Goal: Task Accomplishment & Management: Manage account settings

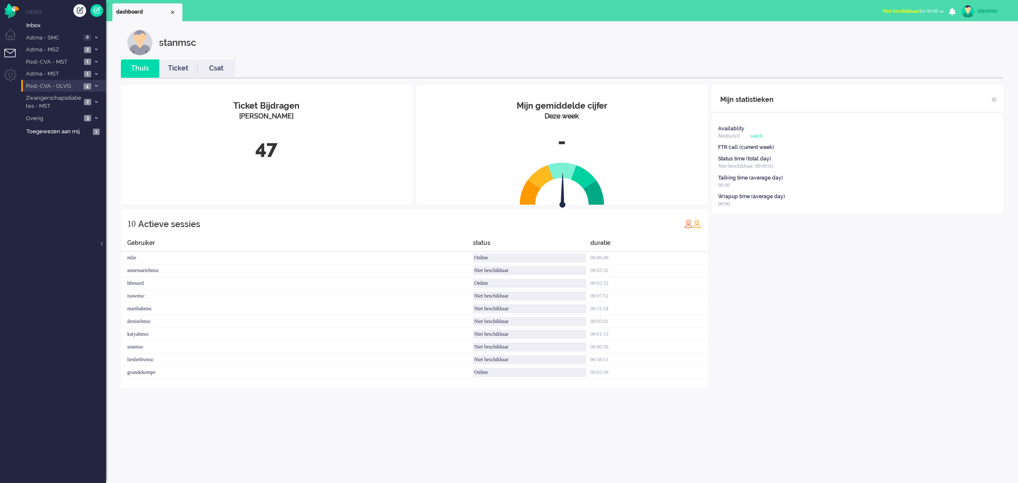
click at [64, 86] on span "Post-CVA - OLVG" at bounding box center [53, 86] width 56 height 8
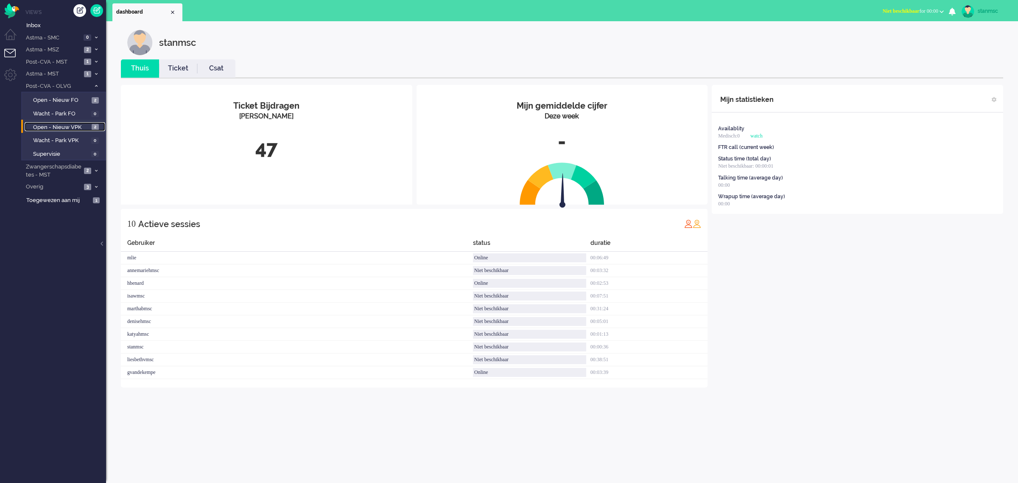
click at [67, 128] on span "Open - Nieuw VPK" at bounding box center [61, 127] width 56 height 8
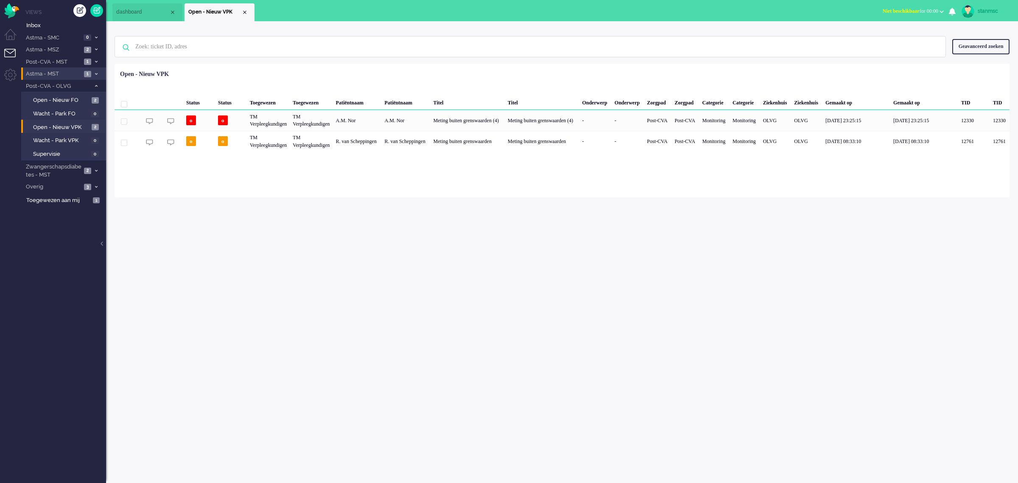
click at [64, 73] on span "Astma - MST" at bounding box center [53, 74] width 57 height 8
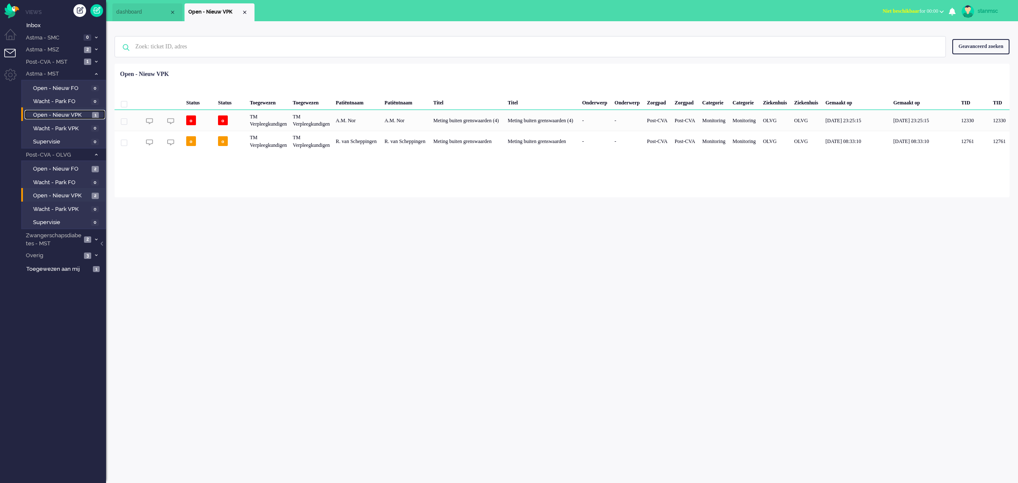
click at [68, 111] on span "Open - Nieuw VPK" at bounding box center [61, 115] width 57 height 8
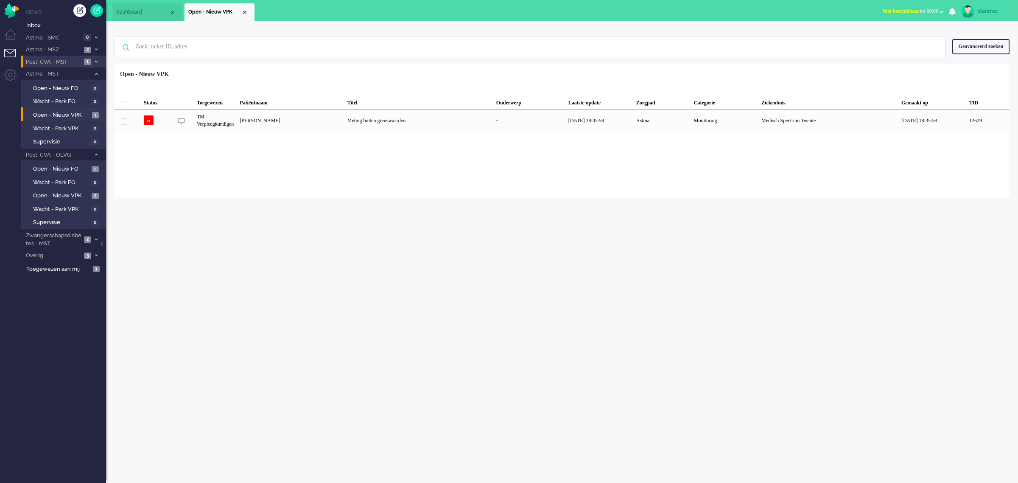
click at [67, 59] on span "Post-CVA - MST" at bounding box center [53, 62] width 57 height 8
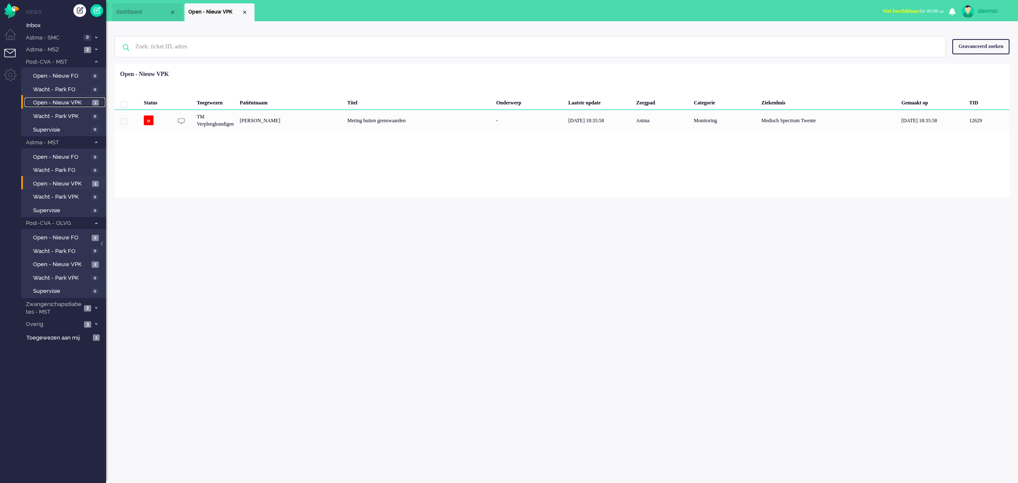
click at [68, 101] on span "Open - Nieuw VPK" at bounding box center [61, 103] width 57 height 8
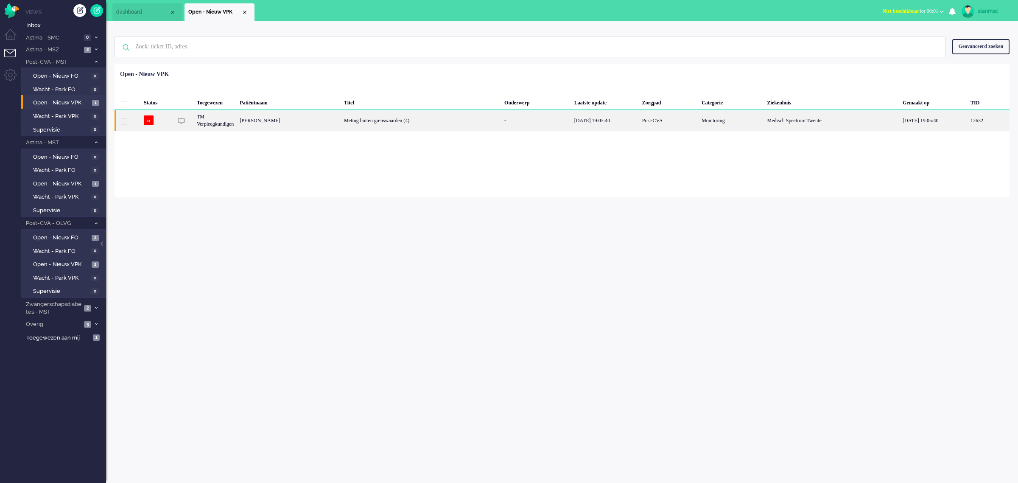
click at [332, 120] on div "[PERSON_NAME]" at bounding box center [289, 120] width 104 height 21
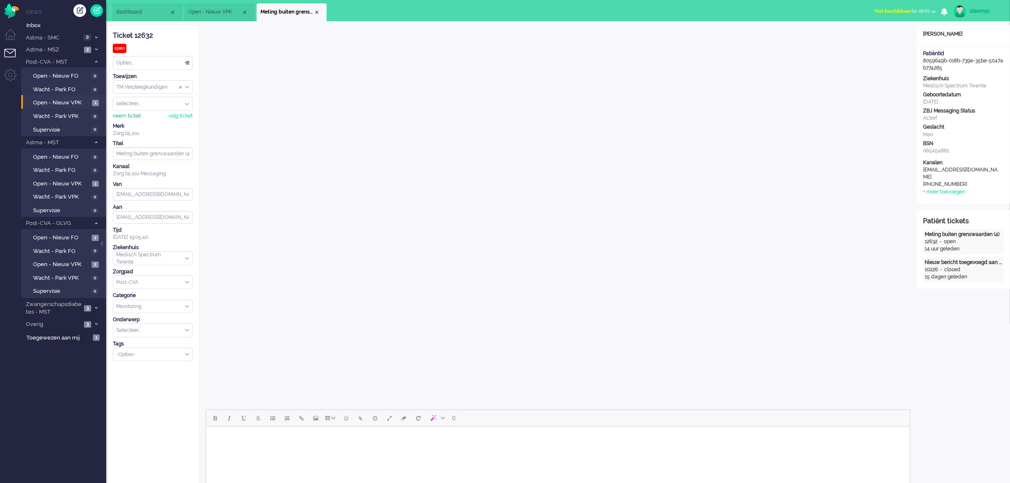
click at [124, 116] on div "neem ticket" at bounding box center [127, 115] width 28 height 7
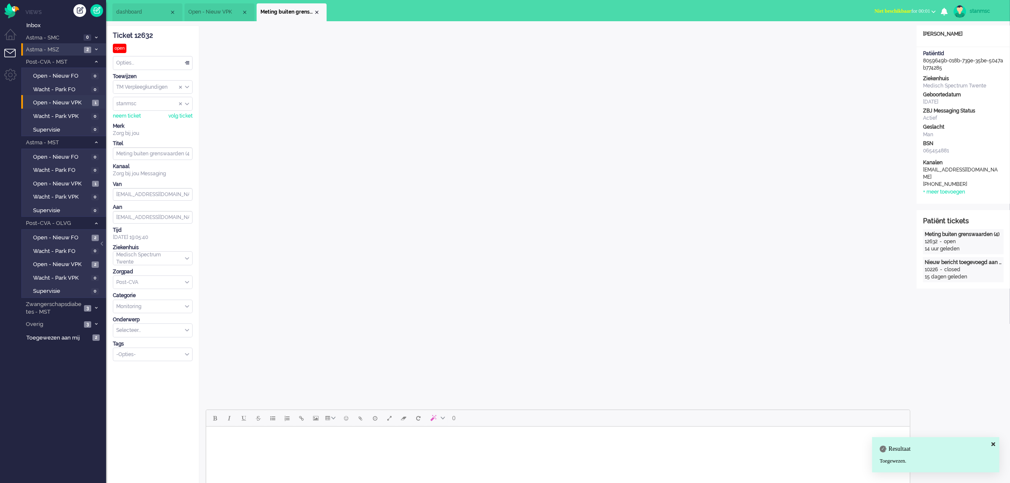
click at [62, 50] on span "Astma - MSZ" at bounding box center [53, 50] width 57 height 8
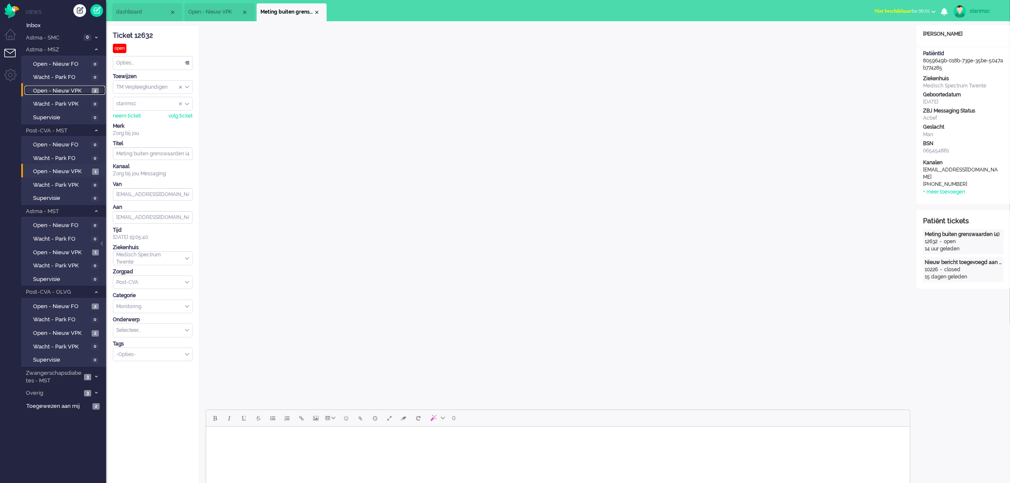
click at [66, 88] on span "Open - Nieuw VPK" at bounding box center [61, 91] width 56 height 8
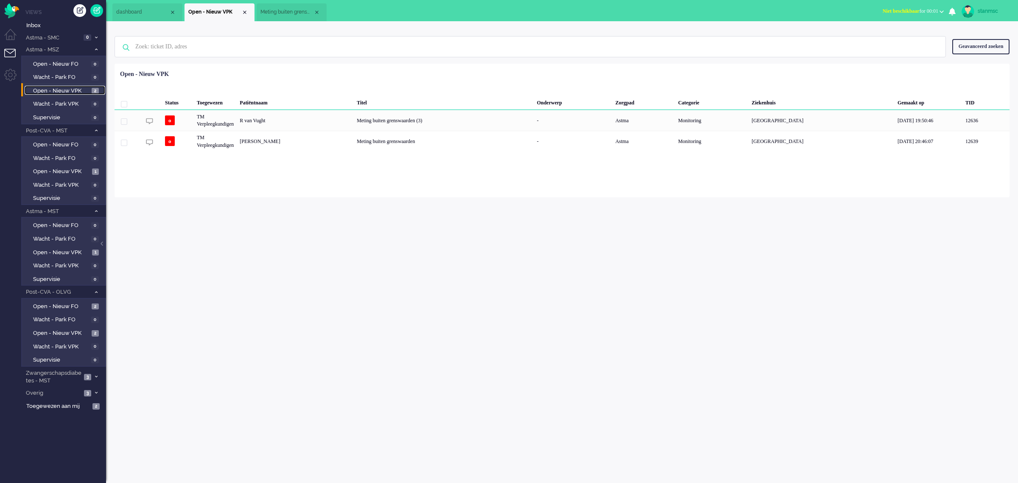
click at [153, 15] on span "dashboard" at bounding box center [142, 11] width 53 height 7
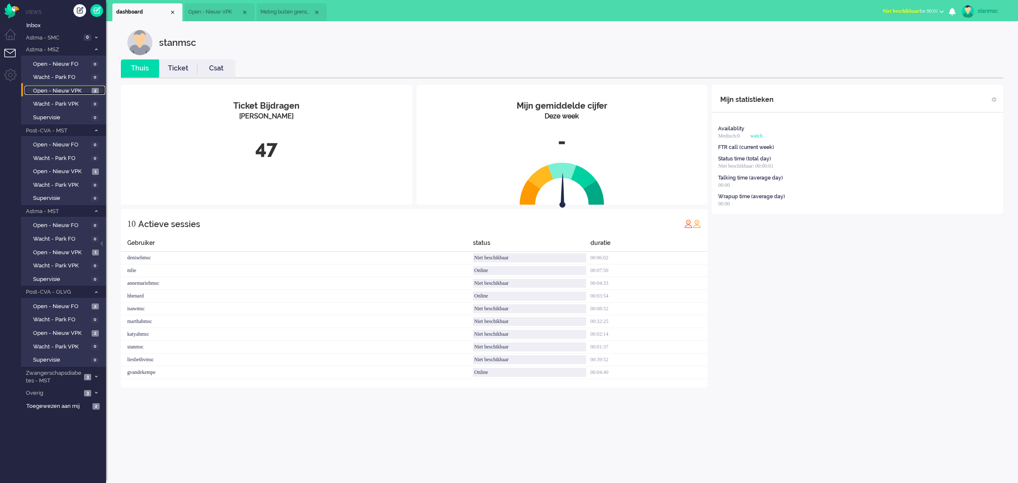
click at [226, 11] on span "Open - Nieuw VPK" at bounding box center [214, 11] width 53 height 7
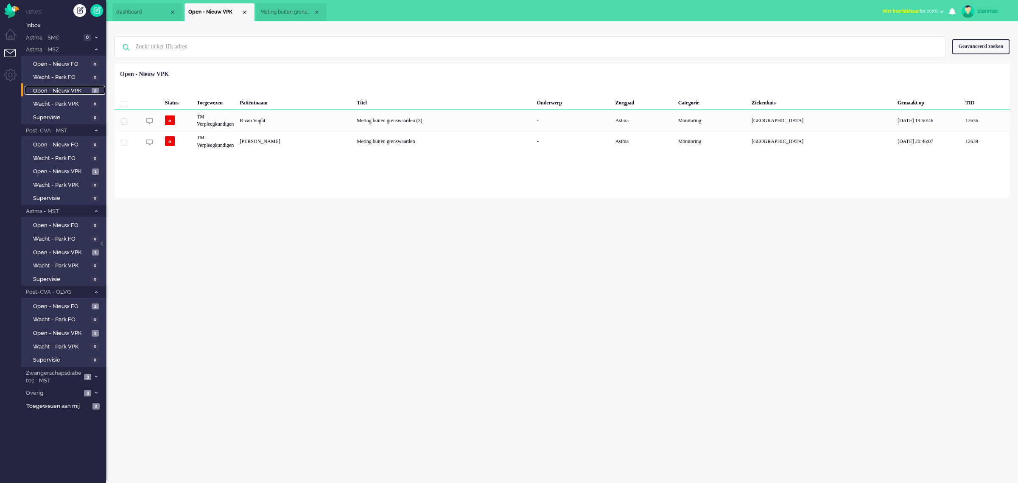
click at [290, 9] on span "Meting buiten grenswaarden (4)" at bounding box center [286, 11] width 53 height 7
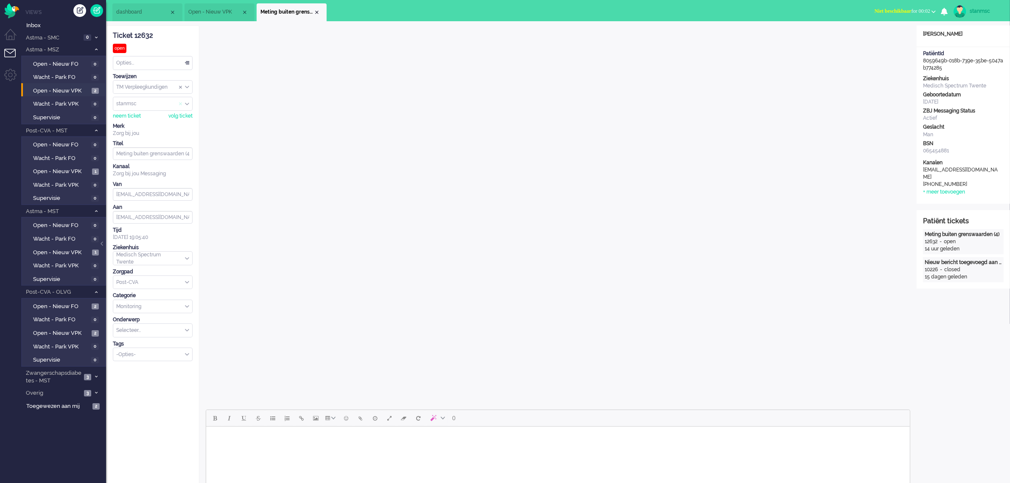
click at [180, 103] on span "Assign User" at bounding box center [180, 104] width 3 height 6
click at [316, 11] on div "Close tab" at bounding box center [316, 12] width 7 height 7
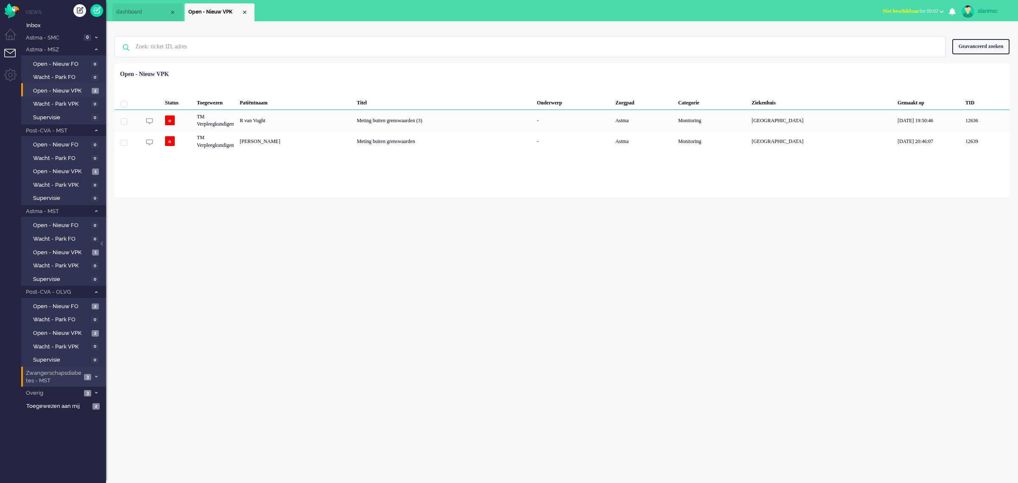
click at [67, 370] on span "Zwangerschapsdiabetes - MST" at bounding box center [53, 377] width 57 height 16
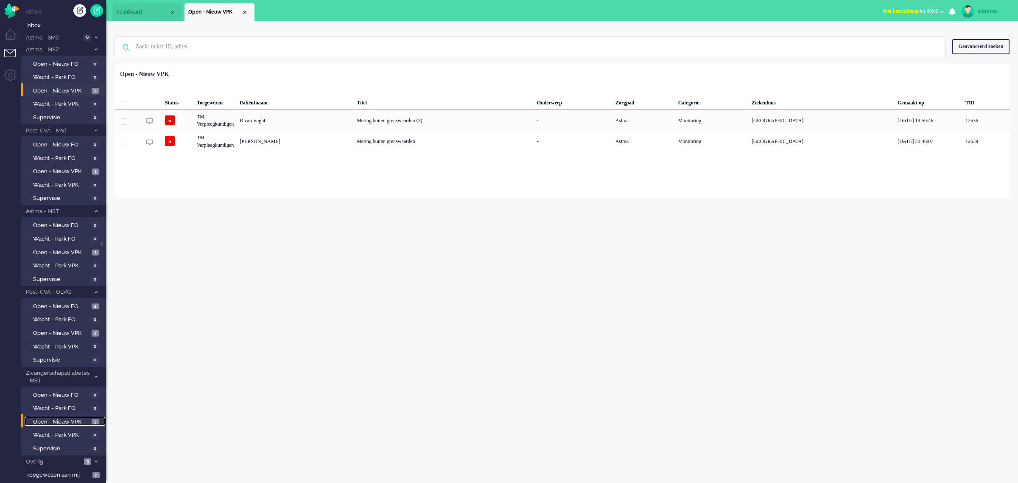
click at [68, 419] on span "Open - Nieuw VPK" at bounding box center [61, 422] width 56 height 8
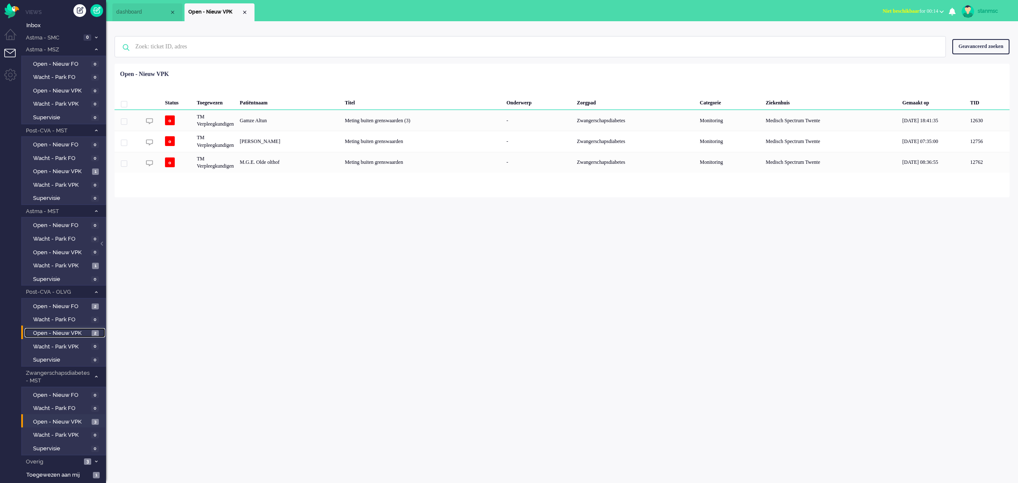
click at [62, 330] on span "Open - Nieuw VPK" at bounding box center [61, 333] width 56 height 8
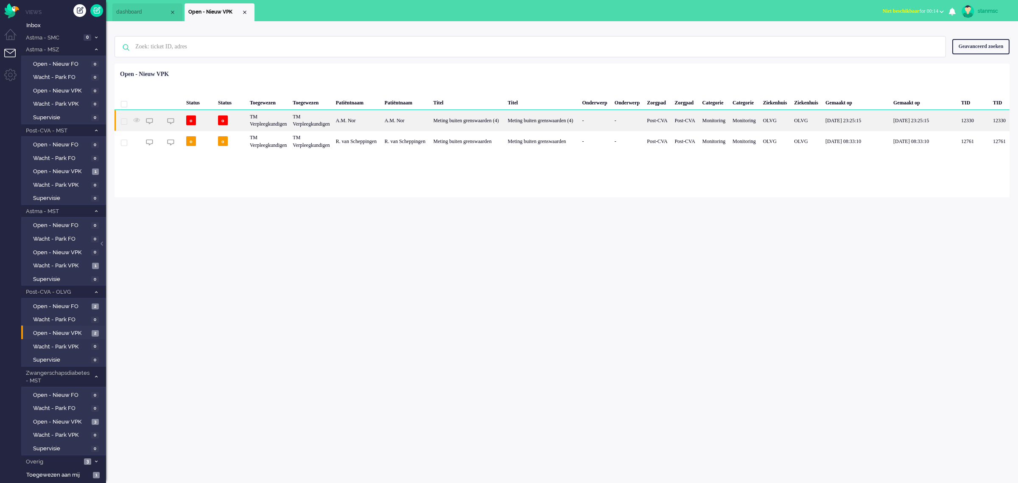
click at [408, 122] on div "A.M. Nor" at bounding box center [406, 120] width 49 height 21
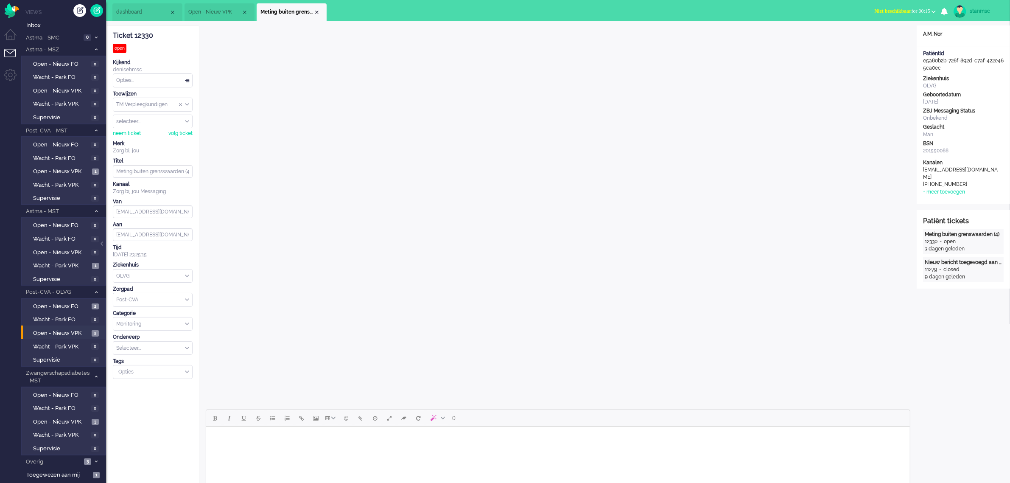
click at [218, 16] on li "Open - Nieuw VPK" at bounding box center [219, 12] width 70 height 18
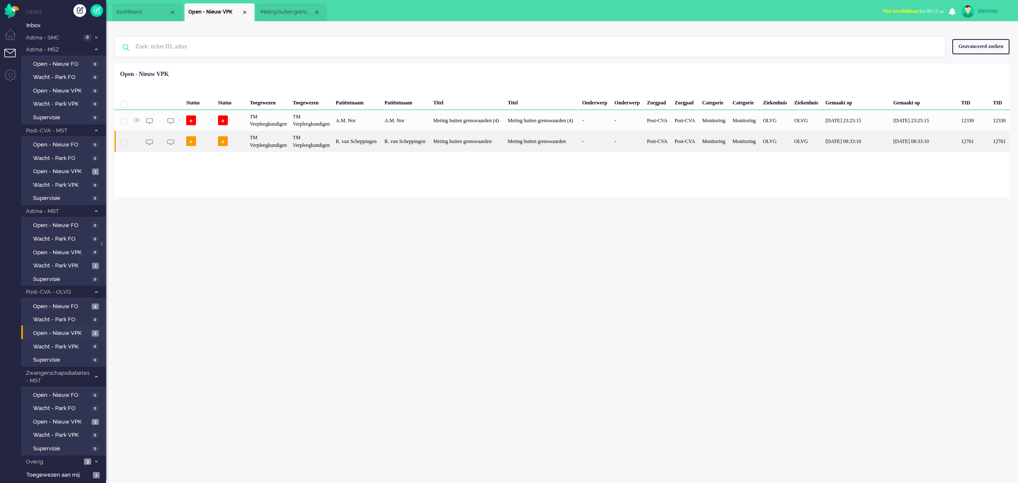
click at [377, 143] on div "R. van Scheppingen" at bounding box center [357, 141] width 49 height 21
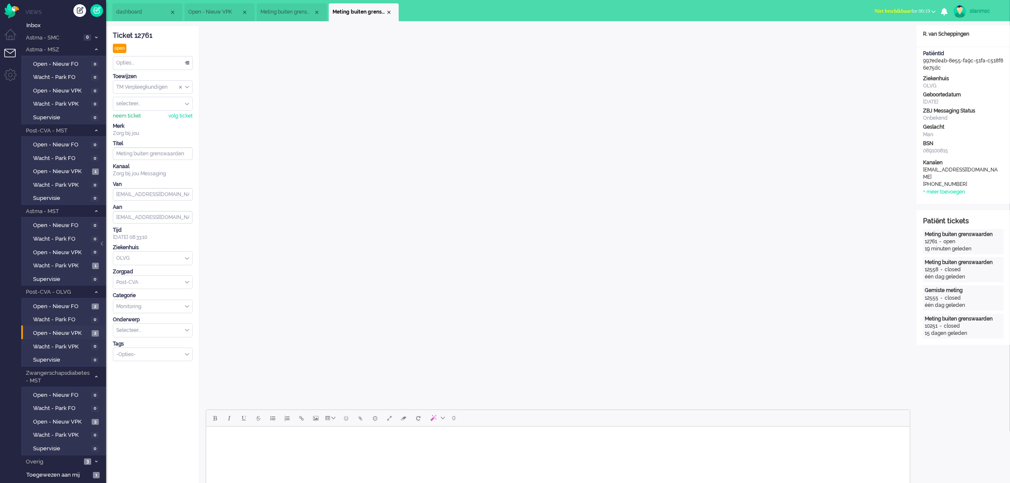
click at [134, 118] on div "neem ticket" at bounding box center [127, 115] width 28 height 7
click at [160, 62] on div "Opties..." at bounding box center [152, 62] width 79 height 13
click at [142, 122] on li "Opgelost" at bounding box center [152, 123] width 79 height 12
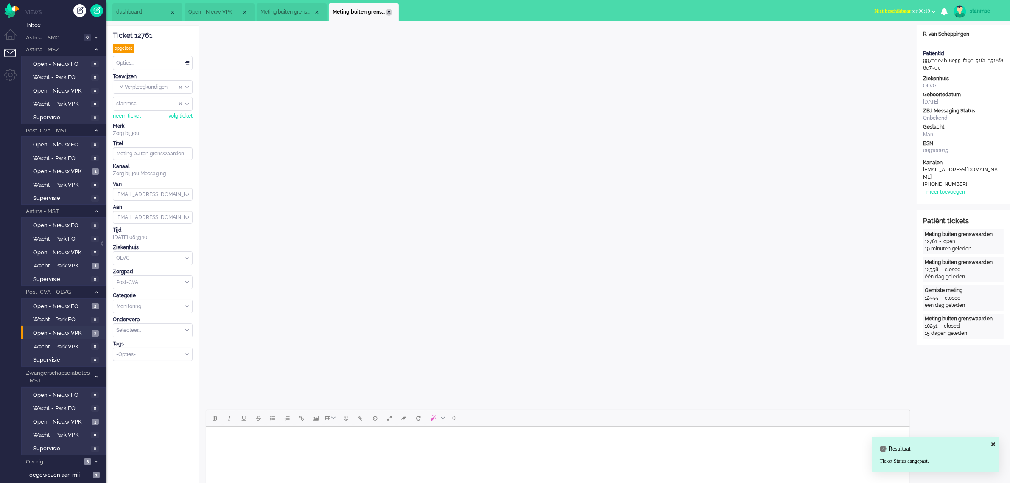
click at [389, 13] on div "Close tab" at bounding box center [388, 12] width 7 height 7
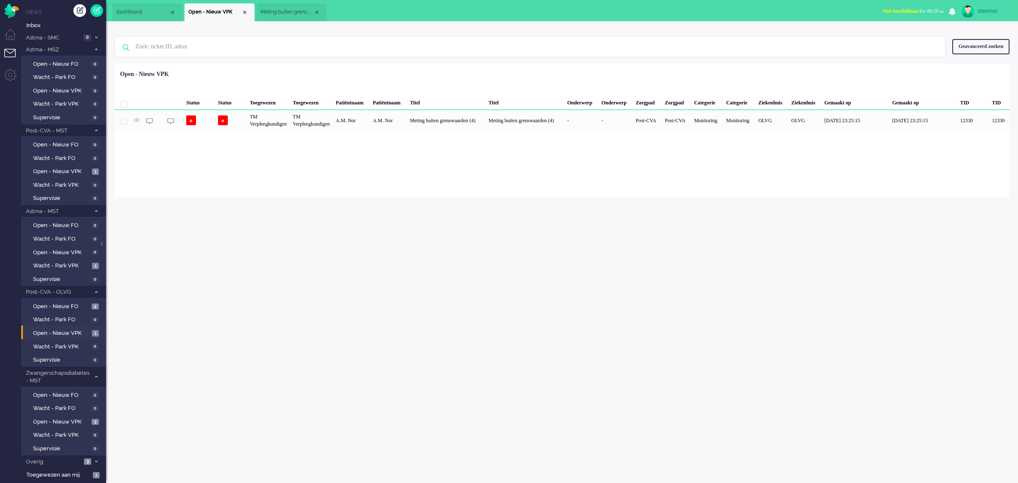
click at [279, 12] on span "Meting buiten grenswaarden (4)" at bounding box center [286, 11] width 53 height 7
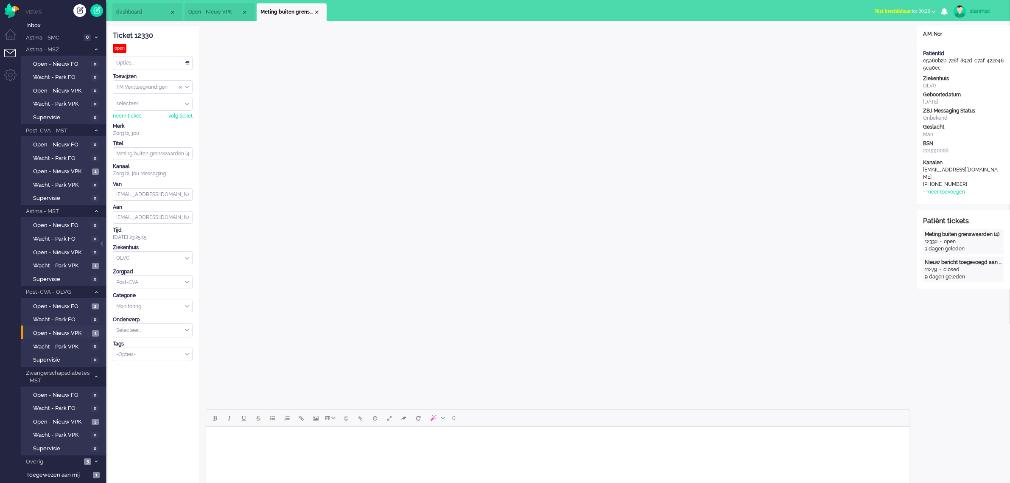
click at [213, 14] on span "Open - Nieuw VPK" at bounding box center [214, 11] width 53 height 7
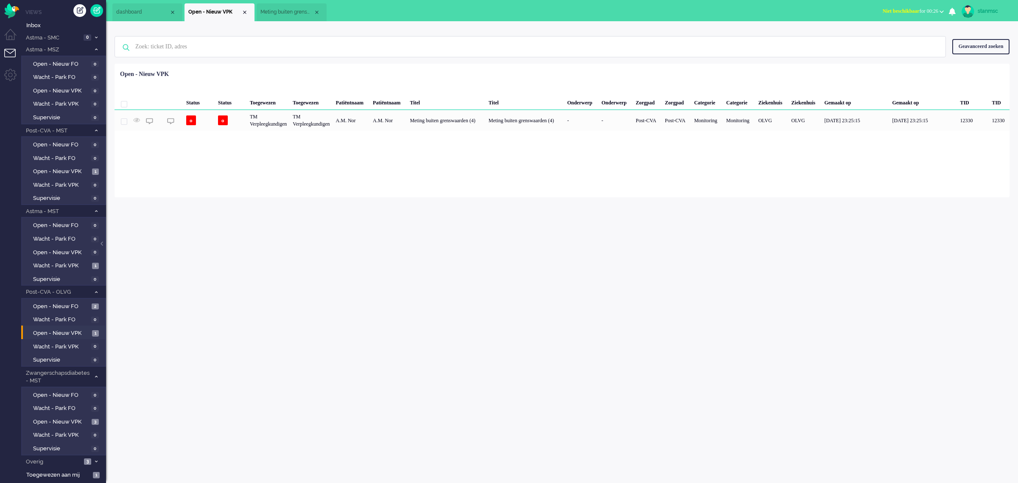
click at [287, 15] on span "Meting buiten grenswaarden (4)" at bounding box center [286, 11] width 53 height 7
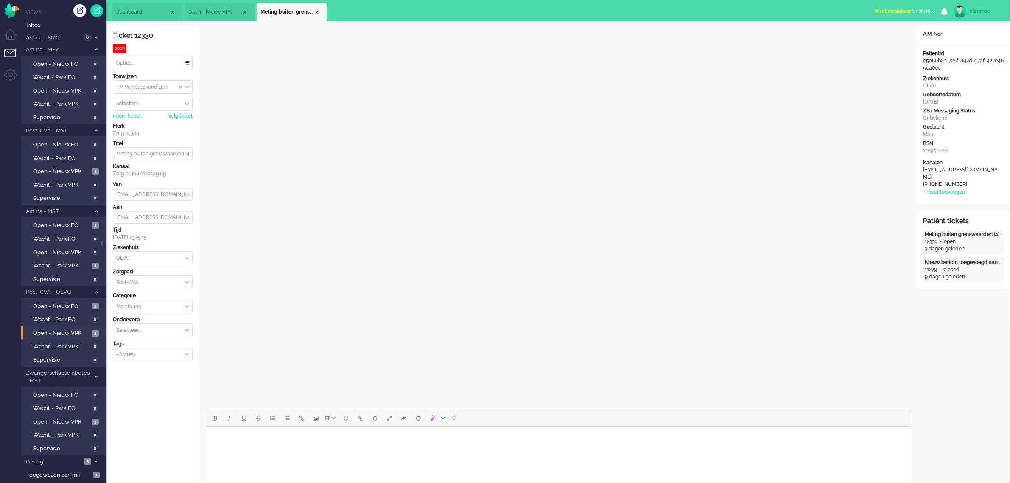
click at [902, 13] on span "Niet beschikbaar" at bounding box center [892, 11] width 37 height 6
click at [886, 35] on label "Online" at bounding box center [900, 37] width 67 height 7
click at [976, 12] on div "stanmsc" at bounding box center [985, 11] width 32 height 8
click at [140, 11] on span "dashboard" at bounding box center [142, 11] width 53 height 7
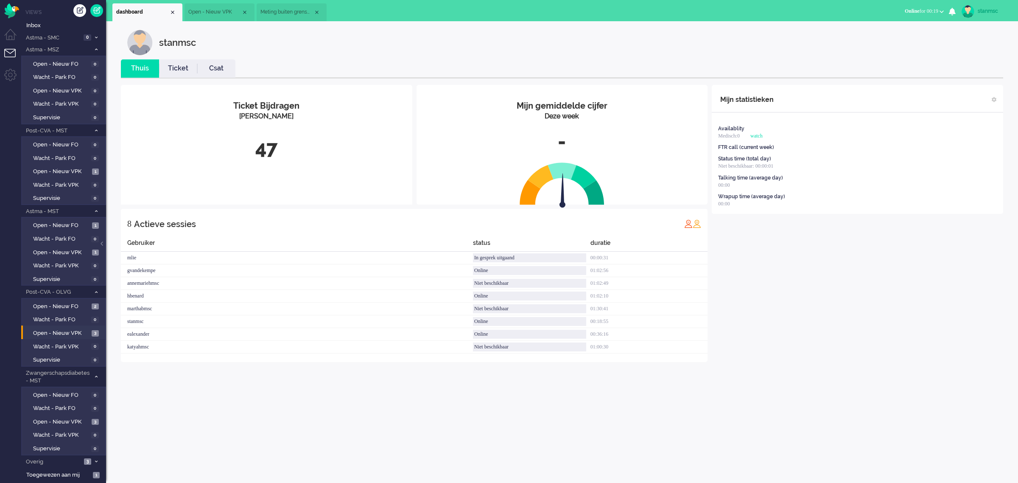
click at [989, 9] on div "stanmsc" at bounding box center [994, 11] width 32 height 8
click at [970, 56] on link "Instellingen" at bounding box center [984, 57] width 59 height 8
select select
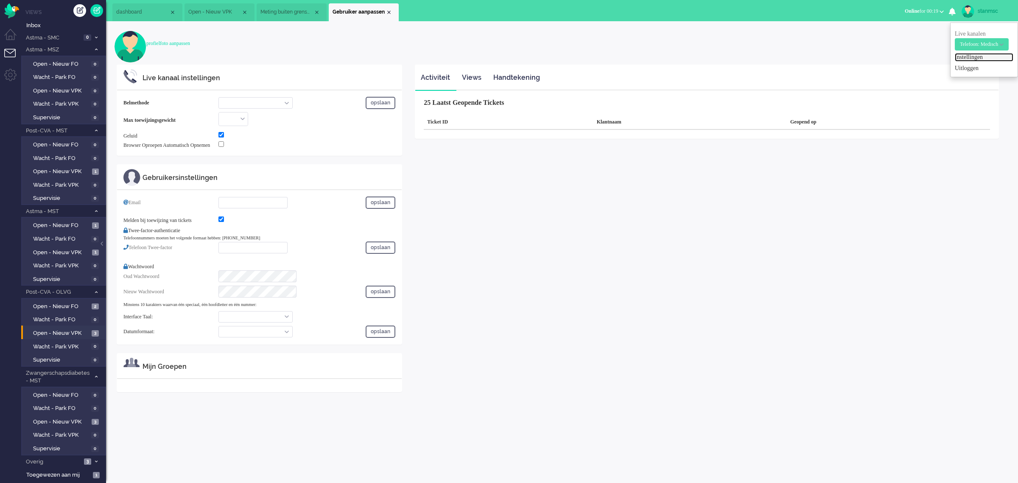
select select "inbound-new"
type input "[PHONE_NUMBER]"
checkbox input "true"
type input "[EMAIL_ADDRESS][DOMAIN_NAME]"
checkbox input "true"
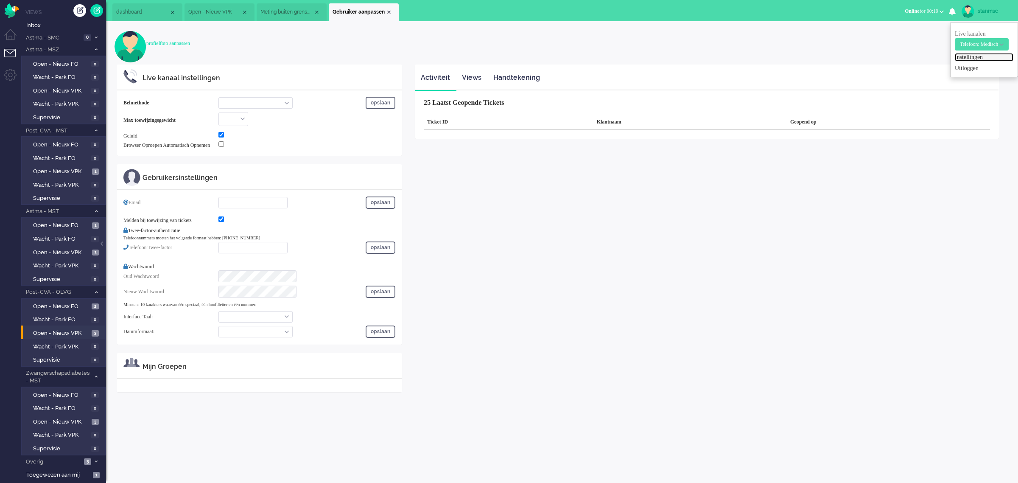
type input "[PHONE_NUMBER]"
select select "nl"
select select "nl_NL"
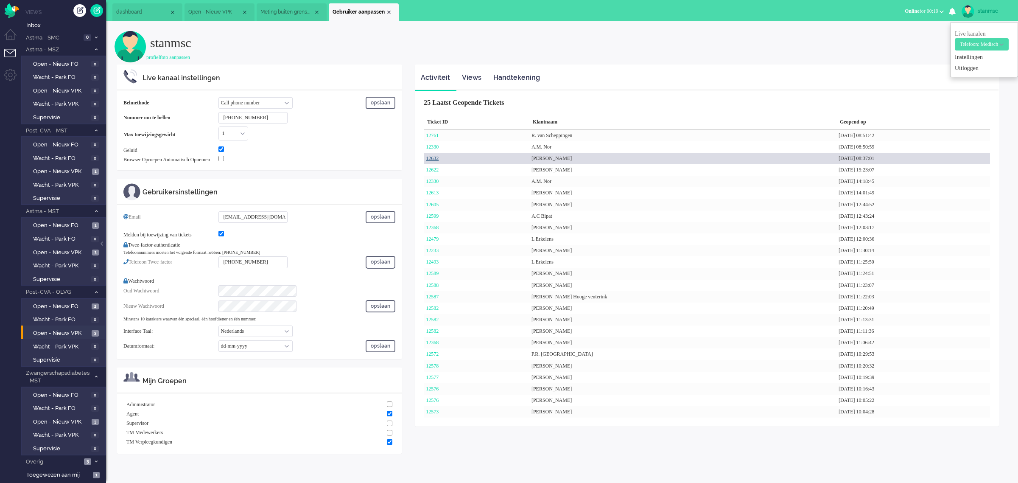
click at [439, 157] on link "12632" at bounding box center [432, 158] width 13 height 6
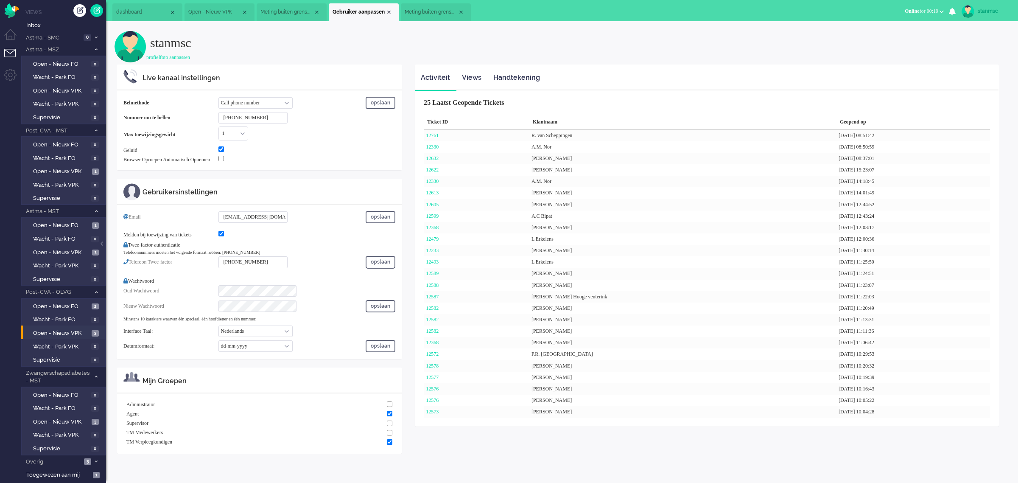
click at [436, 9] on span "Meting buiten grenswaarden (4)" at bounding box center [431, 11] width 53 height 7
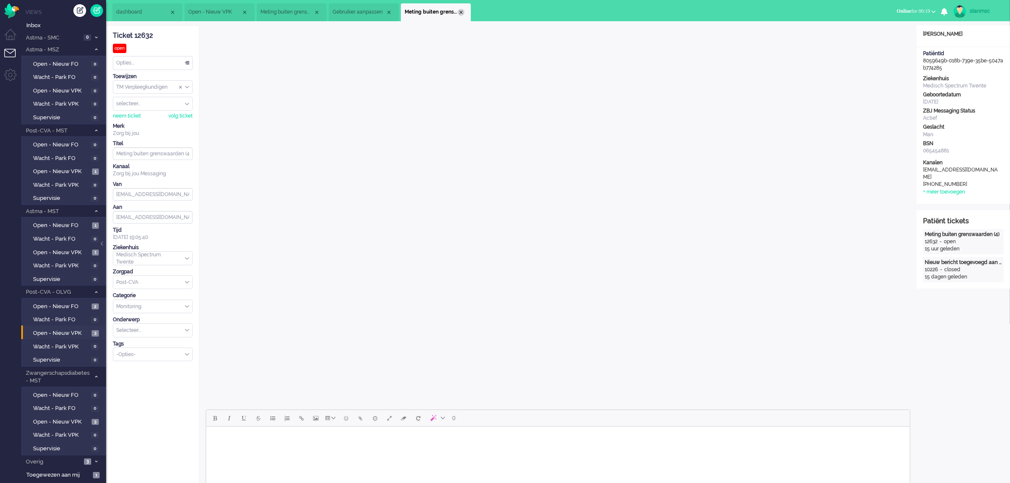
click at [460, 11] on div "Close tab" at bounding box center [461, 12] width 7 height 7
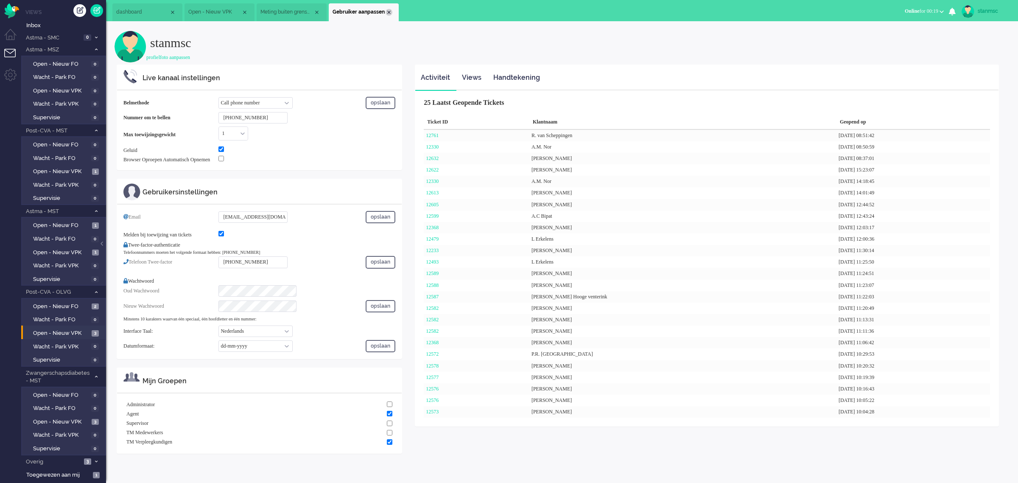
click at [386, 11] on div "Close tab" at bounding box center [388, 12] width 7 height 7
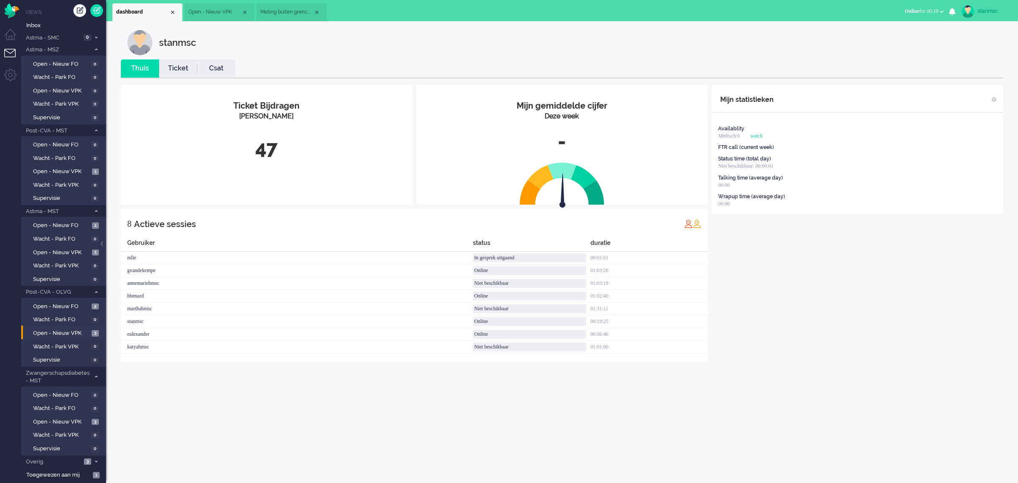
click at [296, 15] on span "Meting buiten grenswaarden (4)" at bounding box center [286, 11] width 53 height 7
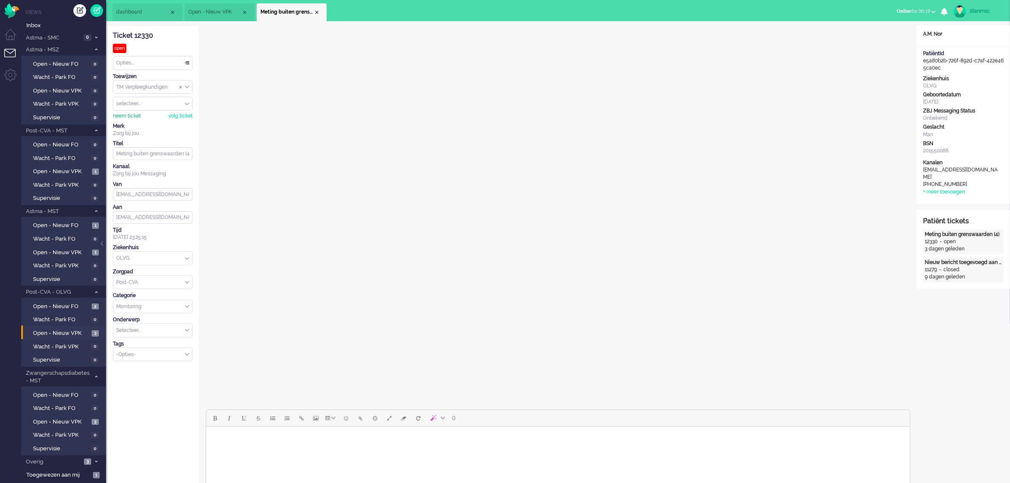
click at [134, 116] on div "neem ticket" at bounding box center [127, 115] width 28 height 7
click at [142, 62] on div "Opties..." at bounding box center [152, 62] width 79 height 13
click at [133, 123] on span "Opgelost" at bounding box center [127, 123] width 21 height 7
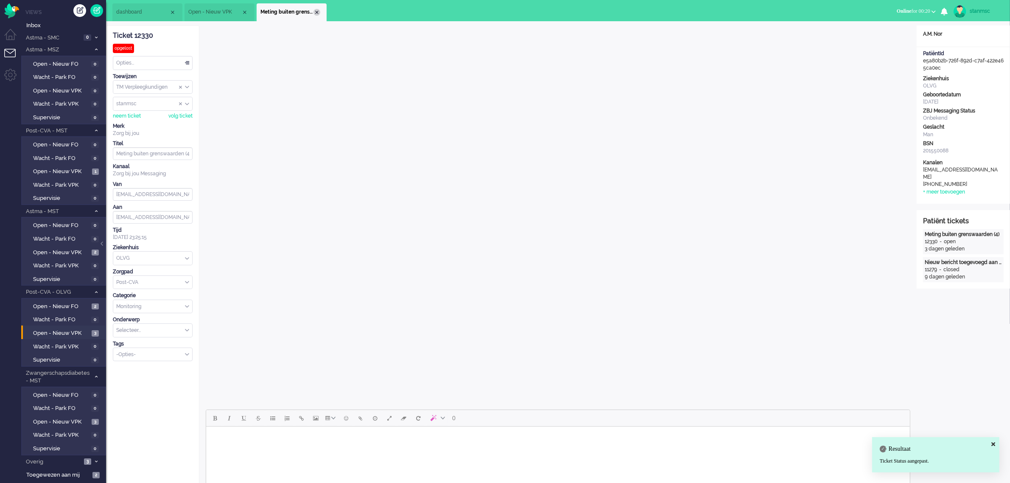
click at [315, 11] on div "Close tab" at bounding box center [316, 12] width 7 height 7
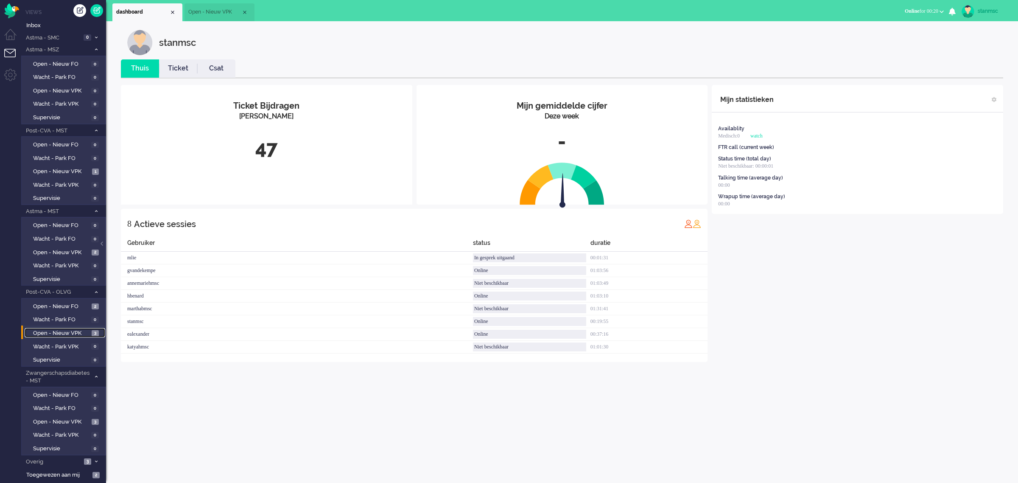
click at [69, 329] on span "Open - Nieuw VPK" at bounding box center [61, 333] width 56 height 8
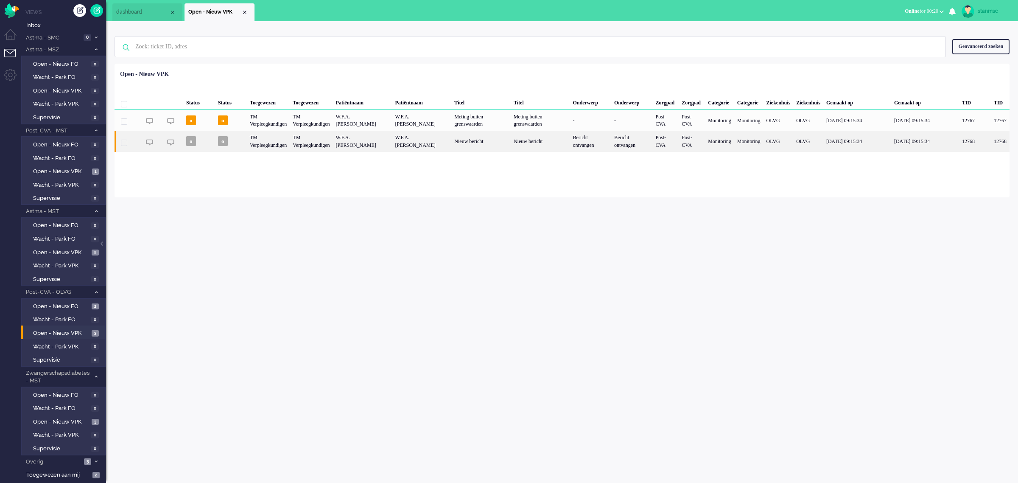
click at [332, 138] on div "TM Verpleegkundigen" at bounding box center [311, 141] width 43 height 21
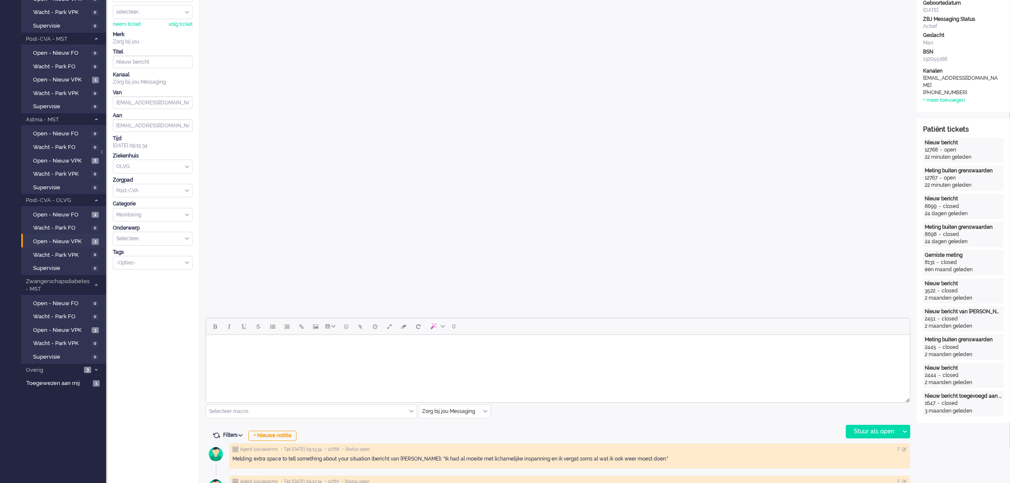
scroll to position [106, 0]
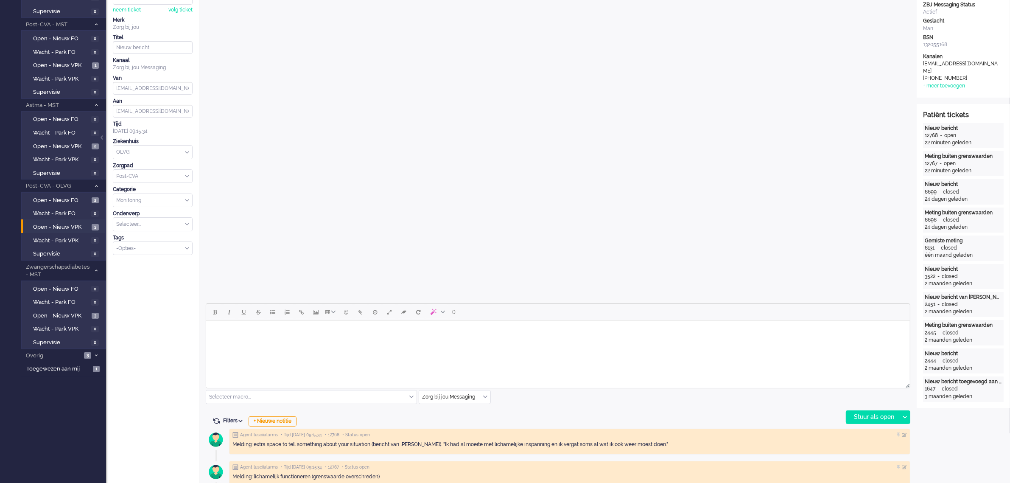
click at [381, 342] on html at bounding box center [558, 331] width 704 height 22
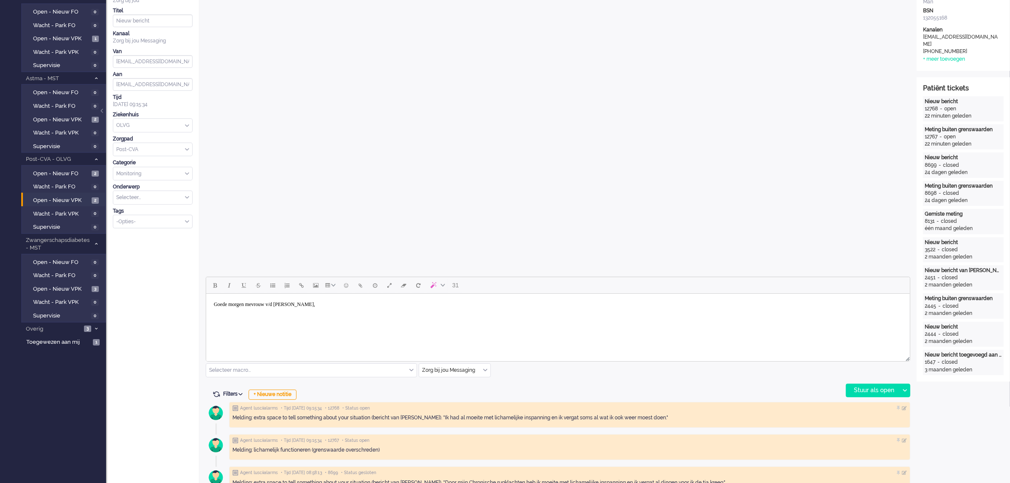
scroll to position [159, 0]
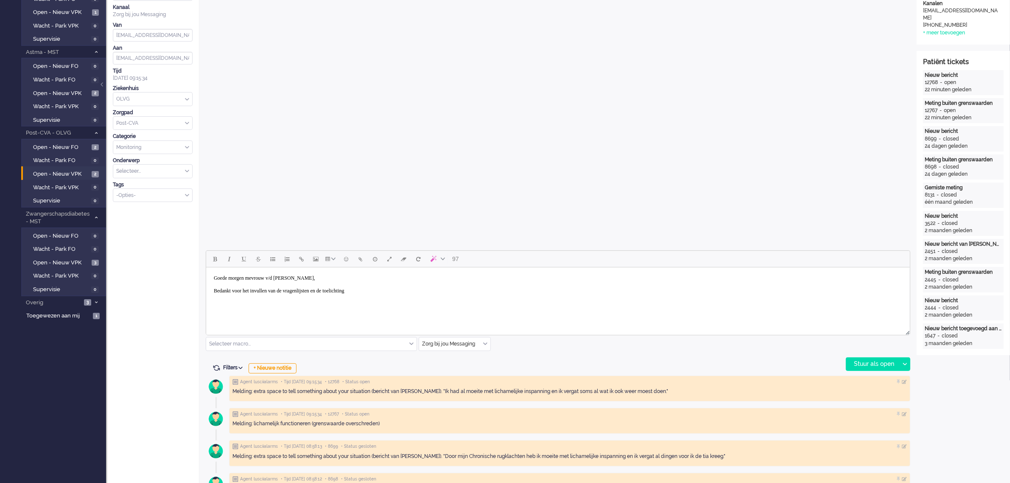
click at [378, 293] on body "Goede morgen mevrouw v/d Sluys, Bedankt voor het invullen van de vragenlijsten …" at bounding box center [557, 285] width 697 height 28
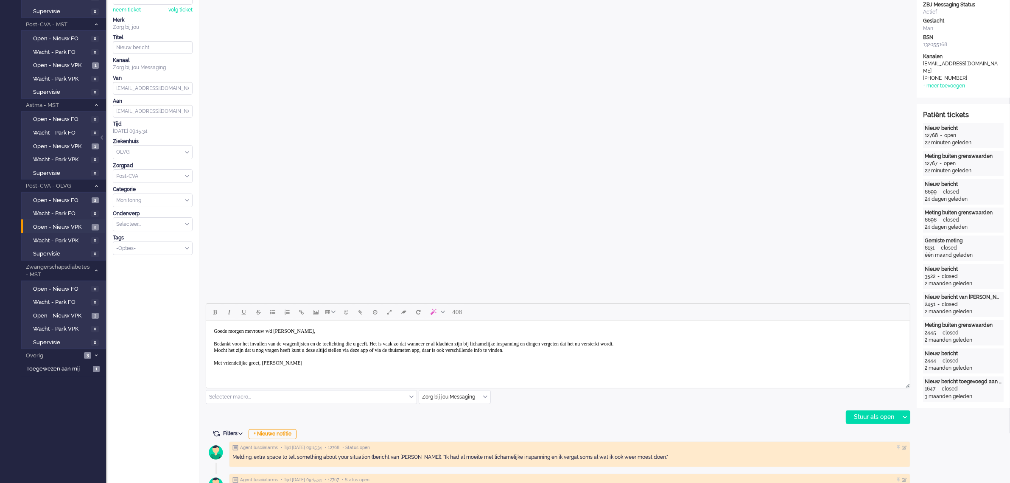
scroll to position [0, 0]
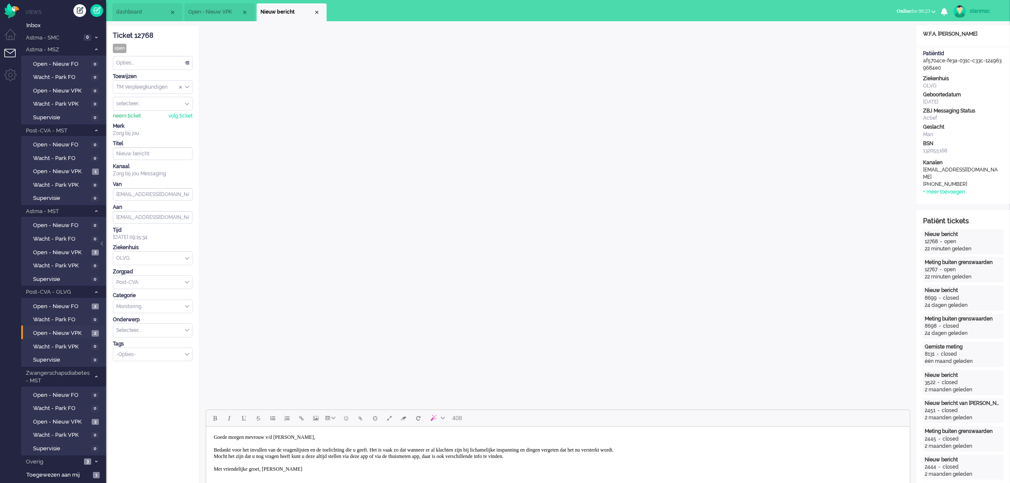
click at [128, 115] on div "neem ticket" at bounding box center [127, 115] width 28 height 7
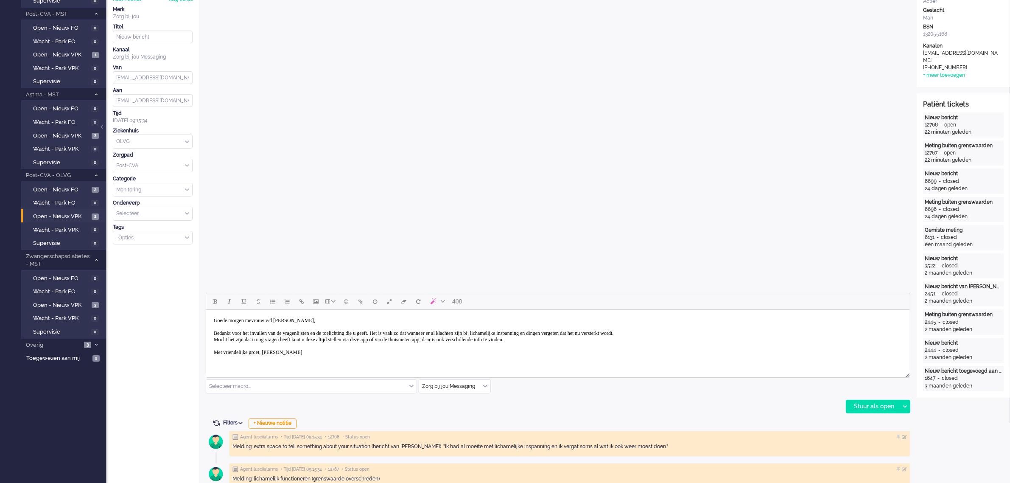
scroll to position [265, 0]
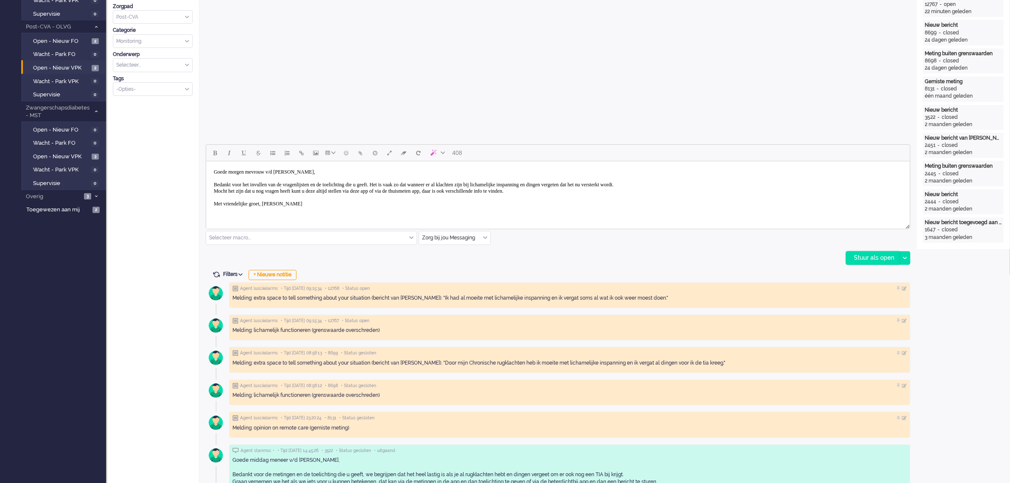
click at [861, 255] on div "Stuur als open" at bounding box center [872, 257] width 53 height 13
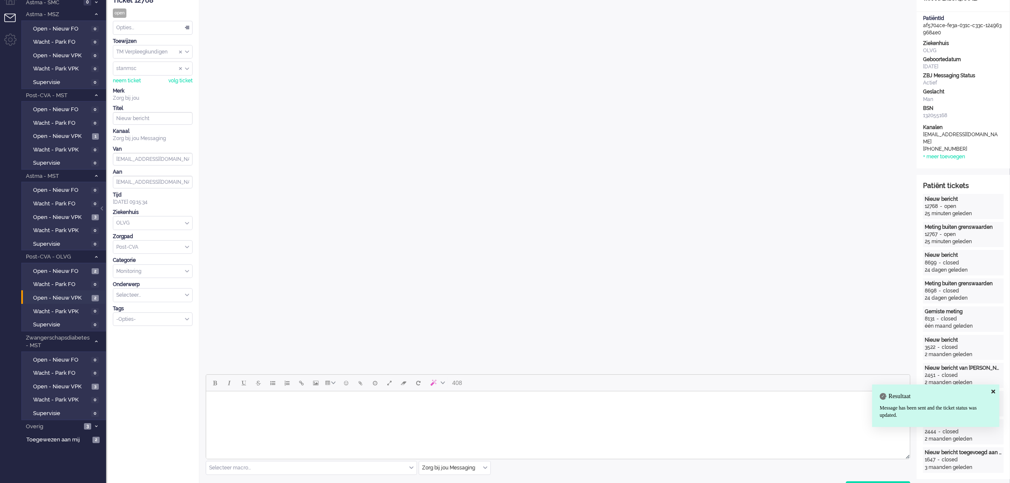
scroll to position [0, 0]
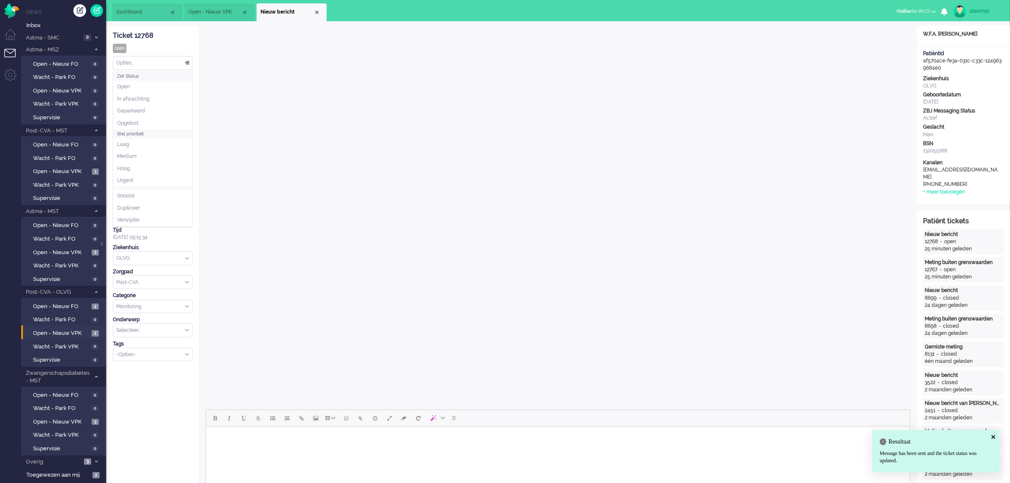
click at [130, 66] on div "Opties..." at bounding box center [152, 62] width 79 height 13
click at [138, 122] on span "Opgelost" at bounding box center [127, 123] width 21 height 7
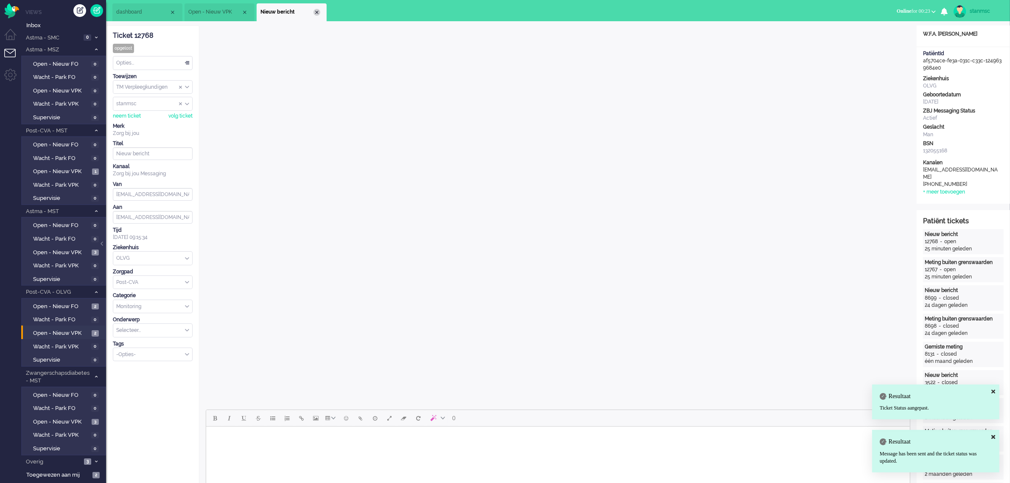
click at [318, 11] on div "Close tab" at bounding box center [316, 12] width 7 height 7
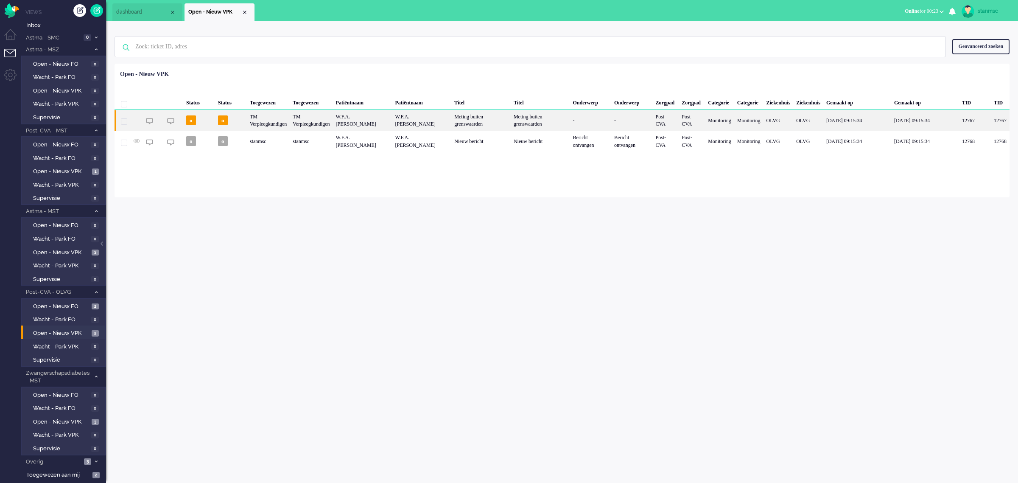
click at [235, 121] on div "o" at bounding box center [231, 120] width 32 height 21
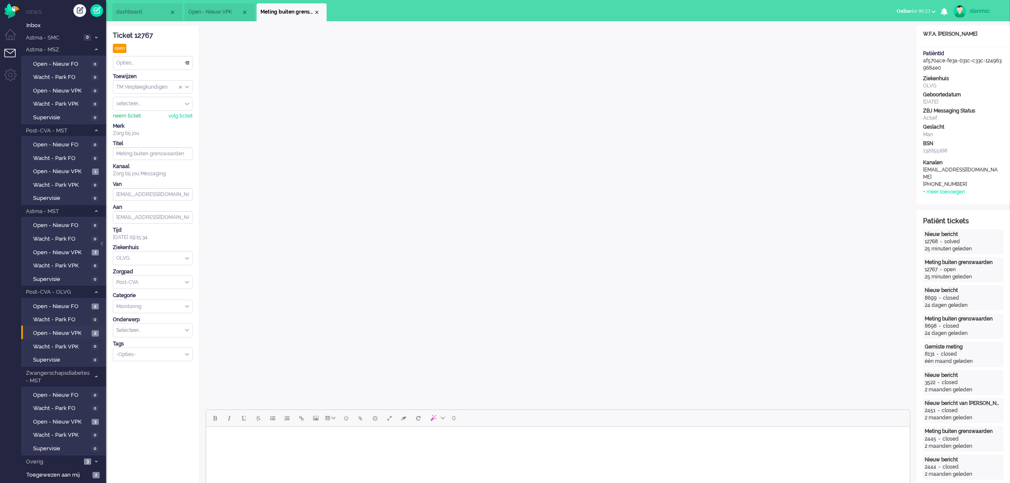
click at [129, 118] on div "neem ticket" at bounding box center [127, 115] width 28 height 7
click at [158, 60] on div "Opties..." at bounding box center [152, 62] width 79 height 13
click at [154, 60] on div "Opties..." at bounding box center [152, 62] width 79 height 13
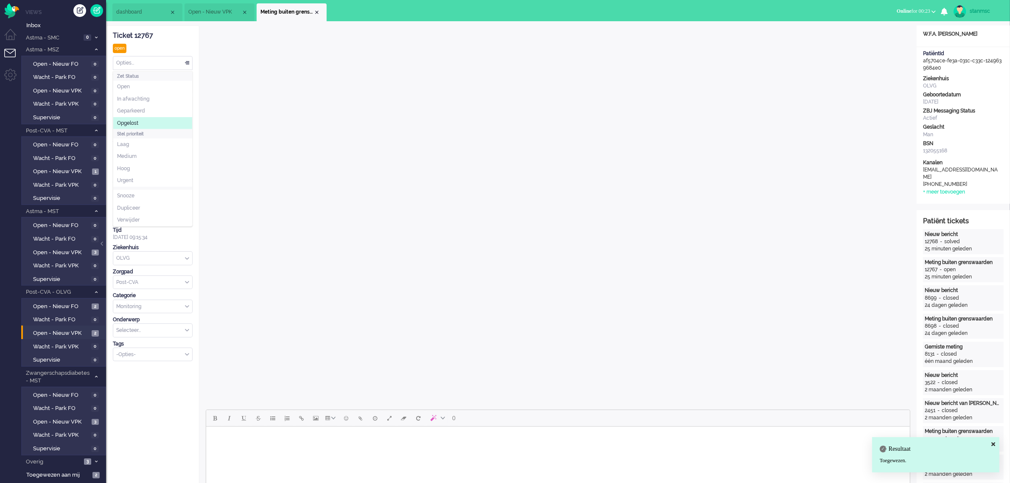
click at [138, 120] on span "Opgelost" at bounding box center [127, 123] width 21 height 7
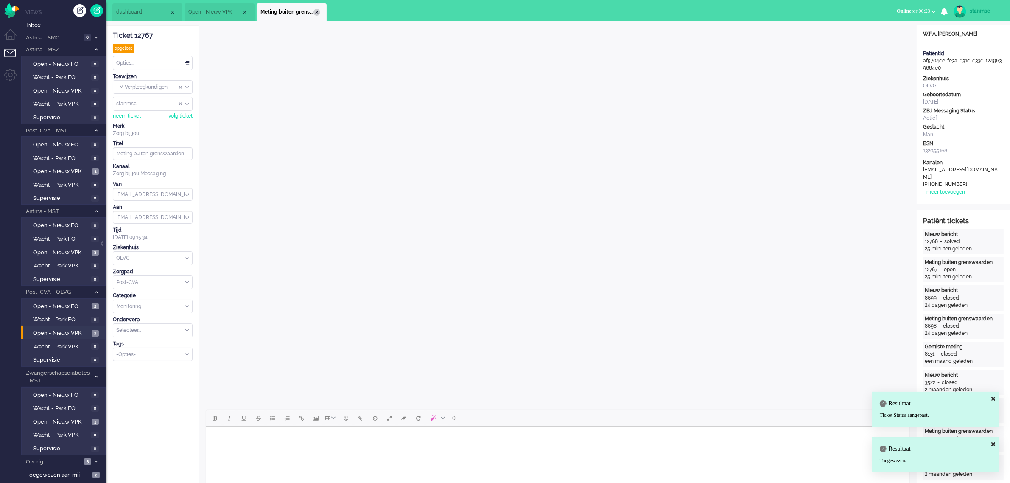
click at [316, 11] on div "Close tab" at bounding box center [316, 12] width 7 height 7
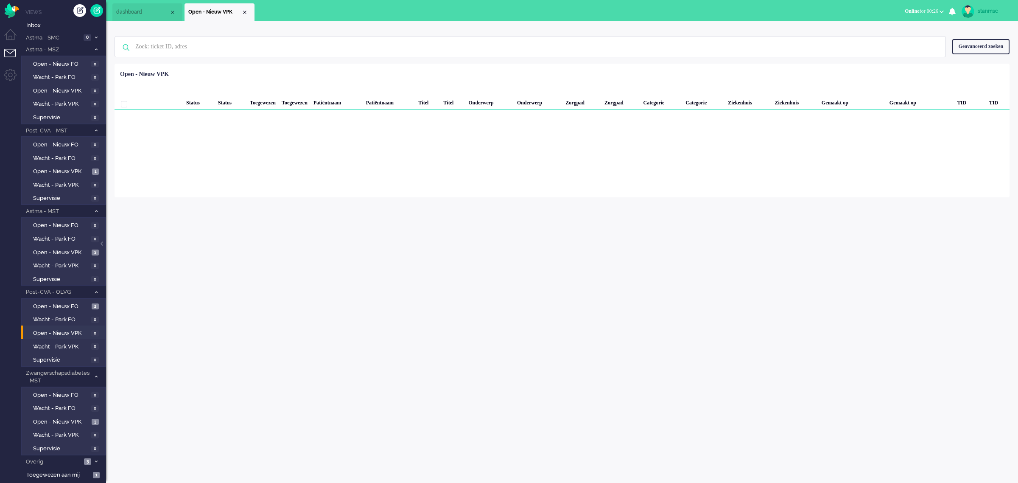
click at [146, 9] on span "dashboard" at bounding box center [142, 11] width 53 height 7
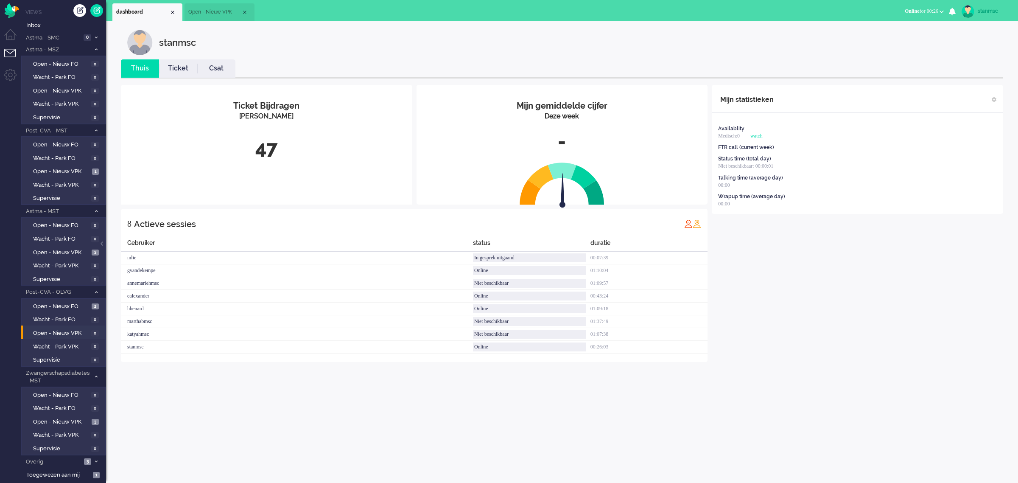
click at [982, 8] on div "stanmsc" at bounding box center [994, 11] width 32 height 8
click at [970, 58] on link "Instellingen" at bounding box center [984, 57] width 59 height 8
select select
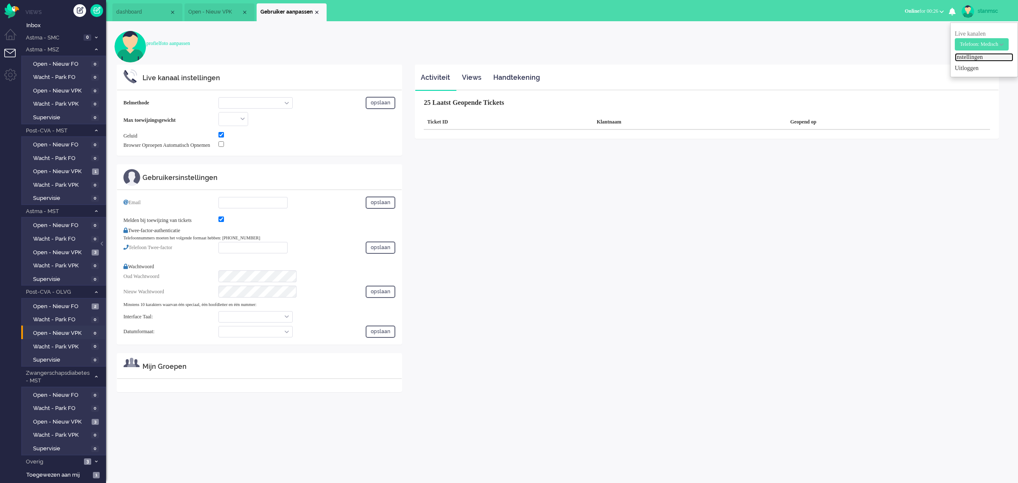
select select "inbound-new"
type input "[PHONE_NUMBER]"
checkbox input "true"
type input "[EMAIL_ADDRESS][DOMAIN_NAME]"
checkbox input "true"
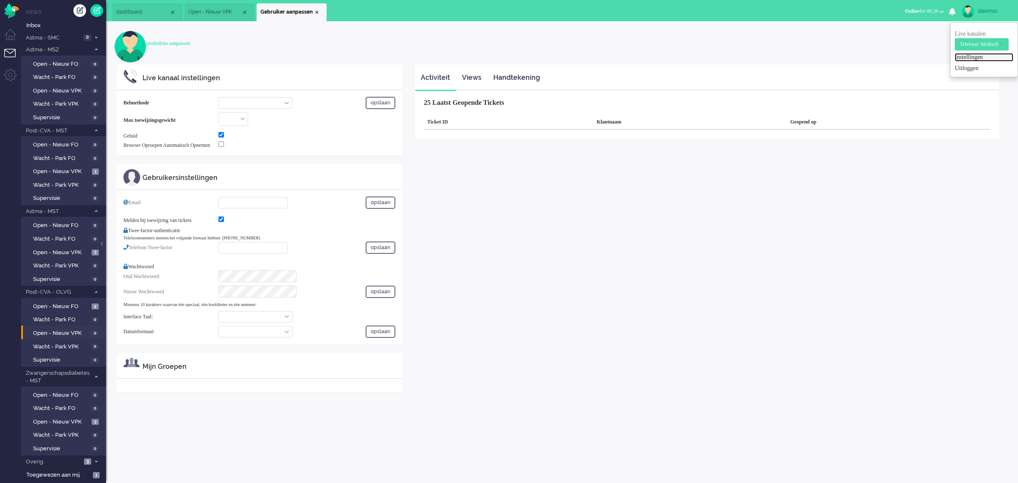
type input "[PHONE_NUMBER]"
select select "nl"
select select "nl_NL"
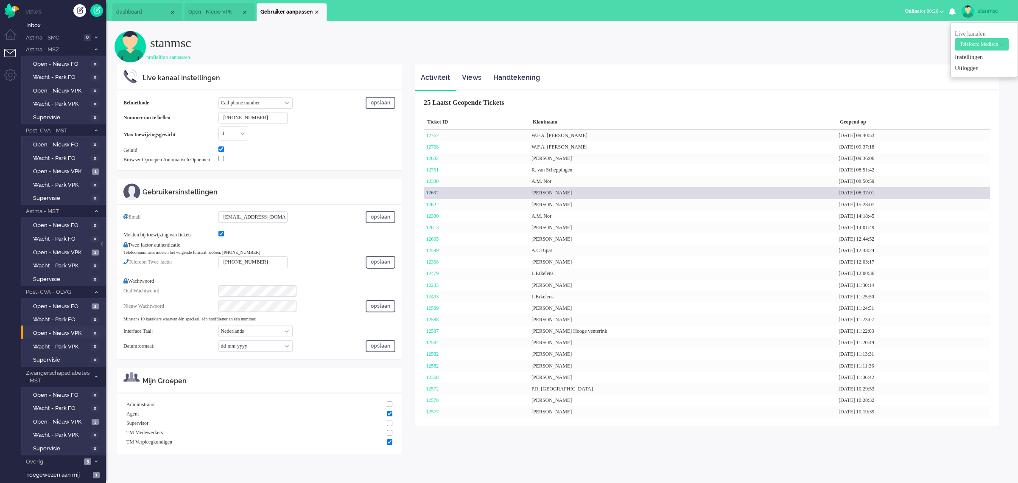
click at [436, 192] on link "12632" at bounding box center [432, 193] width 13 height 6
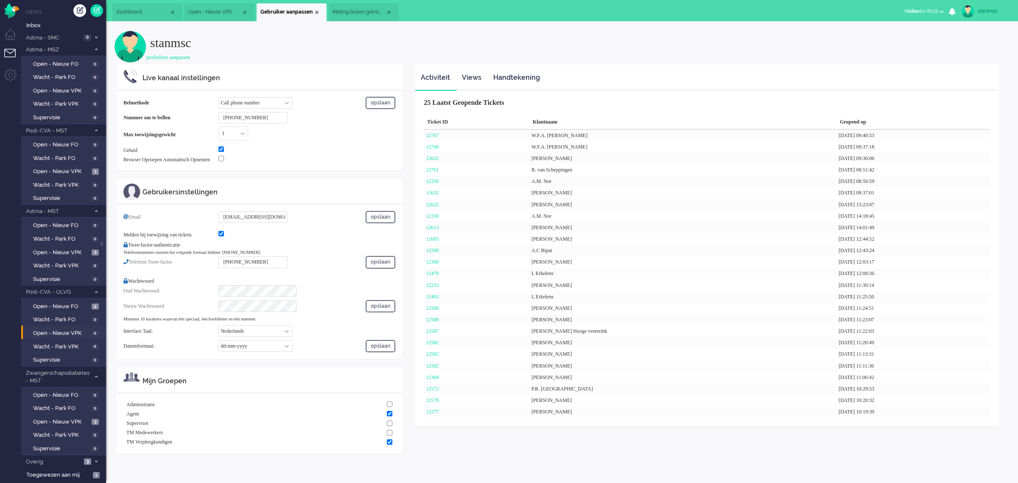
click at [366, 13] on span "Meting buiten grenswaarden (4)" at bounding box center [358, 11] width 53 height 7
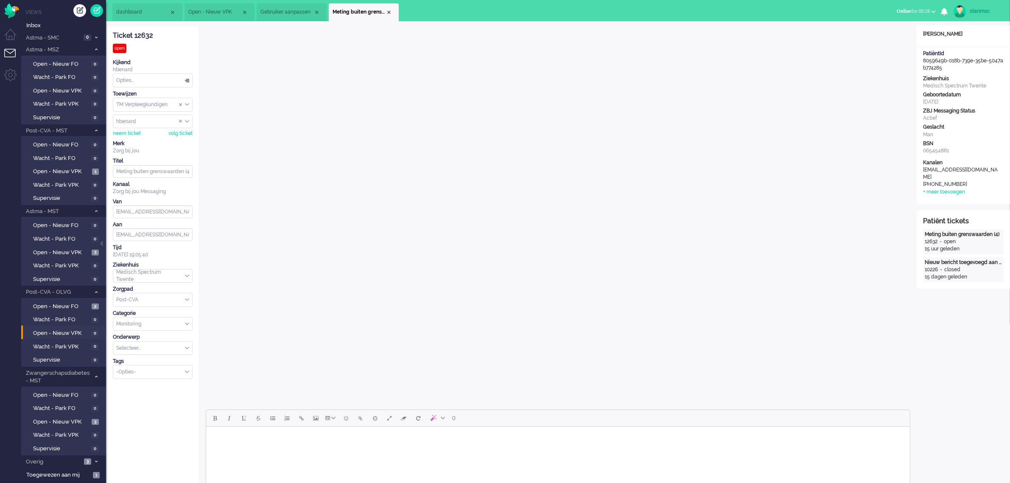
click at [388, 11] on div "Close tab" at bounding box center [388, 12] width 7 height 7
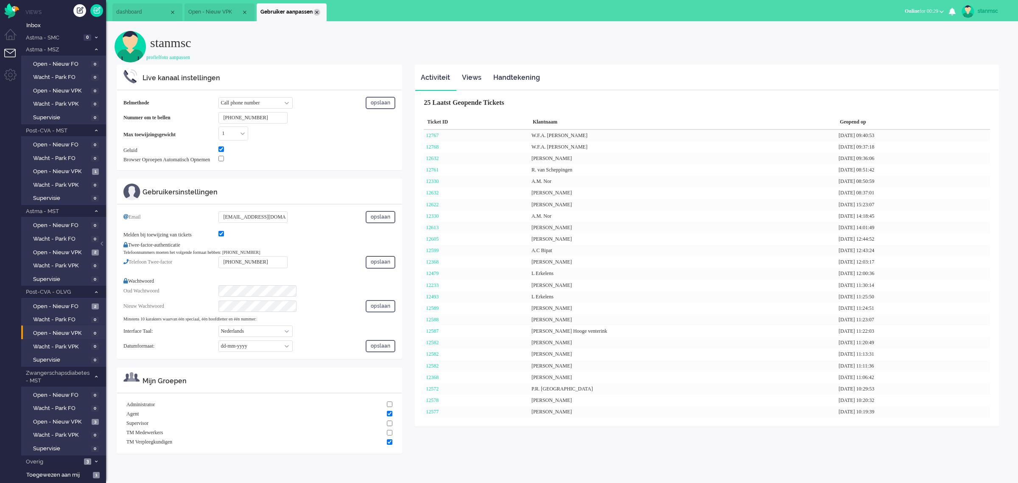
click at [316, 13] on div "Close tab" at bounding box center [316, 12] width 7 height 7
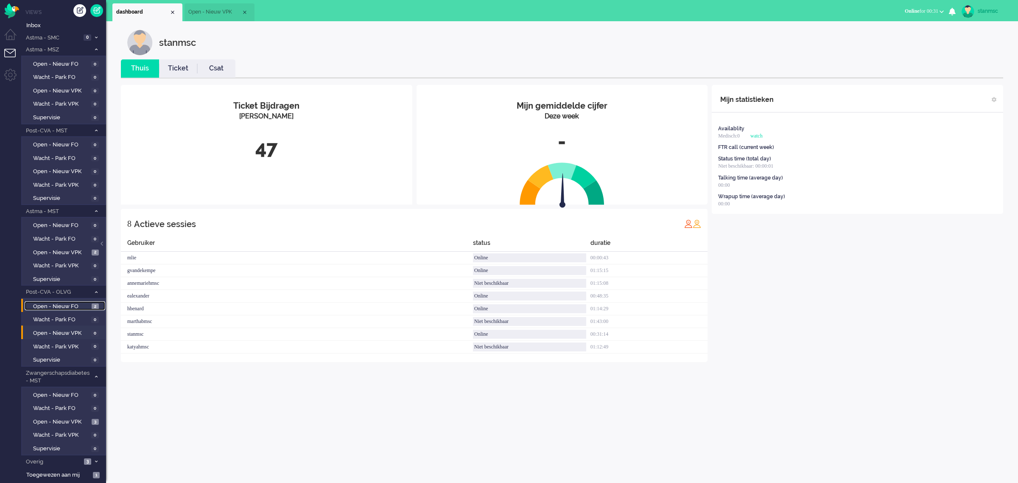
click at [53, 302] on span "Open - Nieuw FO" at bounding box center [61, 306] width 56 height 8
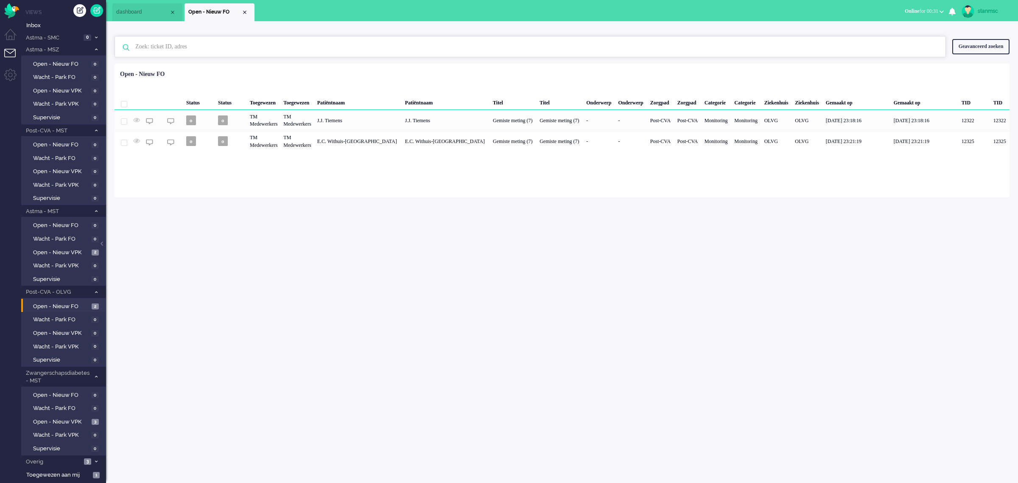
click at [145, 45] on input "text" at bounding box center [531, 46] width 805 height 20
click at [137, 14] on span "dashboard" at bounding box center [142, 11] width 53 height 7
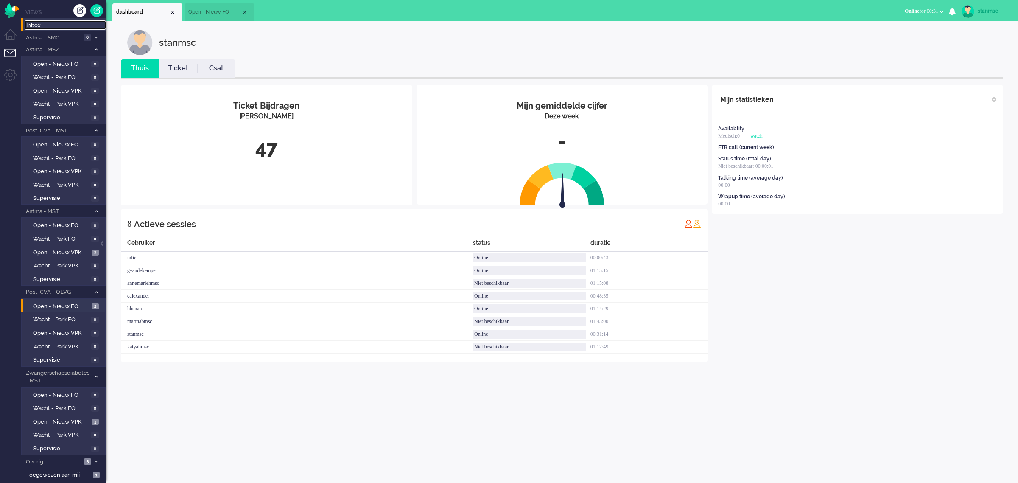
click at [35, 25] on span "Inbox" at bounding box center [66, 26] width 80 height 8
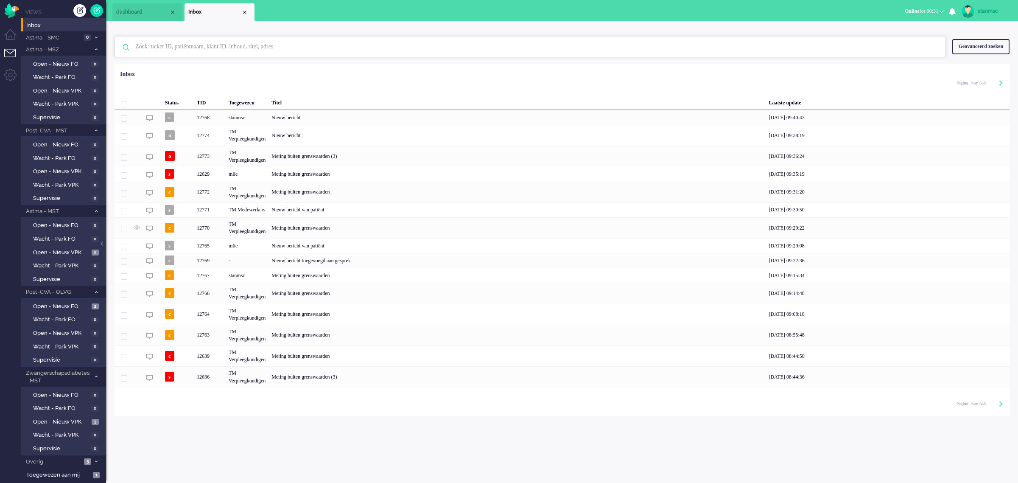
click at [196, 47] on input "text" at bounding box center [531, 46] width 805 height 20
paste input "12770"
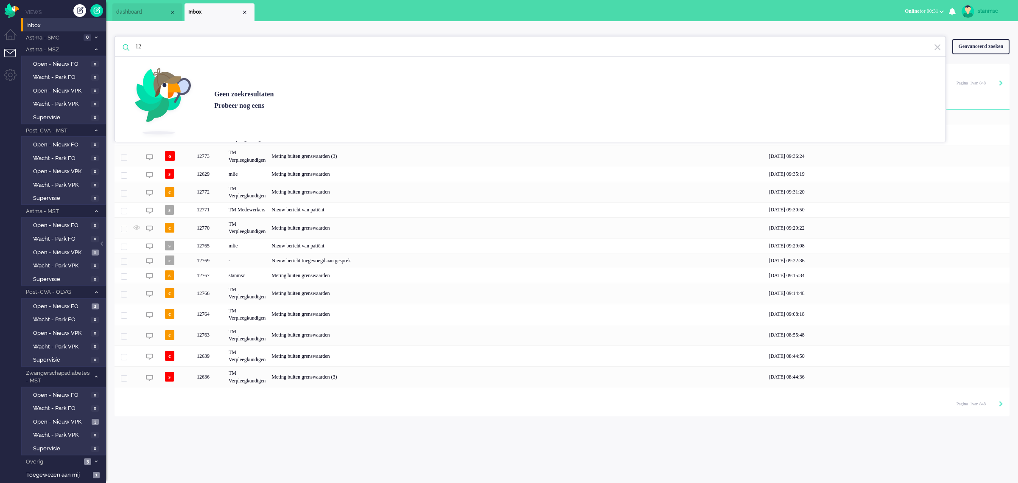
type input "1"
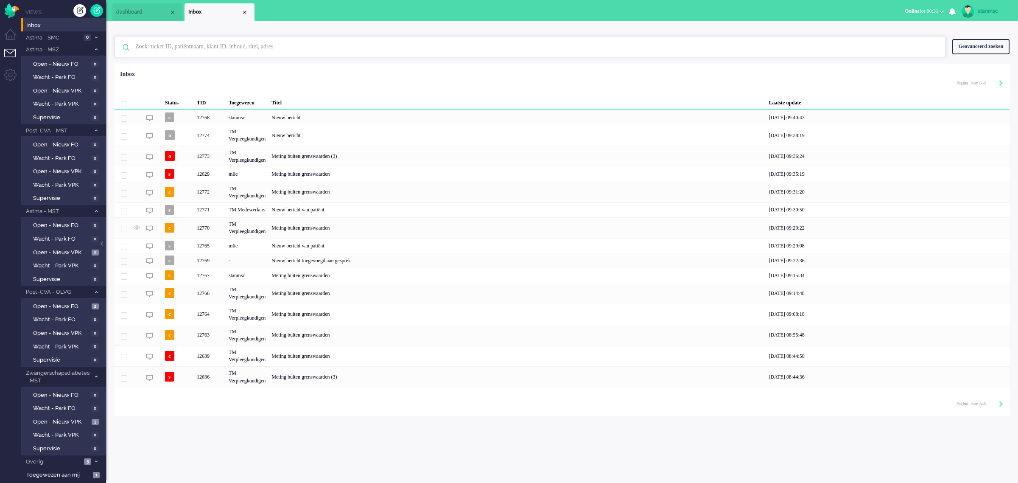
click at [196, 47] on input "text" at bounding box center [531, 46] width 805 height 20
paste input "12770"
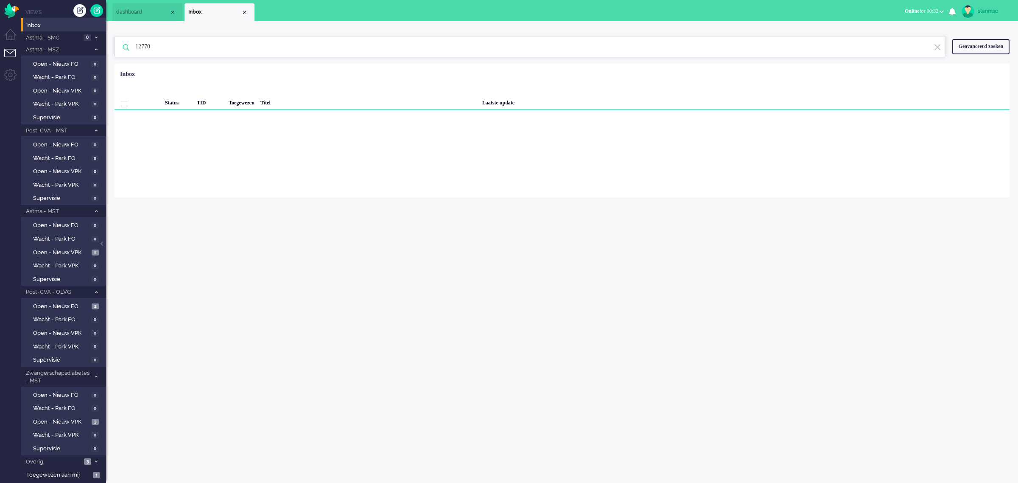
click at [162, 49] on input "12770" at bounding box center [531, 46] width 805 height 20
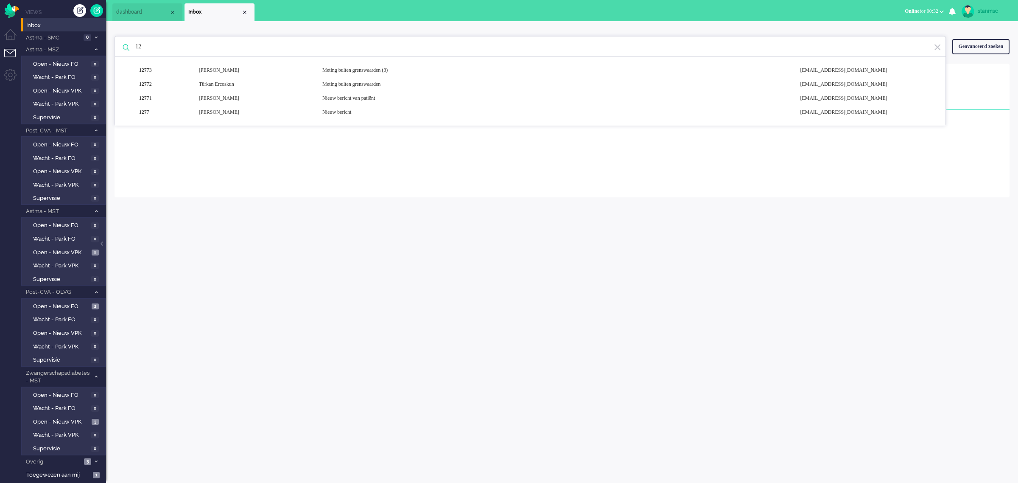
type input "1"
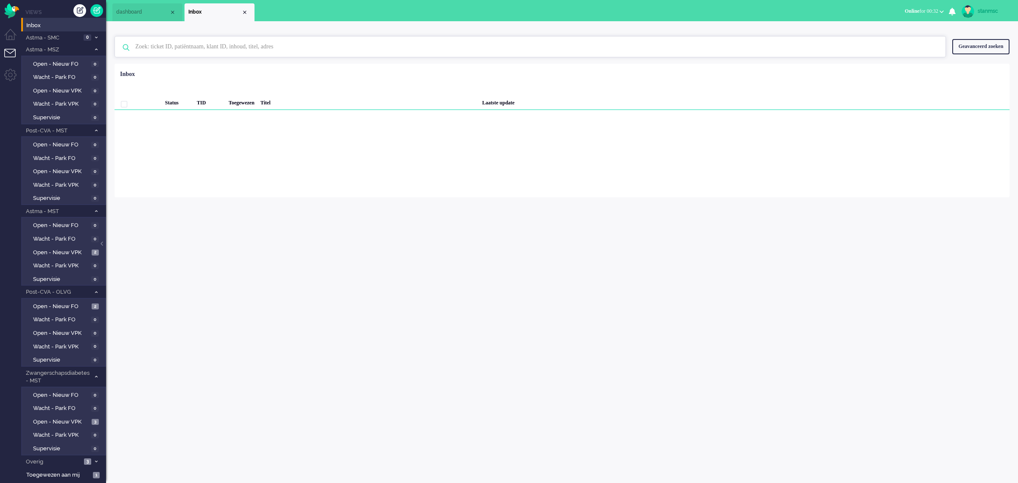
click at [177, 48] on input "text" at bounding box center [531, 46] width 805 height 20
click at [165, 47] on input "text" at bounding box center [531, 46] width 805 height 20
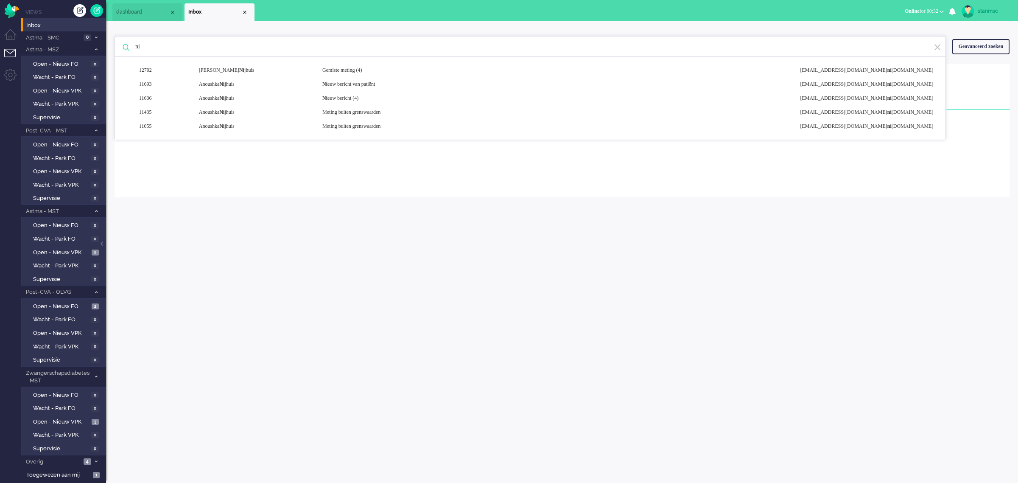
type input "n"
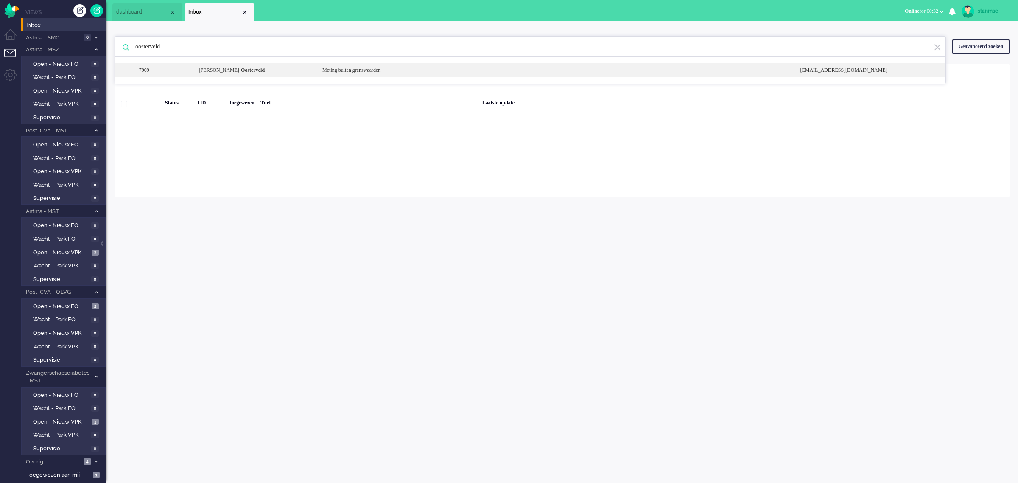
type input "oosterveld"
click at [218, 72] on div "[PERSON_NAME][GEOGRAPHIC_DATA]" at bounding box center [254, 70] width 123 height 7
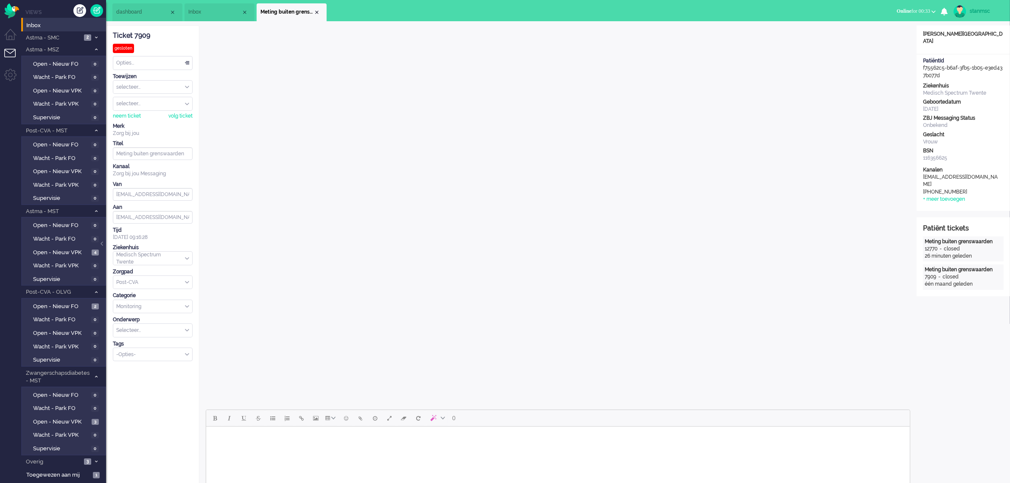
click at [983, 13] on div "stanmsc" at bounding box center [985, 11] width 32 height 8
click at [969, 56] on link "Instellingen" at bounding box center [976, 57] width 59 height 8
select select "nl"
select select "nl_NL"
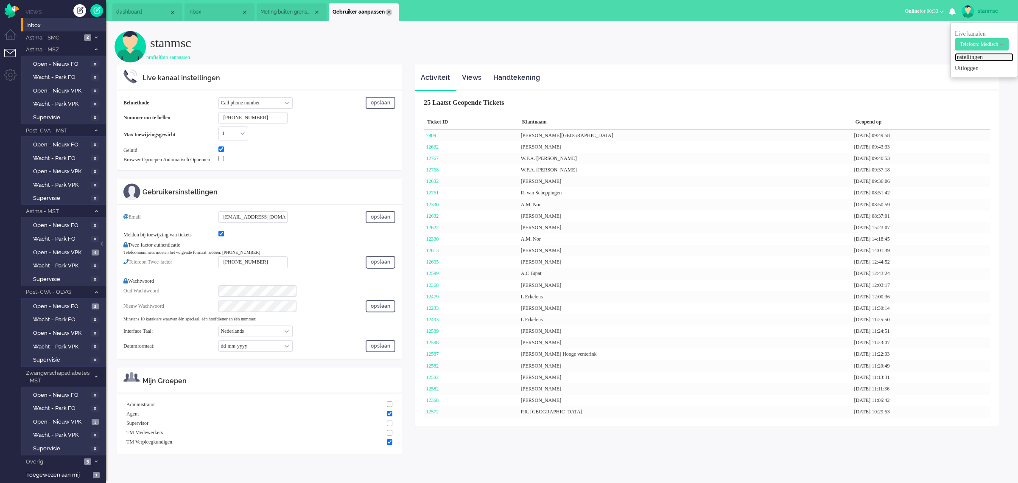
click at [387, 13] on div "Close tab" at bounding box center [388, 12] width 7 height 7
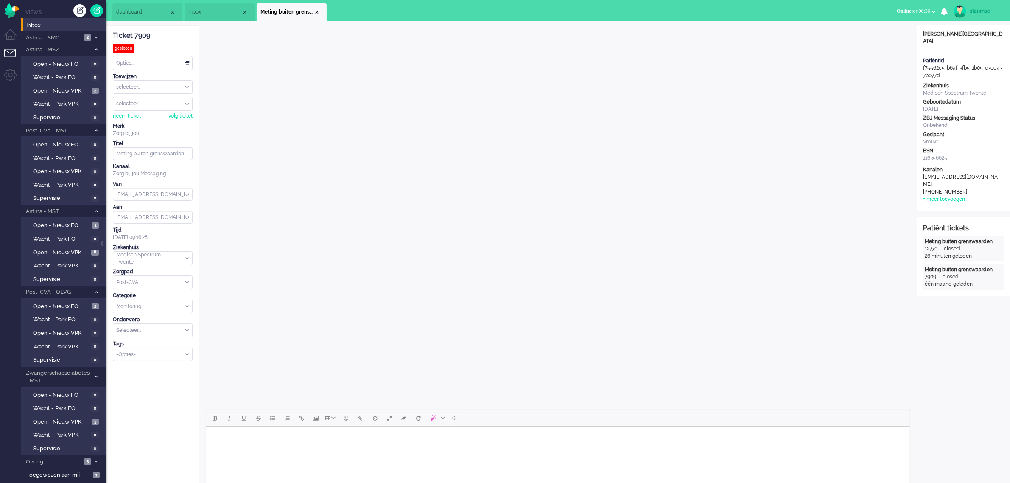
click at [145, 11] on span "dashboard" at bounding box center [142, 11] width 53 height 7
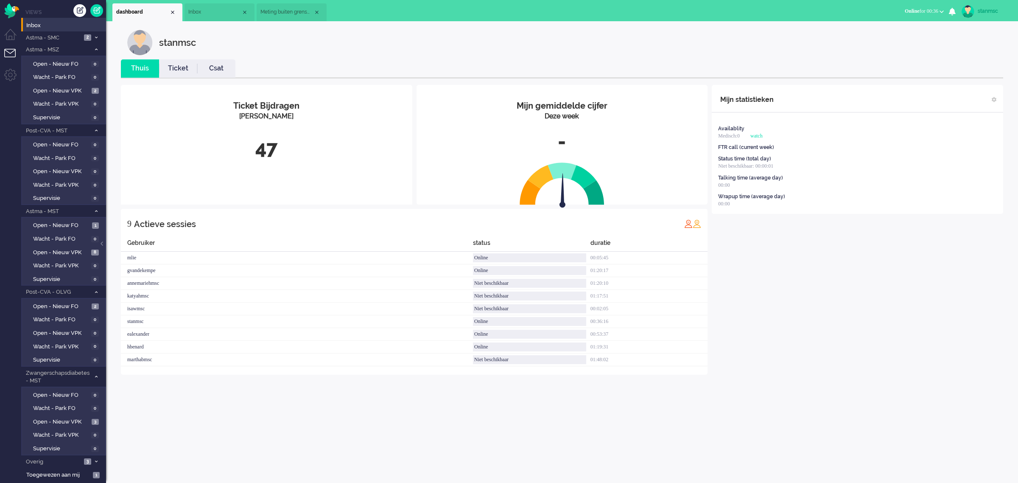
click at [173, 69] on link "Ticket" at bounding box center [178, 69] width 38 height 10
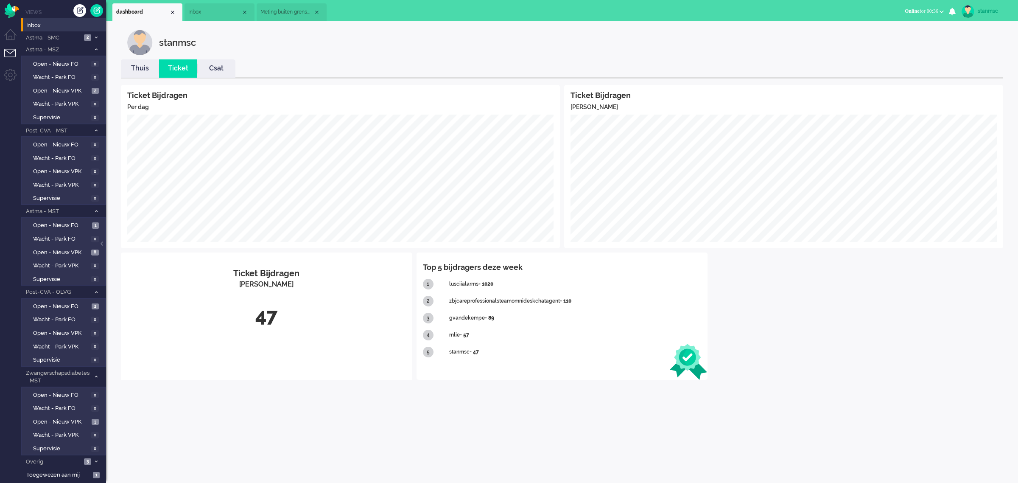
click at [146, 73] on li "Thuis" at bounding box center [140, 68] width 38 height 18
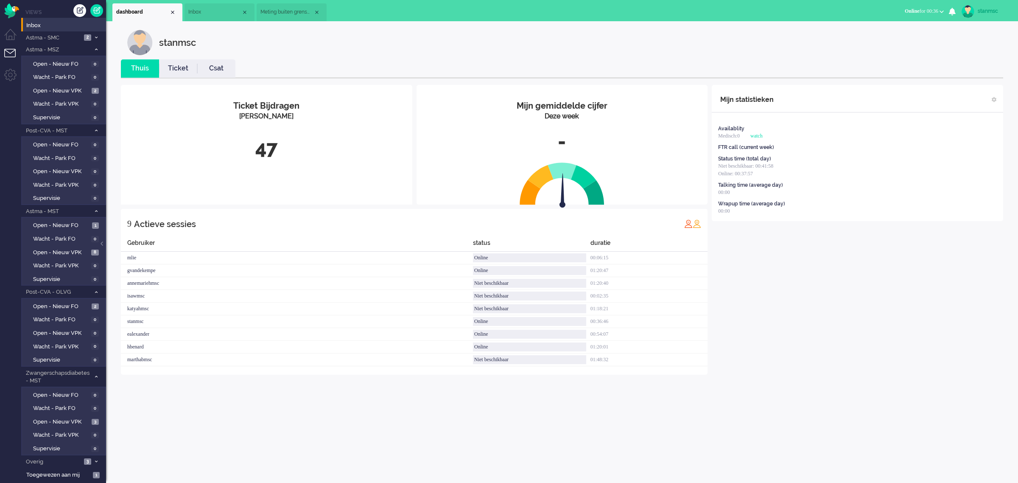
click at [282, 11] on span "Meting buiten grenswaarden" at bounding box center [286, 11] width 53 height 7
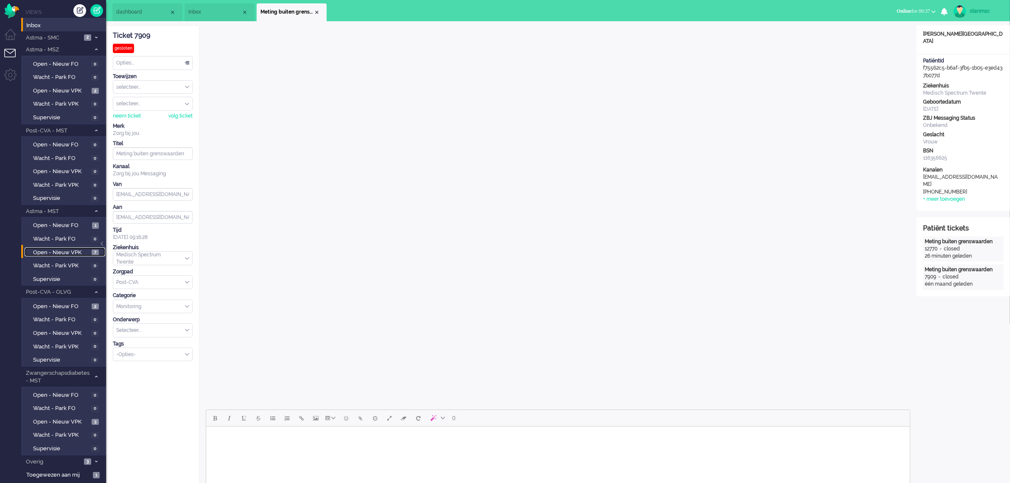
click at [71, 251] on span "Open - Nieuw VPK" at bounding box center [61, 253] width 56 height 8
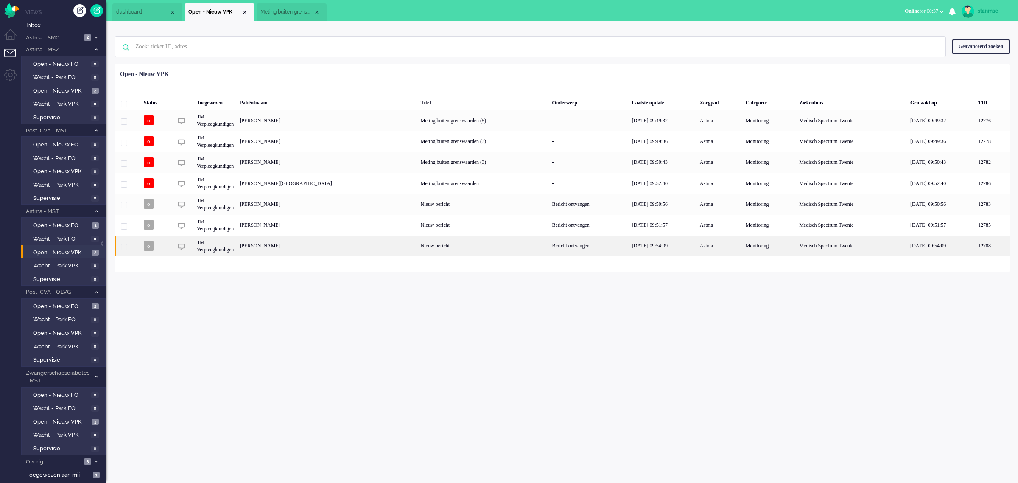
click at [295, 243] on div "[PERSON_NAME]" at bounding box center [327, 245] width 181 height 21
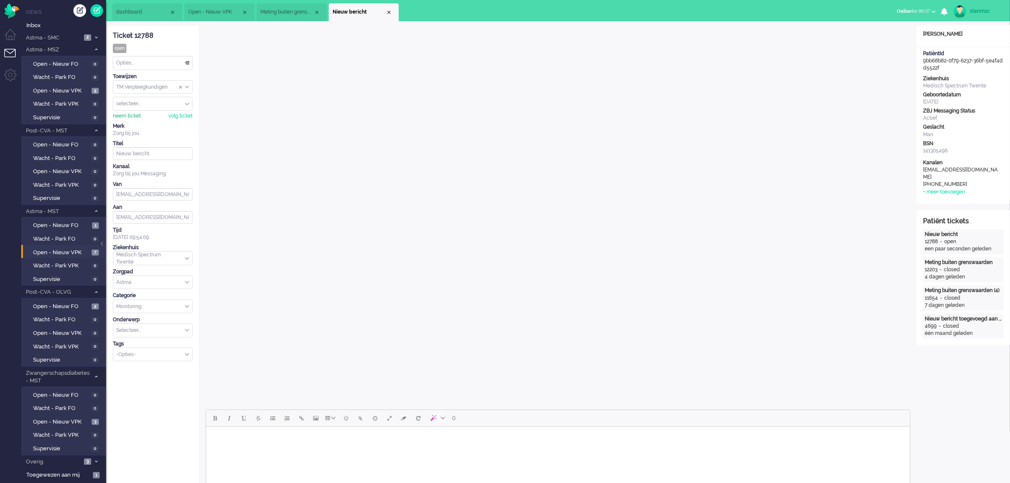
click at [132, 117] on div "neem ticket" at bounding box center [127, 115] width 28 height 7
click at [134, 64] on div "Opties..." at bounding box center [152, 62] width 79 height 13
click at [131, 120] on span "Opgelost" at bounding box center [127, 123] width 21 height 7
click at [387, 14] on div "Close tab" at bounding box center [388, 12] width 7 height 7
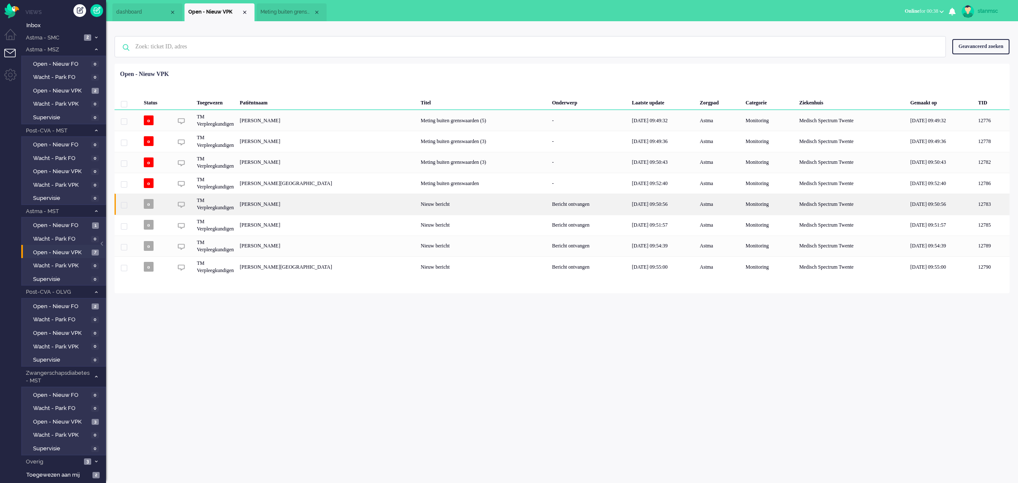
click at [277, 203] on div "[PERSON_NAME]" at bounding box center [327, 203] width 181 height 21
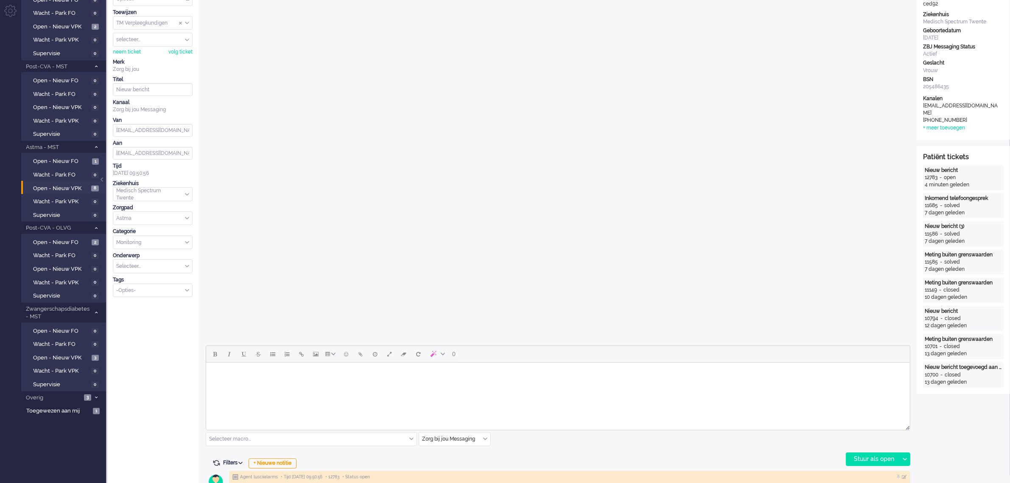
scroll to position [53, 0]
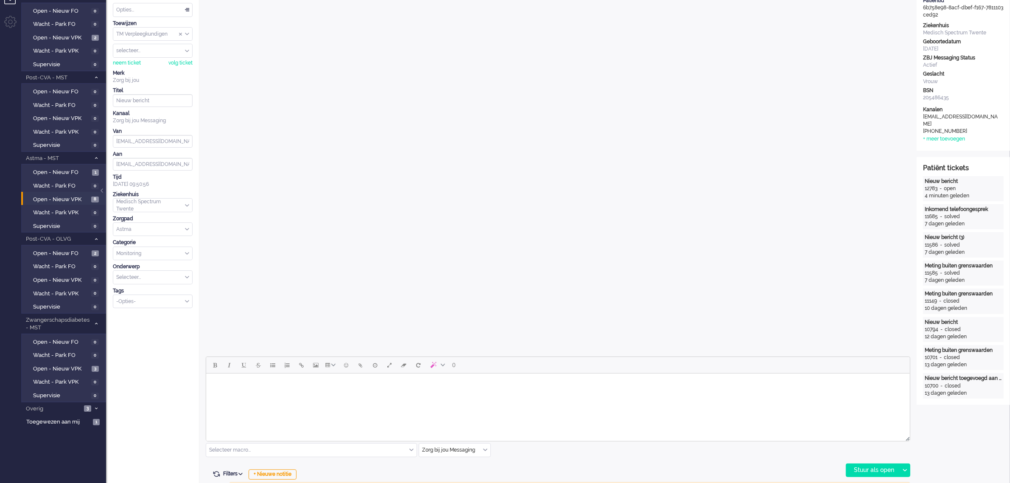
click at [389, 395] on html at bounding box center [558, 384] width 704 height 22
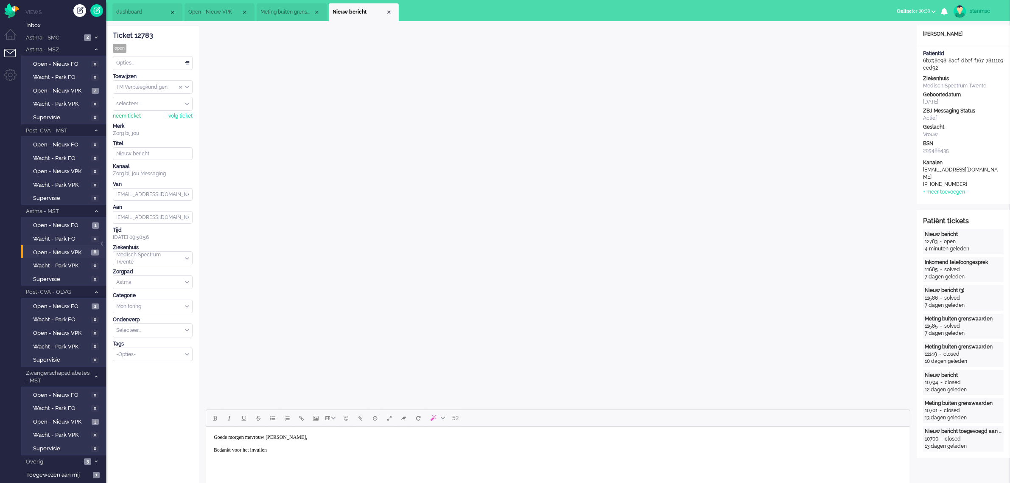
click at [130, 115] on div "neem ticket" at bounding box center [127, 115] width 28 height 7
click at [290, 450] on body "Goede morgen mevrouw [PERSON_NAME], Bedankt voor het invullen" at bounding box center [557, 444] width 697 height 28
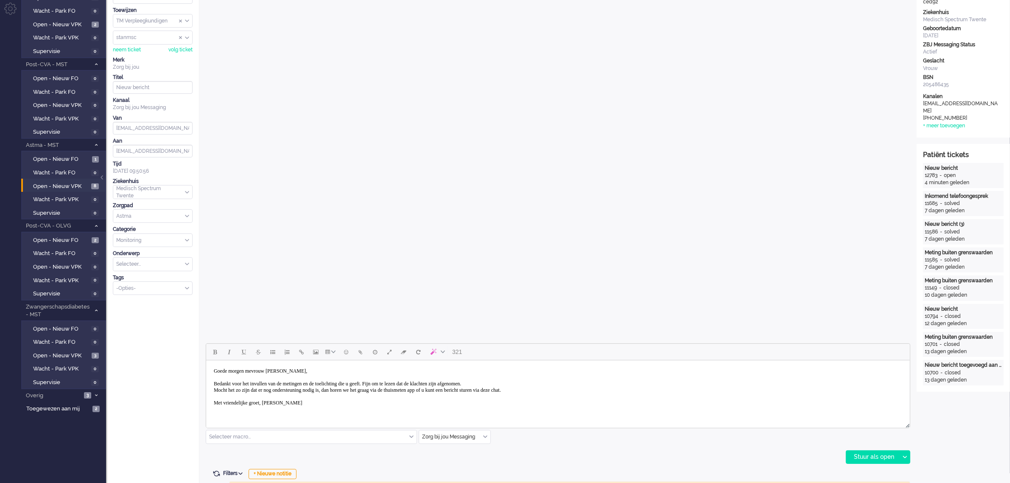
scroll to position [159, 0]
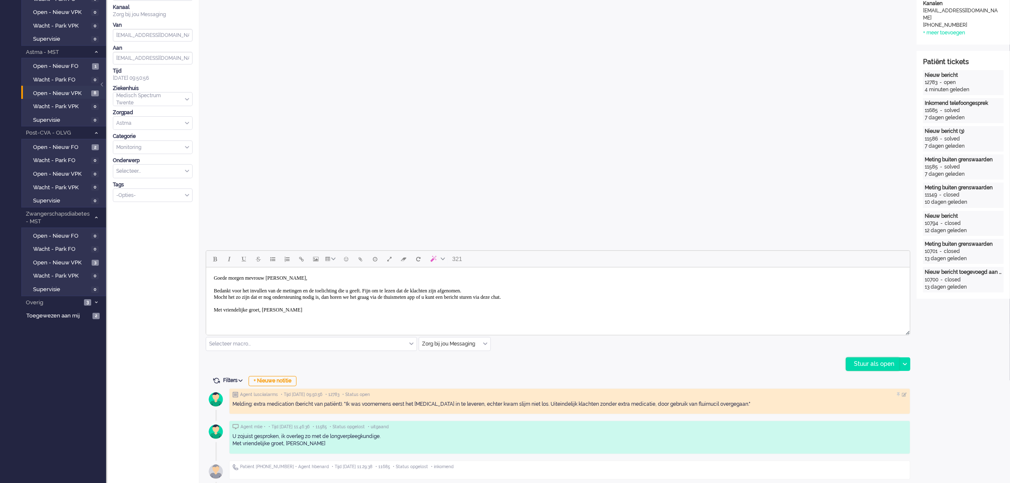
click at [869, 361] on div "Stuur als open" at bounding box center [872, 364] width 53 height 13
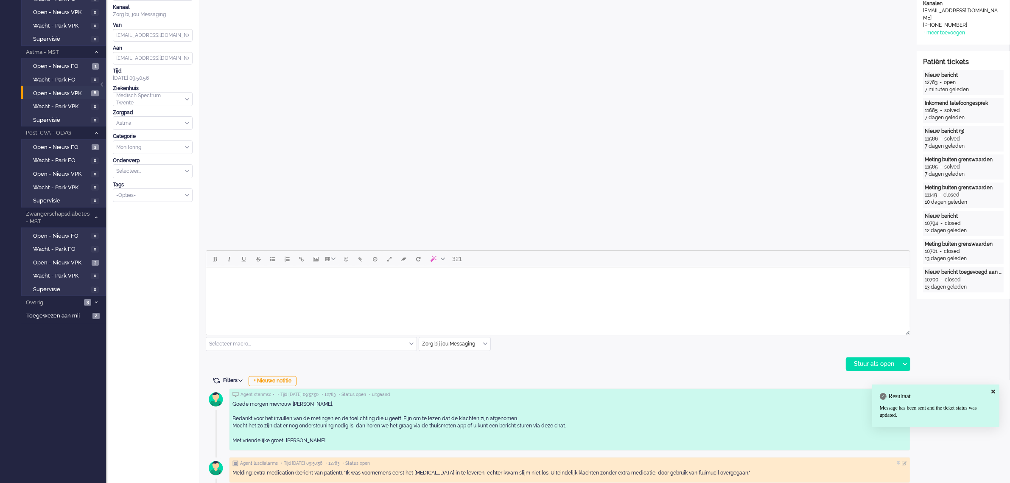
scroll to position [0, 0]
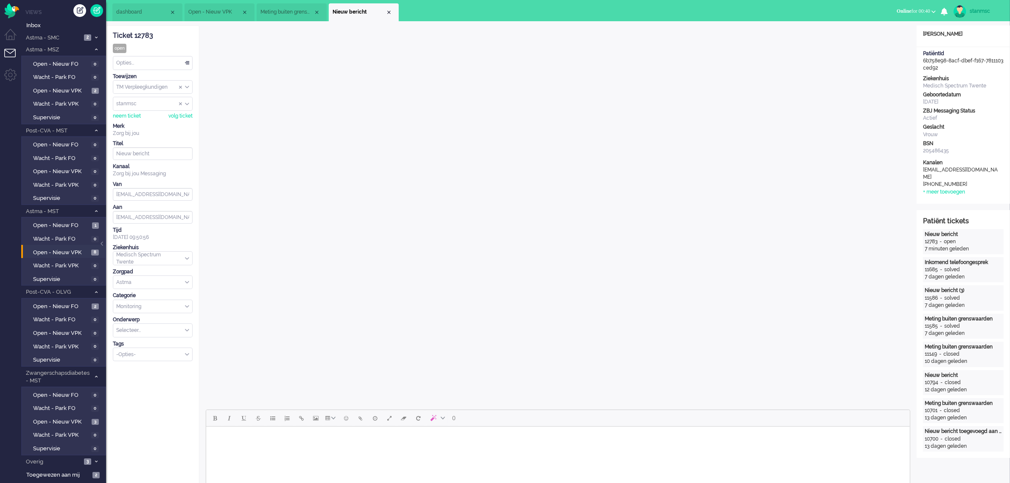
click at [136, 61] on div "Opties..." at bounding box center [152, 62] width 79 height 13
click at [136, 123] on span "Opgelost" at bounding box center [127, 123] width 21 height 7
click at [389, 13] on div "Close tab" at bounding box center [388, 12] width 7 height 7
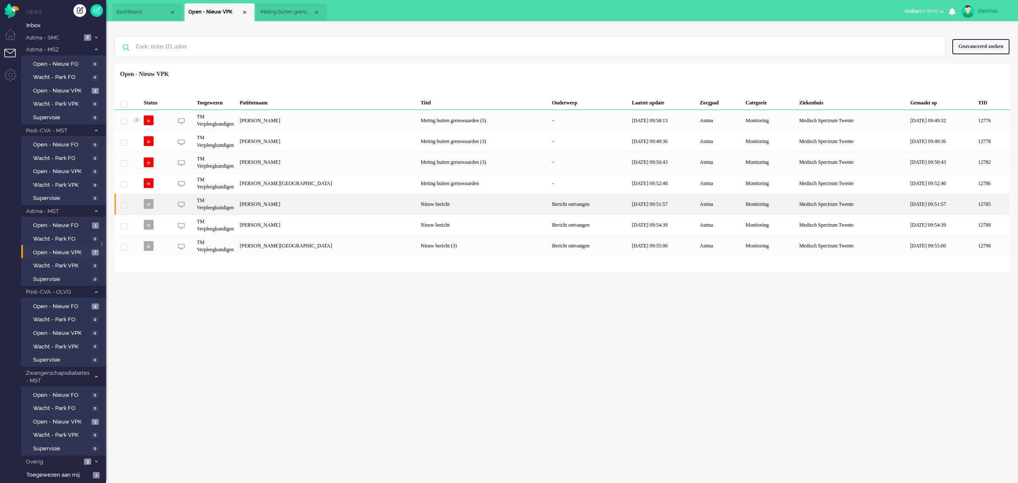
click at [237, 203] on div "TM Verpleegkundigen" at bounding box center [215, 203] width 43 height 21
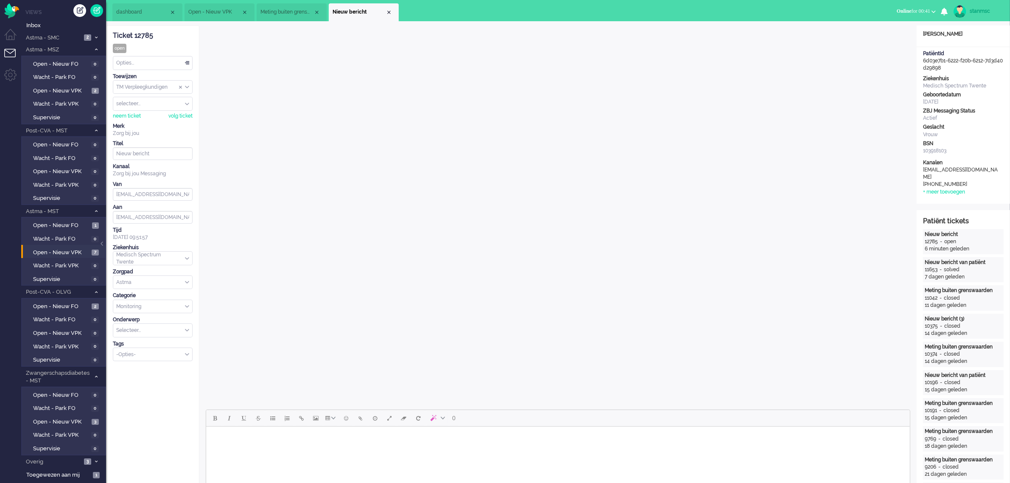
click at [306, 11] on span "Meting buiten grenswaarden" at bounding box center [286, 11] width 53 height 7
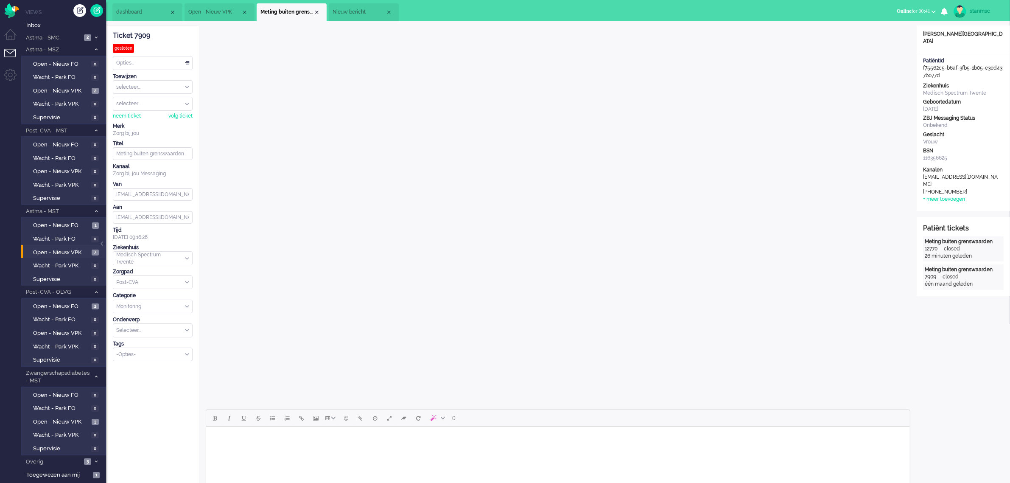
click at [351, 9] on span "Nieuw bericht" at bounding box center [358, 11] width 53 height 7
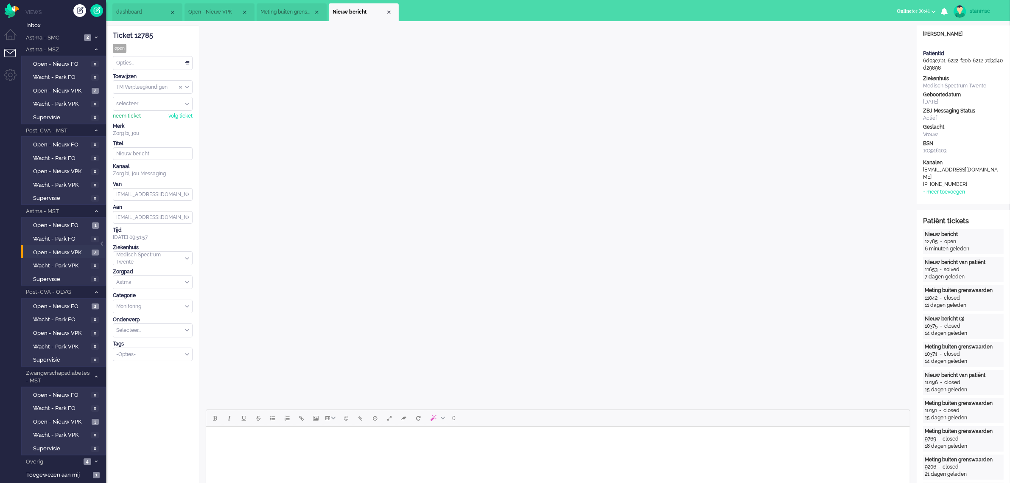
click at [127, 113] on div "neem ticket" at bounding box center [127, 115] width 28 height 7
click at [156, 62] on div "Opties..." at bounding box center [152, 62] width 79 height 13
click at [147, 120] on li "Opgelost" at bounding box center [152, 123] width 79 height 12
click at [387, 12] on div "Close tab" at bounding box center [388, 12] width 7 height 7
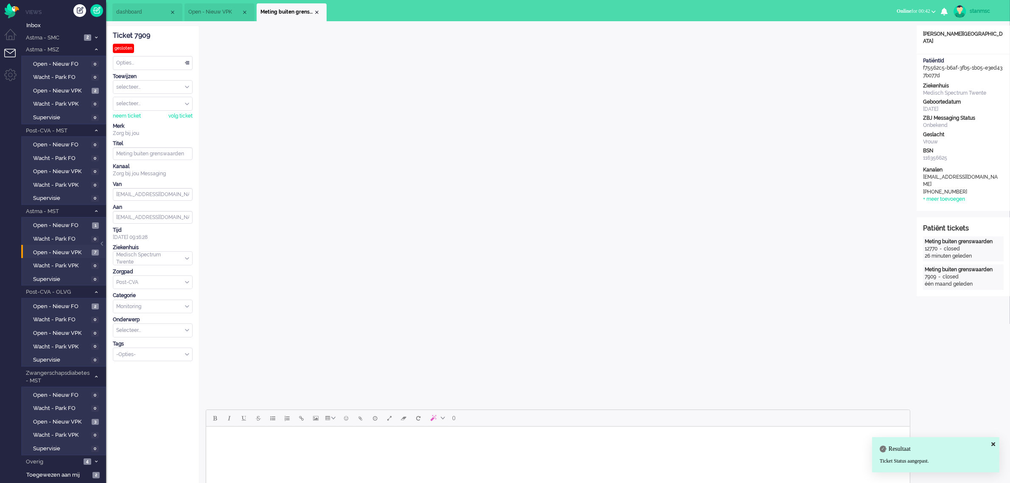
click at [221, 14] on span "Open - Nieuw VPK" at bounding box center [214, 11] width 53 height 7
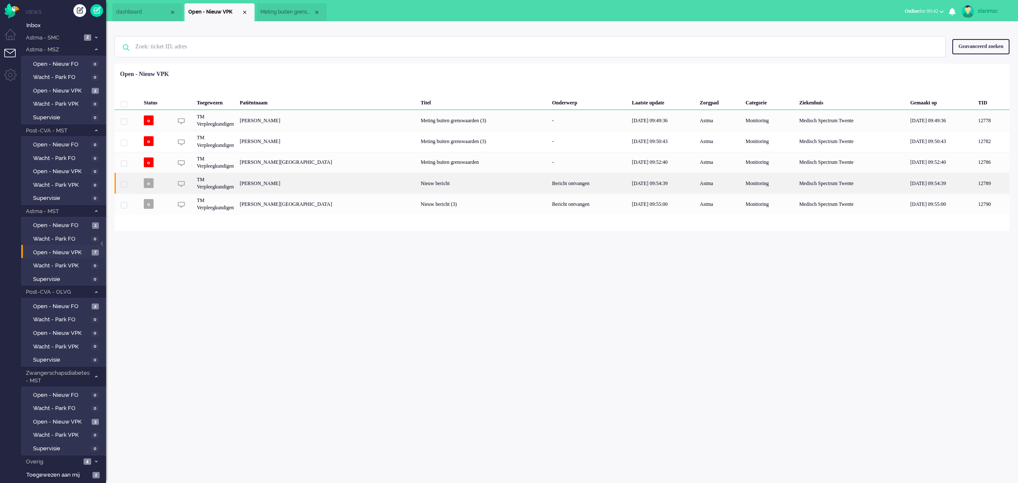
click at [296, 183] on div "[PERSON_NAME]" at bounding box center [327, 183] width 181 height 21
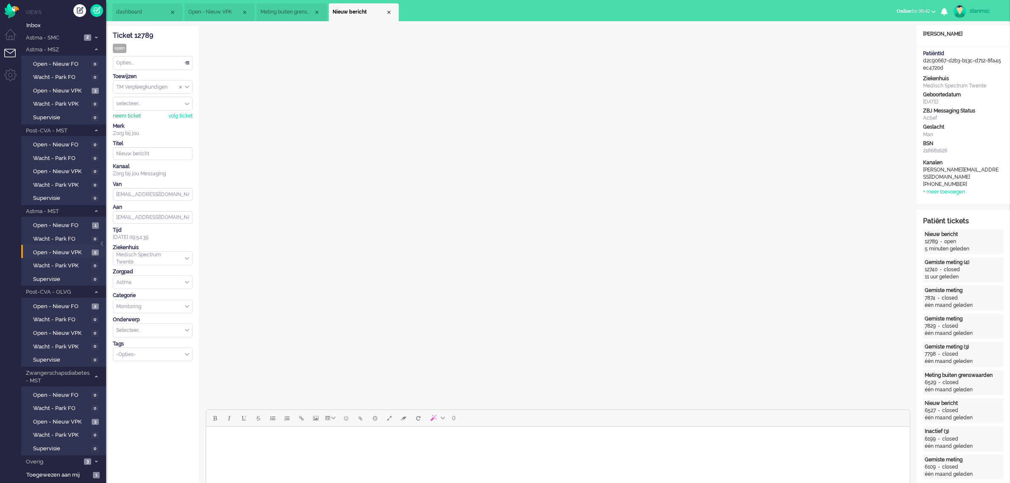
click at [128, 119] on div "neem ticket" at bounding box center [127, 115] width 28 height 7
click at [134, 60] on div "Opties..." at bounding box center [152, 62] width 79 height 13
click at [138, 121] on span "Opgelost" at bounding box center [127, 123] width 21 height 7
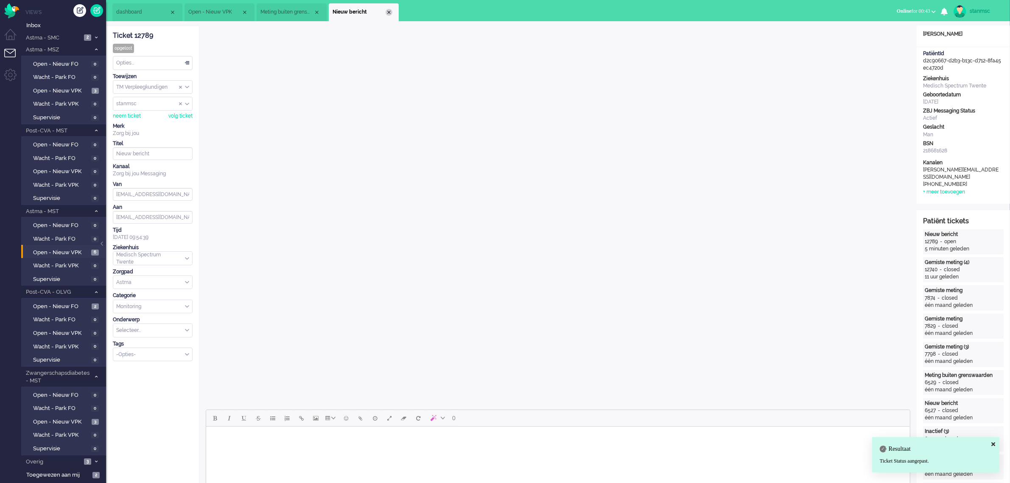
click at [389, 11] on div "Close tab" at bounding box center [388, 12] width 7 height 7
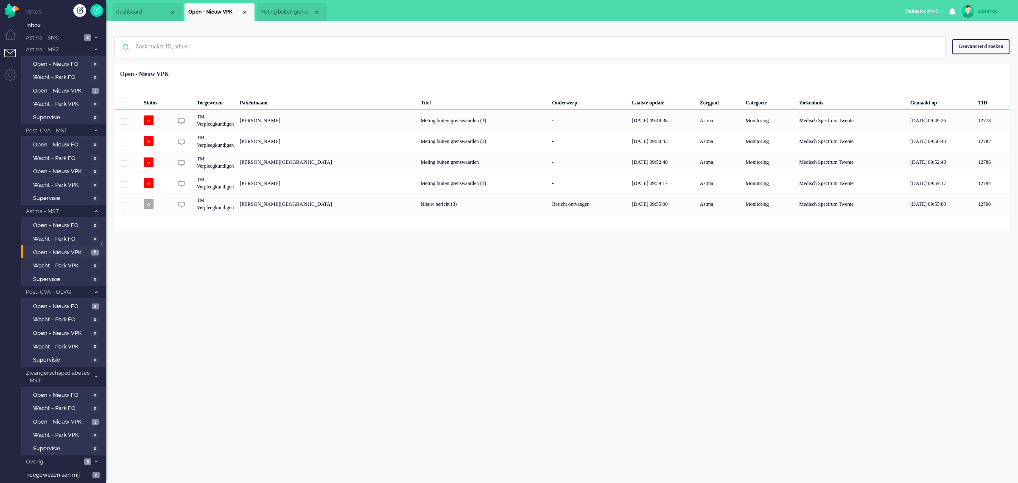
click at [293, 8] on li "Meting buiten grenswaarden" at bounding box center [292, 12] width 70 height 18
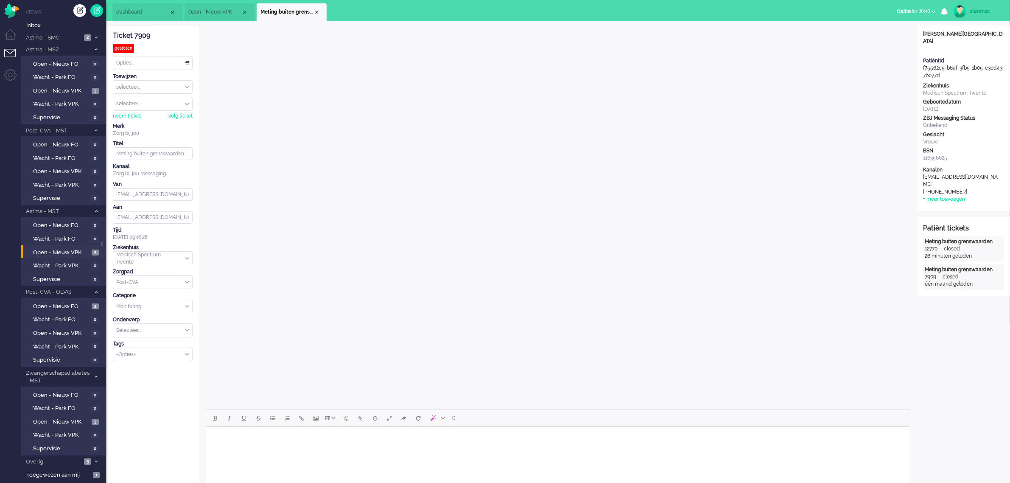
click at [225, 13] on span "Open - Nieuw VPK" at bounding box center [214, 11] width 53 height 7
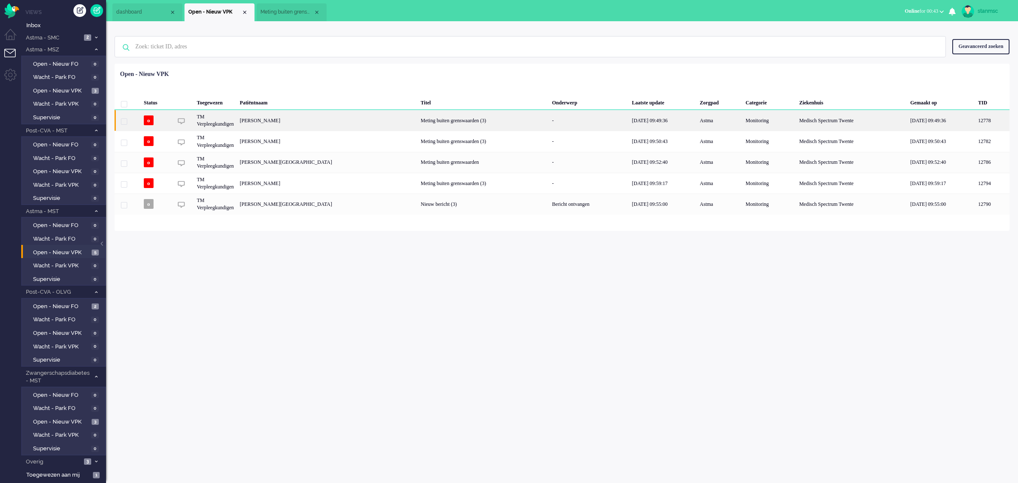
click at [291, 121] on div "[PERSON_NAME]" at bounding box center [327, 120] width 181 height 21
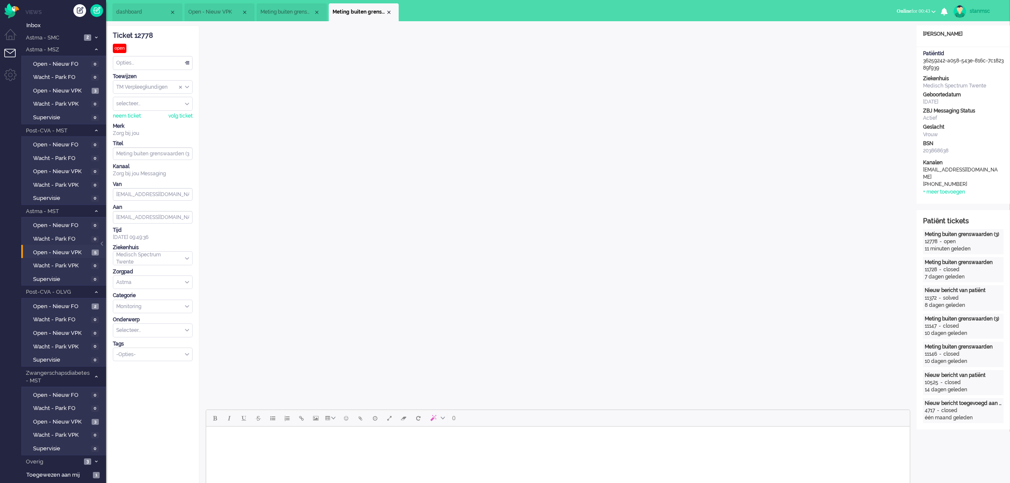
click at [236, 10] on span "Open - Nieuw VPK" at bounding box center [214, 11] width 53 height 7
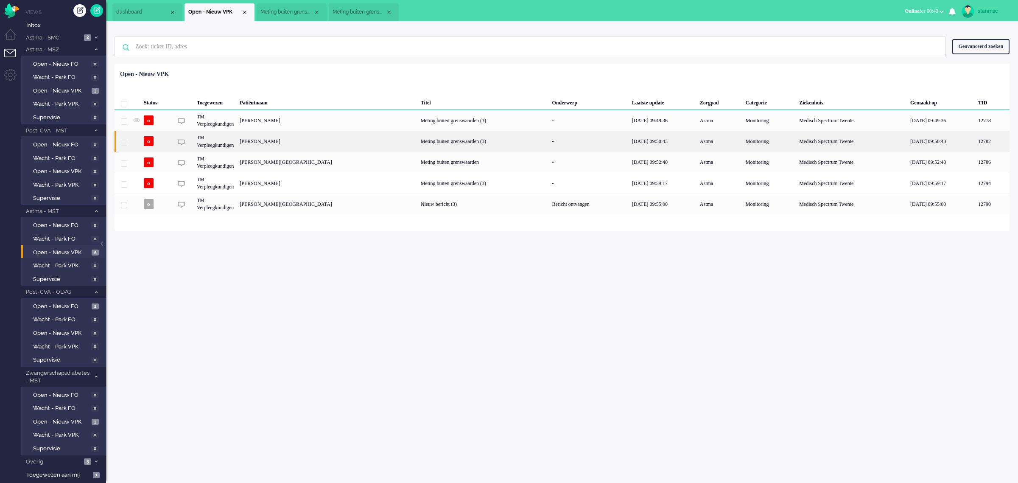
click at [278, 142] on div "[PERSON_NAME]" at bounding box center [327, 141] width 181 height 21
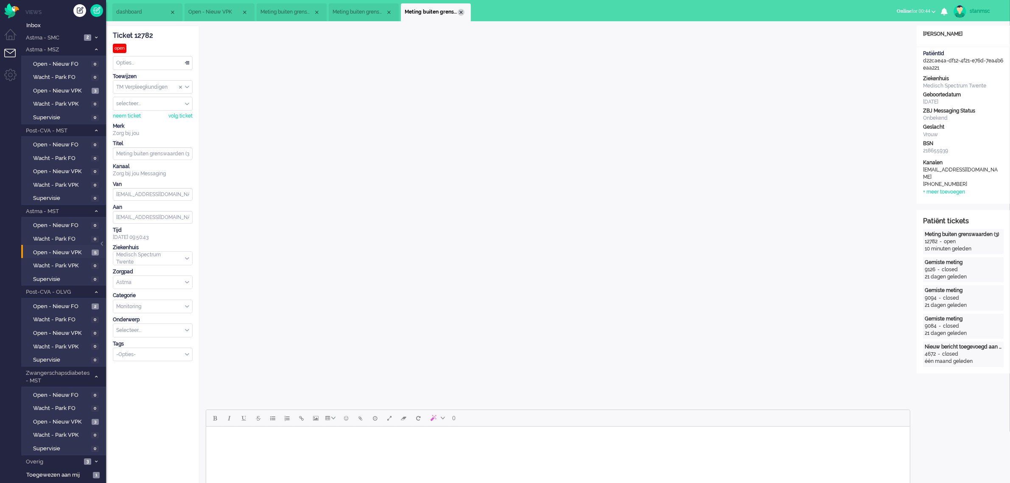
click at [460, 11] on div "Close tab" at bounding box center [461, 12] width 7 height 7
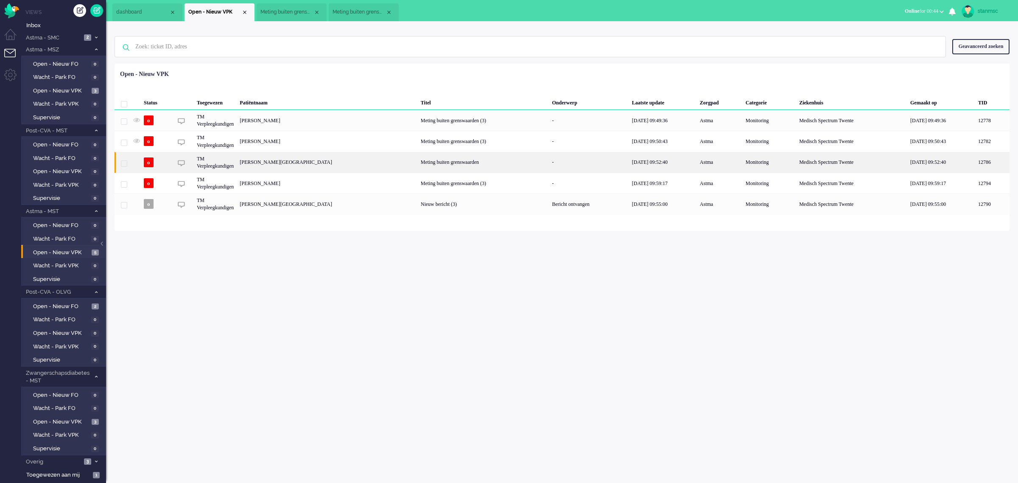
click at [268, 162] on div "[PERSON_NAME][GEOGRAPHIC_DATA]" at bounding box center [327, 162] width 181 height 21
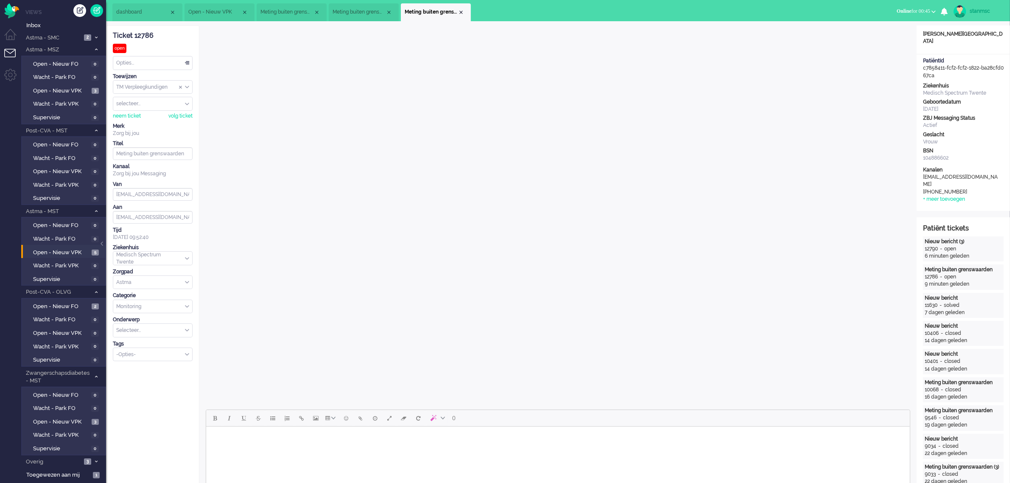
click at [365, 8] on li "Meting buiten grenswaarden (3)" at bounding box center [364, 12] width 70 height 18
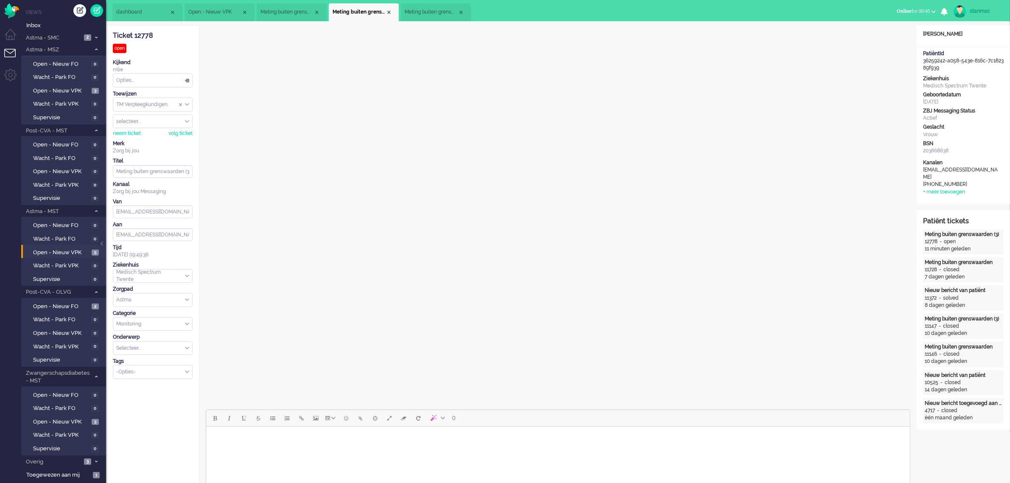
click at [432, 13] on span "Meting buiten grenswaarden" at bounding box center [431, 11] width 53 height 7
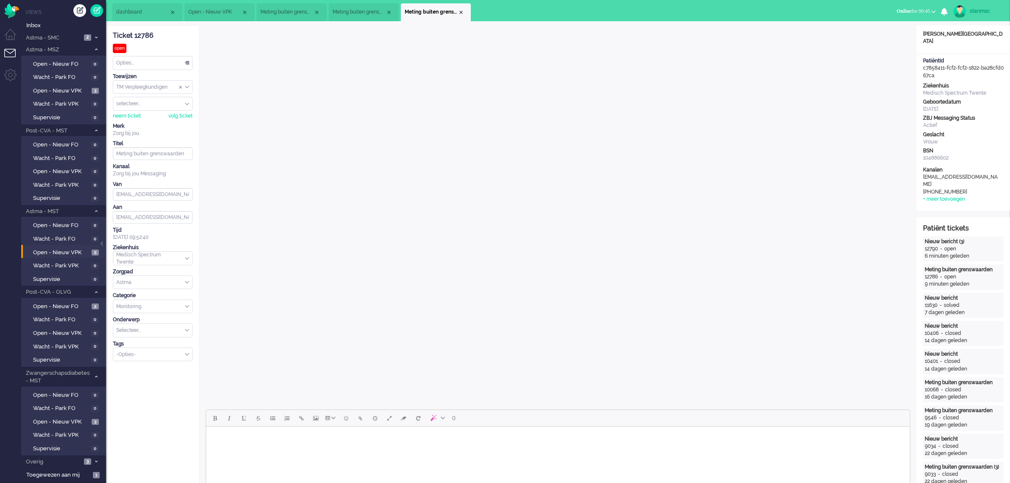
click at [220, 5] on li "Open - Nieuw VPK" at bounding box center [219, 12] width 70 height 18
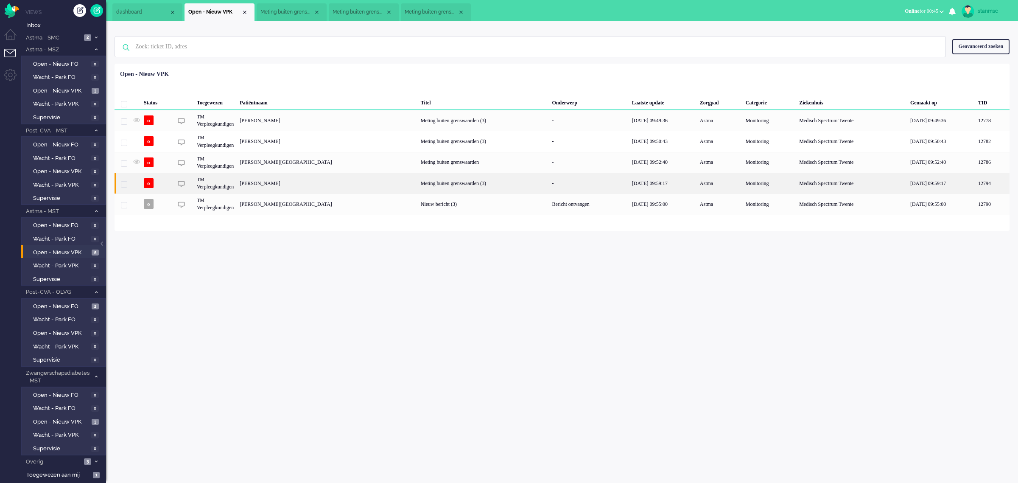
click at [280, 183] on div "[PERSON_NAME]" at bounding box center [327, 183] width 181 height 21
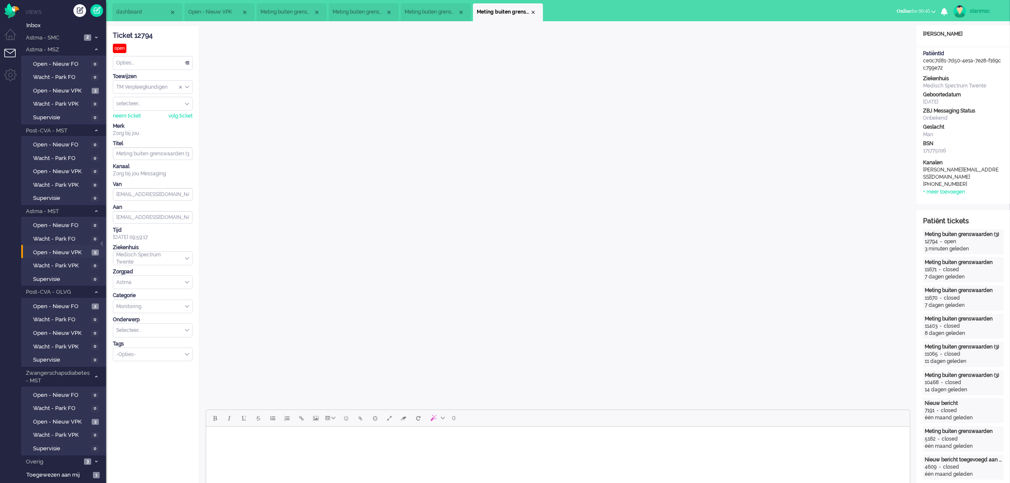
click at [532, 13] on div "Close tab" at bounding box center [533, 12] width 7 height 7
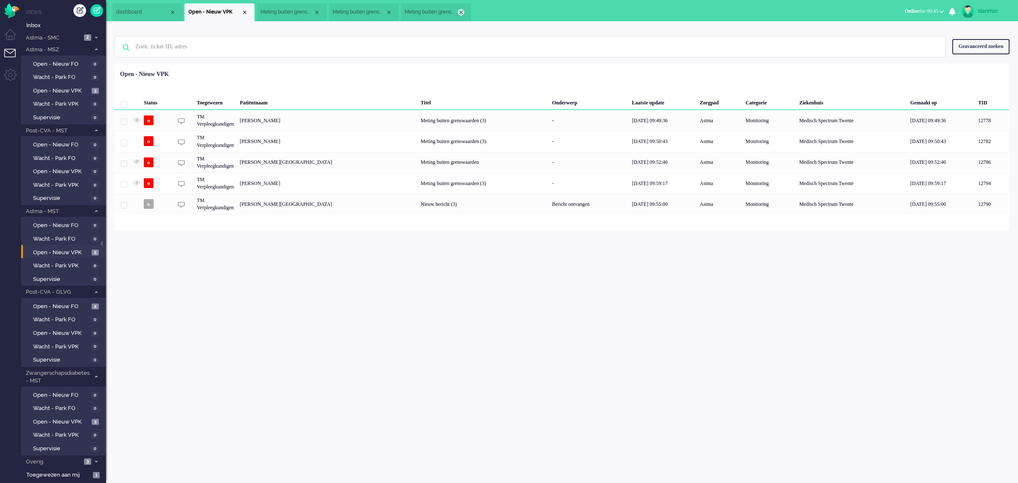
click at [460, 13] on div "Close tab" at bounding box center [461, 12] width 7 height 7
click at [387, 10] on div "Close tab" at bounding box center [388, 12] width 7 height 7
click at [285, 9] on span "Meting buiten grenswaarden" at bounding box center [286, 11] width 53 height 7
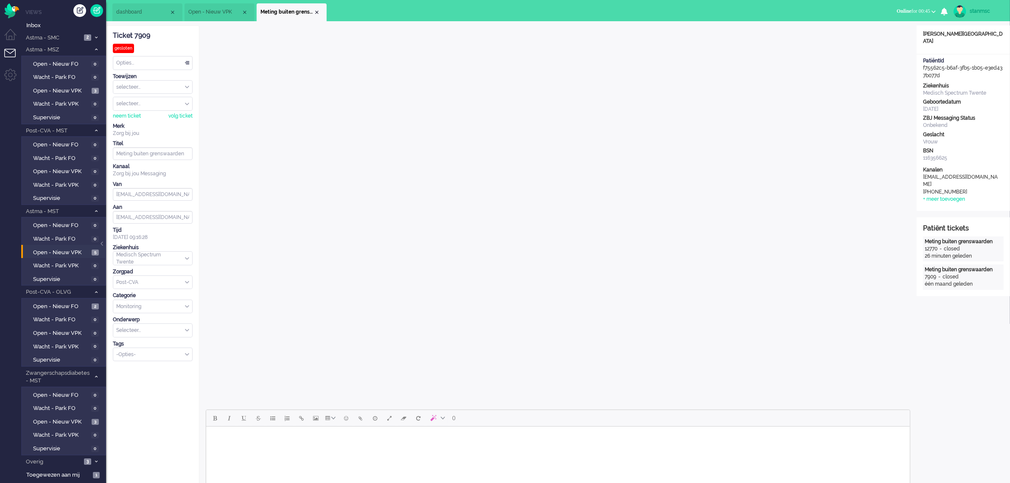
click at [217, 11] on span "Open - Nieuw VPK" at bounding box center [214, 11] width 53 height 7
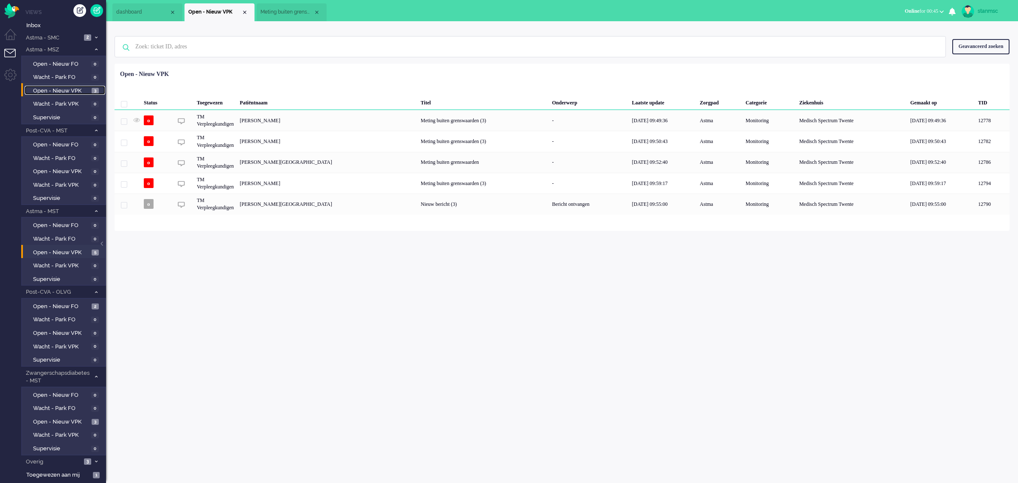
click at [64, 87] on span "Open - Nieuw VPK" at bounding box center [61, 91] width 56 height 8
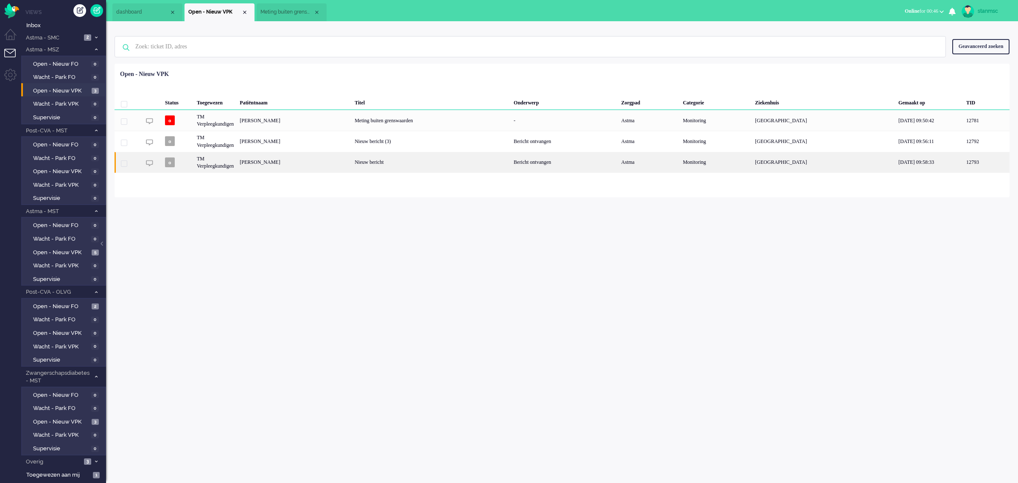
click at [285, 166] on div "[PERSON_NAME]" at bounding box center [294, 162] width 115 height 21
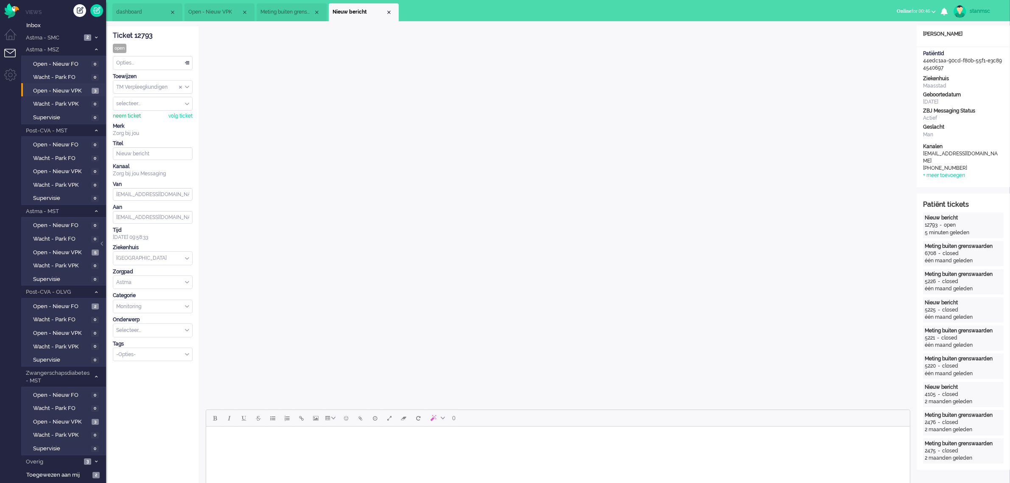
click at [130, 115] on div "neem ticket" at bounding box center [127, 115] width 28 height 7
click at [130, 65] on div "Opties..." at bounding box center [152, 62] width 79 height 13
click at [132, 120] on span "Opgelost" at bounding box center [127, 123] width 21 height 7
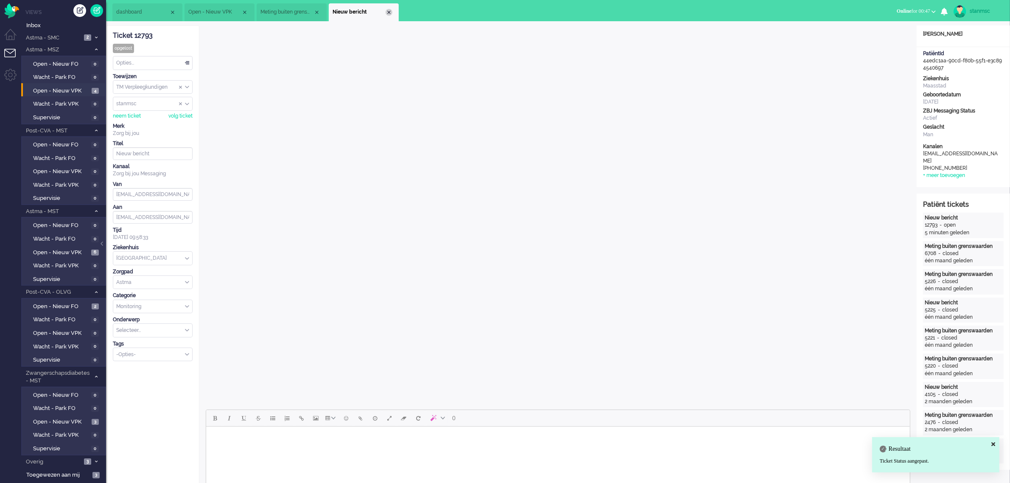
click at [391, 10] on div "Close tab" at bounding box center [388, 12] width 7 height 7
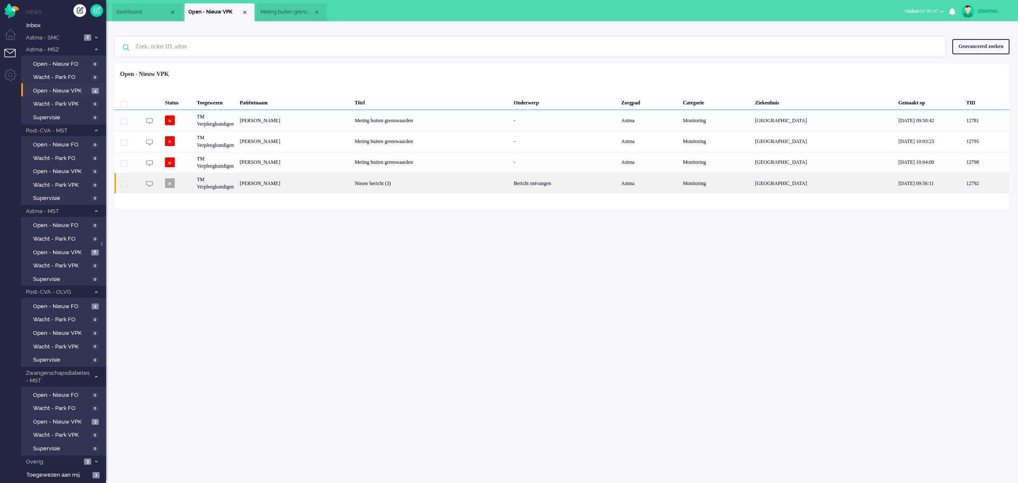
click at [297, 182] on div "[PERSON_NAME]" at bounding box center [294, 183] width 115 height 21
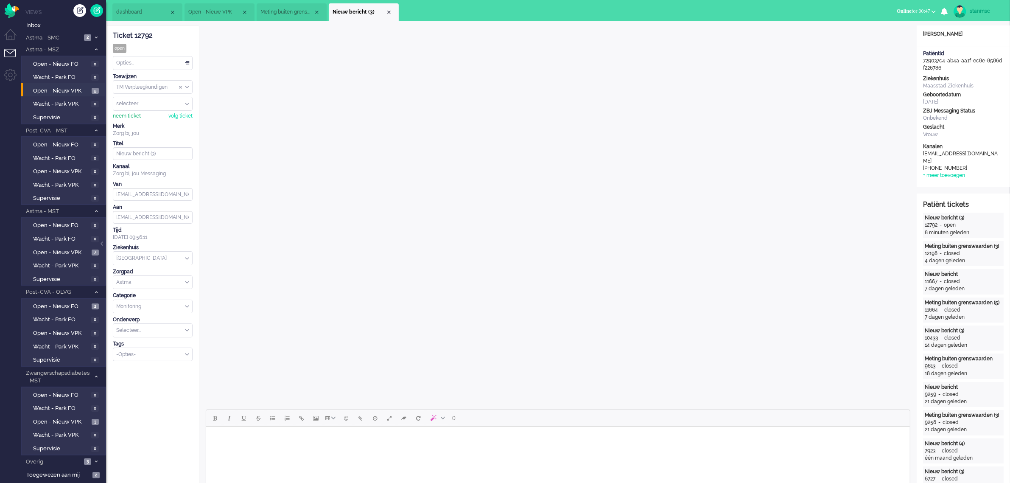
click at [125, 118] on div "neem ticket" at bounding box center [127, 115] width 28 height 7
click at [156, 66] on div "Opties..." at bounding box center [152, 62] width 79 height 13
click at [142, 121] on li "Opgelost" at bounding box center [152, 123] width 79 height 12
click at [389, 11] on div "Close tab" at bounding box center [388, 12] width 7 height 7
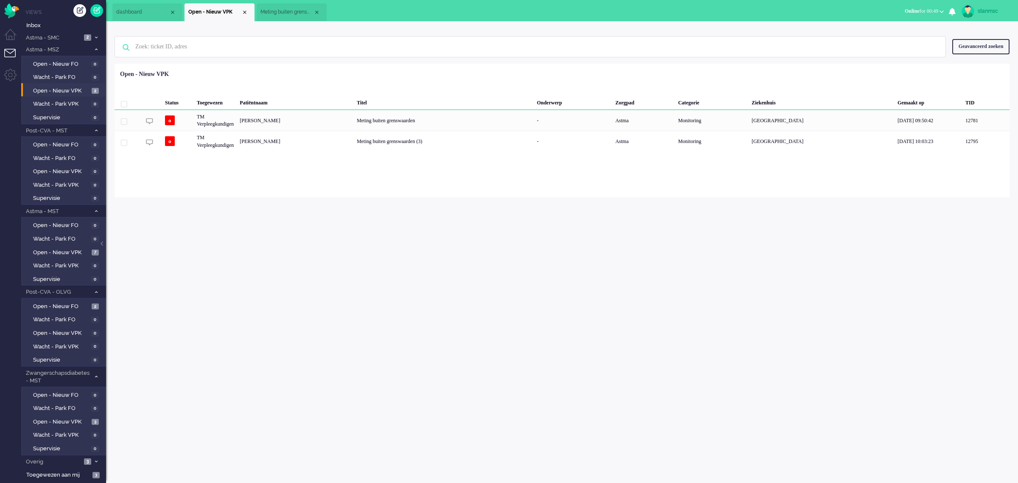
click at [282, 8] on span "Meting buiten grenswaarden" at bounding box center [286, 11] width 53 height 7
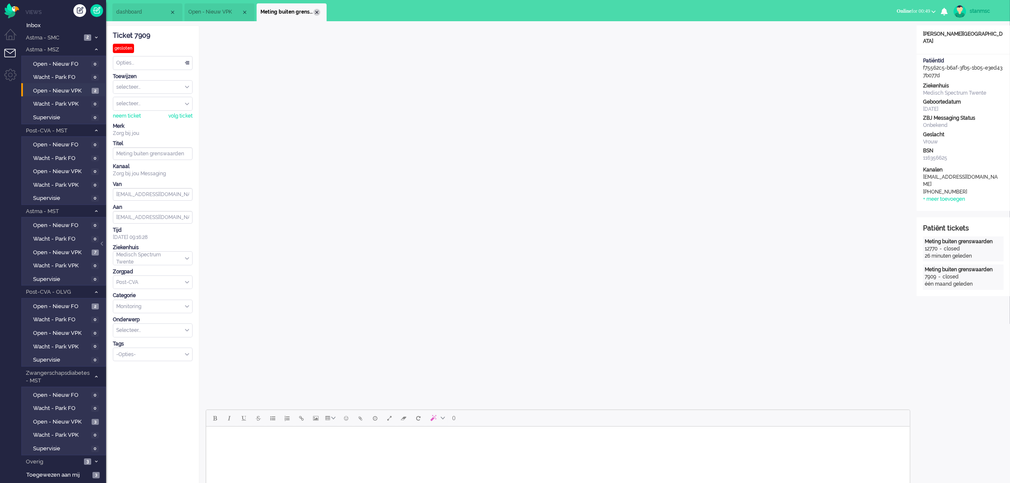
click at [316, 13] on div "Close tab" at bounding box center [316, 12] width 7 height 7
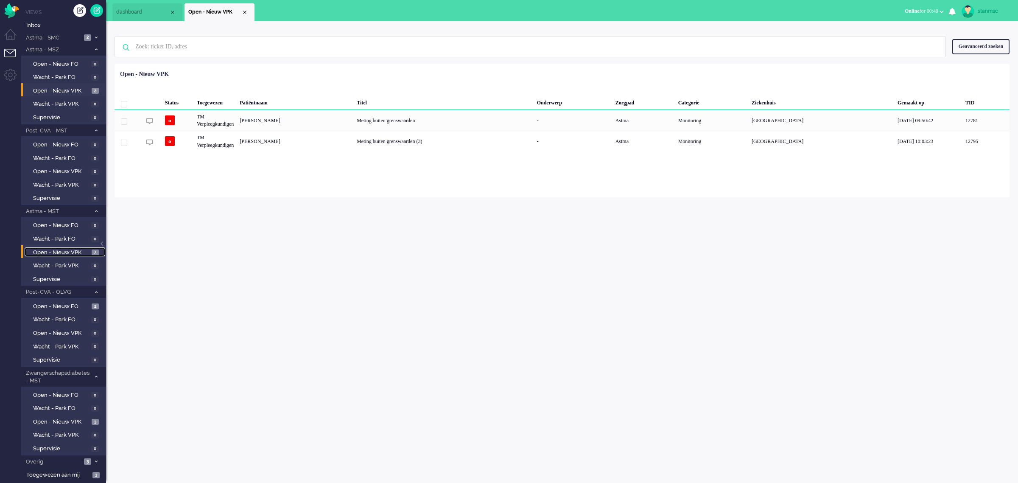
click at [62, 252] on span "Open - Nieuw VPK" at bounding box center [61, 253] width 56 height 8
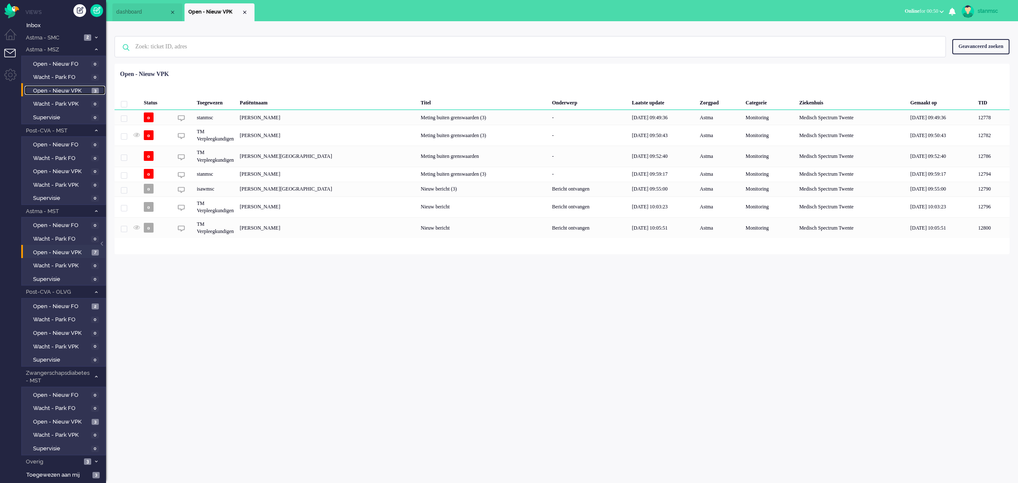
click at [75, 92] on span "Open - Nieuw VPK" at bounding box center [61, 91] width 56 height 8
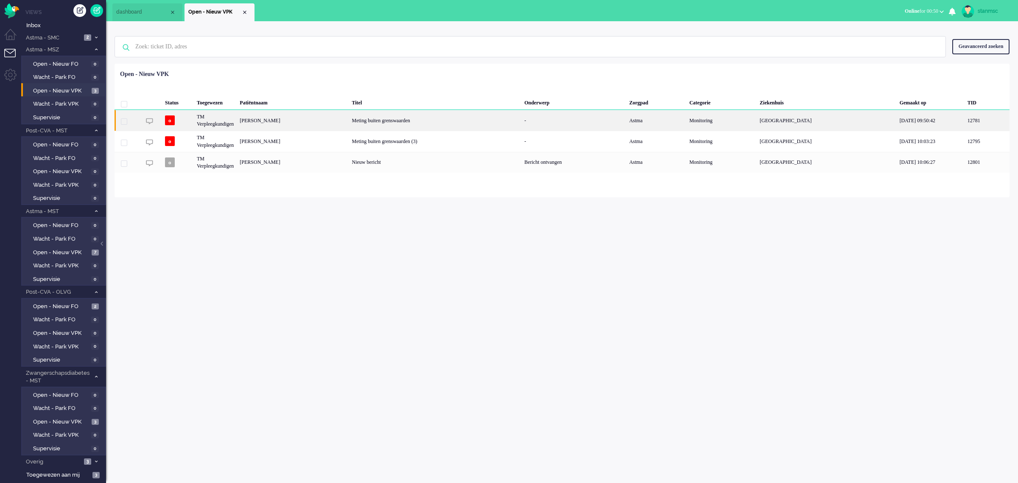
click at [277, 124] on div "[PERSON_NAME]" at bounding box center [293, 120] width 112 height 21
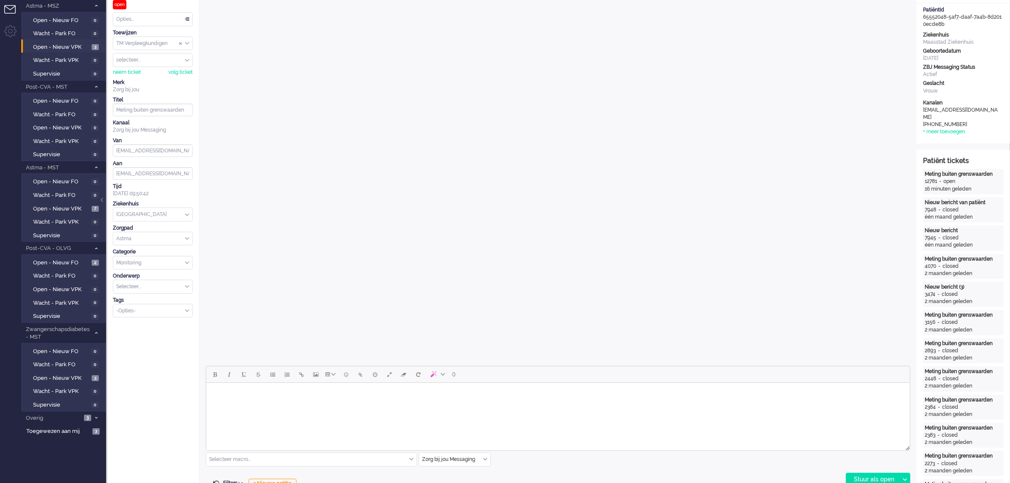
scroll to position [265, 0]
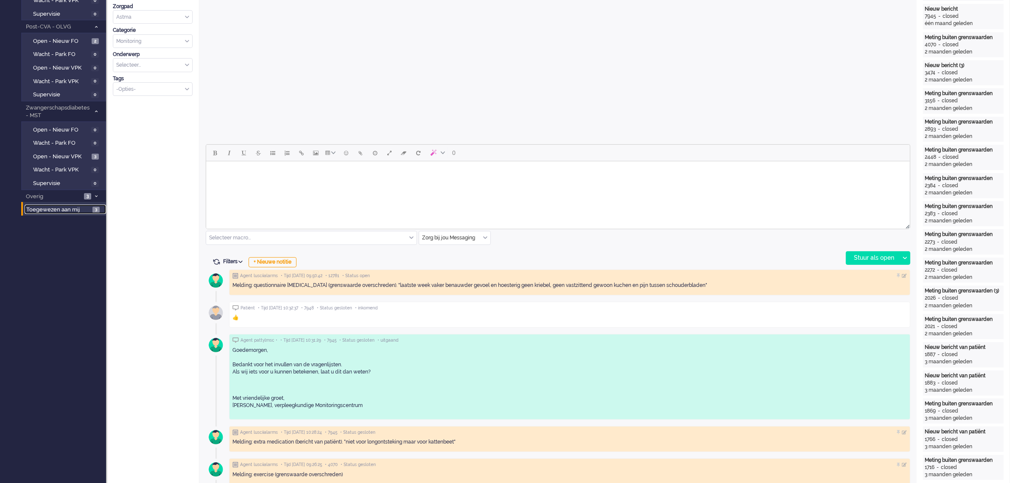
click at [70, 206] on span "Toegewezen aan mij" at bounding box center [58, 210] width 64 height 8
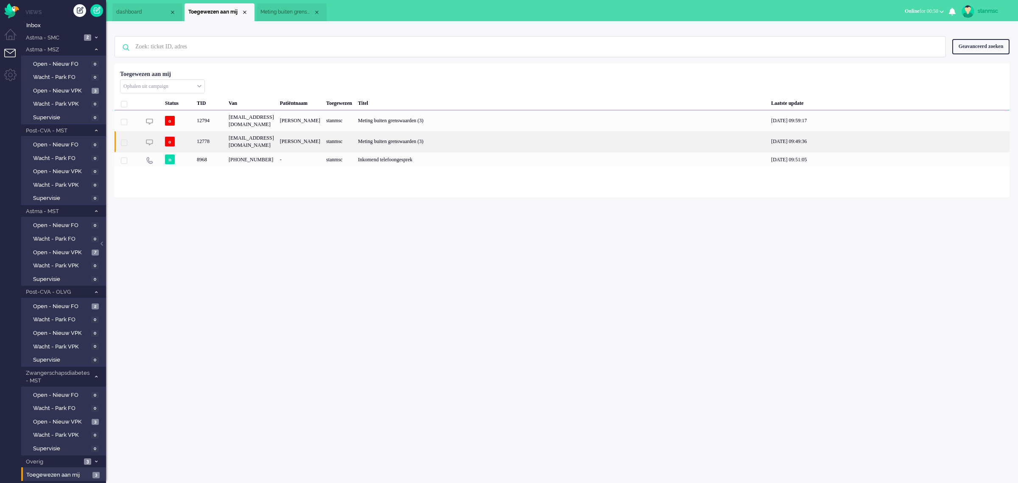
click at [223, 142] on div "12778" at bounding box center [210, 141] width 32 height 21
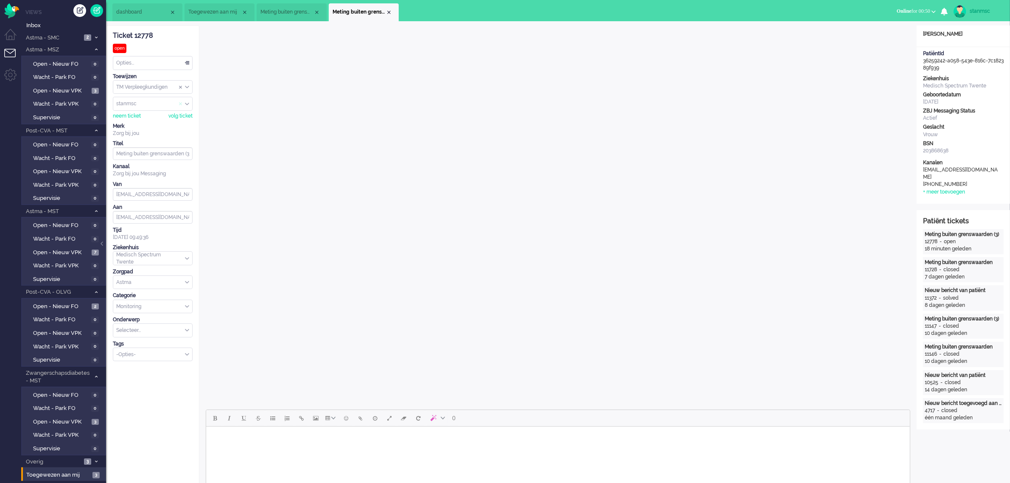
click at [179, 105] on span "Assign User" at bounding box center [180, 104] width 3 height 6
click at [389, 11] on div "Close tab" at bounding box center [388, 12] width 7 height 7
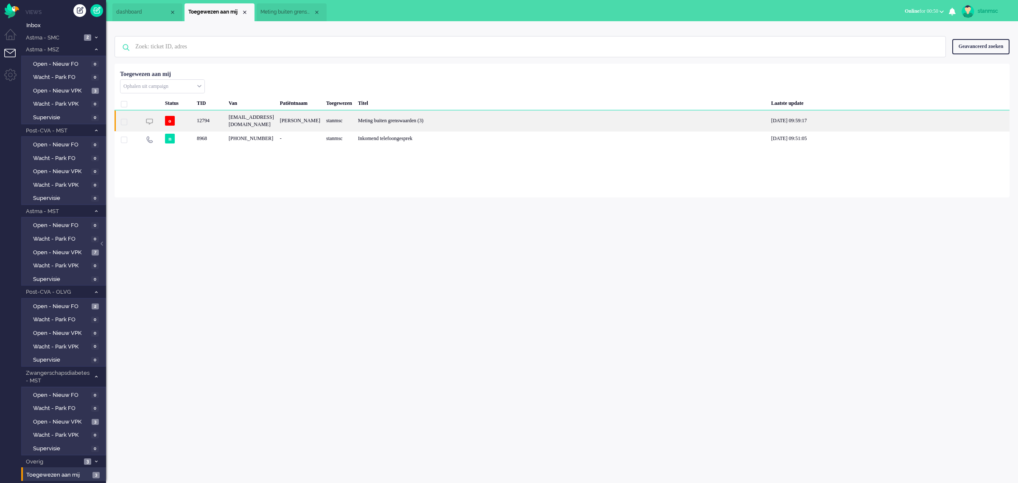
click at [218, 120] on div "12794" at bounding box center [210, 120] width 32 height 21
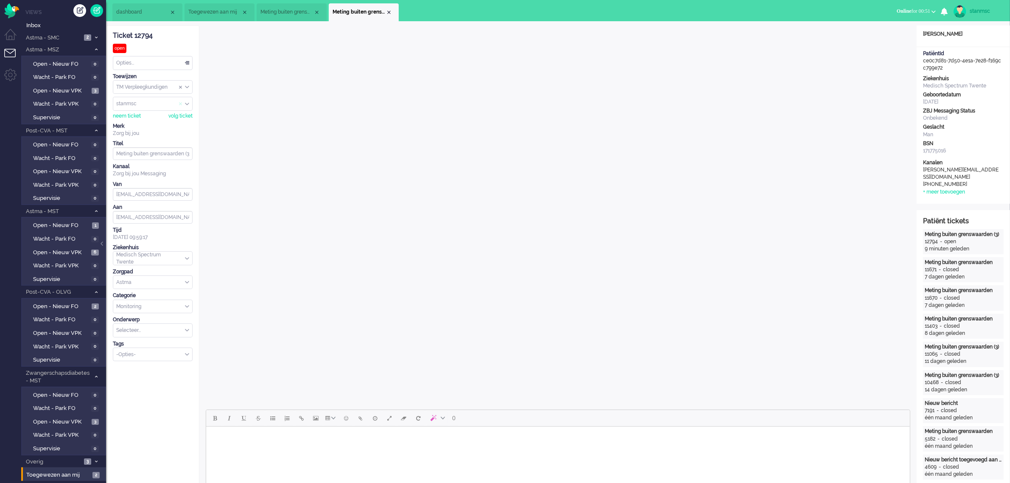
click at [179, 104] on span "Assign User" at bounding box center [180, 104] width 3 height 6
click at [388, 11] on div "Close tab" at bounding box center [388, 12] width 7 height 7
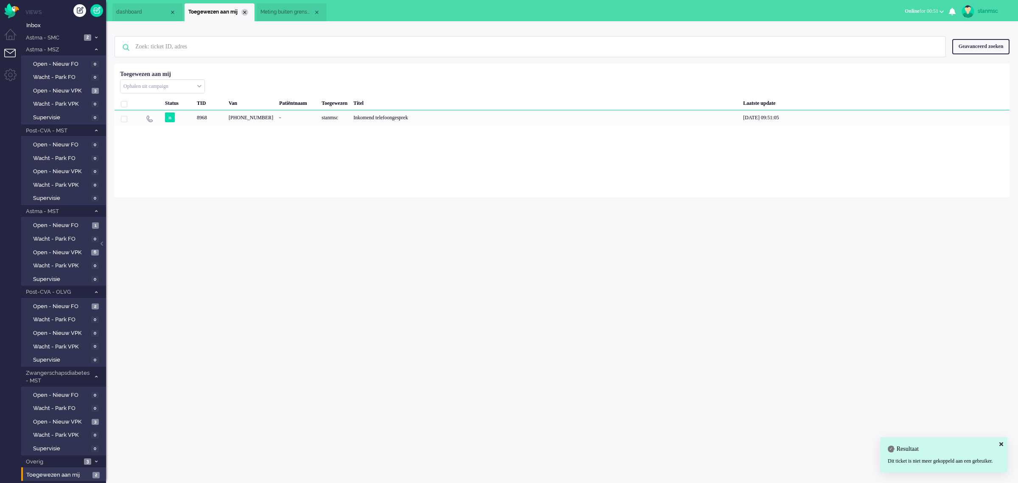
click at [245, 13] on div "Close tab" at bounding box center [244, 12] width 7 height 7
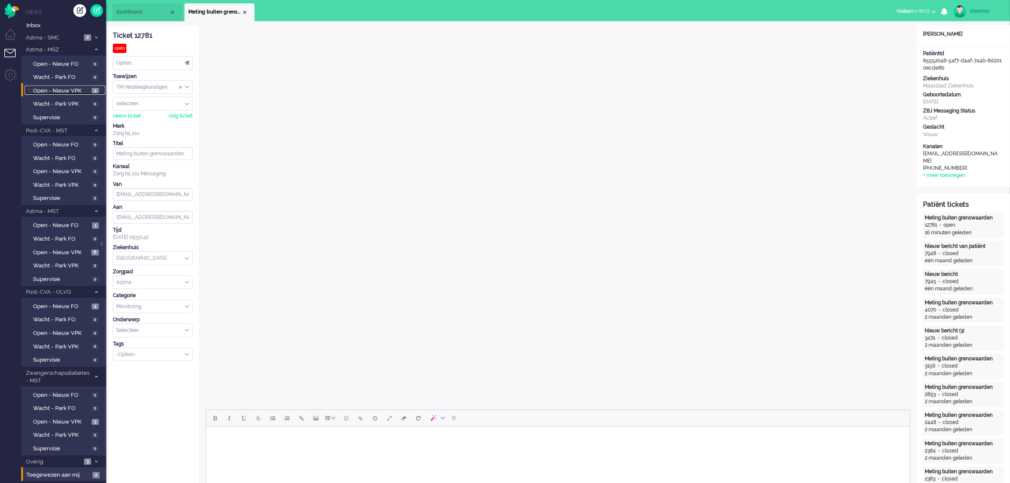
click at [64, 89] on span "Open - Nieuw VPK" at bounding box center [61, 91] width 56 height 8
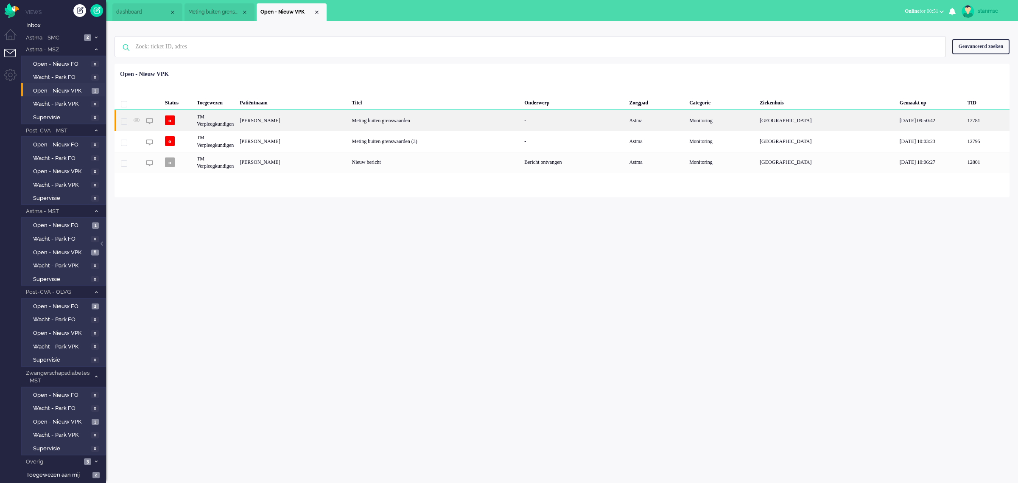
click at [298, 119] on div "[PERSON_NAME]" at bounding box center [293, 120] width 112 height 21
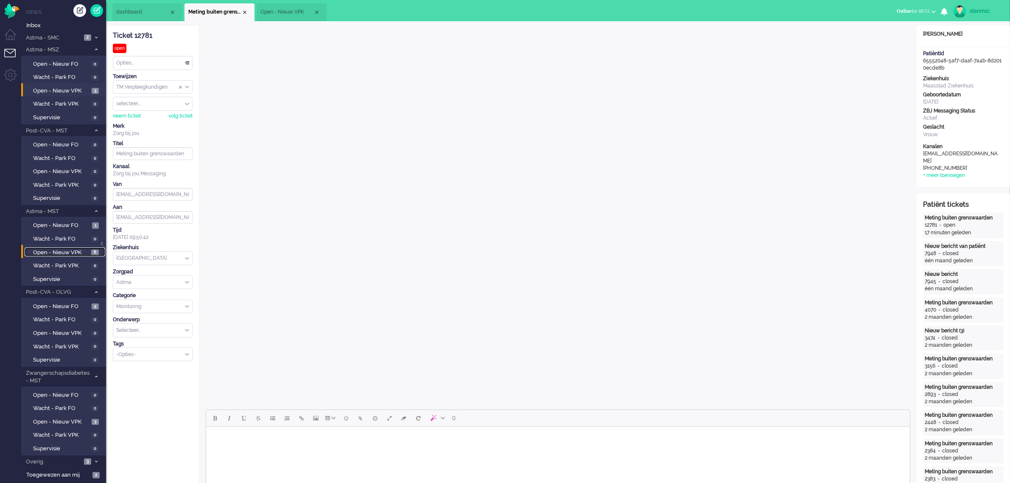
click at [56, 249] on span "Open - Nieuw VPK" at bounding box center [61, 253] width 56 height 8
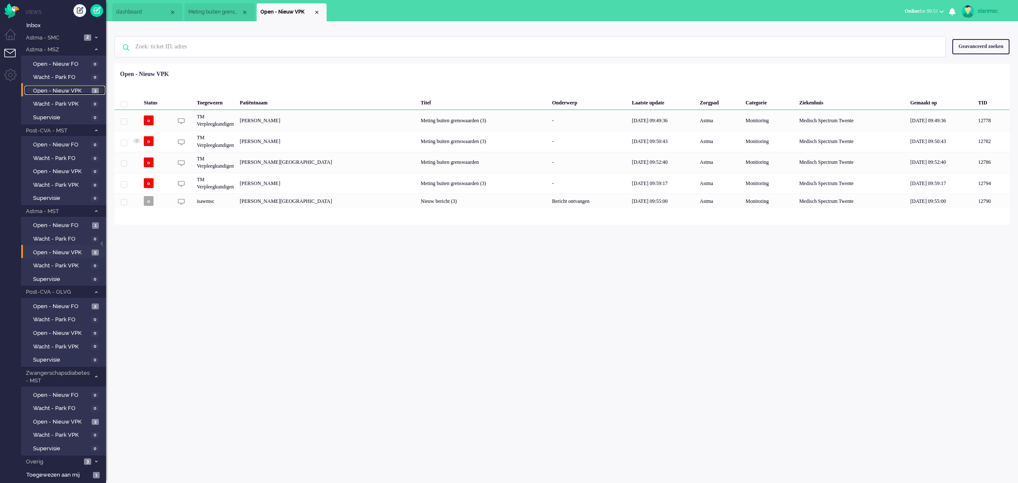
click at [64, 88] on span "Open - Nieuw VPK" at bounding box center [61, 91] width 56 height 8
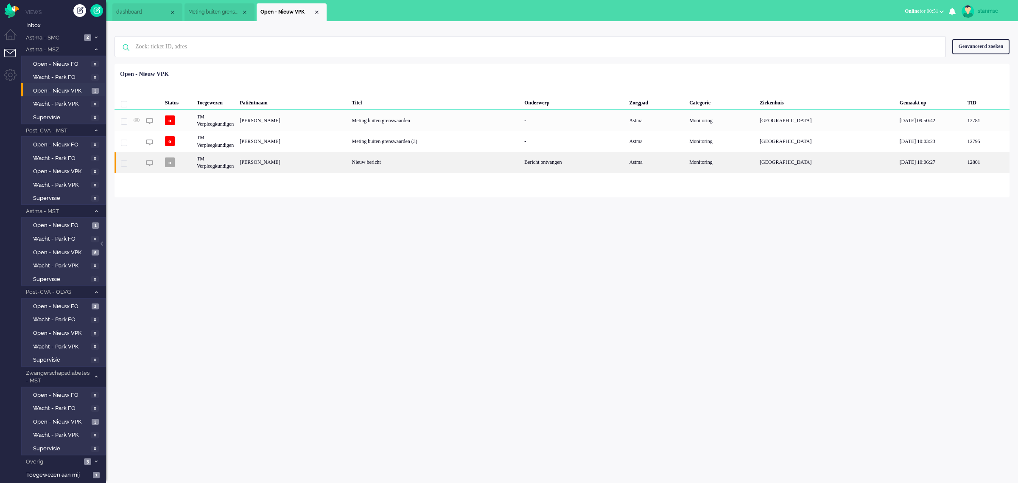
click at [325, 162] on div "[PERSON_NAME]" at bounding box center [293, 162] width 112 height 21
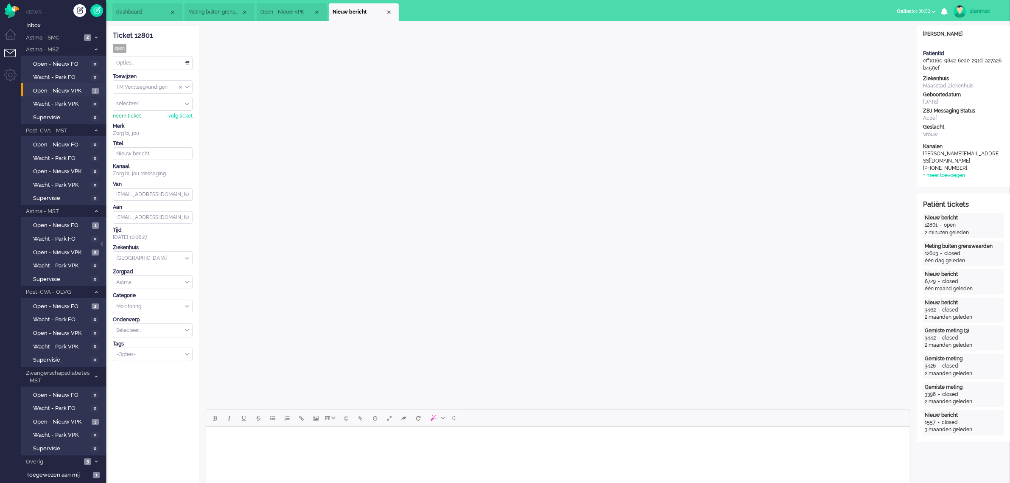
click at [128, 115] on div "neem ticket" at bounding box center [127, 115] width 28 height 7
click at [139, 64] on div "Opties..." at bounding box center [152, 62] width 79 height 13
click at [128, 123] on span "Opgelost" at bounding box center [127, 123] width 21 height 7
click at [389, 12] on div "Close tab" at bounding box center [388, 12] width 7 height 7
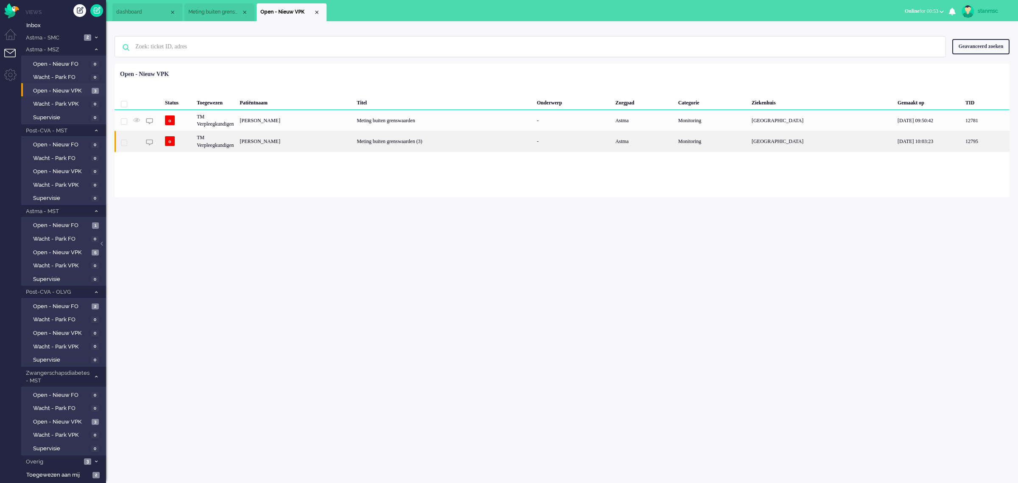
click at [277, 142] on div "[PERSON_NAME]" at bounding box center [295, 141] width 117 height 21
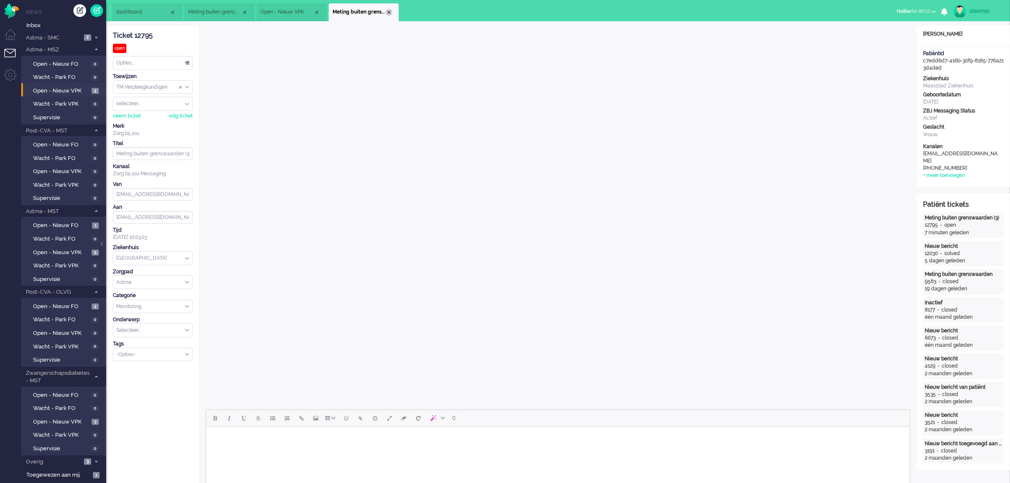
click at [390, 10] on div "Close tab" at bounding box center [388, 12] width 7 height 7
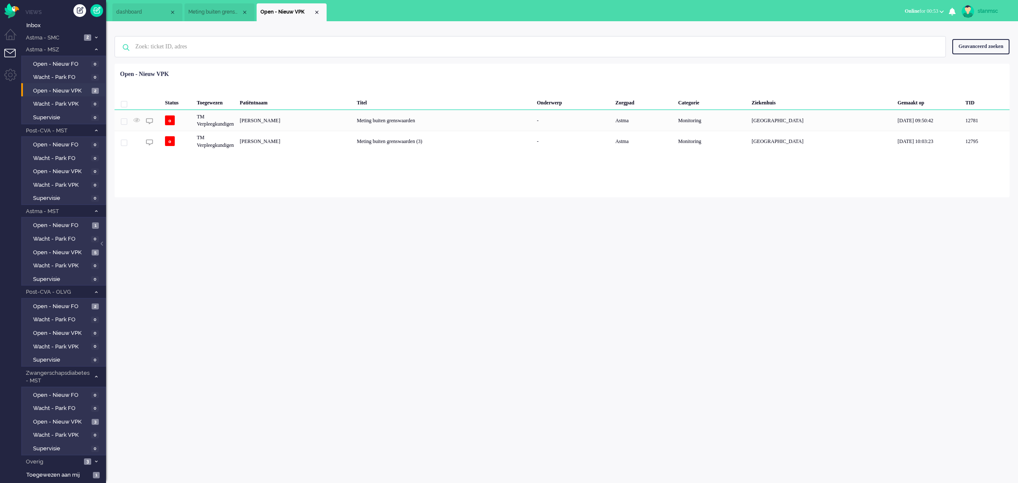
click at [136, 14] on span "dashboard" at bounding box center [142, 11] width 53 height 7
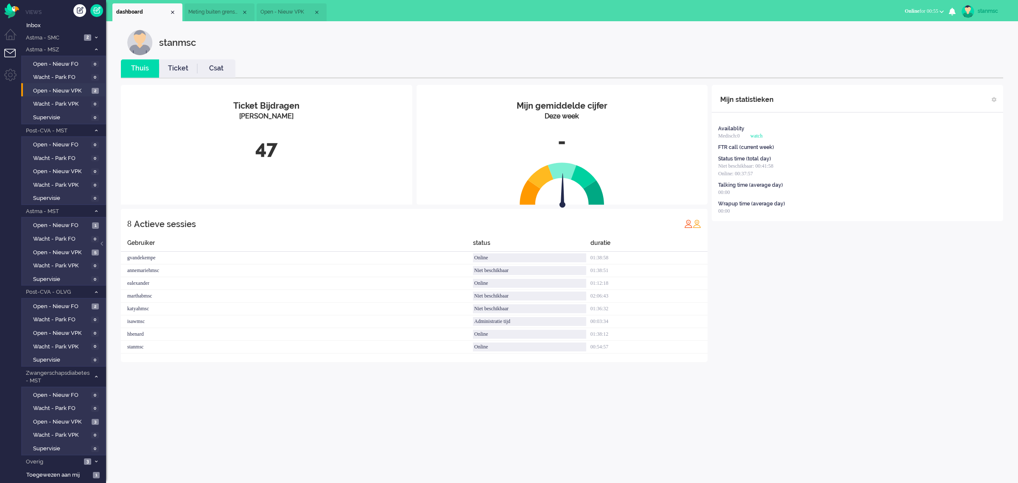
click at [290, 11] on span "Open - Nieuw VPK" at bounding box center [286, 11] width 53 height 7
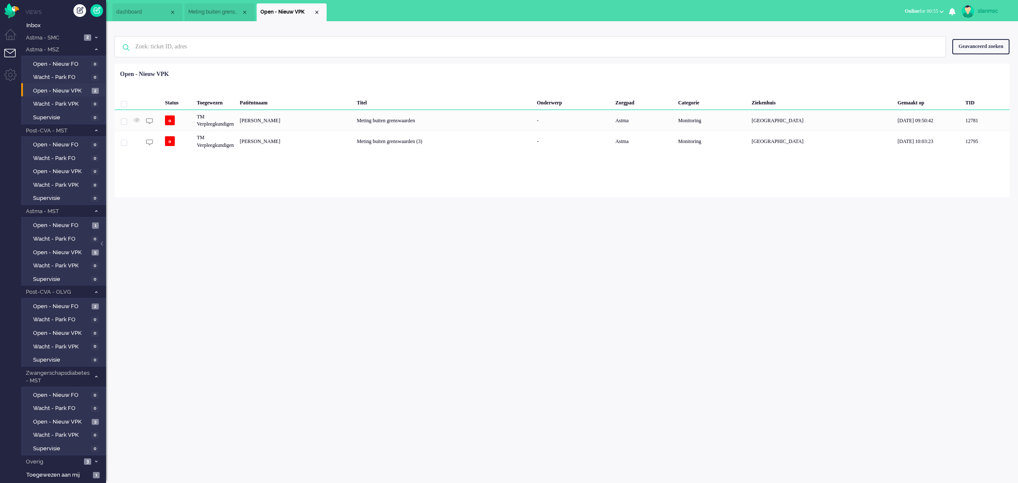
click at [218, 13] on span "Meting buiten grenswaarden" at bounding box center [214, 11] width 53 height 7
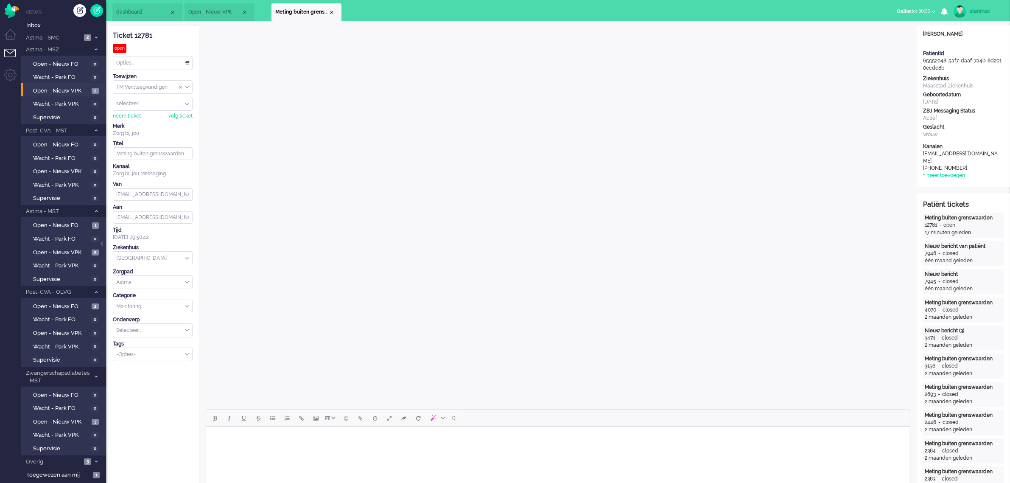
drag, startPoint x: 220, startPoint y: 11, endPoint x: 307, endPoint y: 17, distance: 87.1
click at [307, 17] on li "Meting buiten grenswaarden" at bounding box center [306, 12] width 70 height 18
click at [64, 35] on span "Astma - SMC" at bounding box center [53, 38] width 57 height 8
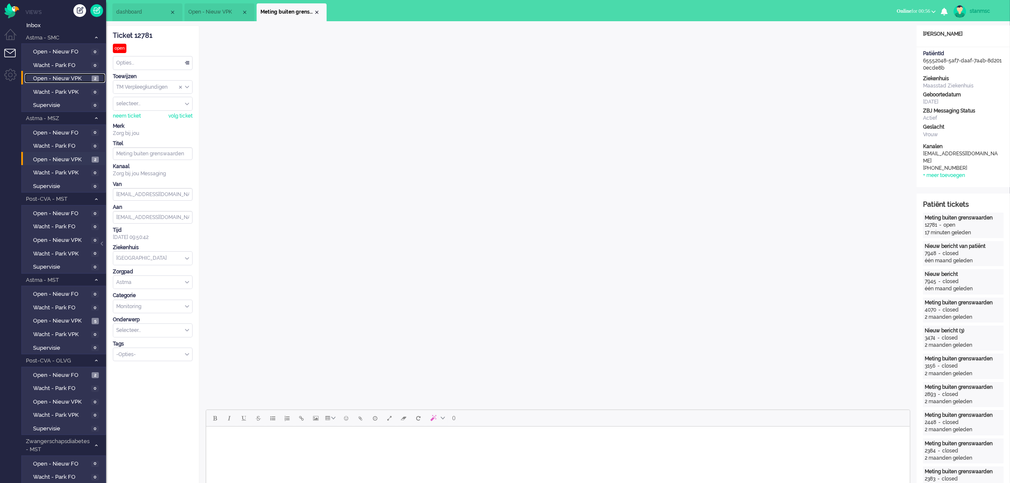
click at [67, 77] on span "Open - Nieuw VPK" at bounding box center [61, 79] width 56 height 8
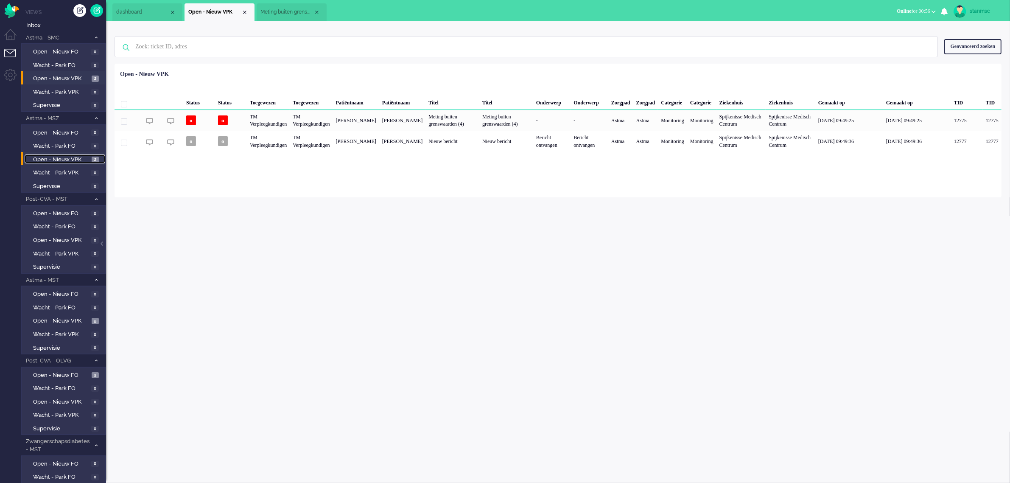
click at [70, 157] on span "Open - Nieuw VPK" at bounding box center [61, 160] width 56 height 8
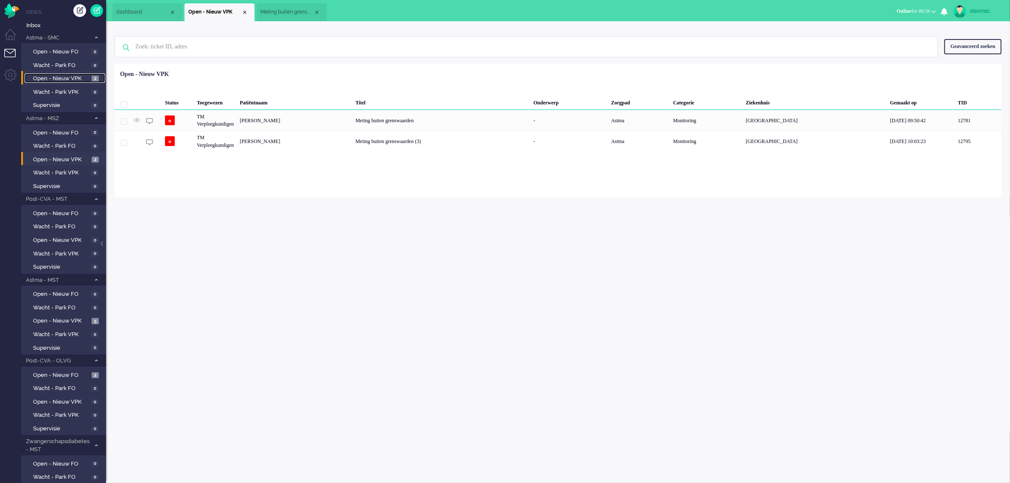
click at [72, 77] on span "Open - Nieuw VPK" at bounding box center [61, 79] width 56 height 8
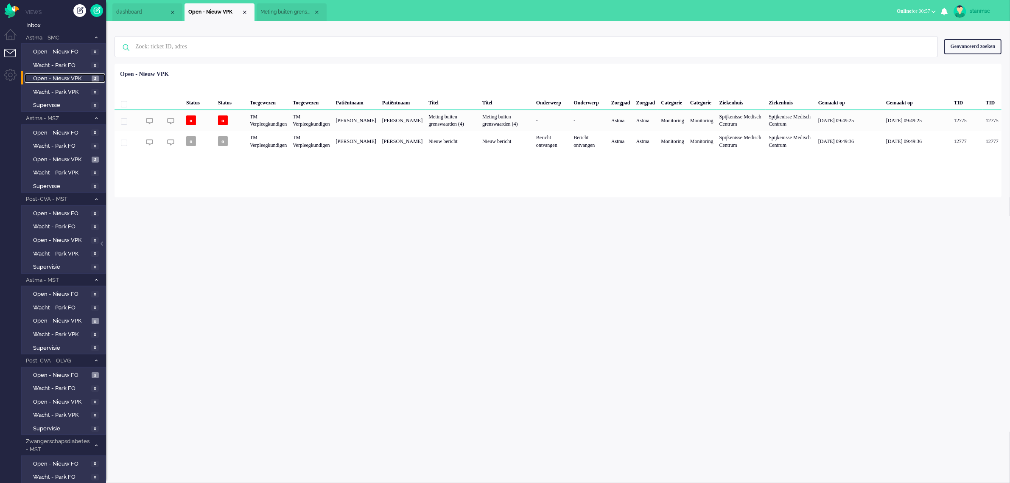
click at [274, 14] on span "Meting buiten grenswaarden" at bounding box center [286, 11] width 53 height 7
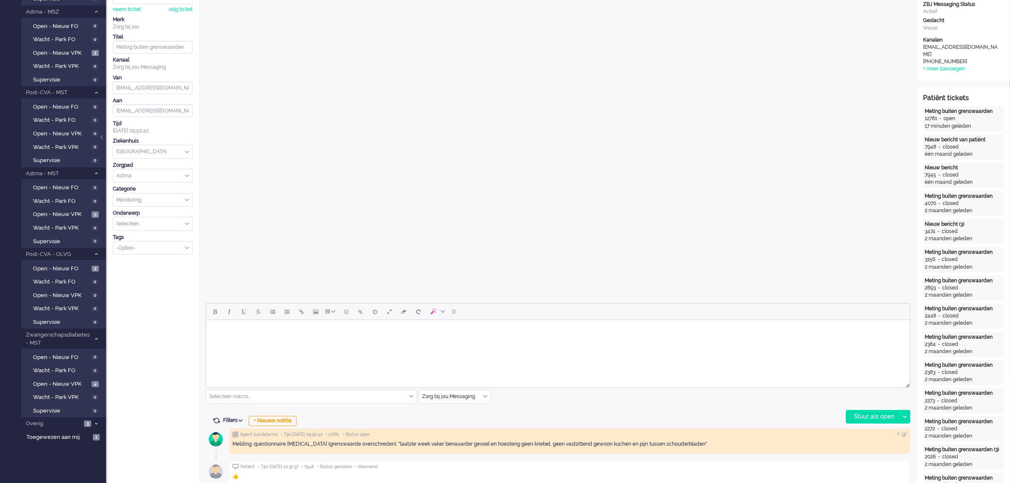
scroll to position [106, 0]
click at [245, 338] on body "Rich Text Area. Press ALT-0 for help." at bounding box center [557, 331] width 697 height 15
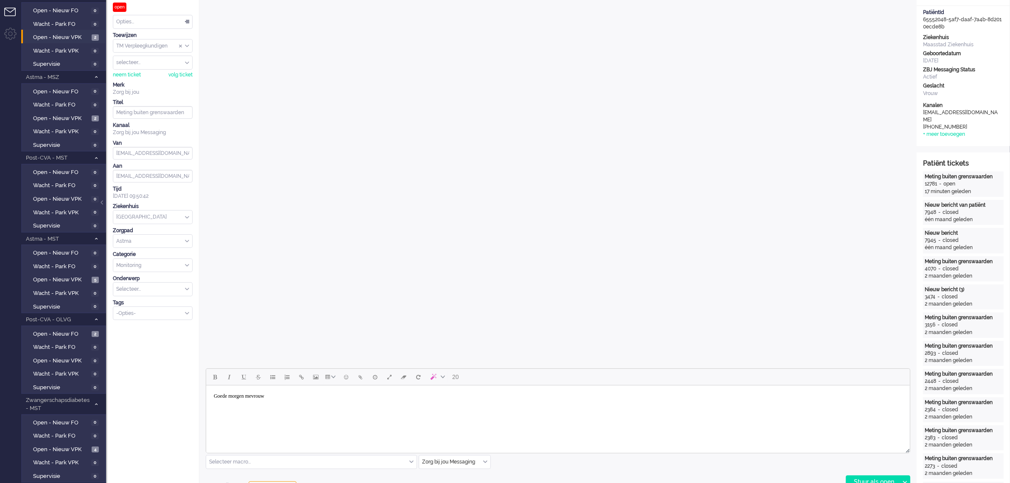
scroll to position [53, 0]
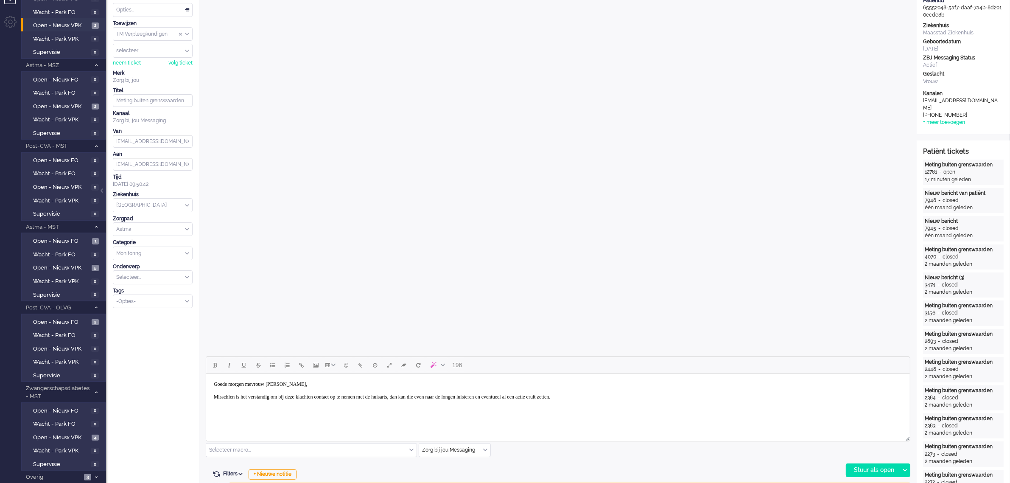
click at [656, 398] on body "Goede morgen mevrouw [PERSON_NAME], Misschien is het verstandig om bij deze kla…" at bounding box center [557, 397] width 697 height 40
click at [656, 398] on body "Goede morgen mevrouw [PERSON_NAME], Misschien is het verstandig om bij deze kla…" at bounding box center [557, 400] width 697 height 47
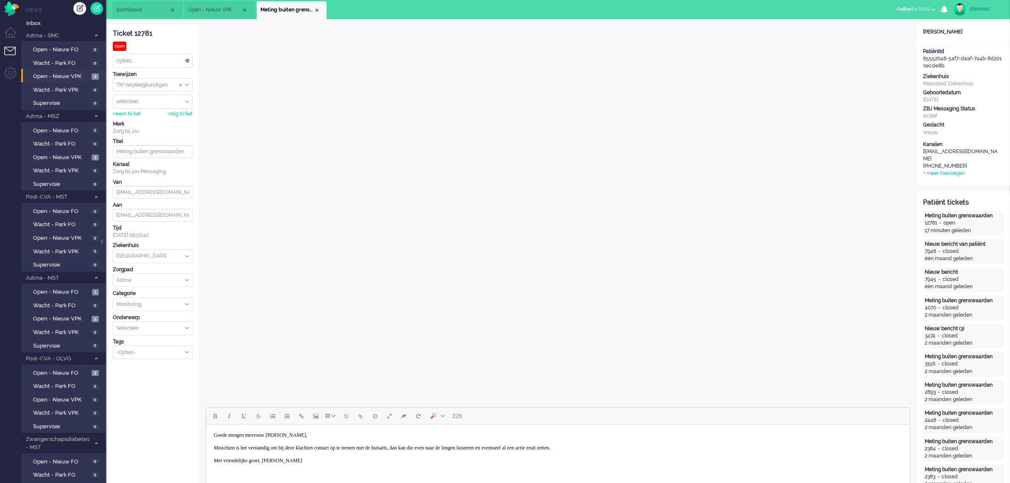
scroll to position [0, 0]
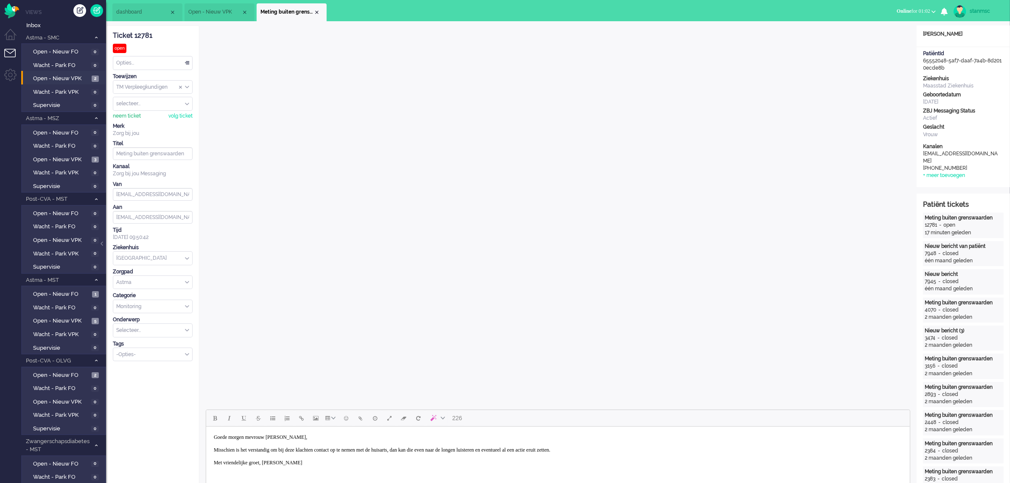
click at [128, 117] on div "neem ticket" at bounding box center [127, 115] width 28 height 7
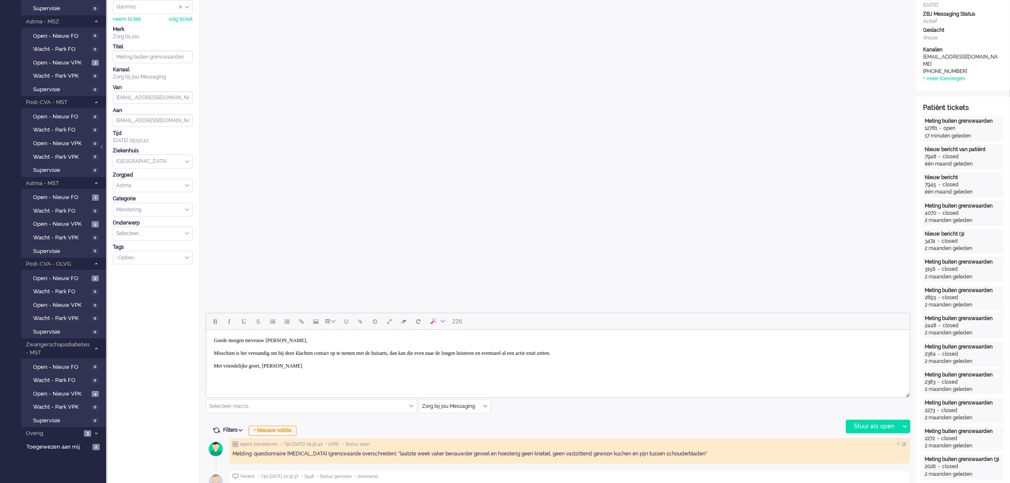
scroll to position [106, 0]
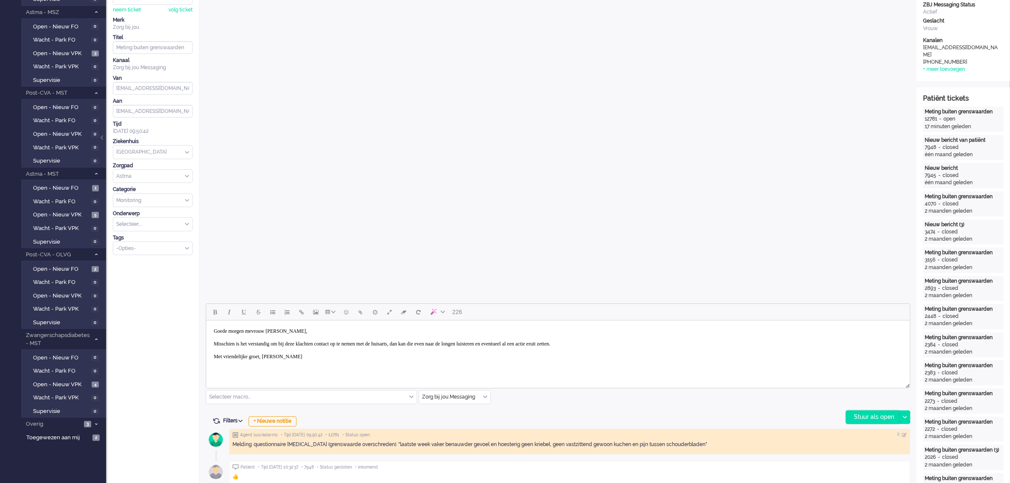
click at [868, 416] on div "Stuur als open" at bounding box center [872, 417] width 53 height 13
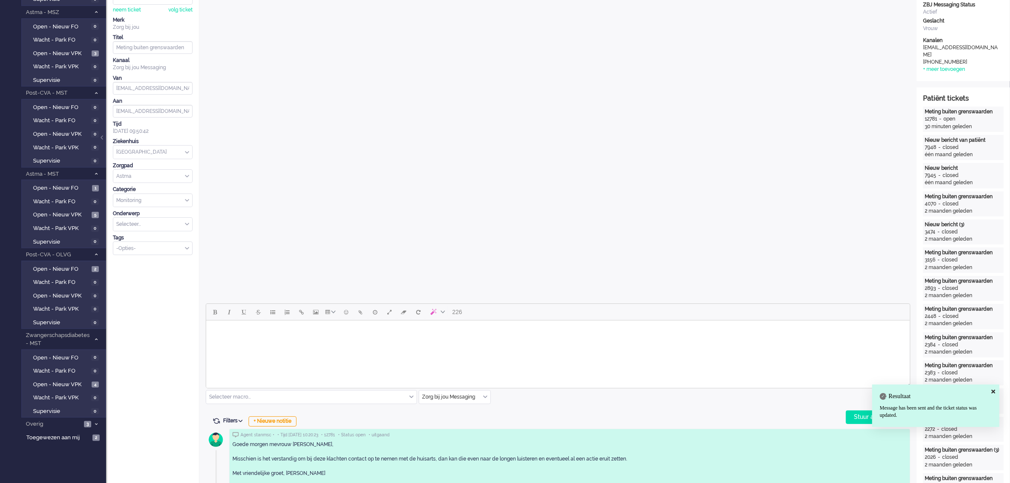
scroll to position [0, 0]
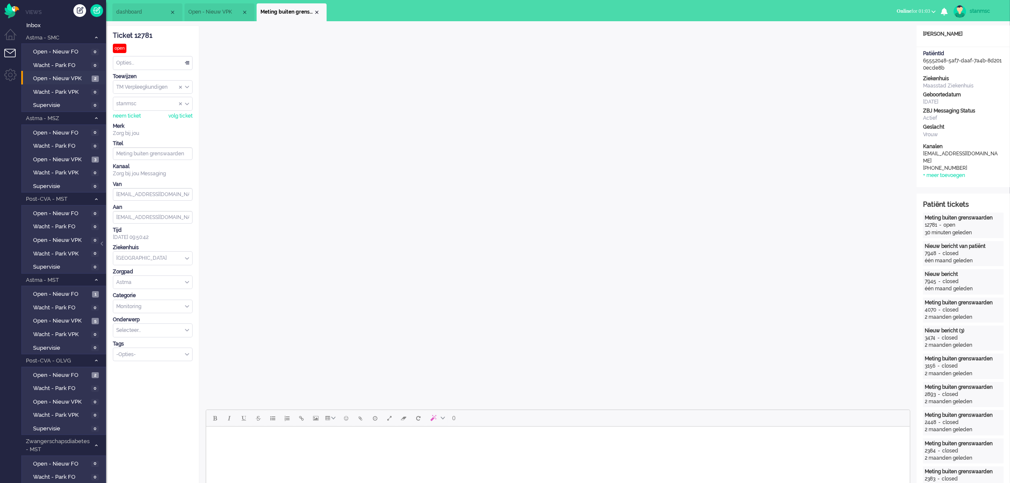
click at [138, 60] on div "Opties..." at bounding box center [152, 62] width 79 height 13
click at [136, 121] on span "Opgelost" at bounding box center [127, 123] width 21 height 7
click at [316, 13] on div "Close tab" at bounding box center [316, 12] width 7 height 7
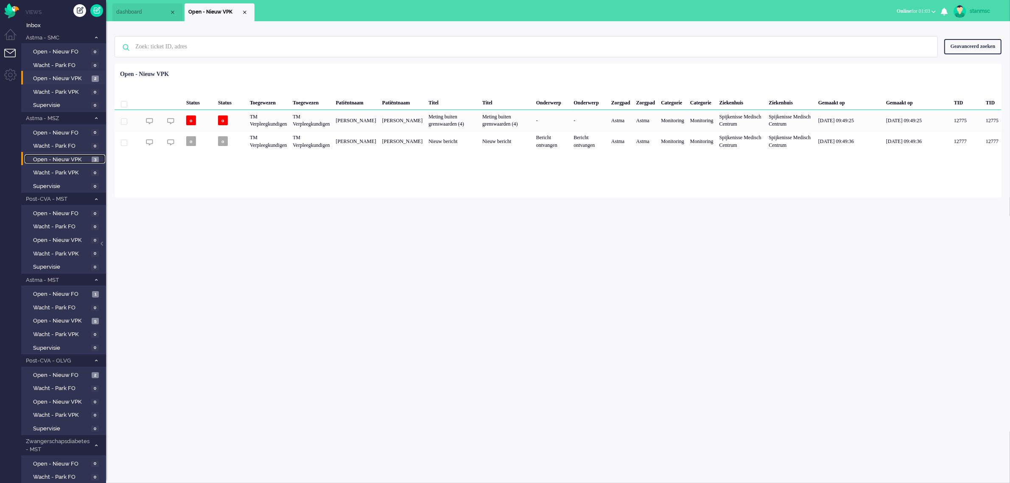
click at [61, 158] on span "Open - Nieuw VPK" at bounding box center [61, 160] width 56 height 8
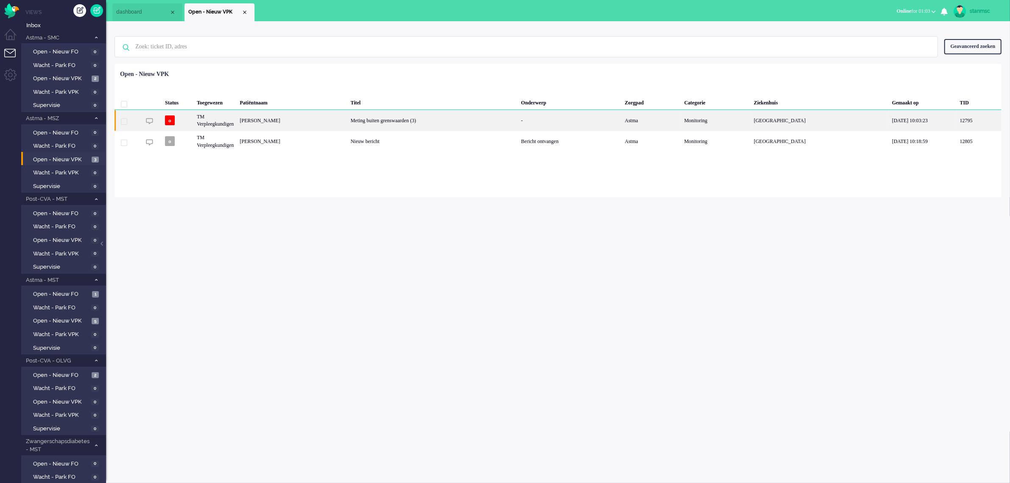
click at [316, 121] on div "[PERSON_NAME]" at bounding box center [292, 120] width 111 height 21
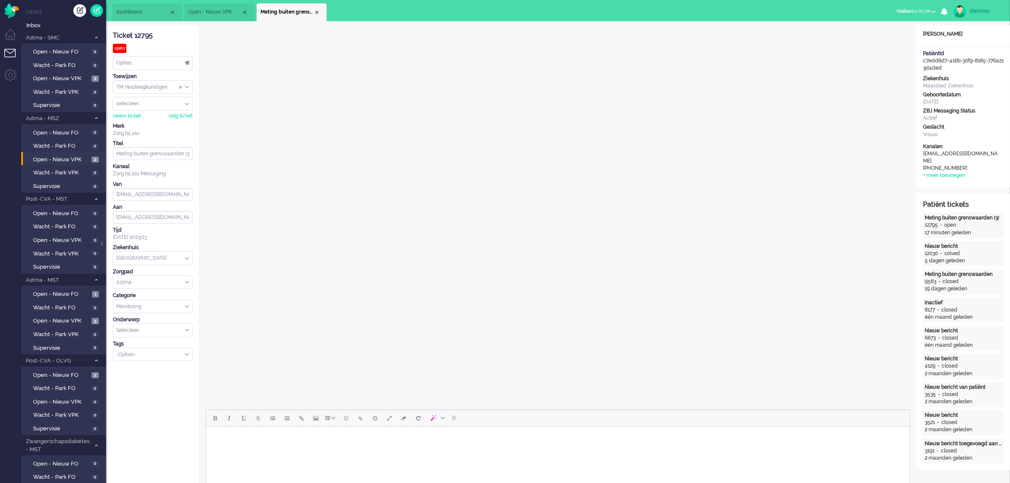
click at [215, 11] on span "Open - Nieuw VPK" at bounding box center [214, 11] width 53 height 7
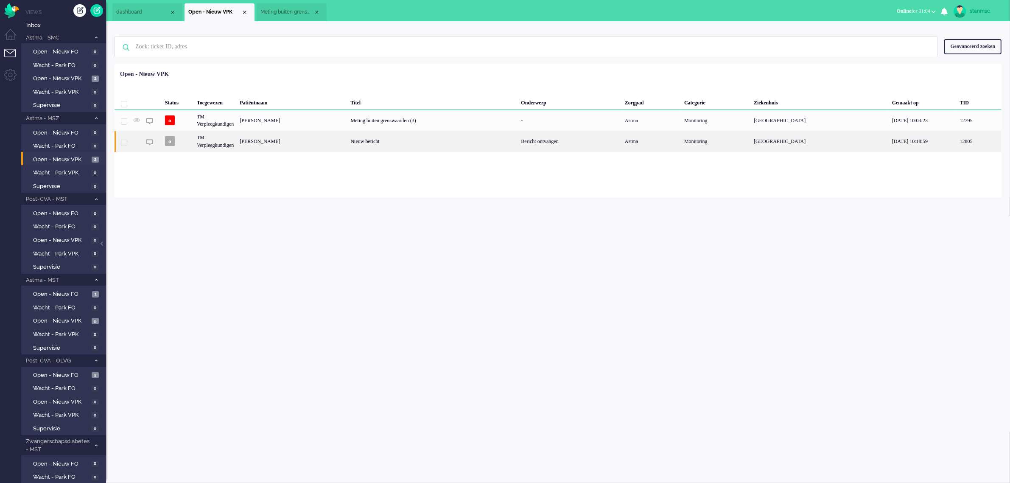
click at [275, 141] on div "[PERSON_NAME]" at bounding box center [292, 141] width 111 height 21
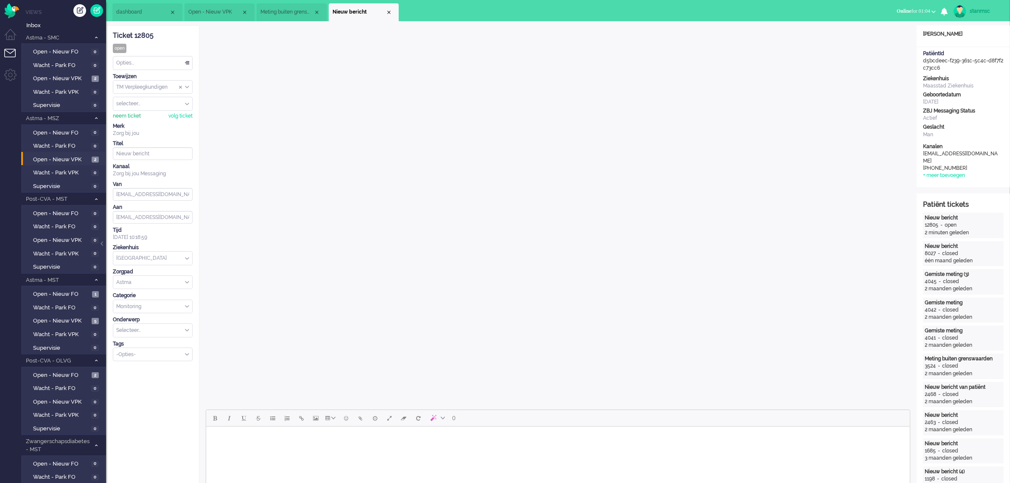
click at [124, 115] on div "neem ticket" at bounding box center [127, 115] width 28 height 7
click at [161, 63] on div "Opties..." at bounding box center [152, 62] width 79 height 13
click at [141, 121] on li "Opgelost" at bounding box center [152, 123] width 79 height 12
click at [391, 13] on div "Close tab" at bounding box center [388, 12] width 7 height 7
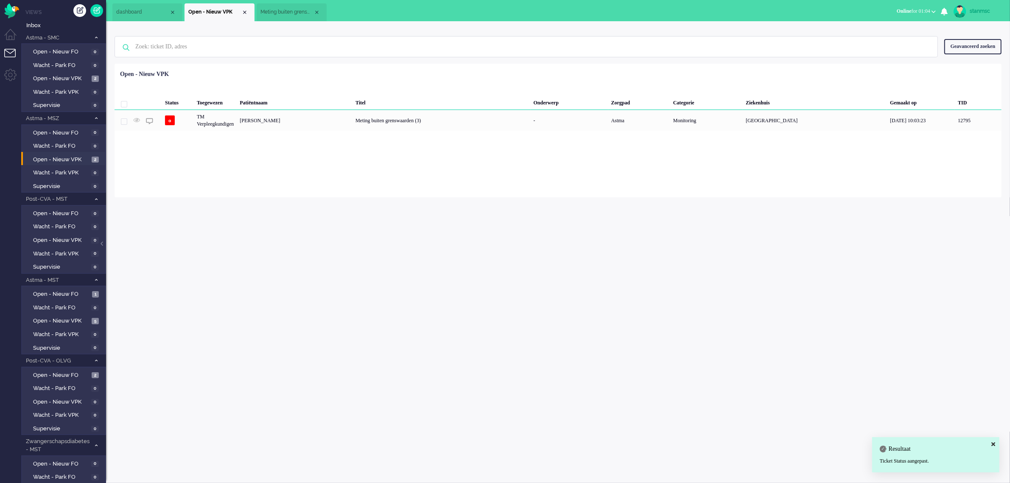
click at [295, 9] on span "Meting buiten grenswaarden (3)" at bounding box center [286, 11] width 53 height 7
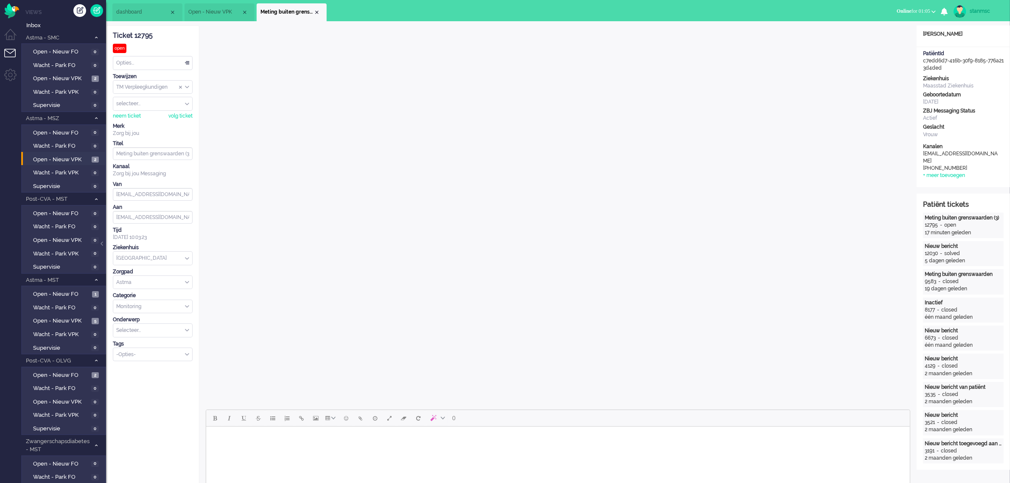
click at [223, 11] on span "Open - Nieuw VPK" at bounding box center [214, 11] width 53 height 7
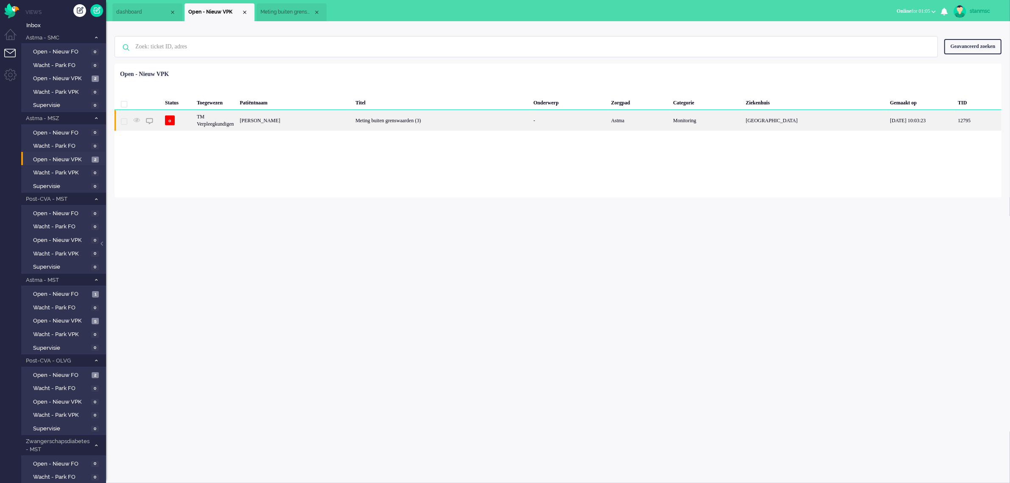
click at [308, 117] on div "[PERSON_NAME]" at bounding box center [295, 120] width 116 height 21
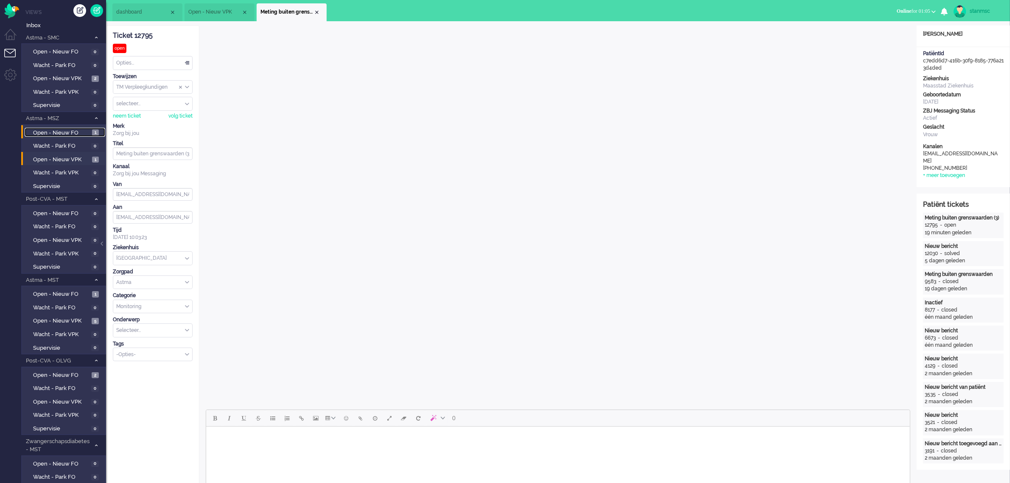
click at [65, 130] on span "Open - Nieuw FO" at bounding box center [61, 133] width 57 height 8
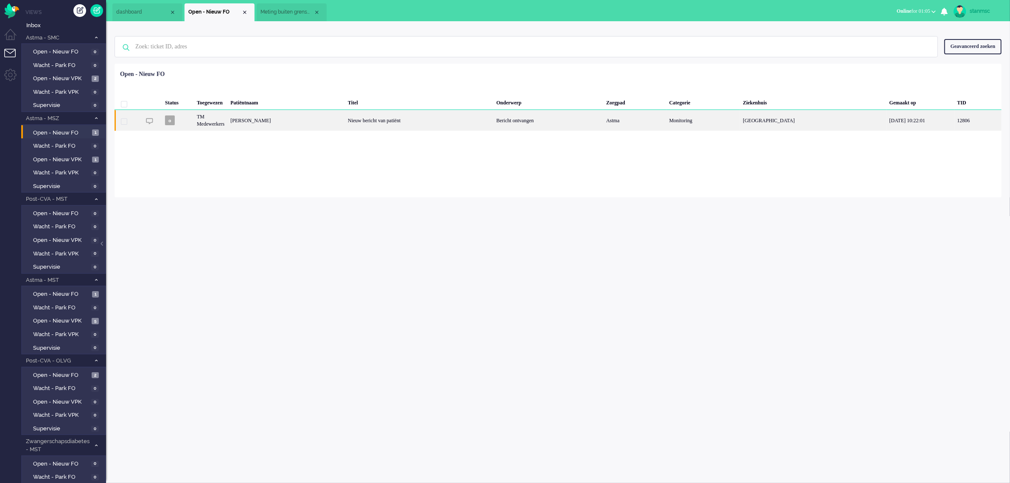
click at [329, 121] on div "[PERSON_NAME]" at bounding box center [285, 120] width 117 height 21
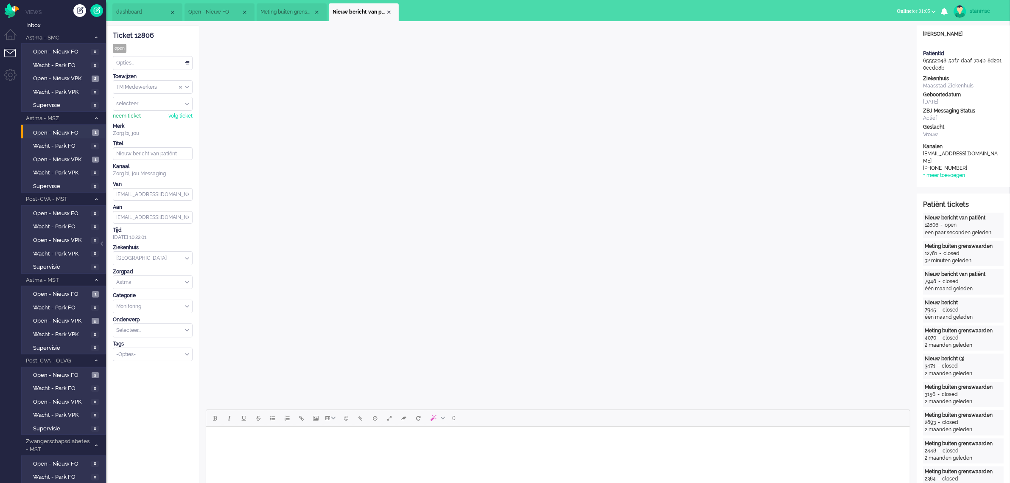
click at [128, 114] on div "neem ticket" at bounding box center [127, 115] width 28 height 7
click at [153, 64] on div "Opties..." at bounding box center [152, 62] width 79 height 13
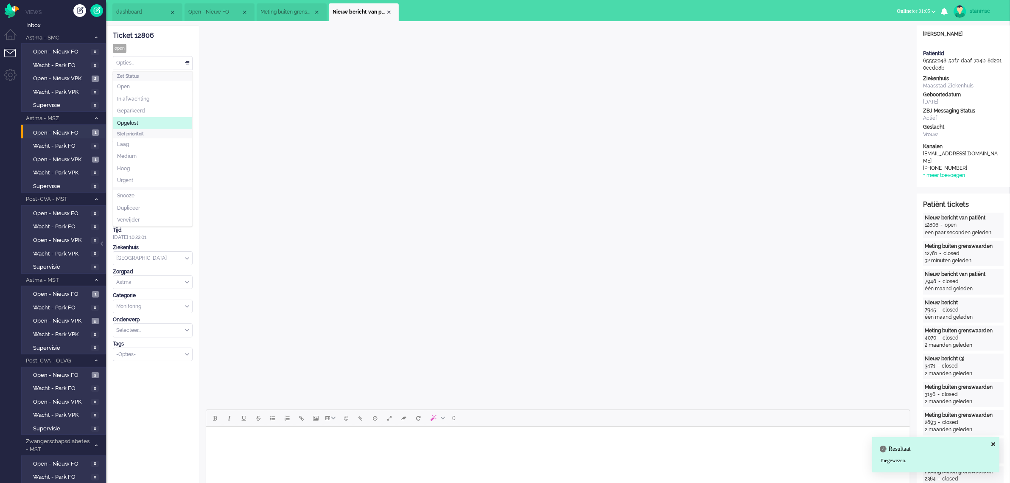
click at [143, 122] on li "Opgelost" at bounding box center [152, 123] width 79 height 12
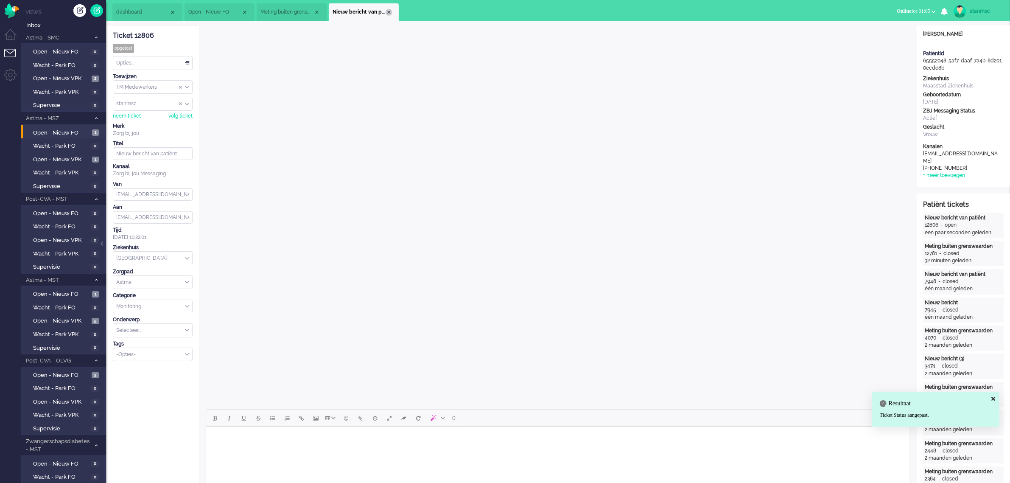
click at [389, 11] on div "Close tab" at bounding box center [388, 12] width 7 height 7
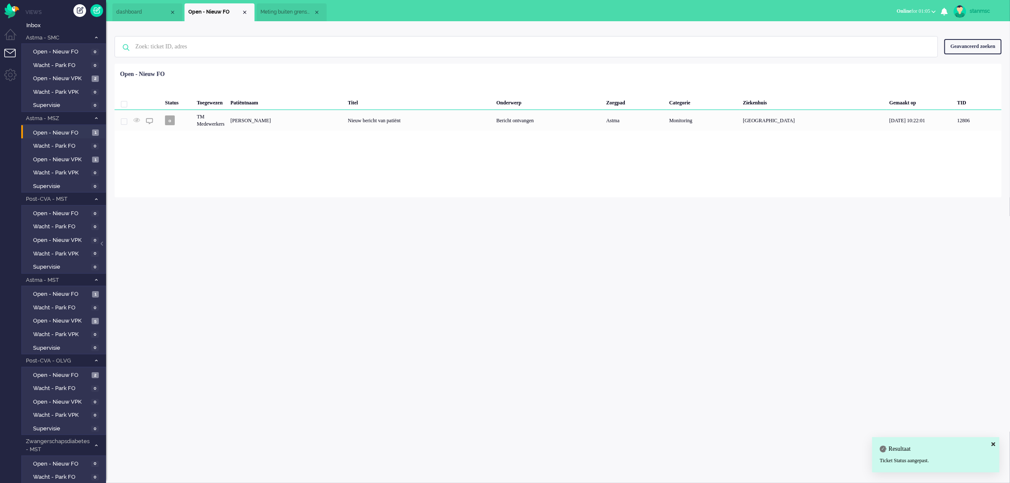
click at [285, 15] on span "Meting buiten grenswaarden (3)" at bounding box center [286, 11] width 53 height 7
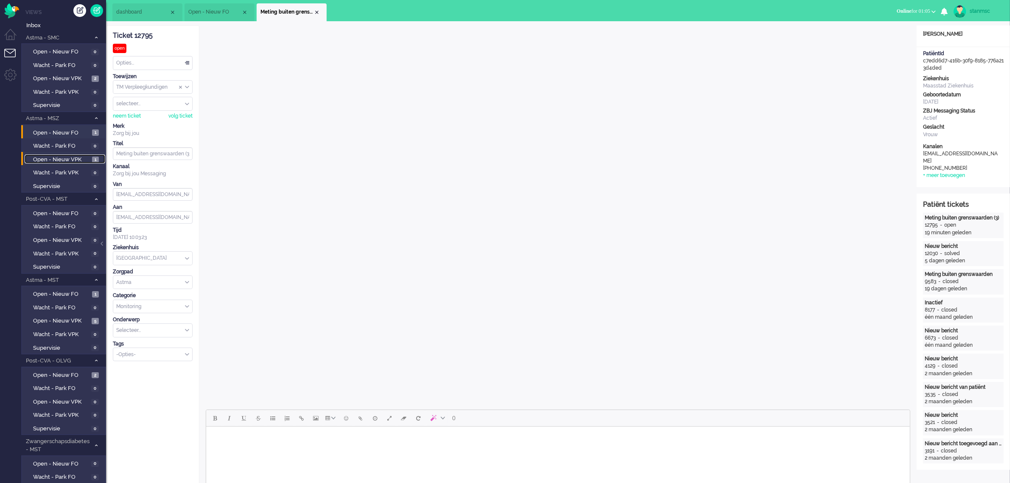
click at [61, 158] on span "Open - Nieuw VPK" at bounding box center [61, 160] width 57 height 8
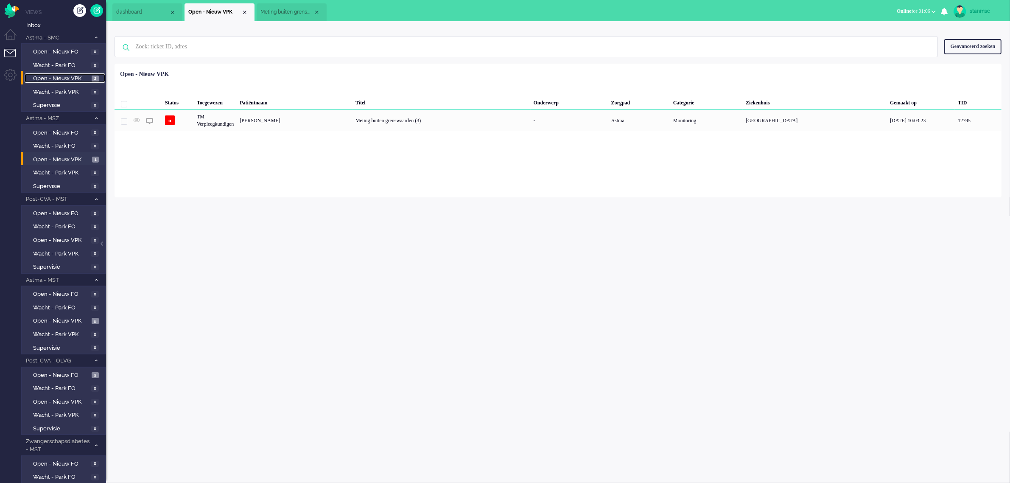
click at [73, 77] on span "Open - Nieuw VPK" at bounding box center [61, 79] width 56 height 8
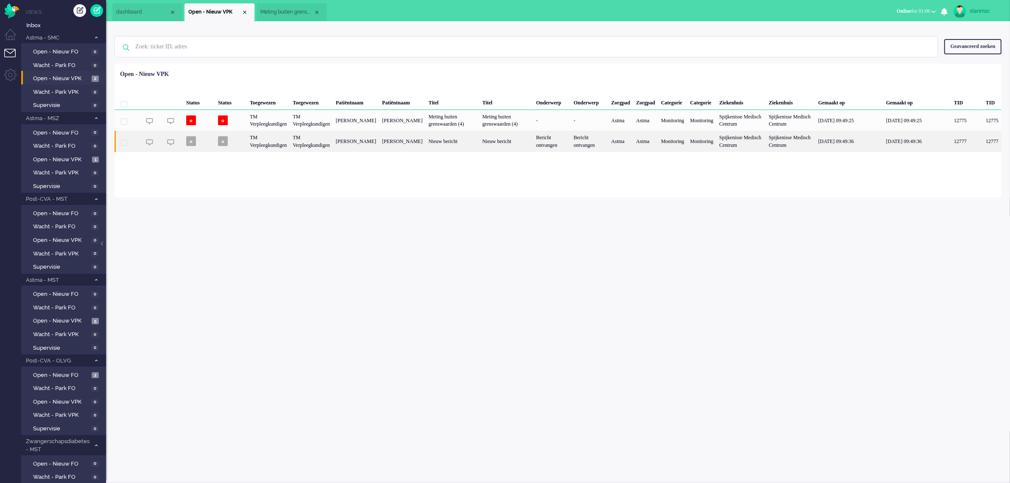
click at [332, 149] on div "TM Verpleegkundigen" at bounding box center [311, 141] width 43 height 21
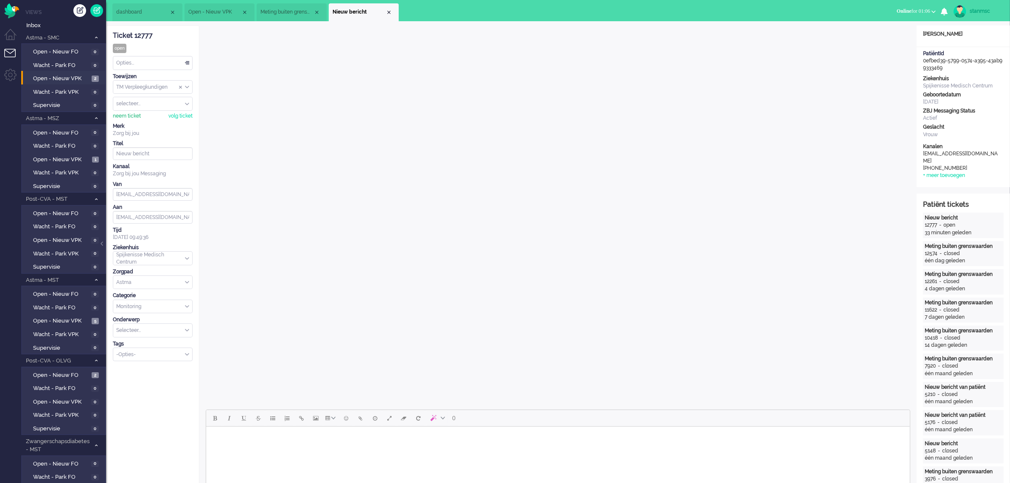
click at [132, 115] on div "neem ticket" at bounding box center [127, 115] width 28 height 7
click at [144, 61] on div "Opties..." at bounding box center [152, 62] width 79 height 13
click at [140, 120] on li "Opgelost" at bounding box center [152, 123] width 79 height 12
click at [388, 12] on div "Close tab" at bounding box center [388, 12] width 7 height 7
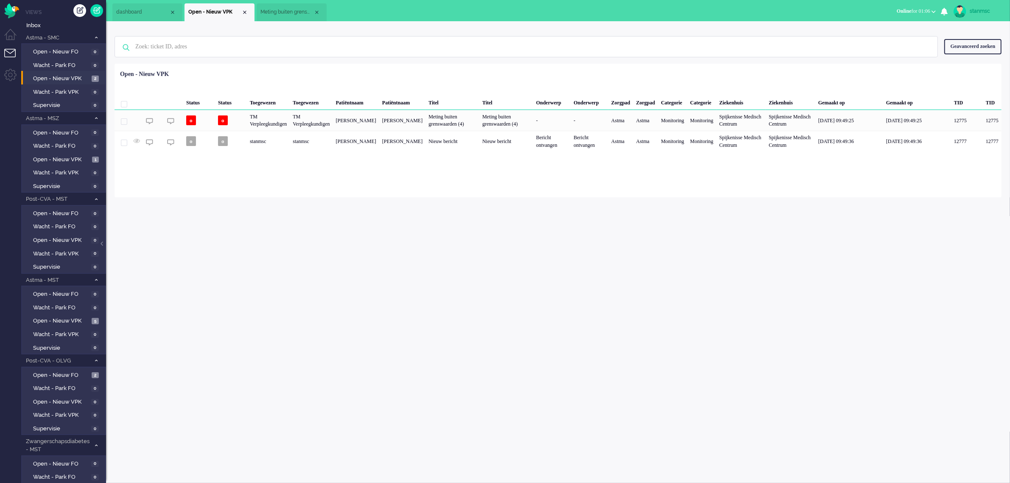
click at [149, 7] on li "dashboard" at bounding box center [147, 12] width 70 height 18
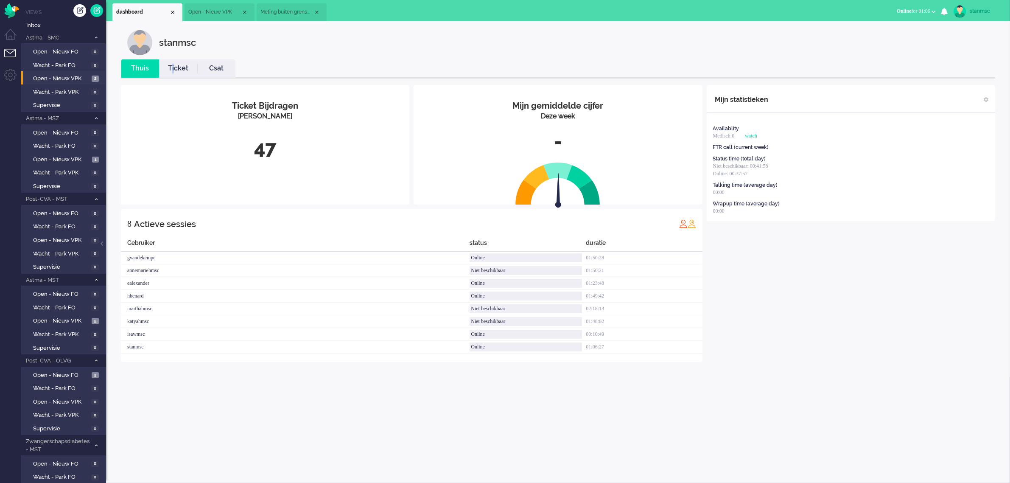
click at [173, 67] on link "Ticket" at bounding box center [178, 69] width 38 height 10
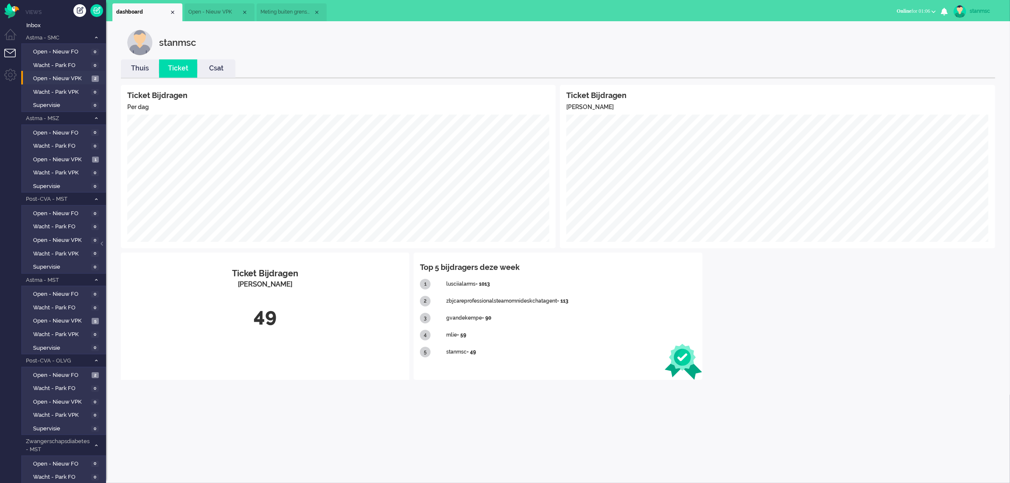
click at [136, 61] on li "Thuis" at bounding box center [140, 68] width 38 height 18
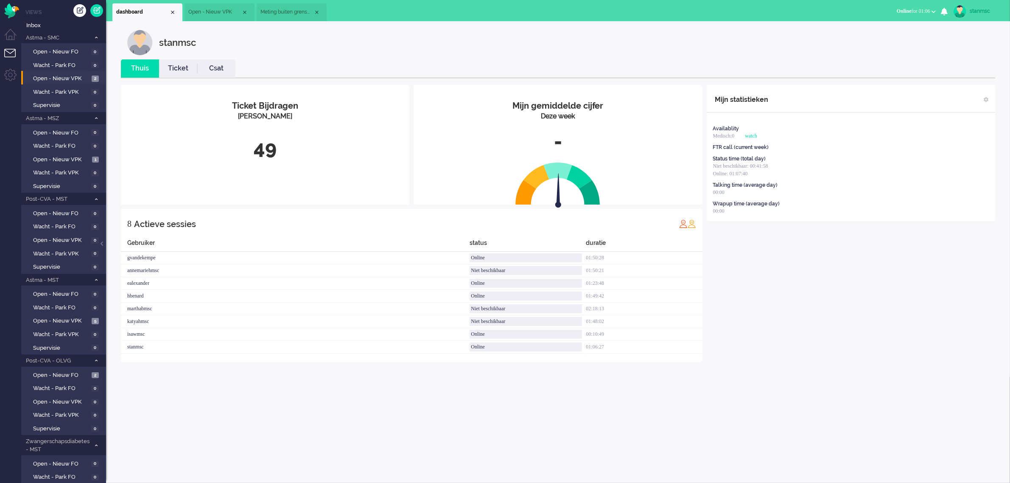
click at [278, 8] on li "Meting buiten grenswaarden (3)" at bounding box center [292, 12] width 70 height 18
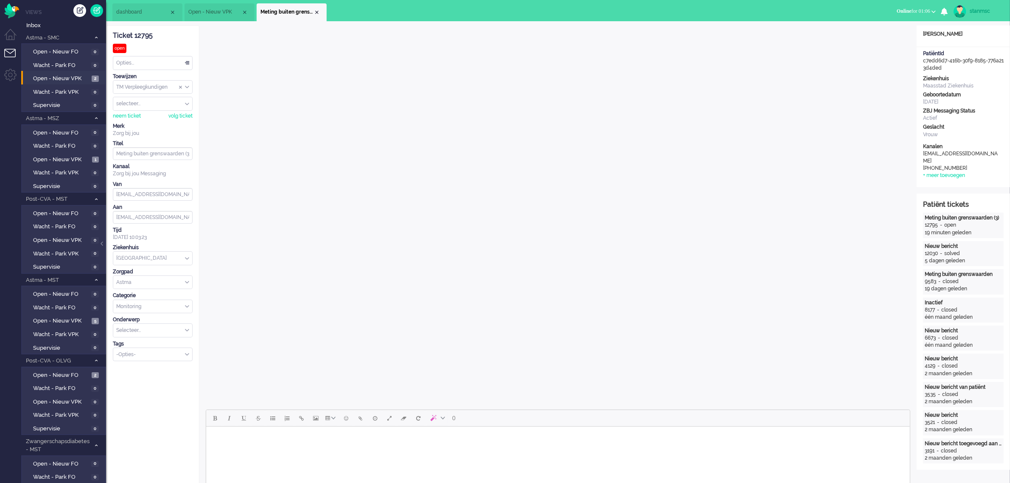
click at [208, 10] on span "Open - Nieuw VPK" at bounding box center [214, 11] width 53 height 7
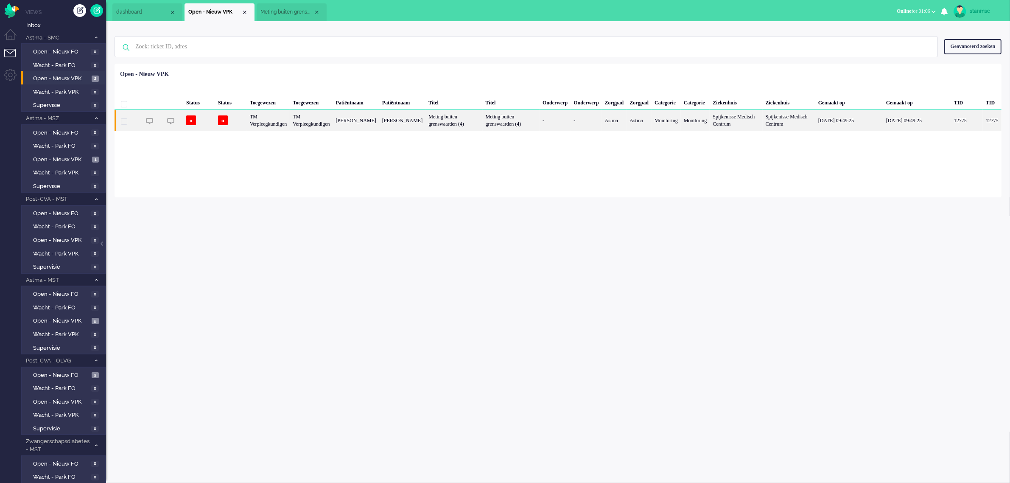
click at [286, 127] on div "TM Verpleegkundigen" at bounding box center [268, 120] width 43 height 21
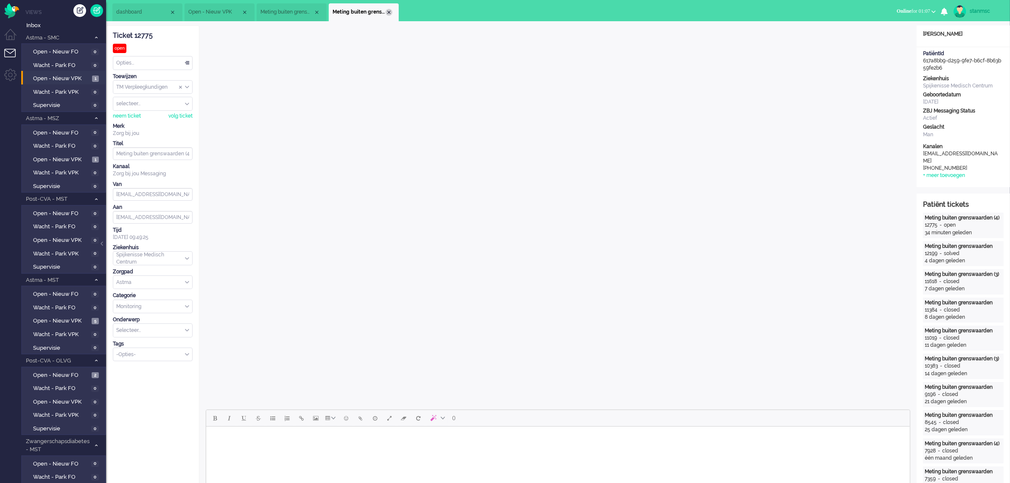
click at [387, 10] on div "Close tab" at bounding box center [388, 12] width 7 height 7
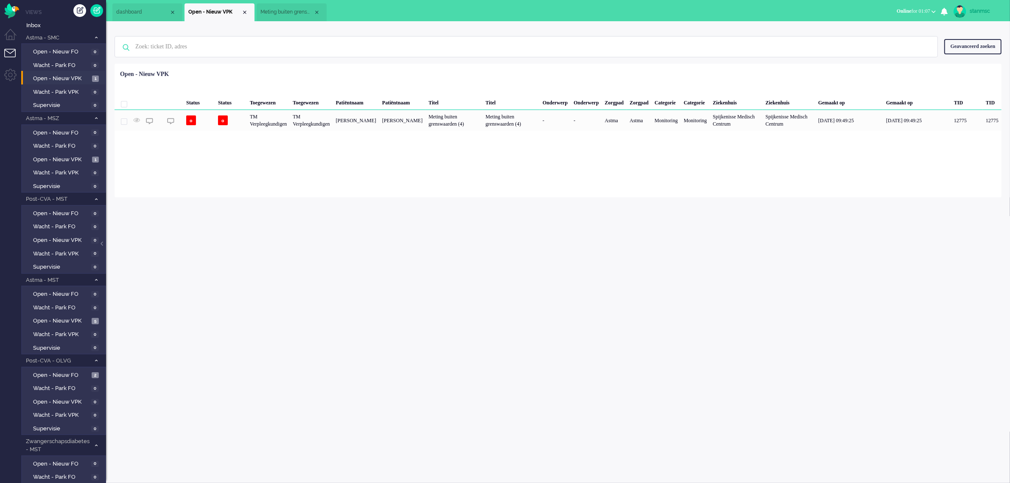
click at [286, 10] on span "Meting buiten grenswaarden (3)" at bounding box center [286, 11] width 53 height 7
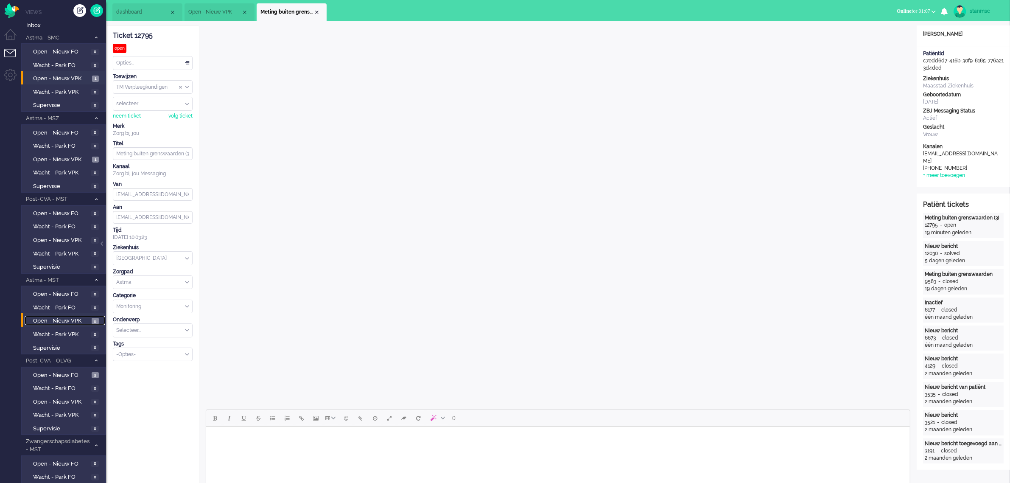
click at [51, 318] on span "Open - Nieuw VPK" at bounding box center [61, 321] width 56 height 8
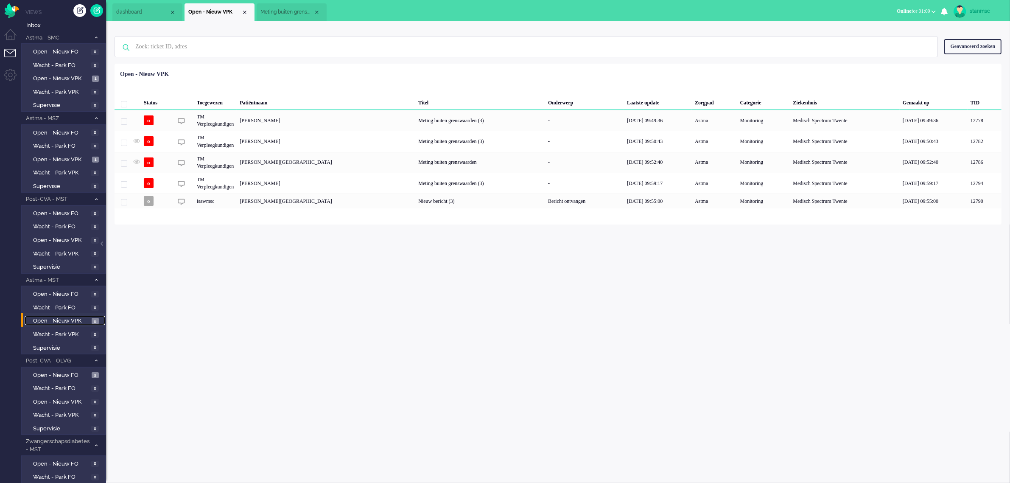
scroll to position [0, 0]
click at [276, 14] on span "Meting buiten grenswaarden (3)" at bounding box center [286, 11] width 53 height 7
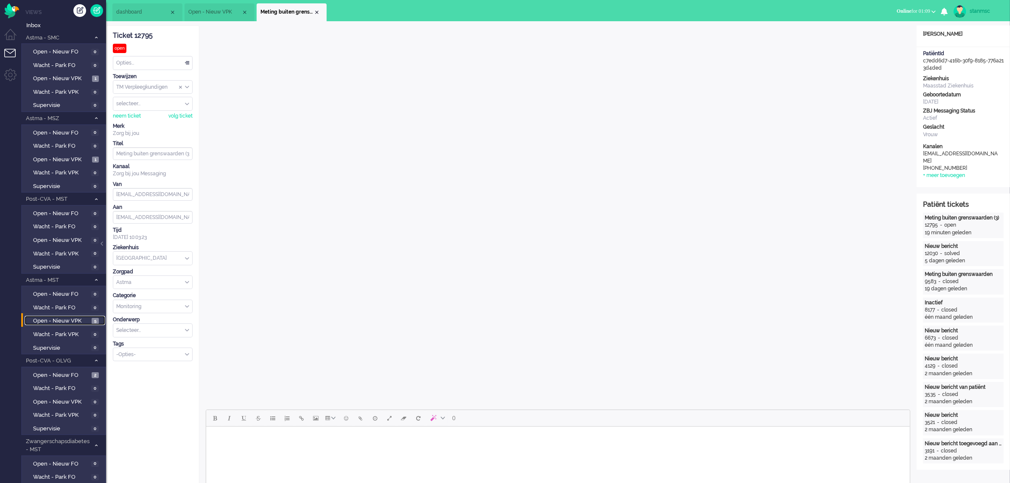
click at [216, 13] on span "Open - Nieuw VPK" at bounding box center [214, 11] width 53 height 7
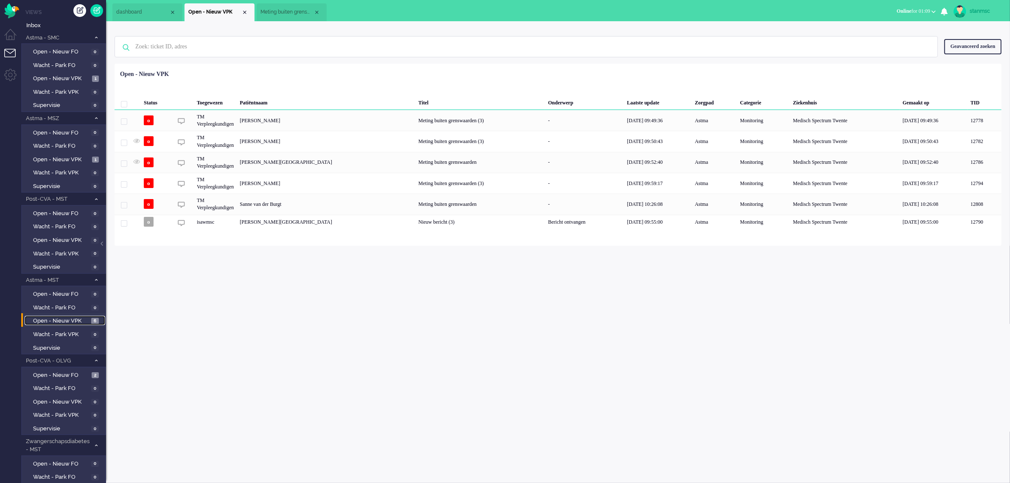
click at [280, 10] on span "Meting buiten grenswaarden (3)" at bounding box center [286, 11] width 53 height 7
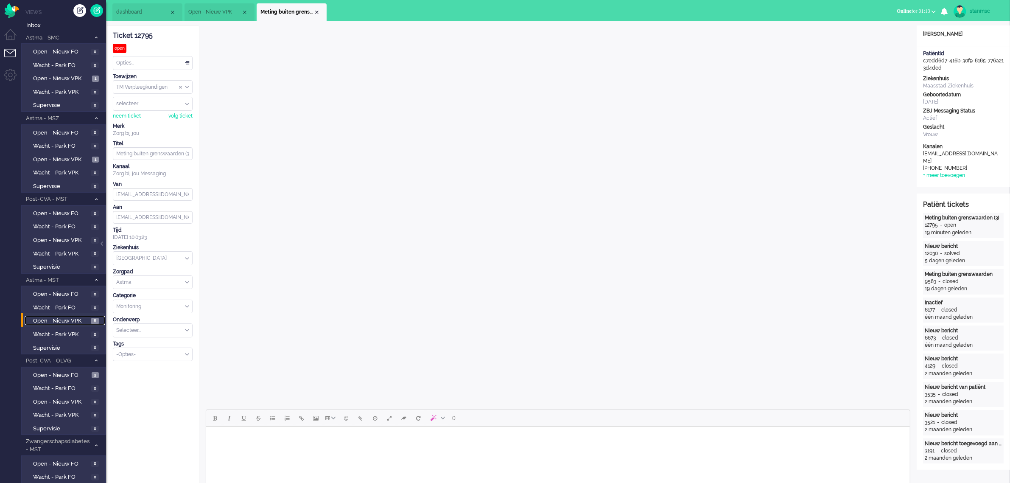
click at [58, 318] on span "Open - Nieuw VPK" at bounding box center [61, 321] width 56 height 8
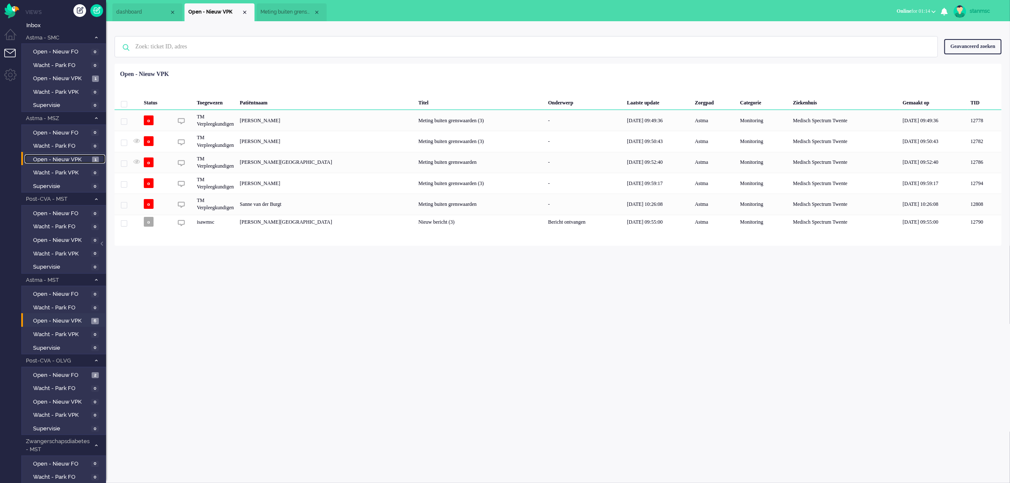
click at [63, 156] on span "Open - Nieuw VPK" at bounding box center [61, 160] width 57 height 8
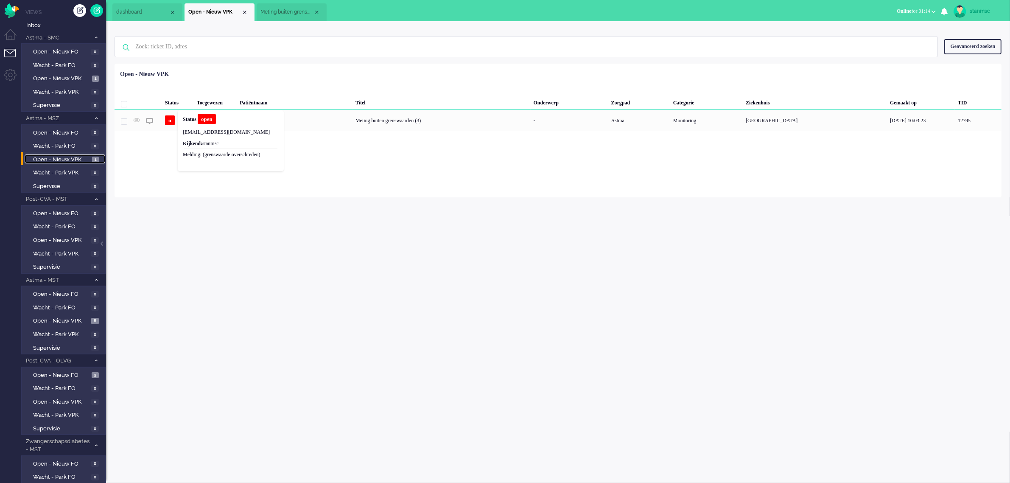
click at [286, 7] on li "Meting buiten grenswaarden (3)" at bounding box center [292, 12] width 70 height 18
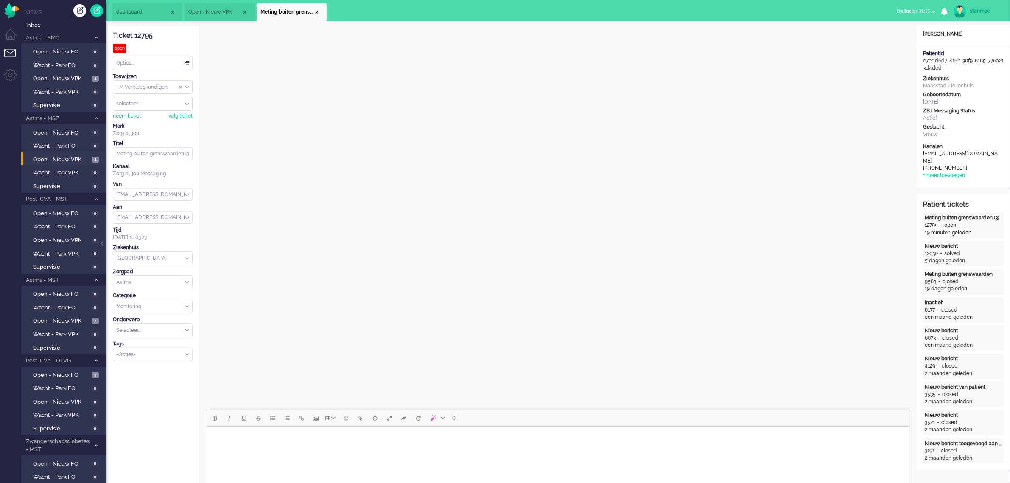
click at [126, 117] on div "neem ticket" at bounding box center [127, 115] width 28 height 7
click at [65, 77] on span "Open - Nieuw VPK" at bounding box center [61, 79] width 57 height 8
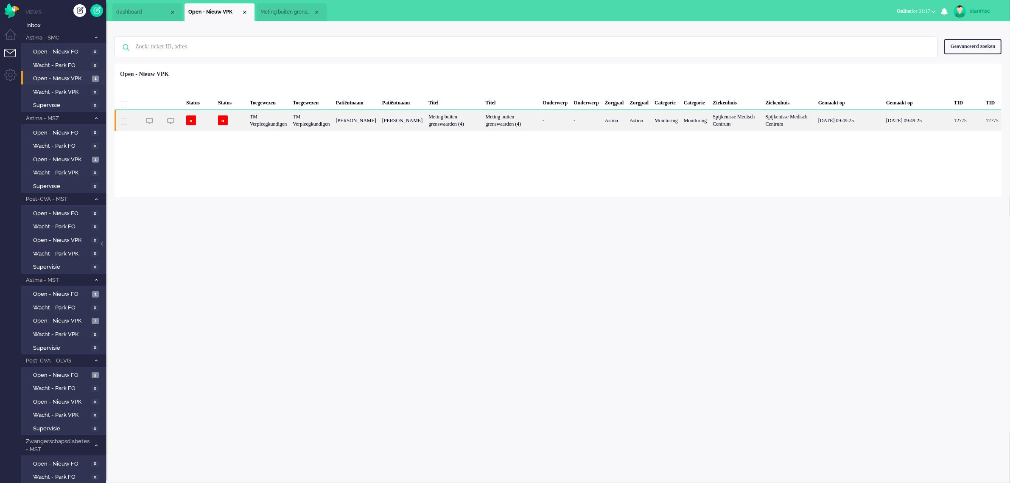
click at [332, 122] on div "TM Verpleegkundigen" at bounding box center [311, 120] width 43 height 21
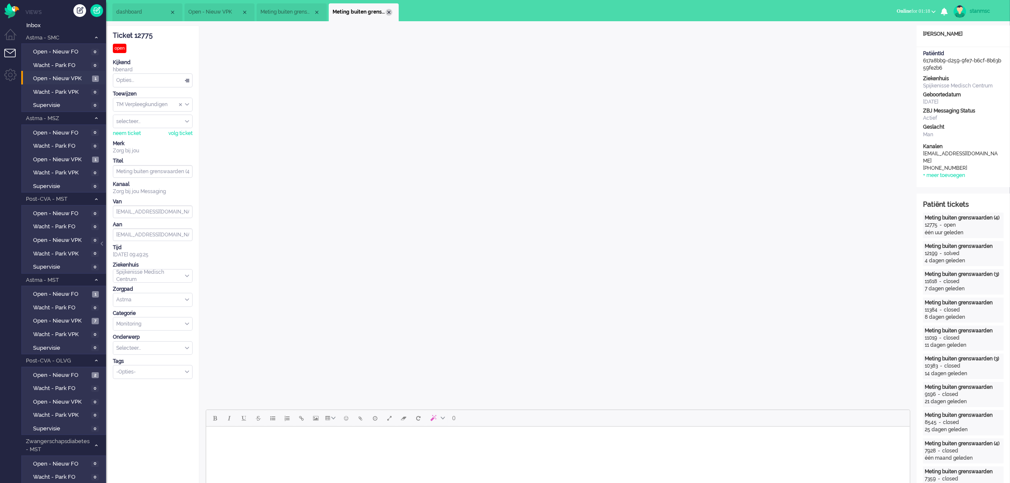
click at [391, 13] on div "Close tab" at bounding box center [388, 12] width 7 height 7
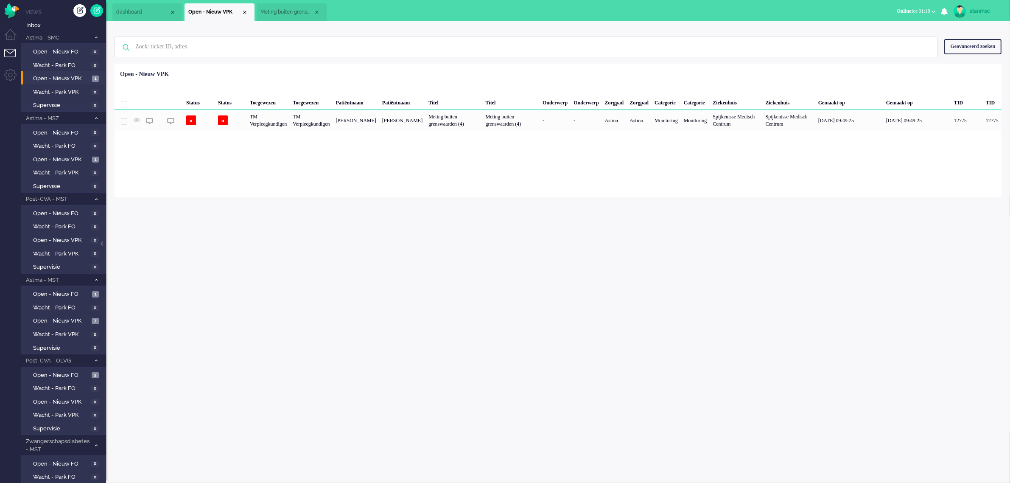
click at [290, 16] on li "Meting buiten grenswaarden (3)" at bounding box center [292, 12] width 70 height 18
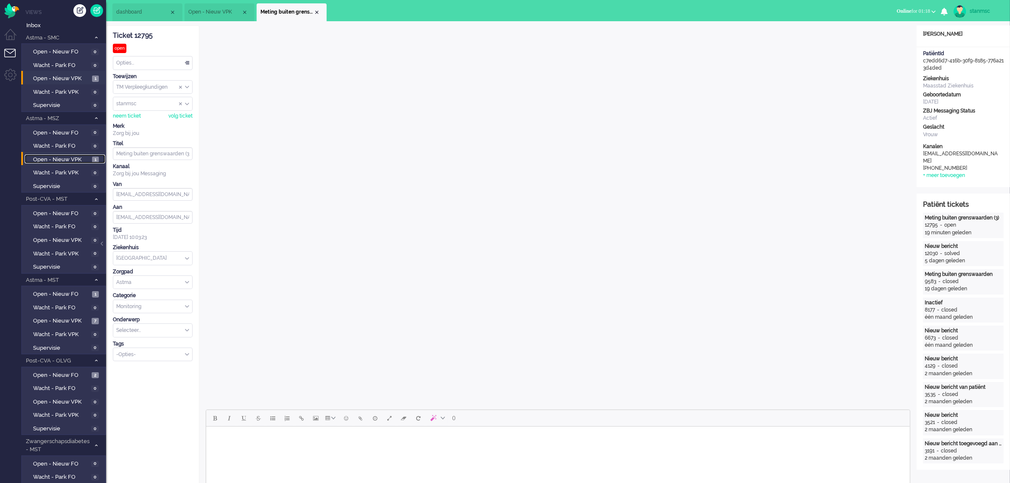
click at [60, 157] on span "Open - Nieuw VPK" at bounding box center [61, 160] width 57 height 8
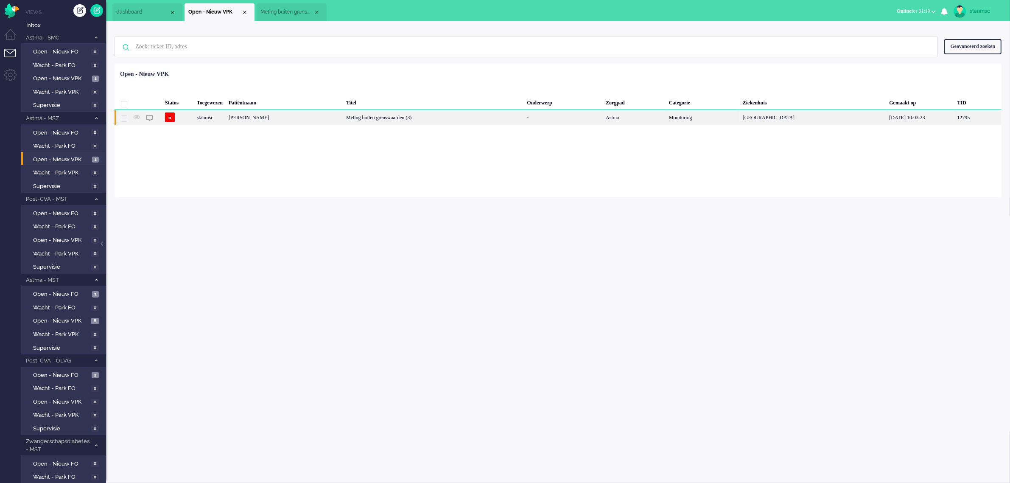
click at [278, 117] on div "[PERSON_NAME]" at bounding box center [284, 117] width 117 height 15
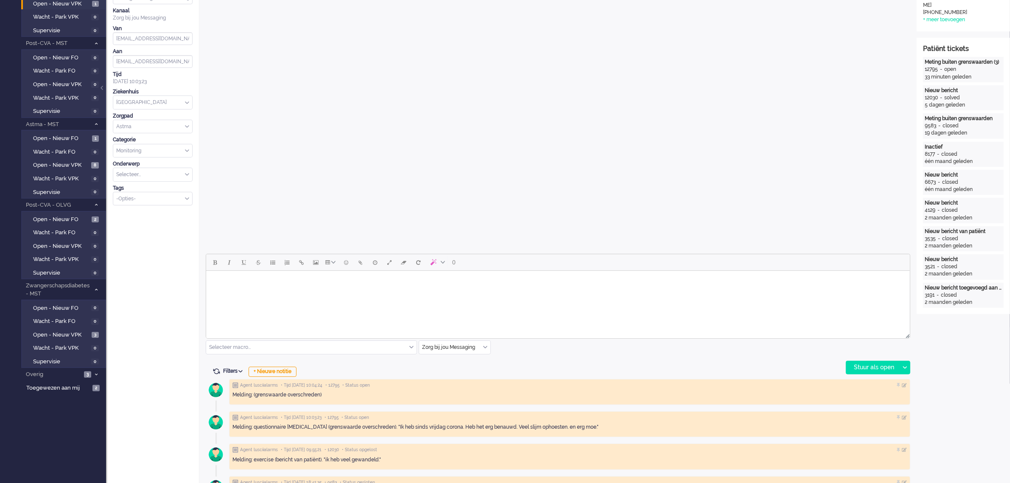
scroll to position [318, 0]
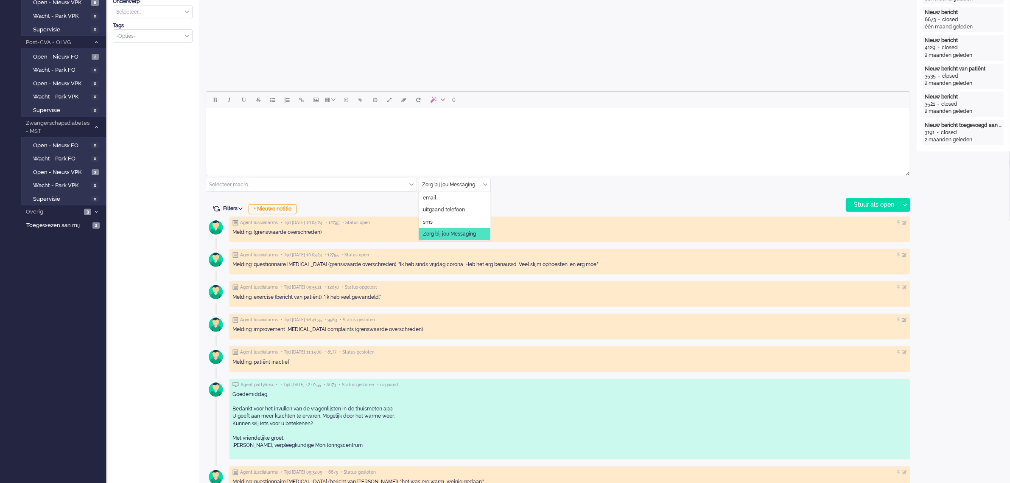
click at [484, 181] on div "Zorg bij jou Messaging" at bounding box center [454, 184] width 71 height 13
click at [458, 210] on span "uitgaand telefoon" at bounding box center [444, 209] width 42 height 7
click at [862, 204] on div "Stuur als open" at bounding box center [872, 204] width 53 height 13
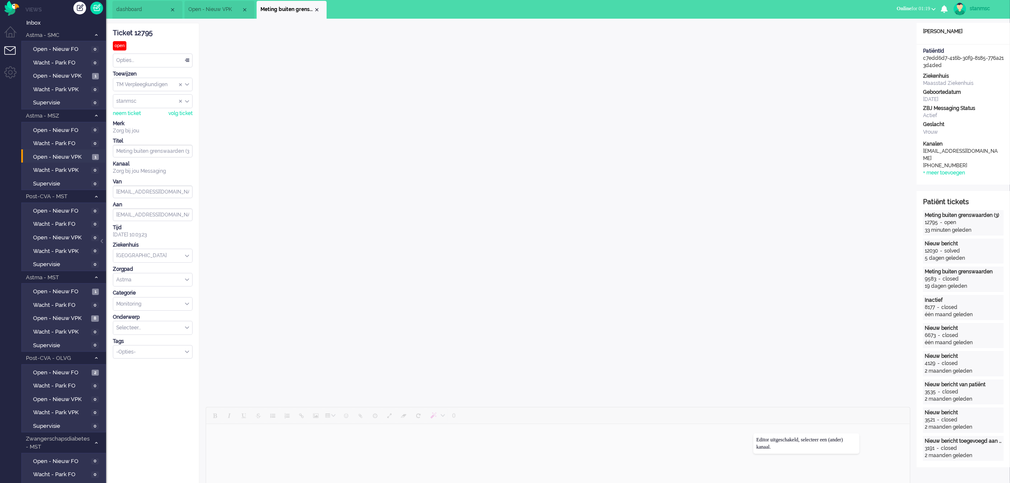
scroll to position [0, 0]
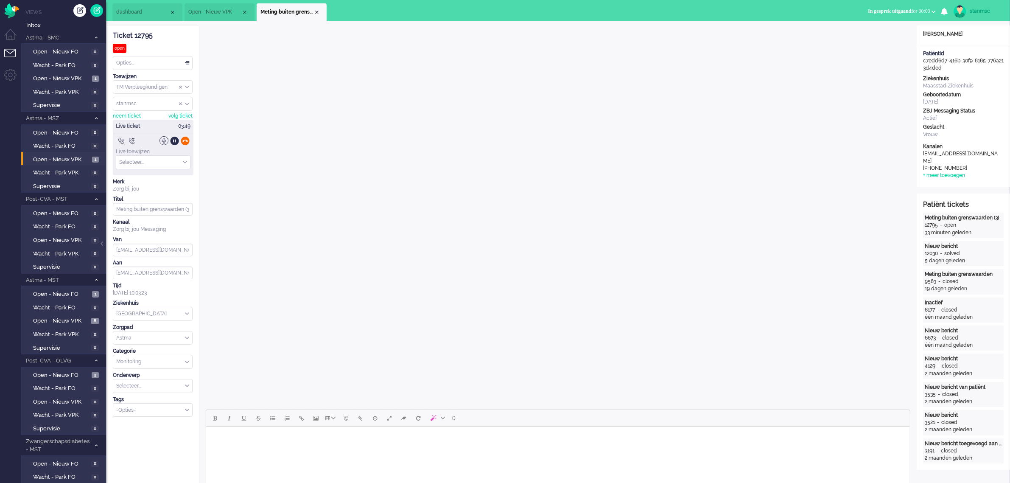
click at [186, 141] on div at bounding box center [185, 140] width 9 height 9
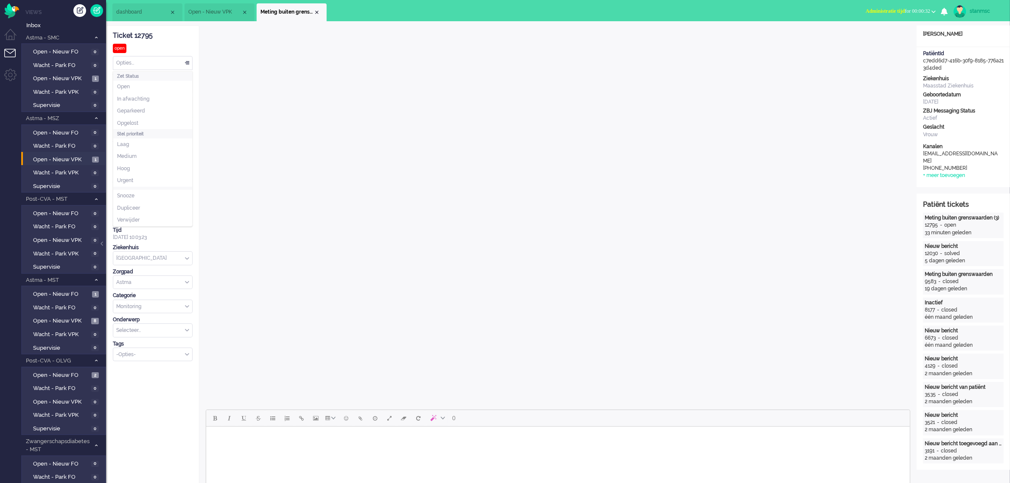
click at [136, 67] on div "Opties..." at bounding box center [152, 62] width 79 height 13
click at [140, 123] on li "Opgelost" at bounding box center [152, 123] width 79 height 12
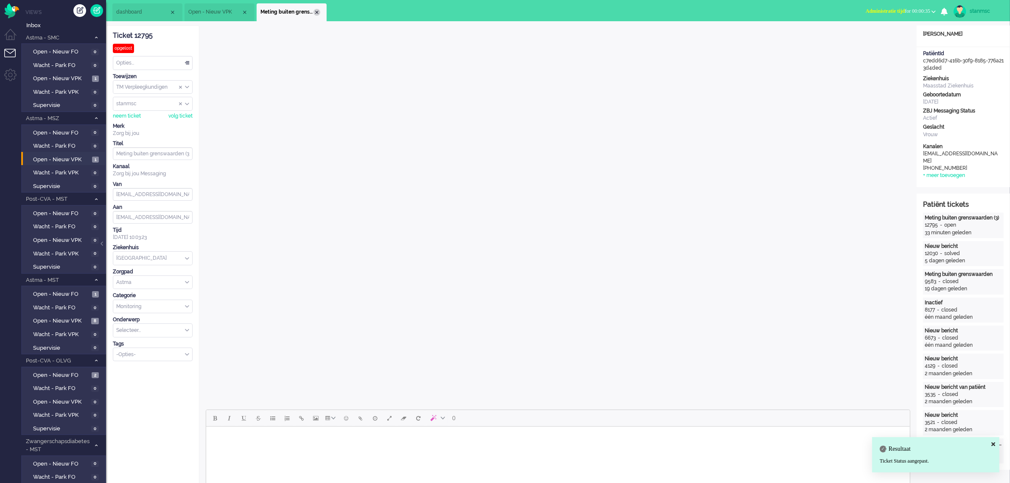
click at [316, 11] on div "Close tab" at bounding box center [316, 12] width 7 height 7
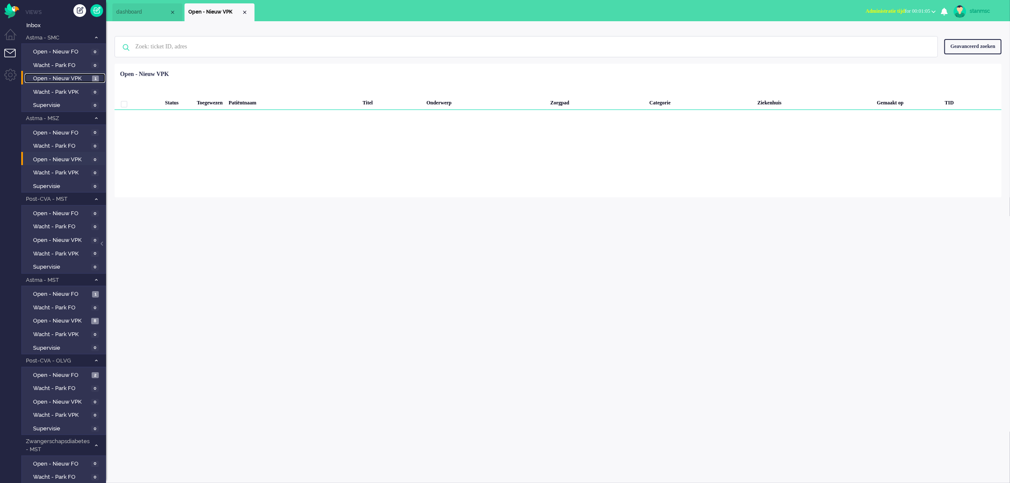
click at [77, 80] on span "Open - Nieuw VPK" at bounding box center [61, 79] width 57 height 8
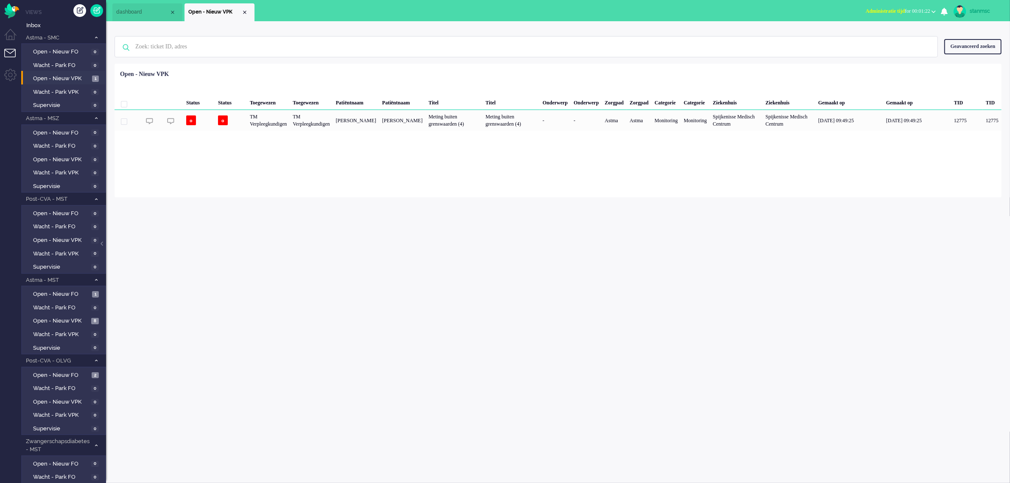
click at [923, 8] on span "Administratie tijd for 00:01:22" at bounding box center [898, 11] width 64 height 6
click at [888, 29] on label "Niet beschikbaar" at bounding box center [900, 28] width 67 height 7
click at [901, 10] on span "Niet beschikbaar" at bounding box center [892, 11] width 37 height 6
click at [885, 35] on label "Online" at bounding box center [900, 37] width 67 height 7
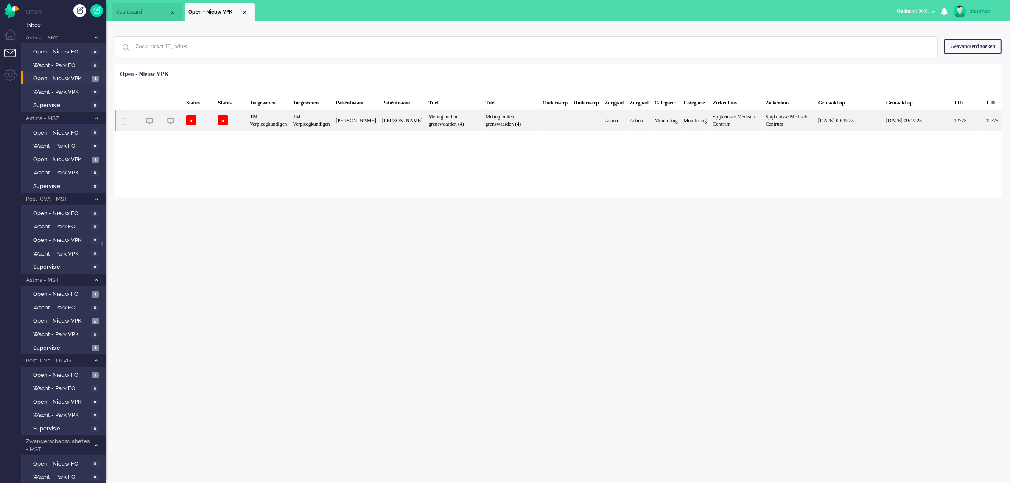
click at [290, 122] on div "TM Verpleegkundigen" at bounding box center [268, 120] width 43 height 21
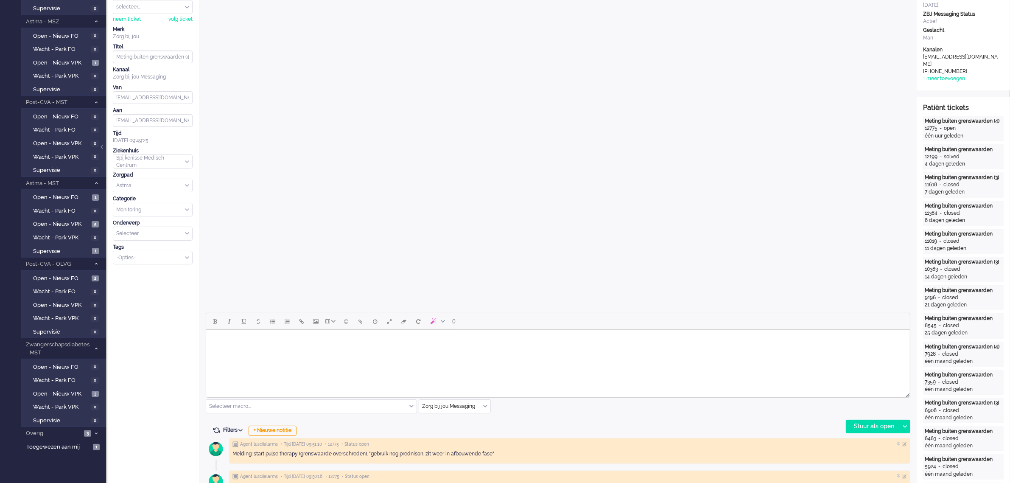
scroll to position [106, 0]
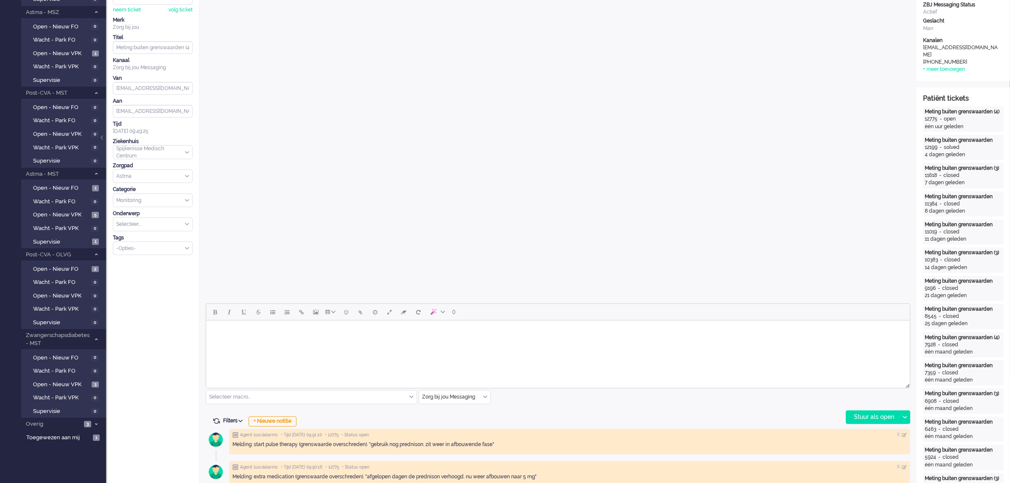
click at [403, 342] on html at bounding box center [558, 331] width 704 height 22
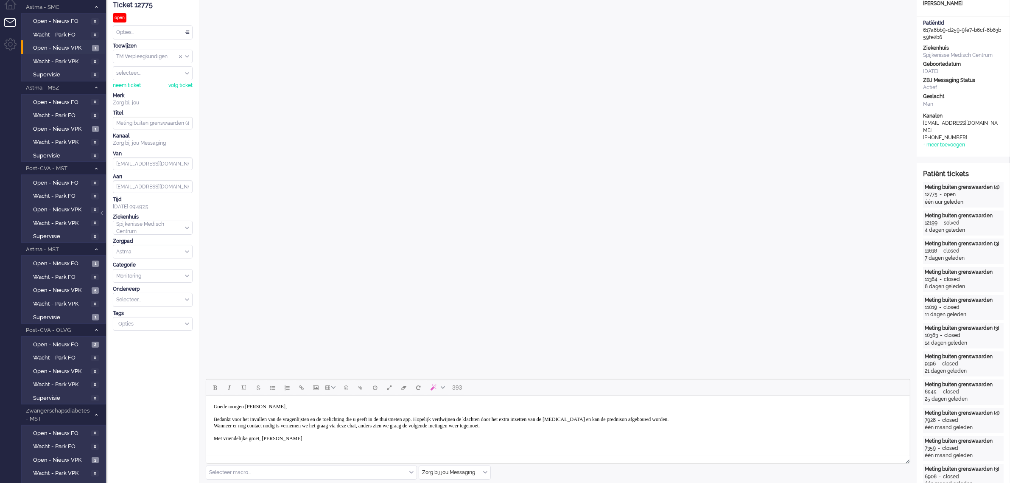
scroll to position [0, 0]
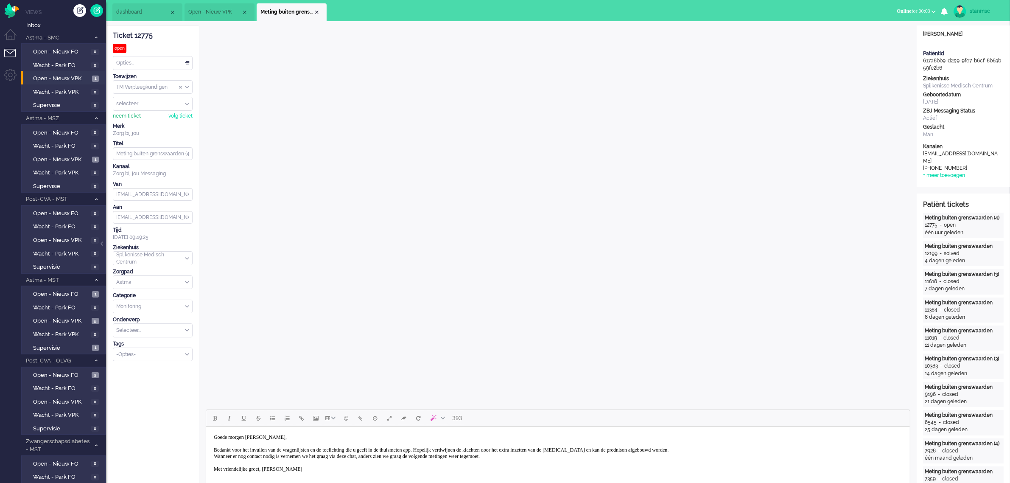
click at [135, 115] on div "neem ticket" at bounding box center [127, 115] width 28 height 7
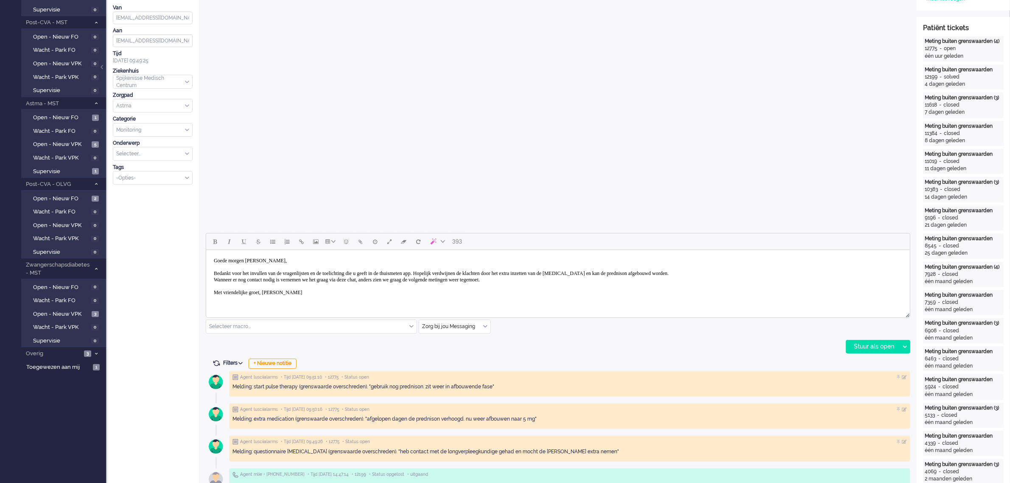
scroll to position [318, 0]
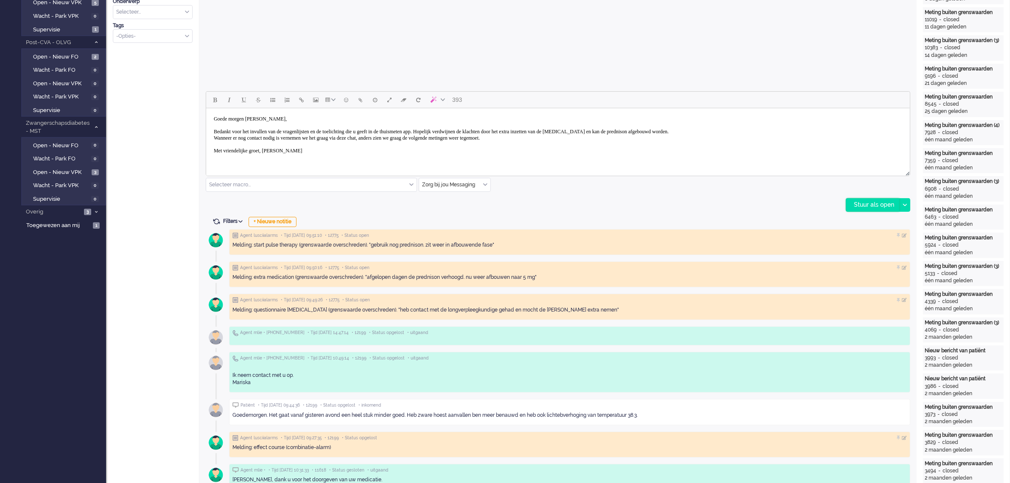
click at [874, 206] on div "Stuur als open" at bounding box center [872, 204] width 53 height 13
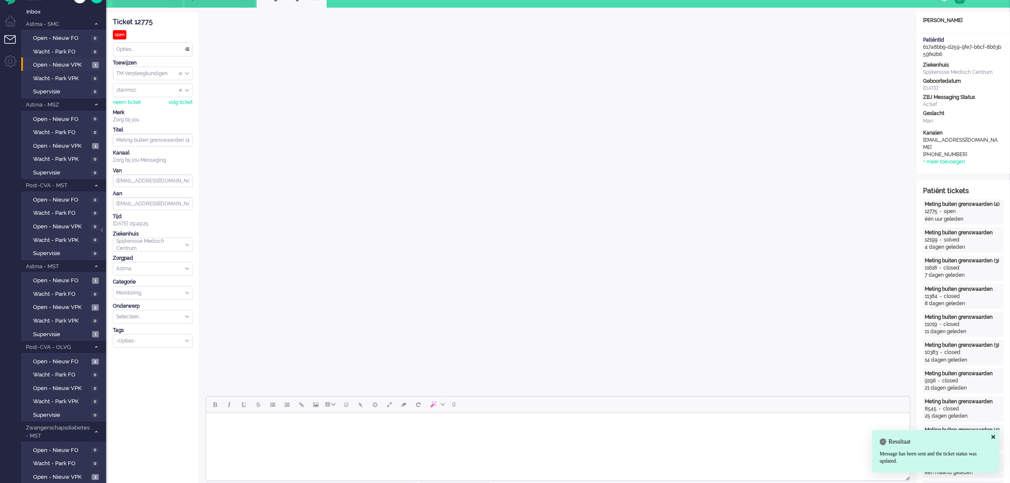
scroll to position [0, 0]
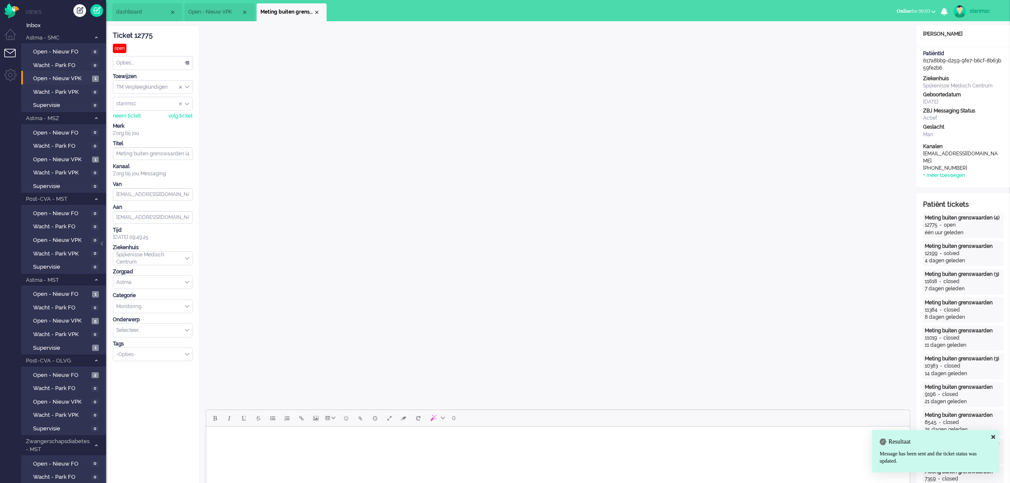
click at [153, 60] on div "Opties..." at bounding box center [152, 62] width 79 height 13
click at [138, 120] on span "Opgelost" at bounding box center [127, 123] width 21 height 7
click at [319, 13] on div "Close tab" at bounding box center [316, 12] width 7 height 7
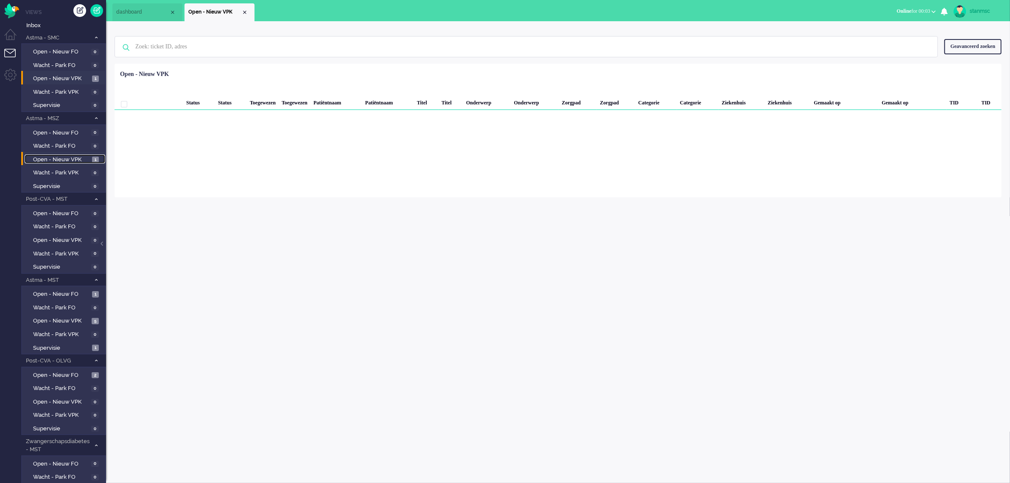
click at [59, 156] on span "Open - Nieuw VPK" at bounding box center [61, 160] width 57 height 8
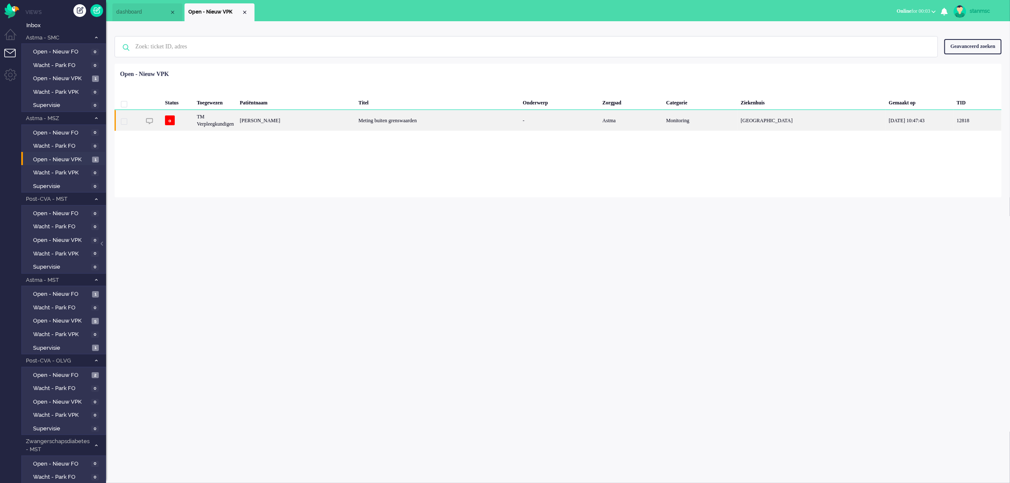
click at [348, 120] on div "[PERSON_NAME]" at bounding box center [296, 120] width 119 height 21
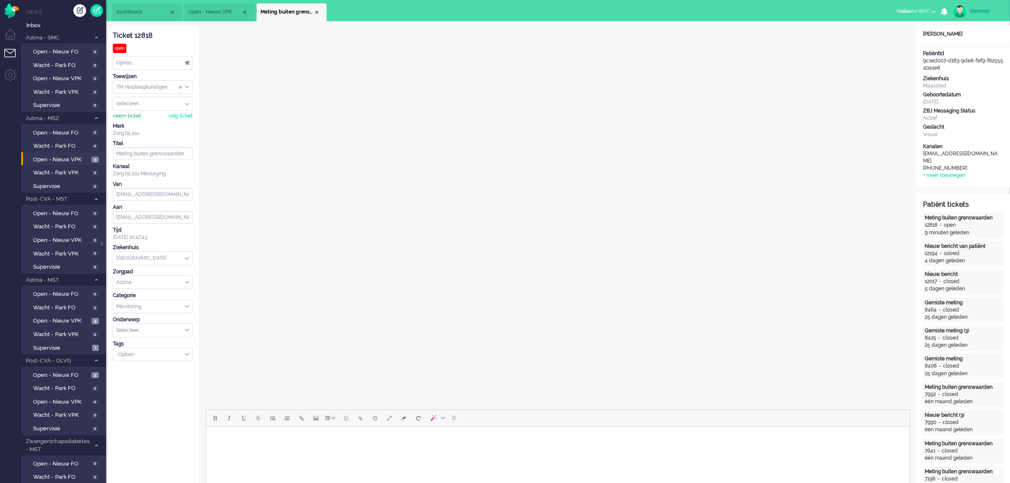
click at [125, 117] on div "neem ticket" at bounding box center [127, 115] width 28 height 7
click at [261, 441] on body "Rich Text Area. Press ALT-0 for help." at bounding box center [557, 437] width 697 height 15
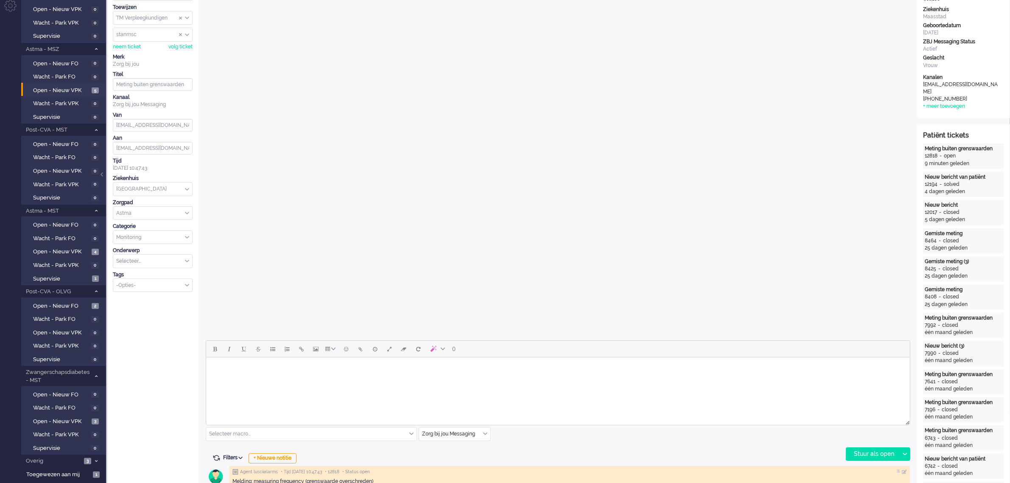
scroll to position [53, 0]
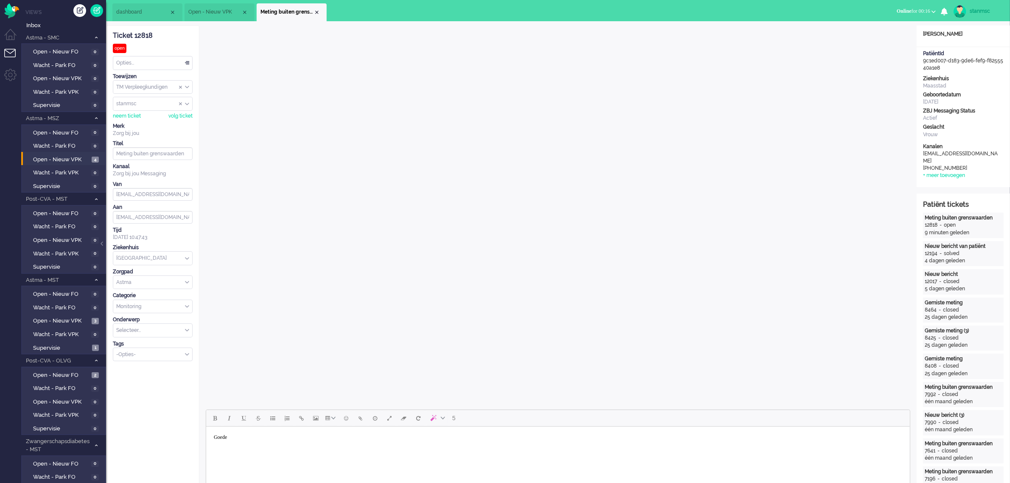
click at [913, 9] on span "Online for 00:16" at bounding box center [914, 11] width 34 height 6
click at [894, 28] on label "Niet beschikbaar" at bounding box center [900, 28] width 67 height 7
click at [302, 440] on body "Goede" at bounding box center [557, 437] width 697 height 15
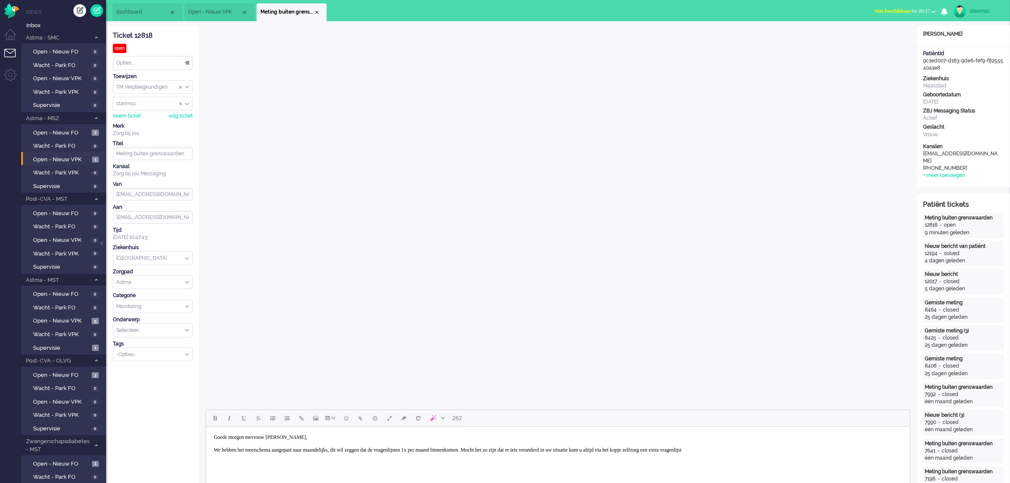
click at [816, 450] on body "Goede morgen mevrouw Dos Santos, We hebben het meetschema aangepast naar maande…" at bounding box center [557, 444] width 697 height 28
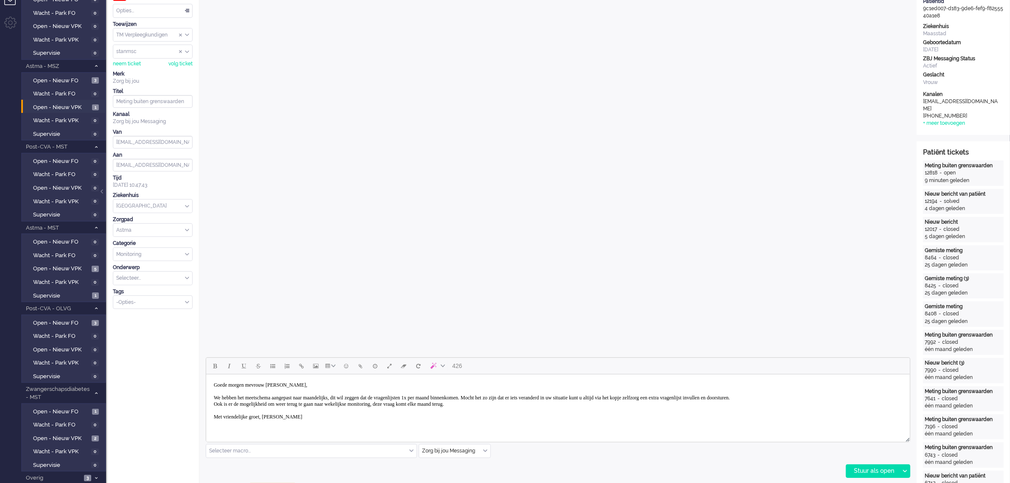
scroll to position [106, 0]
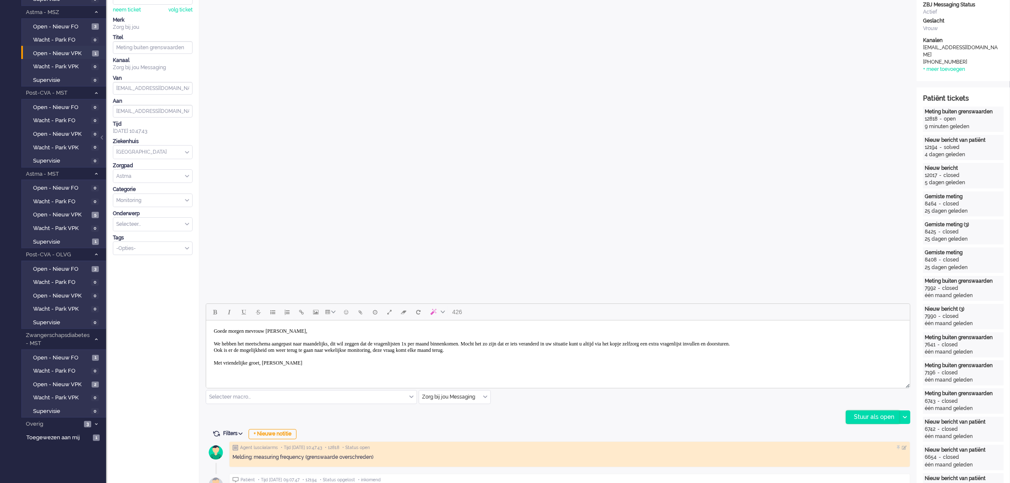
click at [877, 415] on div "Stuur als open" at bounding box center [872, 417] width 53 height 13
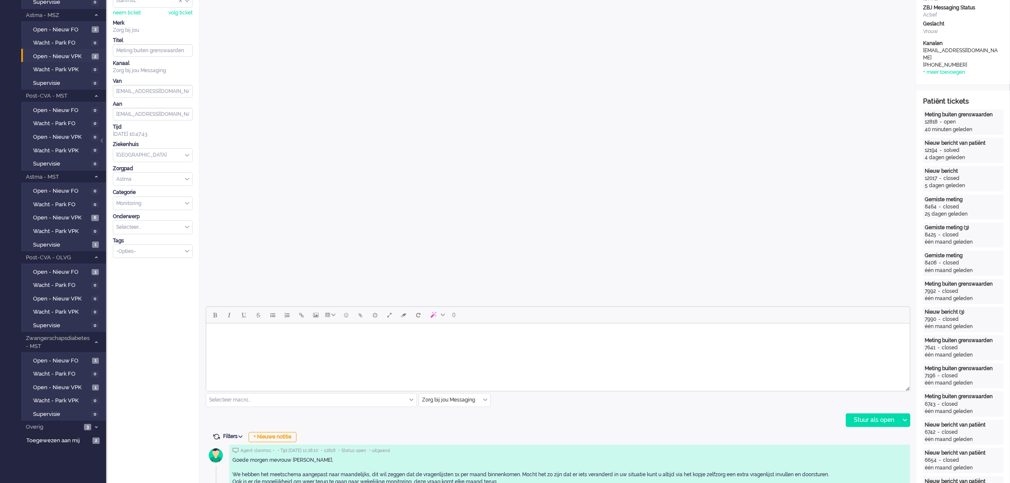
scroll to position [0, 0]
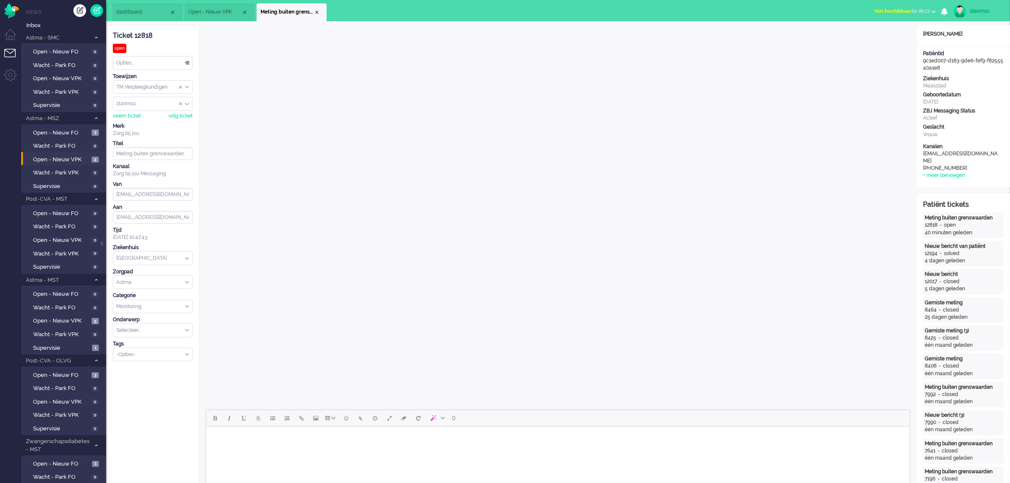
click at [143, 62] on div "Opties..." at bounding box center [152, 62] width 79 height 13
click at [140, 120] on li "Opgelost" at bounding box center [152, 123] width 79 height 12
click at [316, 11] on div "Close tab" at bounding box center [316, 12] width 7 height 7
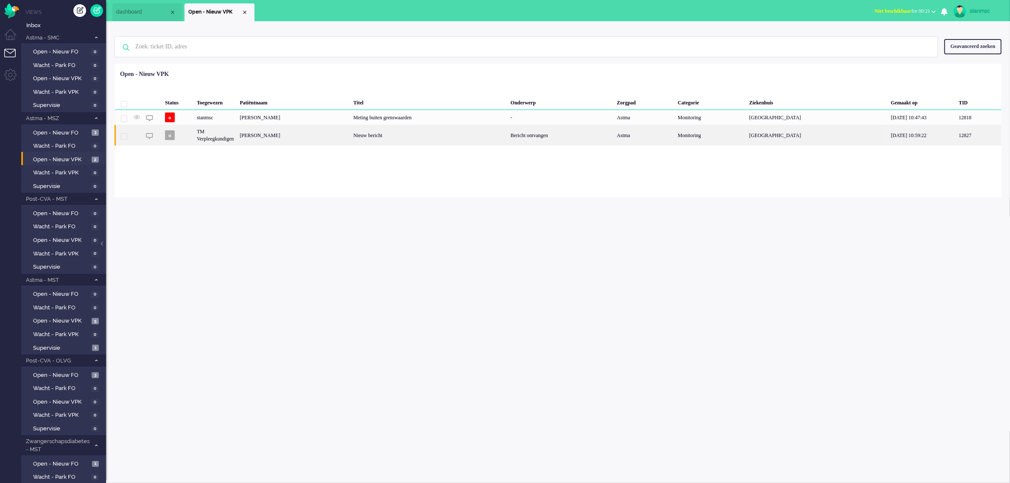
click at [304, 138] on div "[PERSON_NAME]" at bounding box center [294, 135] width 114 height 21
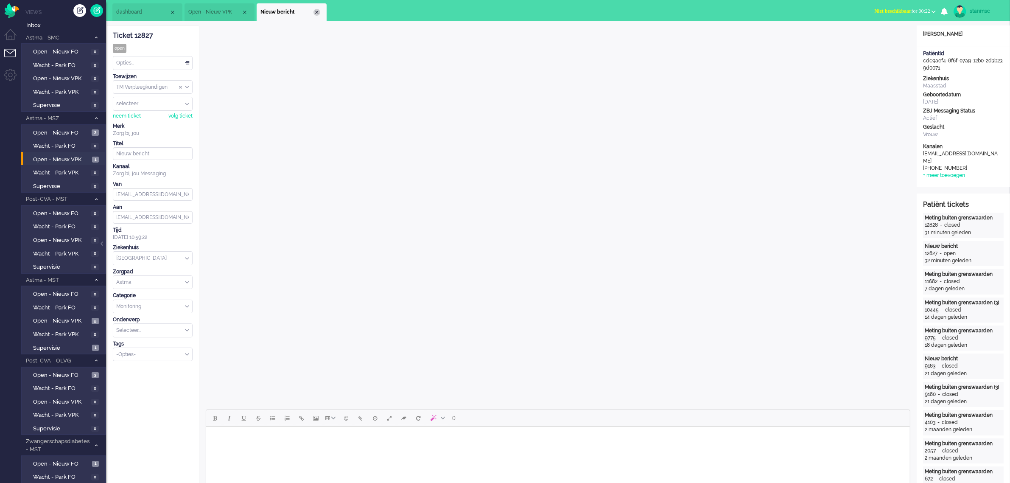
click at [315, 15] on div "Close tab" at bounding box center [316, 12] width 7 height 7
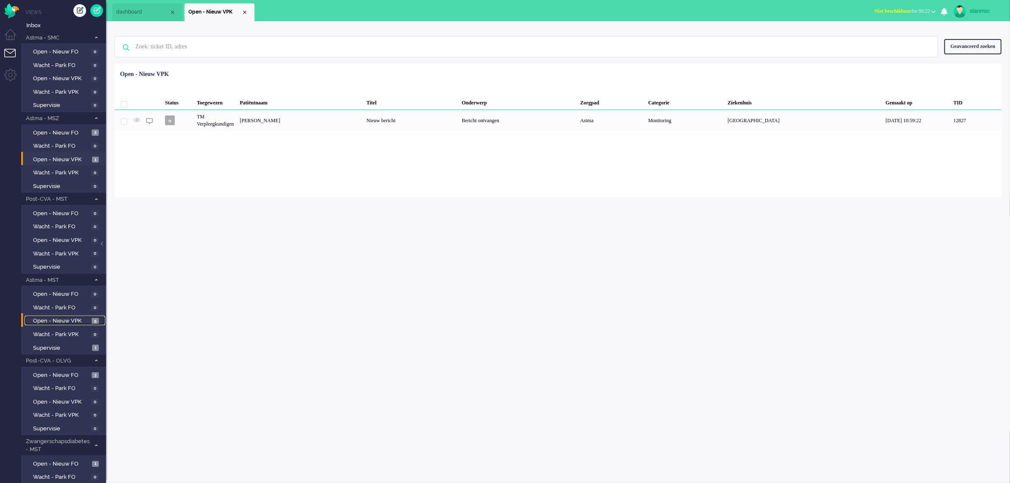
click at [71, 318] on span "Open - Nieuw VPK" at bounding box center [61, 321] width 56 height 8
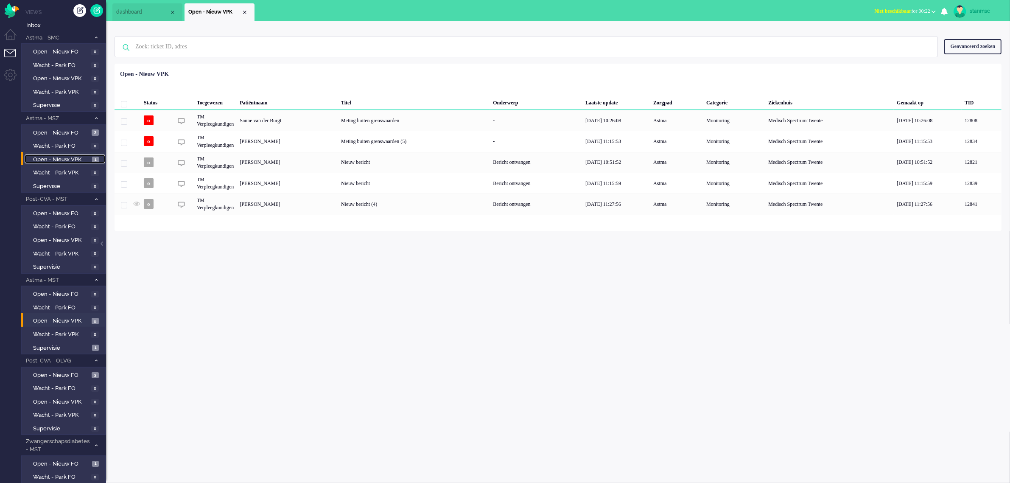
click at [68, 158] on span "Open - Nieuw VPK" at bounding box center [61, 160] width 57 height 8
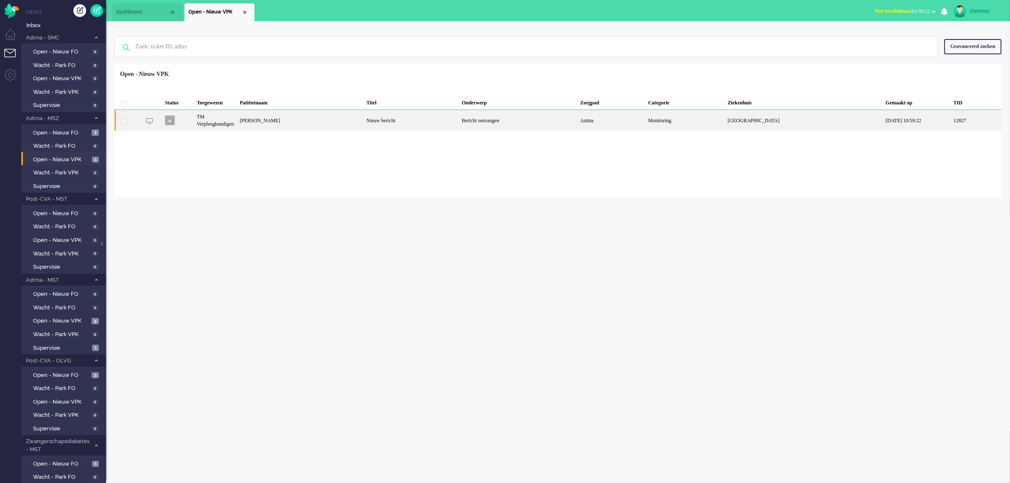
click at [346, 120] on div "[PERSON_NAME]" at bounding box center [300, 120] width 127 height 21
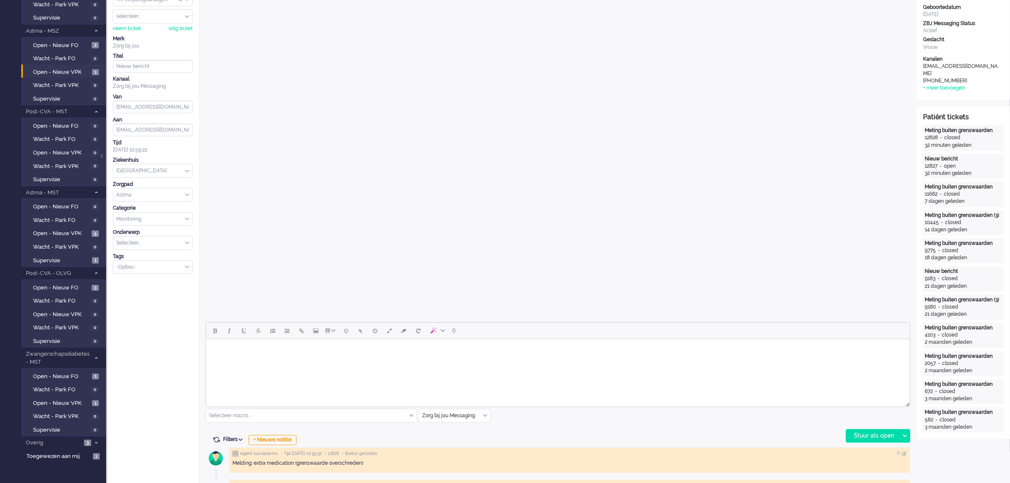
scroll to position [106, 0]
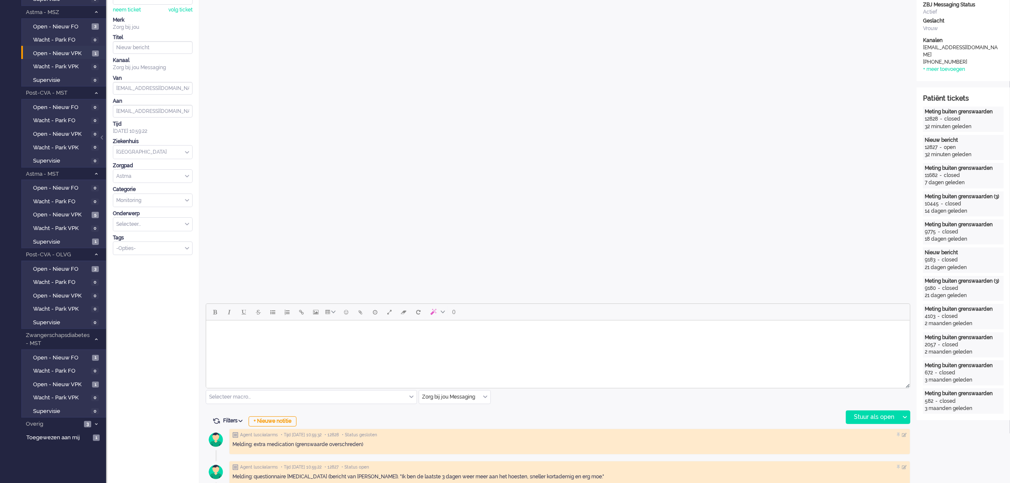
click at [498, 330] on body "Rich Text Area. Press ALT-0 for help." at bounding box center [557, 331] width 697 height 15
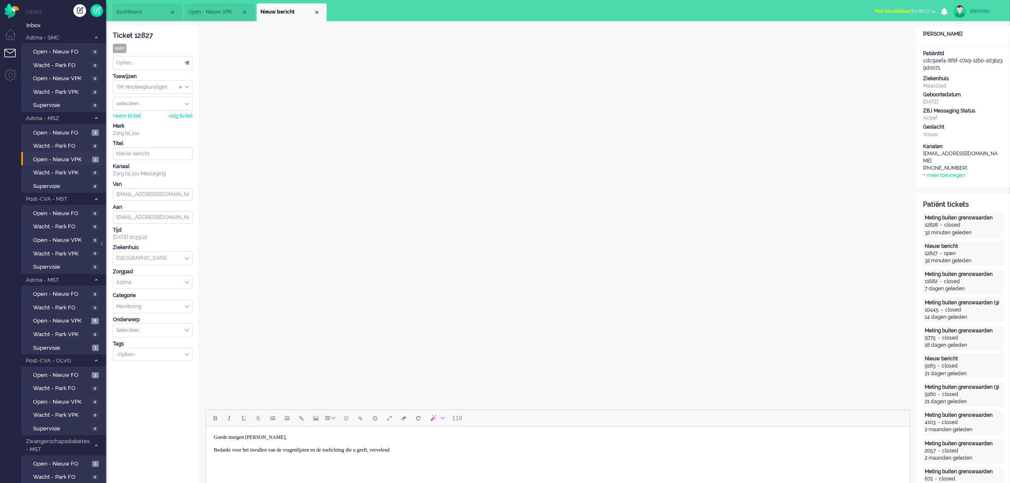
click at [443, 452] on body "Goede morgen mevrouw Heijkoop, Bedankt voor het invullen van de vragenlijsten e…" at bounding box center [557, 444] width 697 height 28
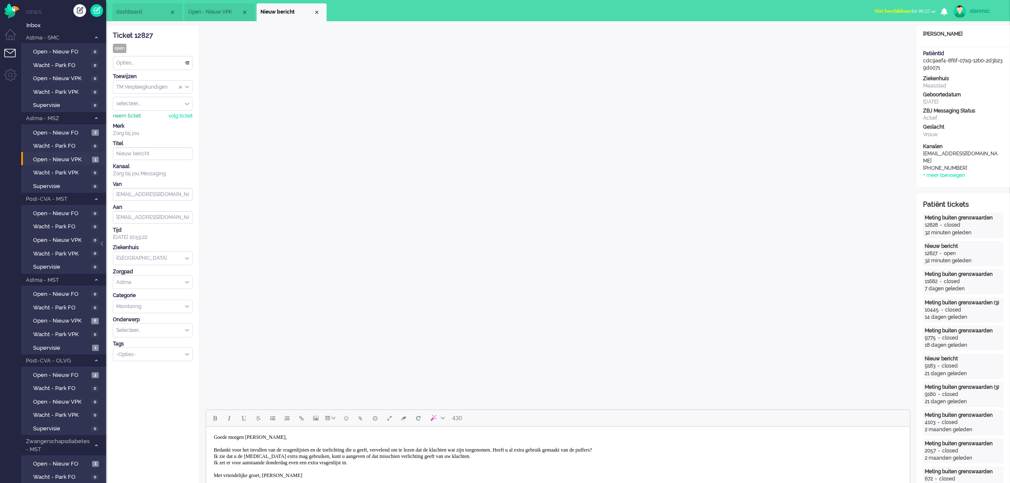
click at [128, 116] on div "neem ticket" at bounding box center [127, 115] width 28 height 7
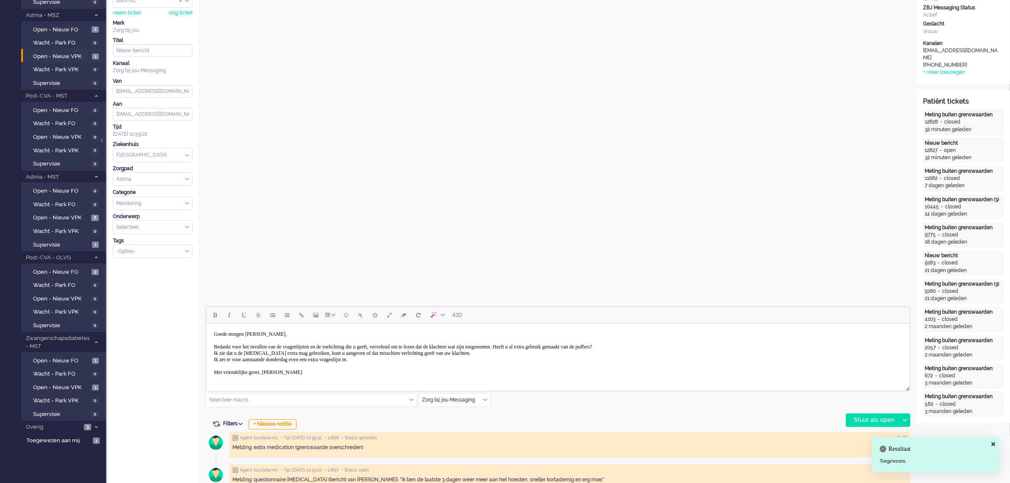
scroll to position [106, 0]
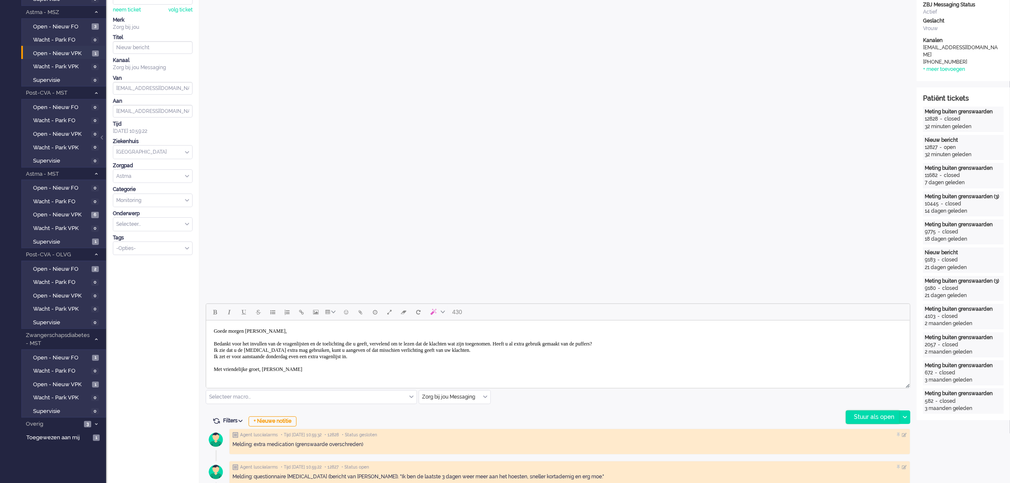
click at [866, 416] on div "Stuur als open" at bounding box center [872, 417] width 53 height 13
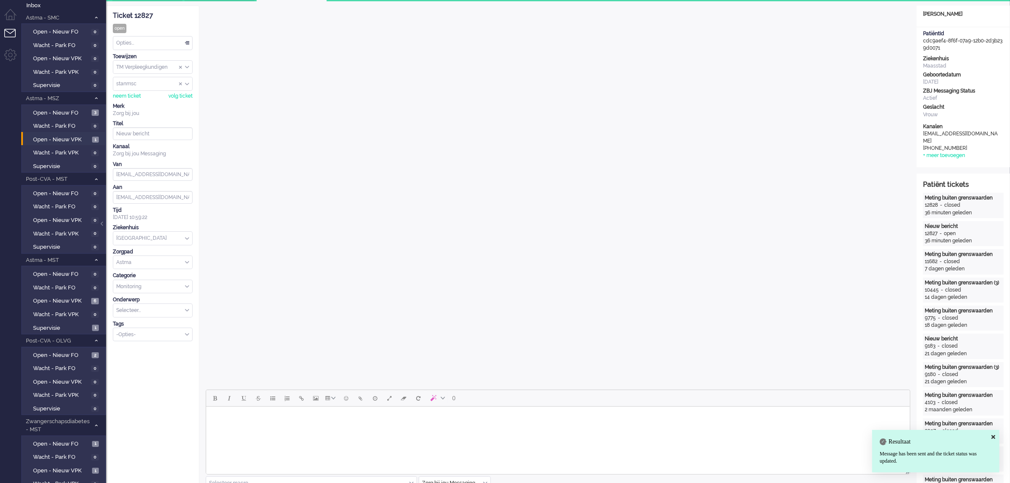
scroll to position [0, 0]
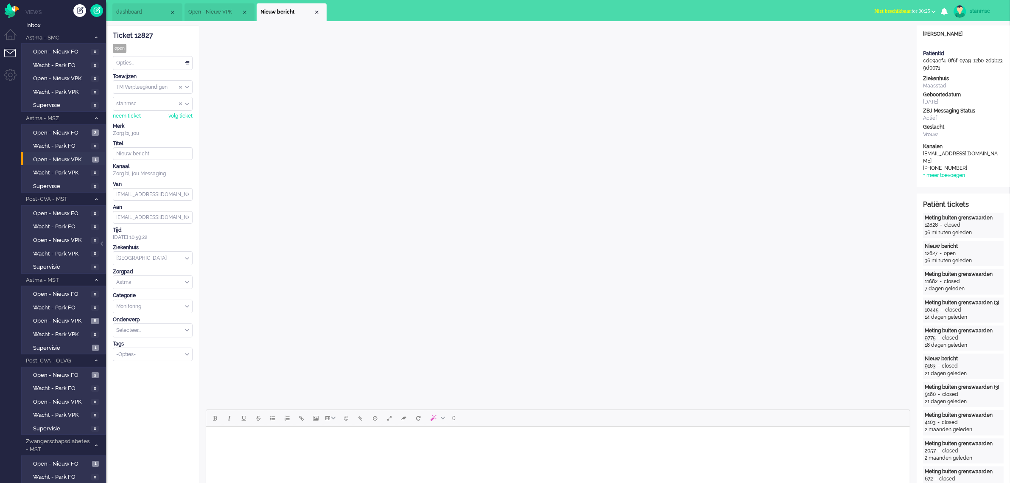
click at [151, 62] on div "Opties..." at bounding box center [152, 62] width 79 height 13
click at [143, 122] on li "Opgelost" at bounding box center [152, 123] width 79 height 12
click at [317, 13] on div "Close tab" at bounding box center [316, 12] width 7 height 7
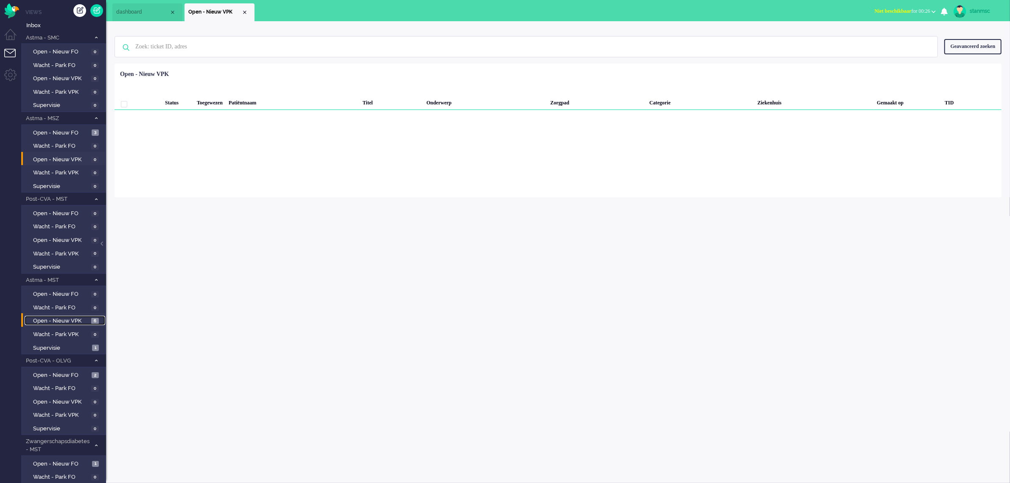
click at [45, 317] on span "Open - Nieuw VPK" at bounding box center [61, 321] width 56 height 8
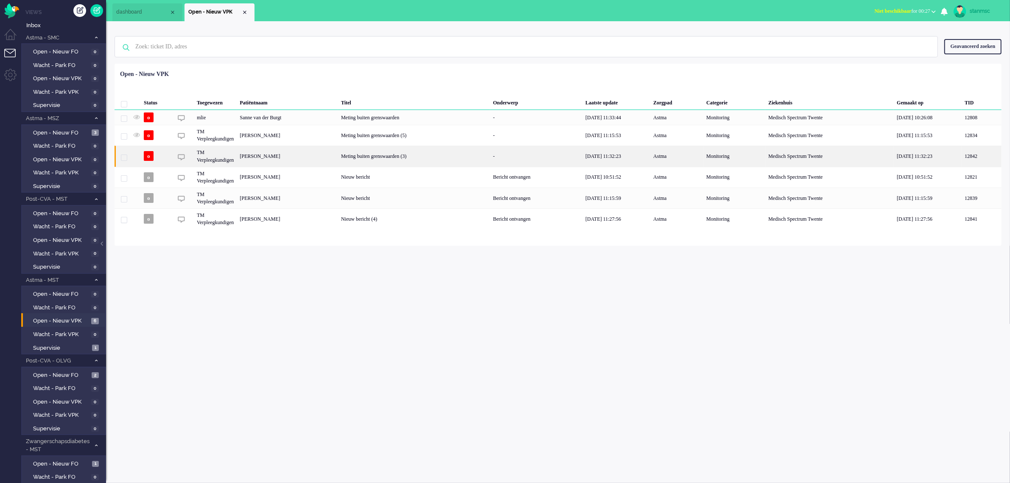
click at [275, 158] on div "FLOORIEN de Boer" at bounding box center [287, 155] width 101 height 21
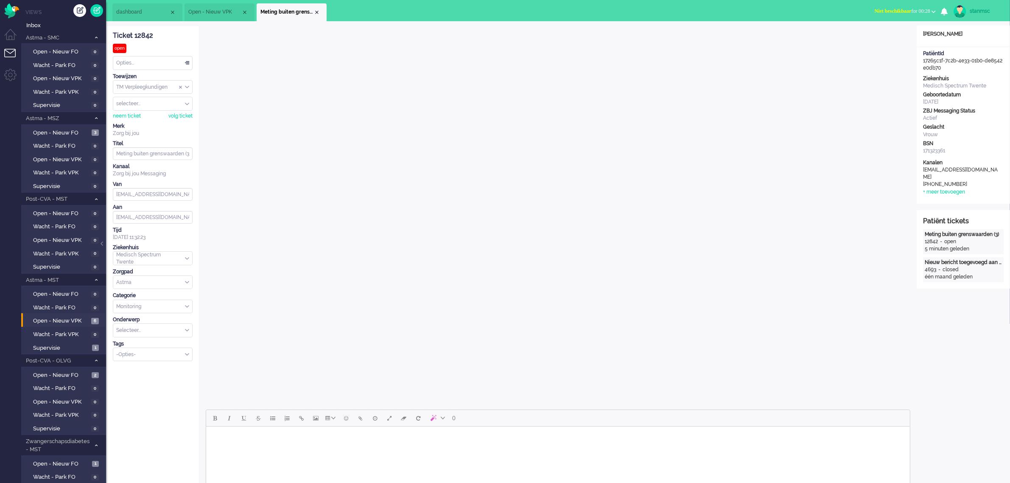
click at [899, 8] on span "Niet beschikbaar" at bounding box center [892, 11] width 37 height 6
click at [880, 36] on label "Online" at bounding box center [900, 37] width 67 height 7
click at [136, 117] on div "neem ticket" at bounding box center [127, 115] width 28 height 7
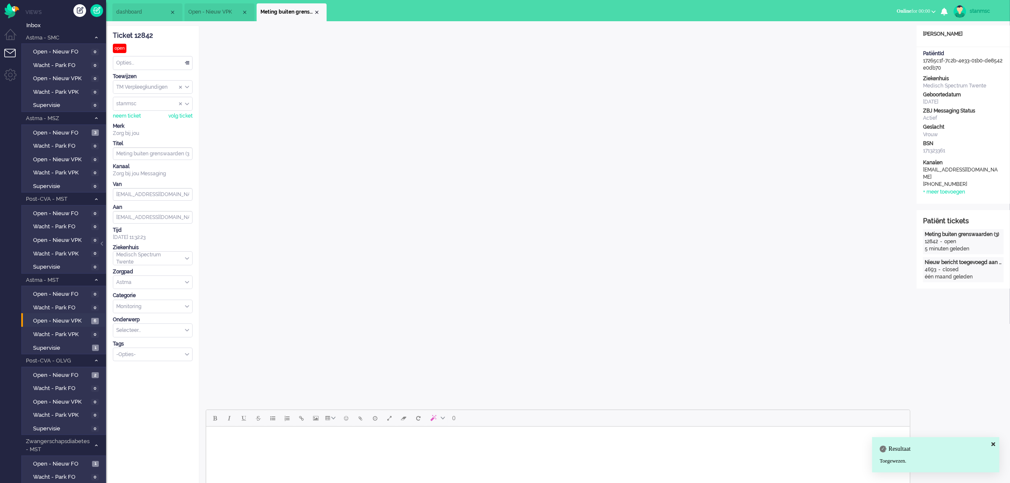
click at [246, 444] on html at bounding box center [558, 437] width 704 height 22
click at [223, 438] on body "Rich Text Area. Press ALT-0 for help." at bounding box center [557, 437] width 697 height 15
click at [246, 437] on body "Rich Text Area. Press ALT-0 for help." at bounding box center [557, 437] width 697 height 15
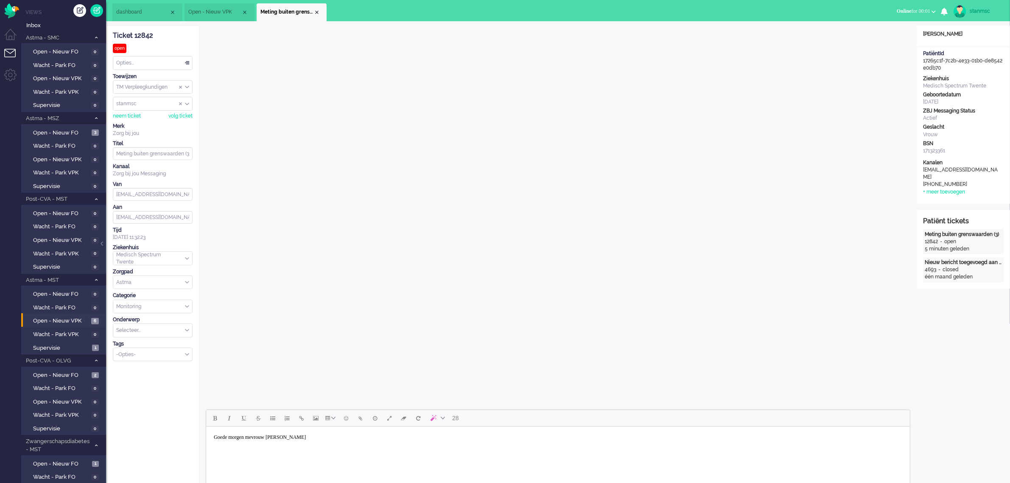
click at [308, 437] on body "Goede morgen mevrouw de Boer" at bounding box center [557, 437] width 697 height 15
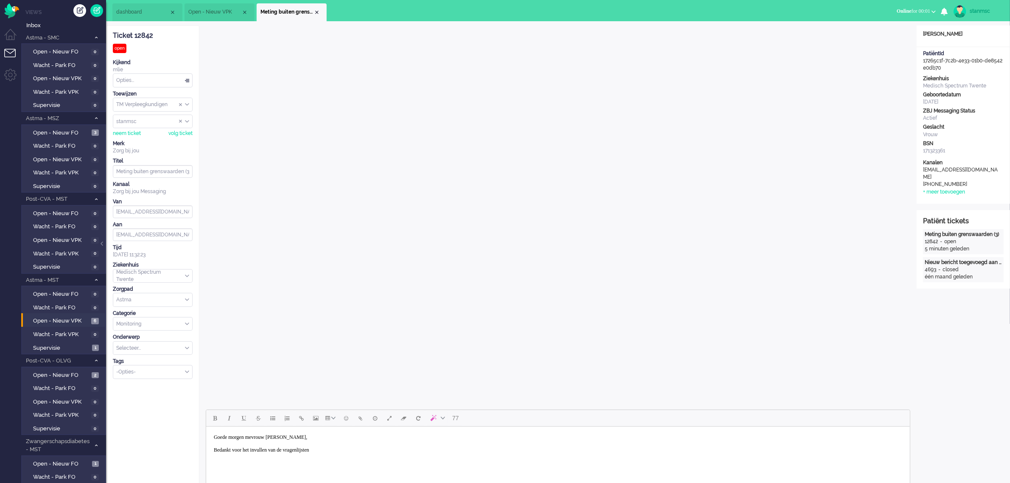
click at [346, 449] on body "Goede morgen mevrouw de Boer, Bedankt voor het invullen van de vragenlijsten" at bounding box center [557, 444] width 697 height 28
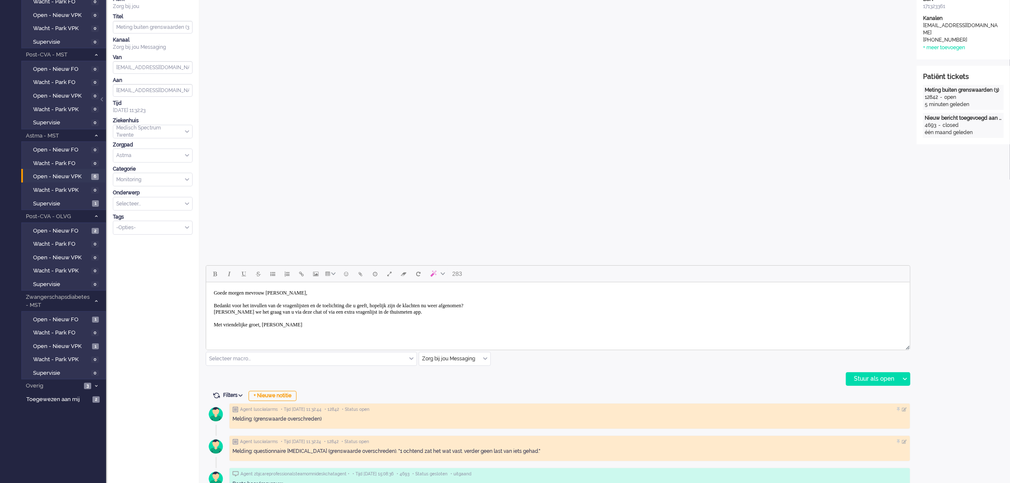
scroll to position [159, 0]
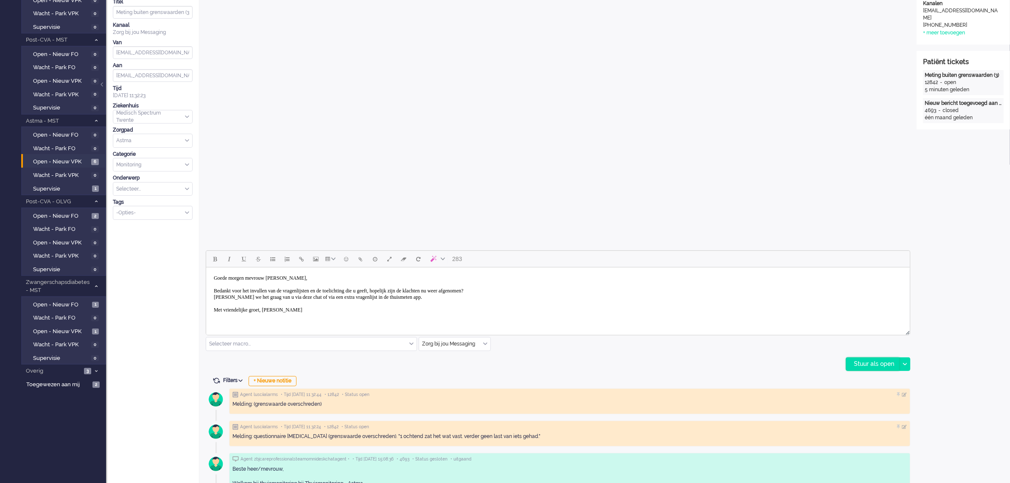
click at [871, 364] on div "Stuur als open" at bounding box center [872, 364] width 53 height 13
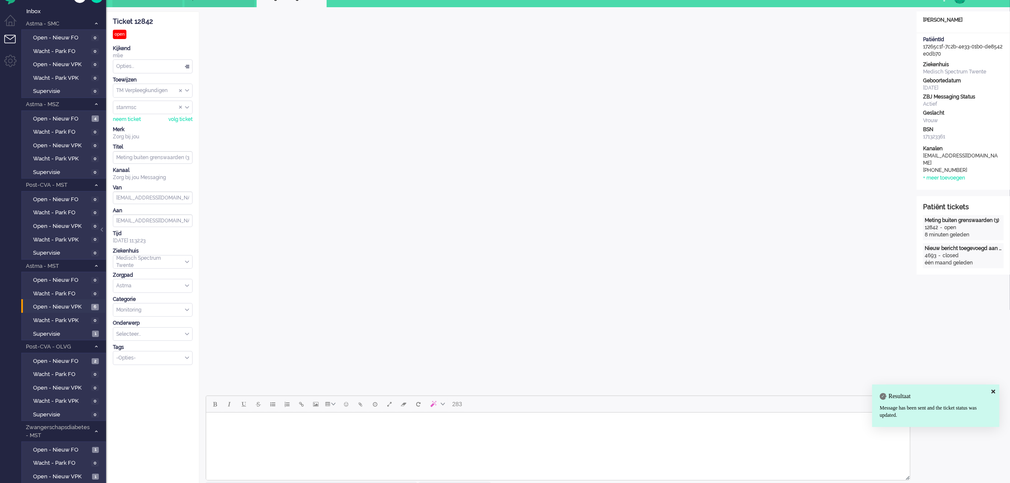
scroll to position [0, 0]
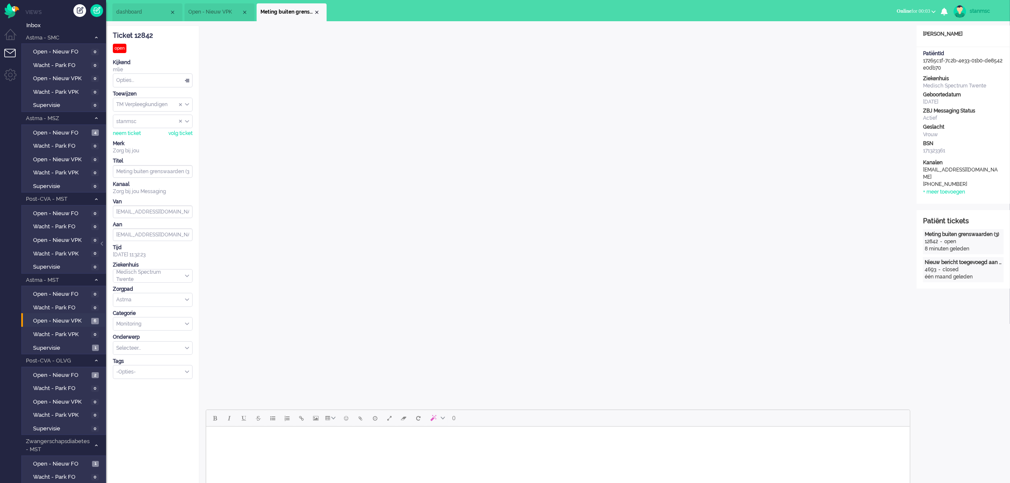
click at [145, 78] on div "Opties..." at bounding box center [152, 80] width 79 height 13
click at [144, 141] on li "Opgelost" at bounding box center [152, 140] width 79 height 12
click at [316, 13] on div "Close tab" at bounding box center [316, 12] width 7 height 7
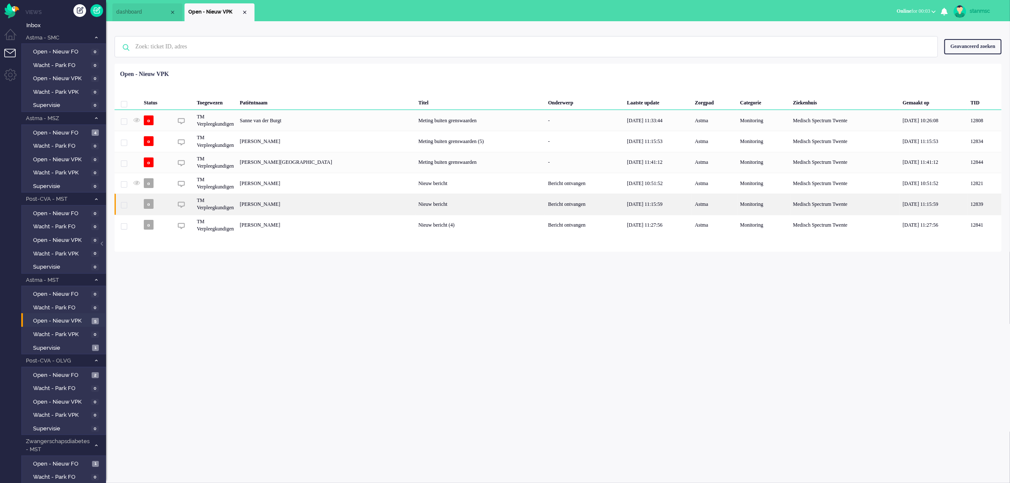
click at [271, 204] on div "André Adolf Marie Mulder" at bounding box center [326, 203] width 179 height 21
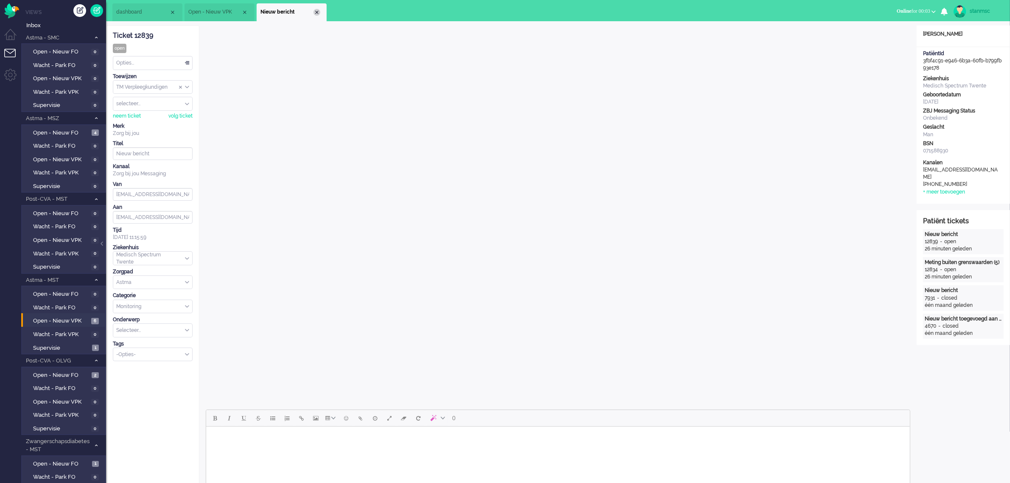
click at [315, 11] on div "Close tab" at bounding box center [316, 12] width 7 height 7
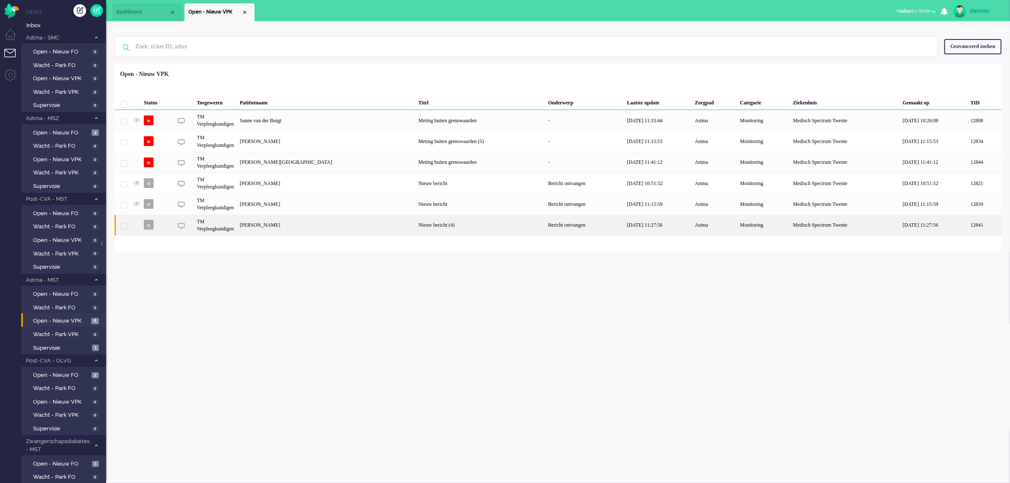
click at [274, 226] on div "Sarin Karasoylu" at bounding box center [326, 225] width 179 height 21
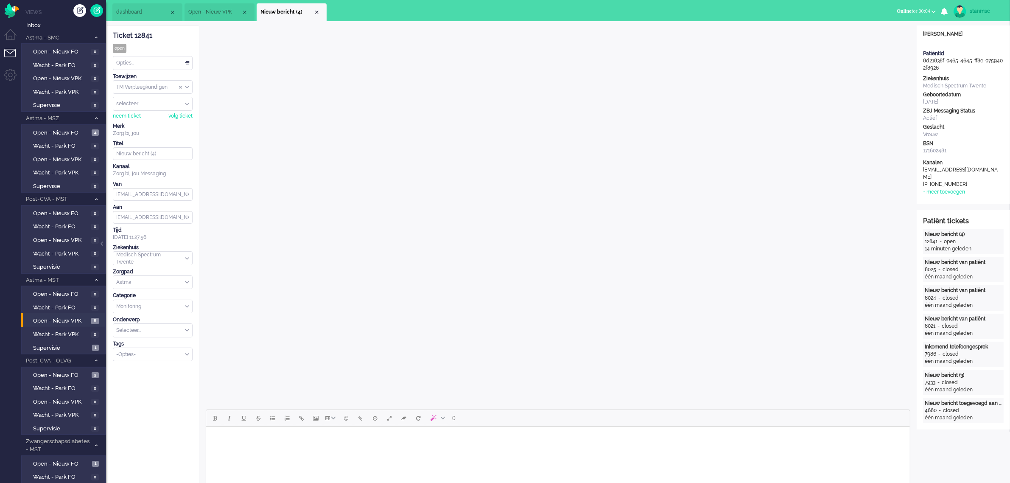
click at [315, 448] on html at bounding box center [558, 437] width 704 height 22
click at [130, 117] on div "neem ticket" at bounding box center [127, 115] width 28 height 7
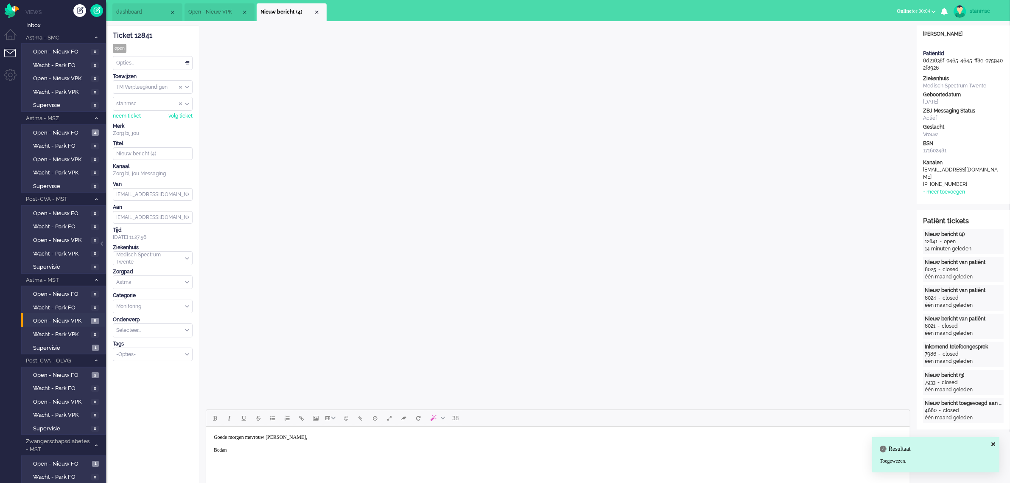
click at [236, 450] on body "Goede morgen mevrouw Karasoylu, Bedan" at bounding box center [557, 444] width 697 height 28
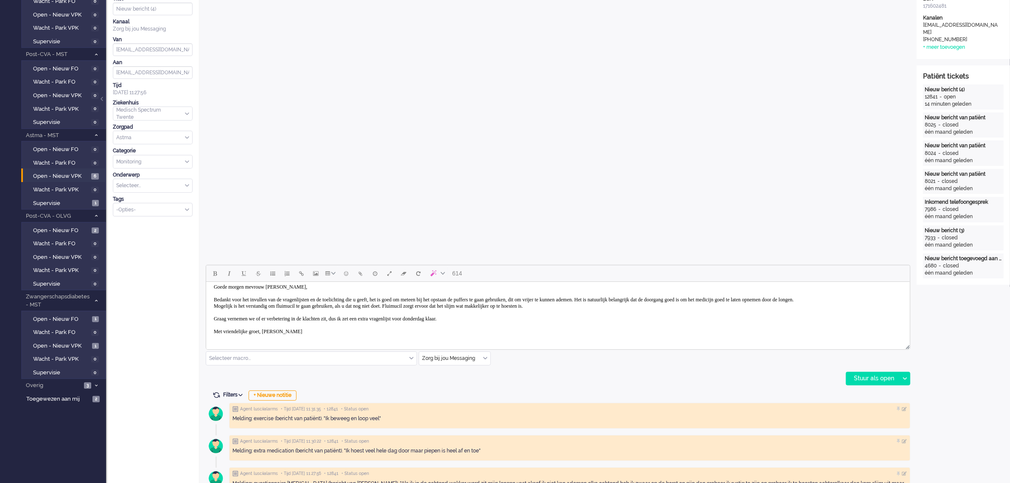
scroll to position [162, 0]
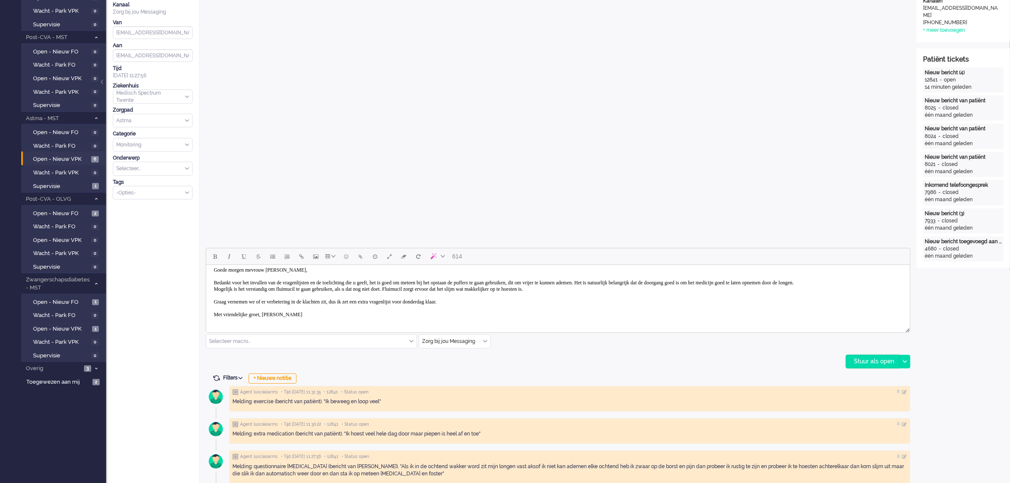
click at [864, 358] on div "Stuur als open" at bounding box center [872, 361] width 53 height 13
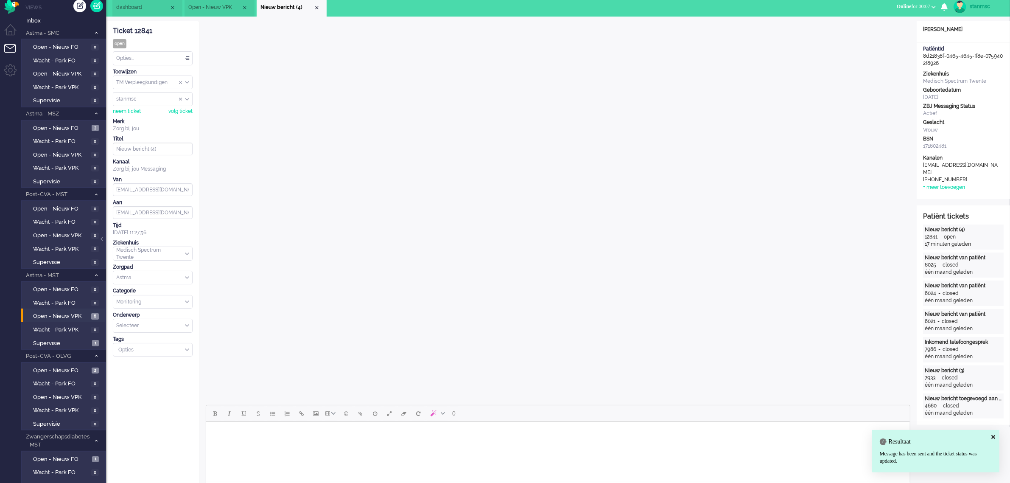
scroll to position [0, 0]
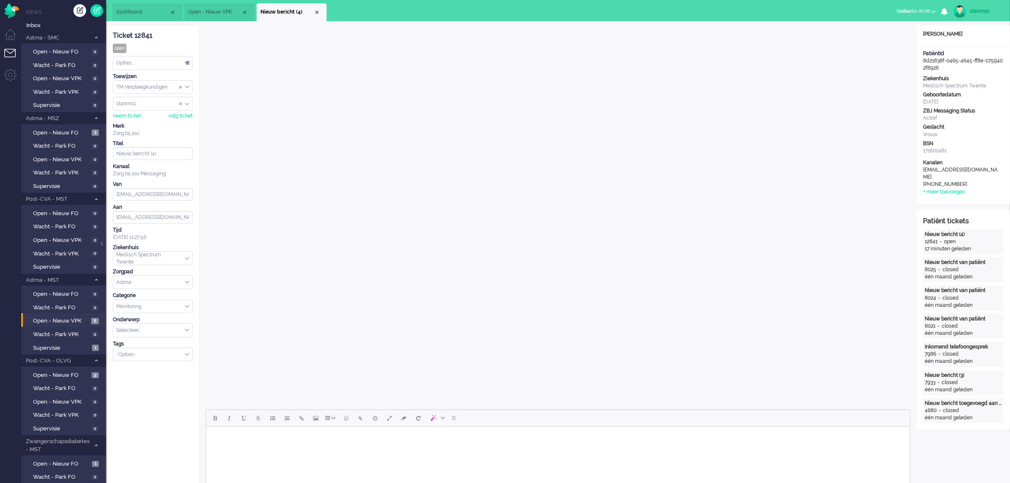
click at [136, 62] on div "Opties..." at bounding box center [152, 62] width 79 height 13
click at [136, 120] on span "Opgelost" at bounding box center [127, 123] width 21 height 7
click at [315, 12] on div "Close tab" at bounding box center [316, 12] width 7 height 7
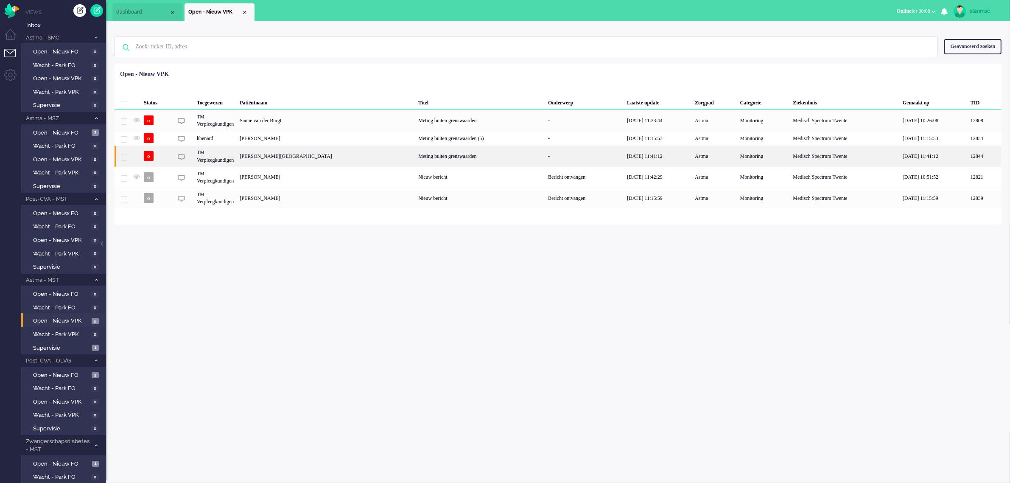
click at [298, 155] on div "Caroline Albertha Kruitbosch-Vredeveld" at bounding box center [326, 155] width 179 height 21
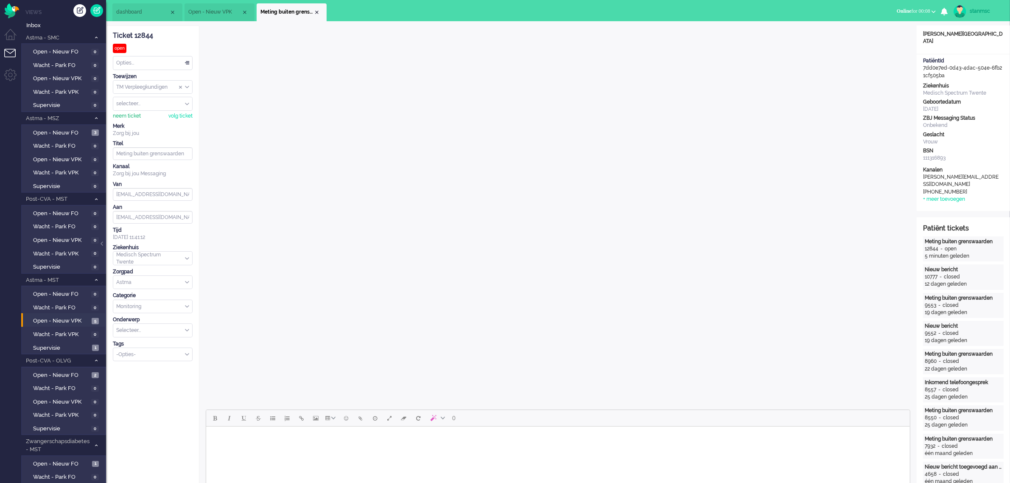
click at [128, 116] on div "neem ticket" at bounding box center [127, 115] width 28 height 7
click at [140, 58] on div "Opties..." at bounding box center [152, 62] width 79 height 13
click at [145, 122] on li "Opgelost" at bounding box center [152, 123] width 79 height 12
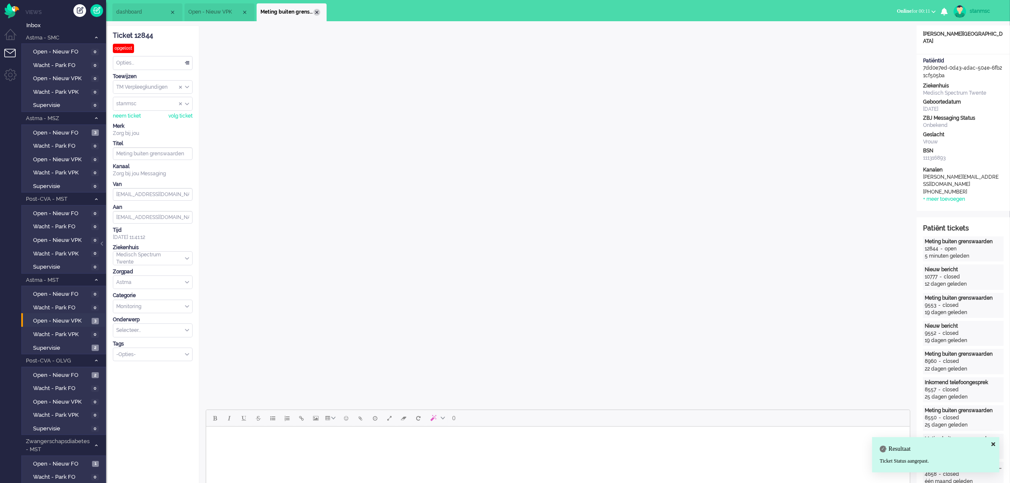
click at [317, 11] on div "Close tab" at bounding box center [316, 12] width 7 height 7
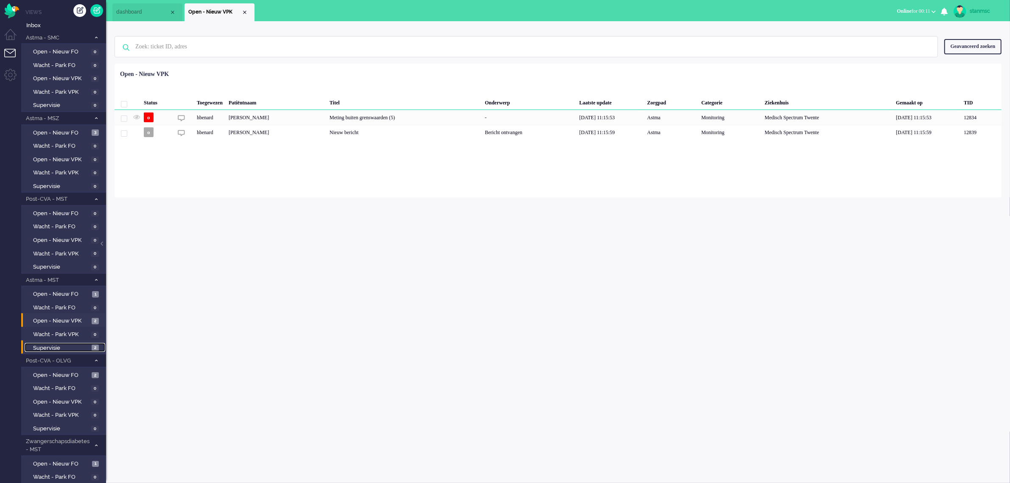
click at [62, 344] on span "Supervisie" at bounding box center [61, 348] width 56 height 8
click at [61, 320] on span "Open - Nieuw VPK" at bounding box center [61, 321] width 56 height 8
click at [56, 290] on span "Open - Nieuw FO" at bounding box center [61, 294] width 57 height 8
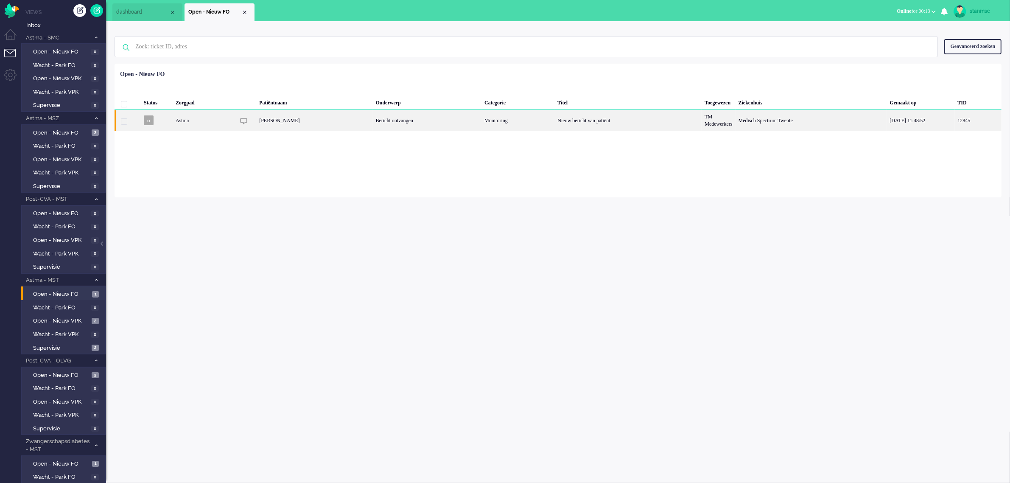
click at [314, 120] on div "Sarin Karasoylu" at bounding box center [314, 120] width 116 height 21
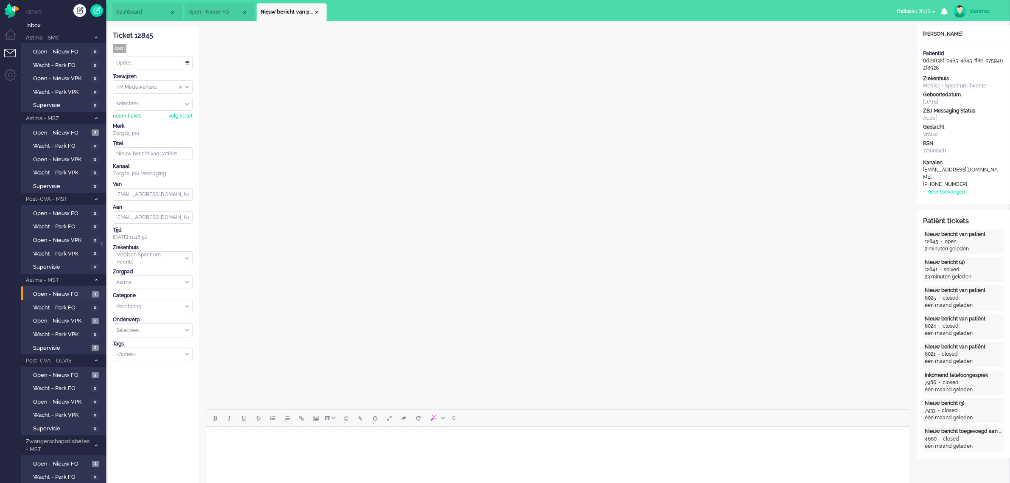
click at [128, 115] on div "neem ticket" at bounding box center [127, 115] width 28 height 7
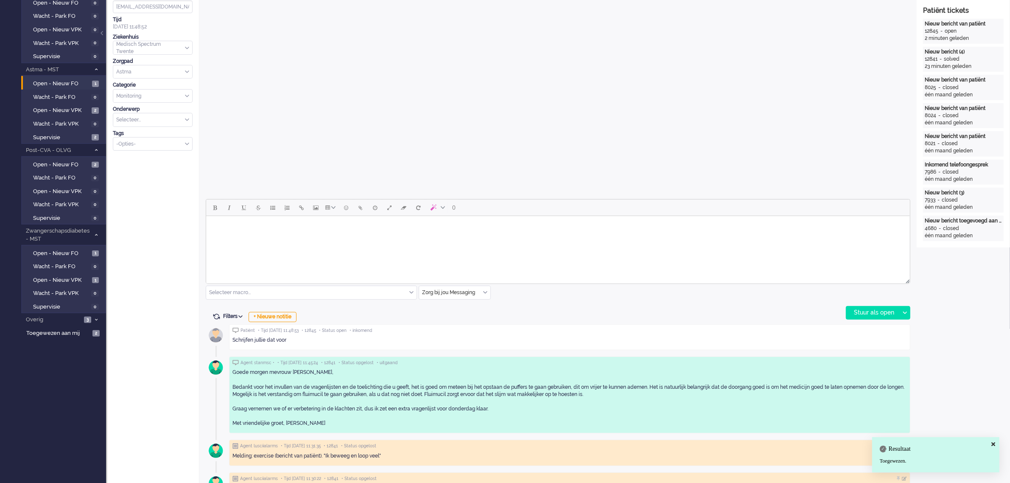
scroll to position [212, 0]
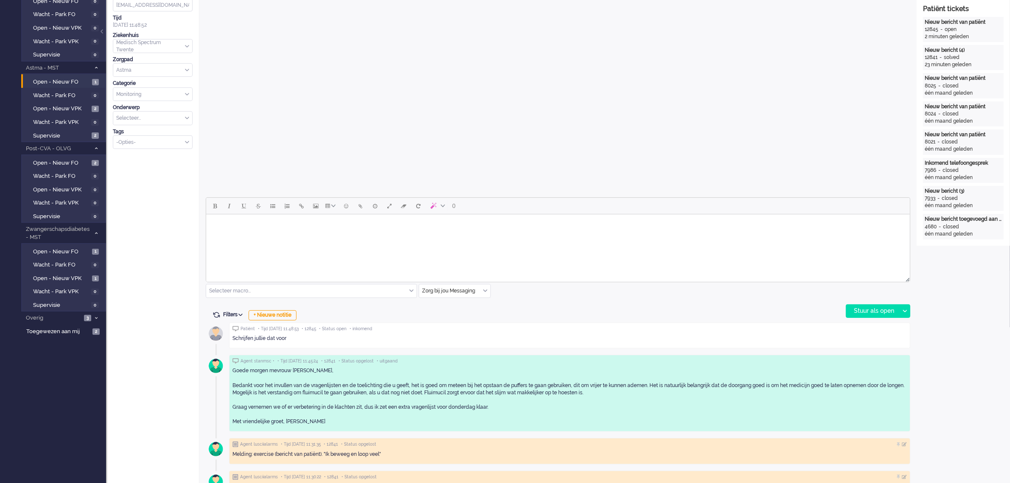
click at [260, 236] on html at bounding box center [558, 225] width 704 height 22
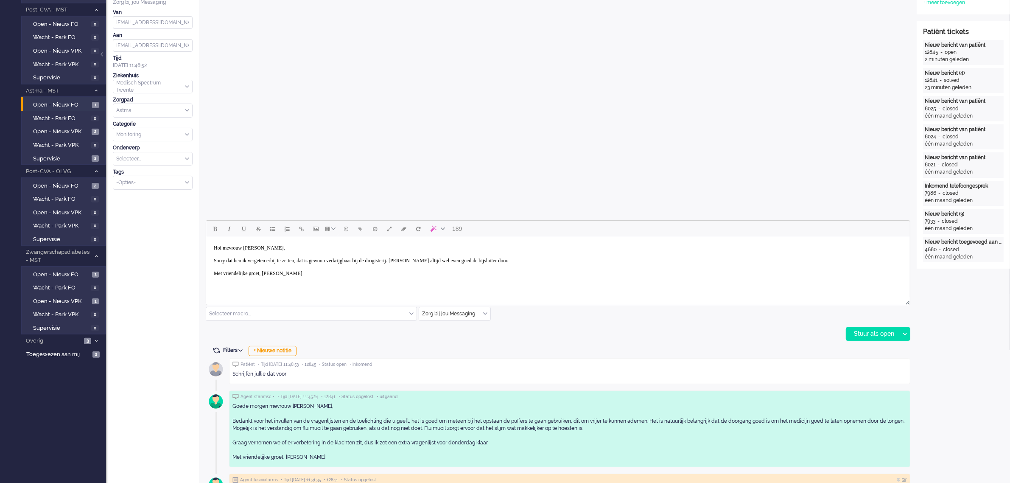
scroll to position [265, 0]
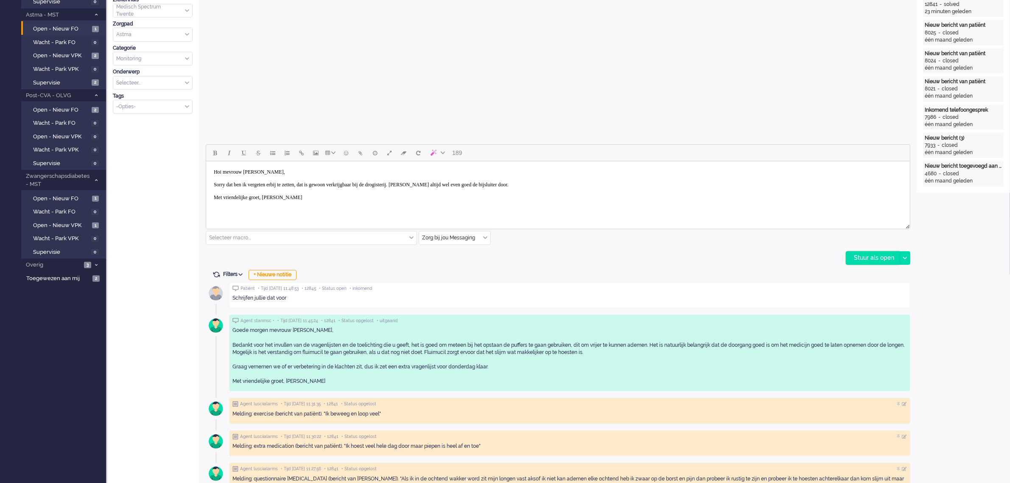
click at [863, 257] on div "Stuur als open" at bounding box center [872, 257] width 53 height 13
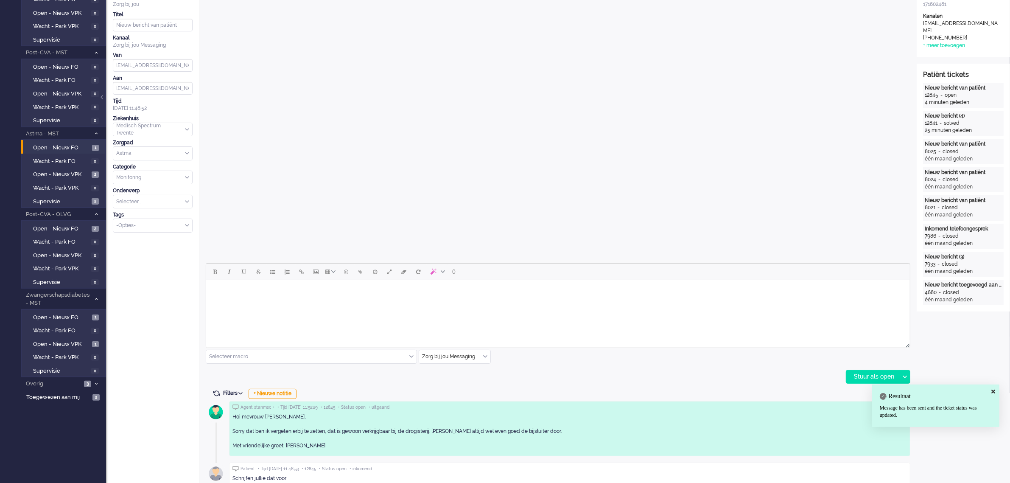
scroll to position [0, 0]
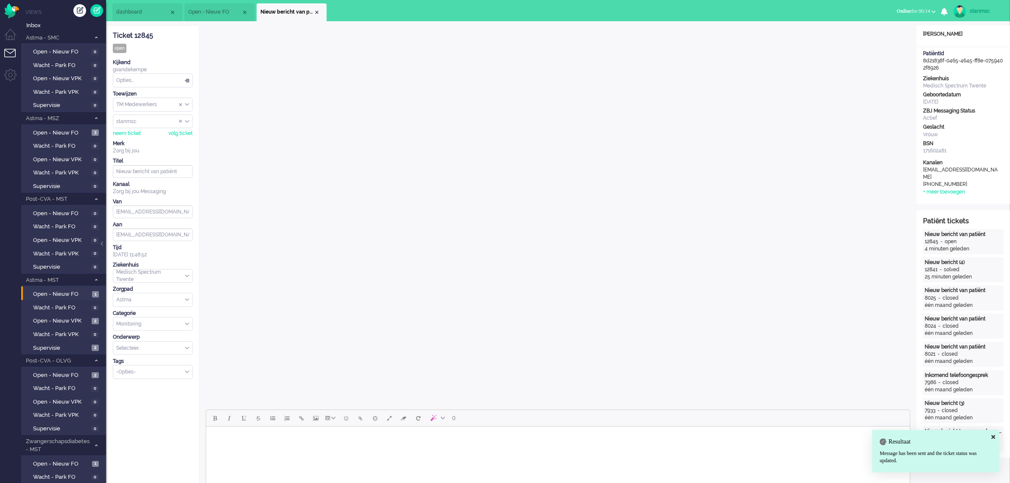
click at [142, 80] on div "Opties..." at bounding box center [152, 80] width 79 height 13
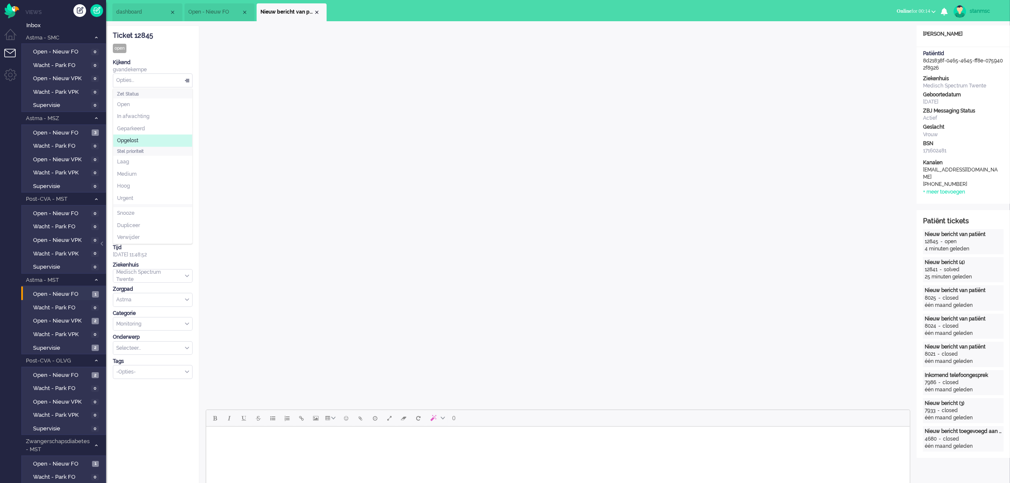
click at [138, 140] on span "Opgelost" at bounding box center [127, 140] width 21 height 7
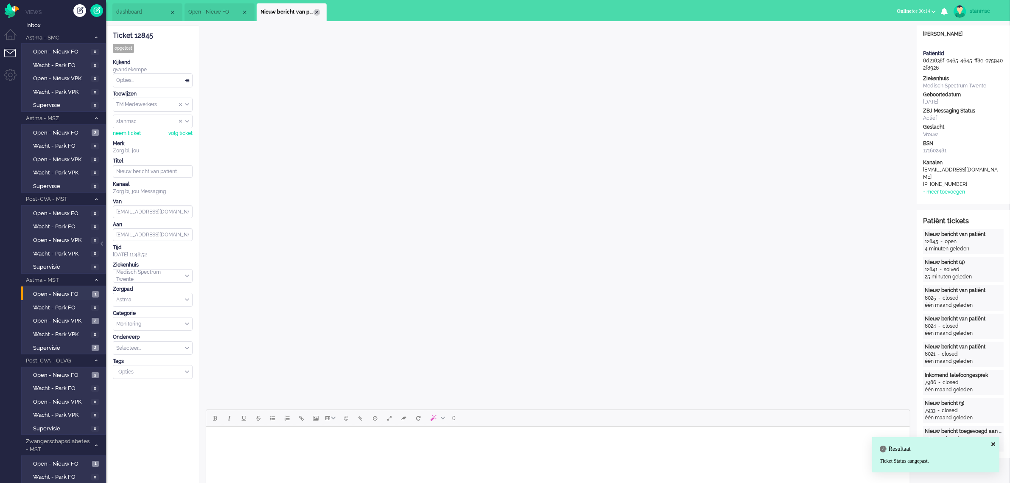
click at [316, 11] on div "Close tab" at bounding box center [316, 12] width 7 height 7
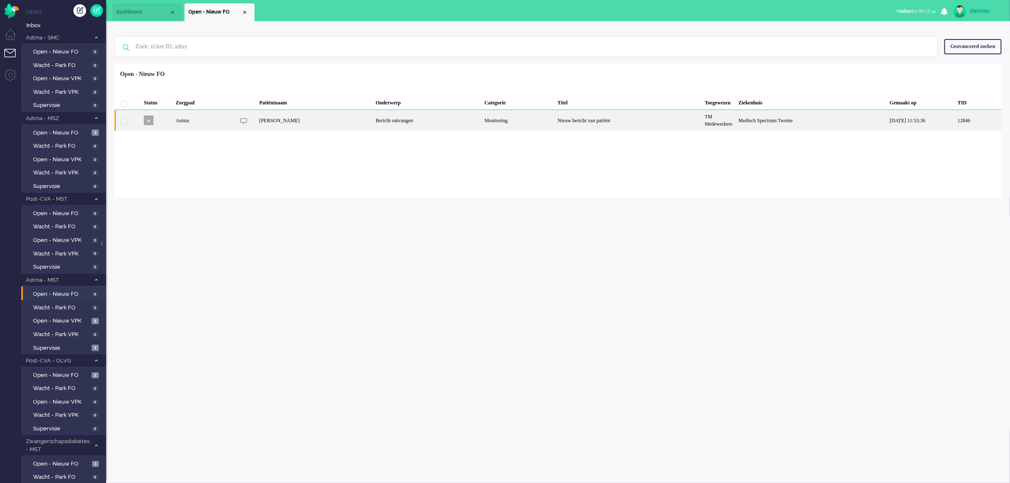
click at [293, 119] on div "Sarin Karasoylu" at bounding box center [314, 120] width 116 height 21
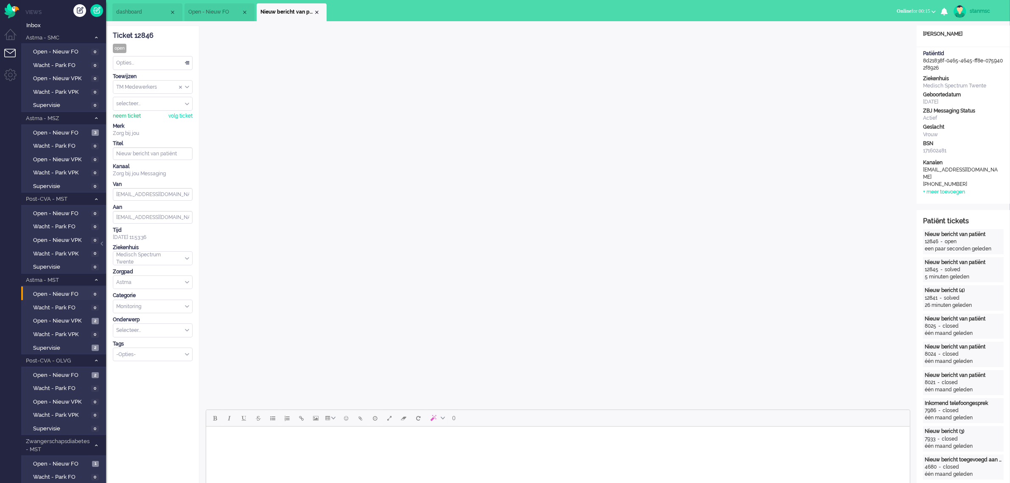
click at [128, 114] on div "neem ticket" at bounding box center [127, 115] width 28 height 7
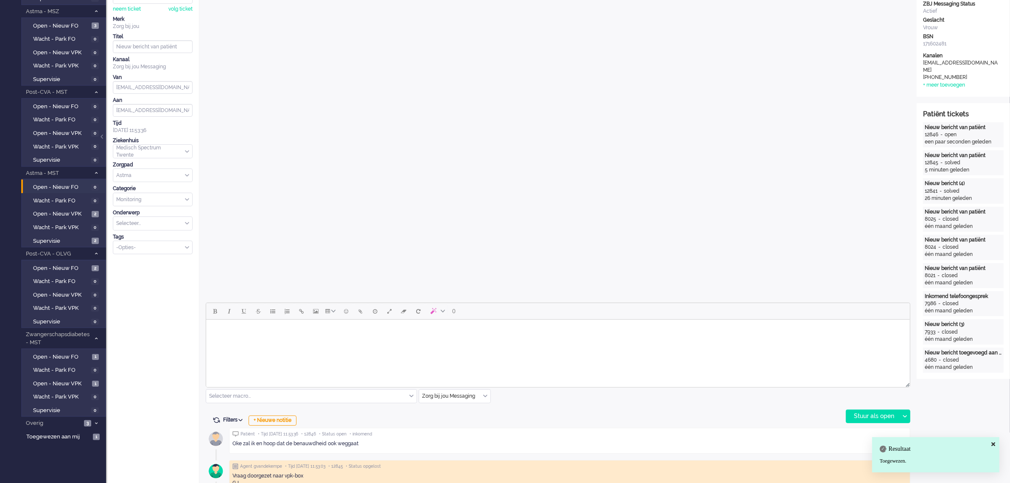
scroll to position [159, 0]
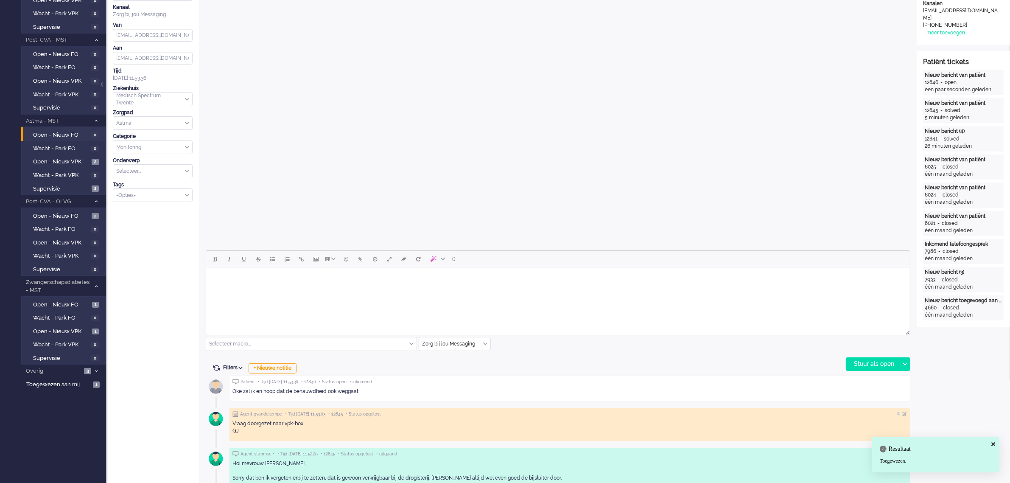
click at [238, 283] on body "Rich Text Area. Press ALT-0 for help." at bounding box center [557, 278] width 697 height 15
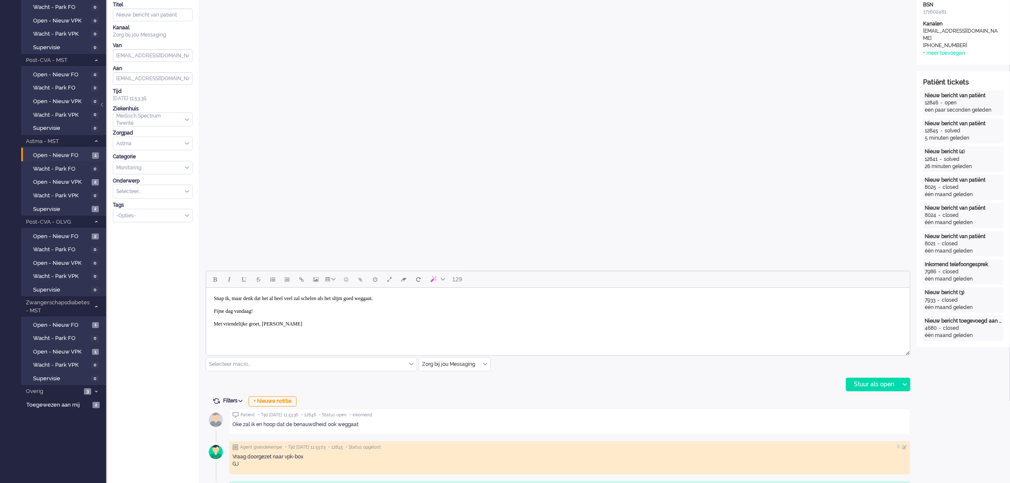
scroll to position [212, 0]
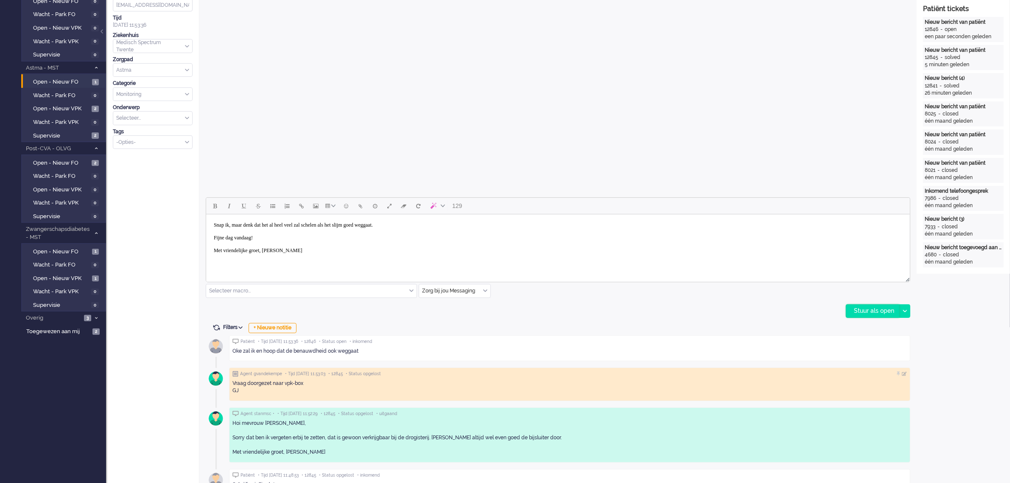
click at [866, 311] on div "Stuur als open" at bounding box center [872, 310] width 53 height 13
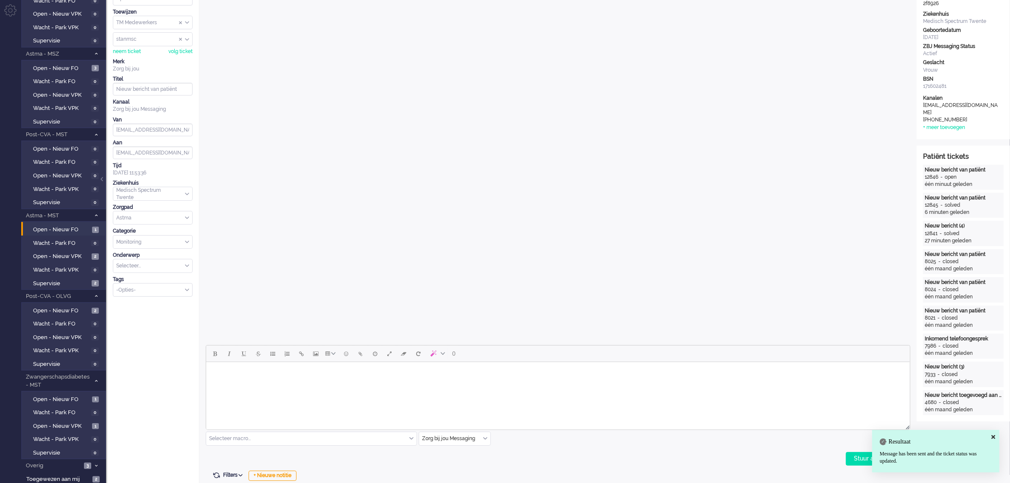
scroll to position [0, 0]
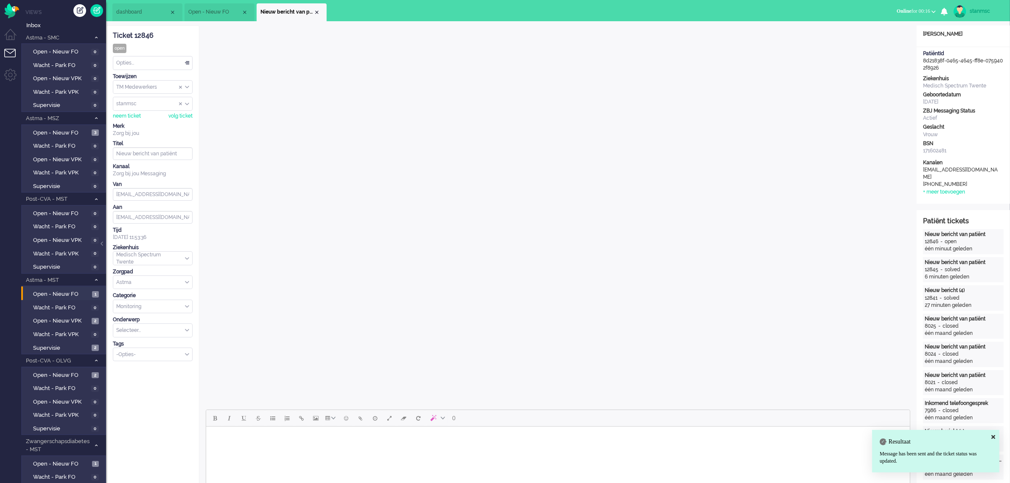
click at [138, 65] on div "Opties..." at bounding box center [152, 62] width 79 height 13
click at [133, 122] on span "Opgelost" at bounding box center [127, 123] width 21 height 7
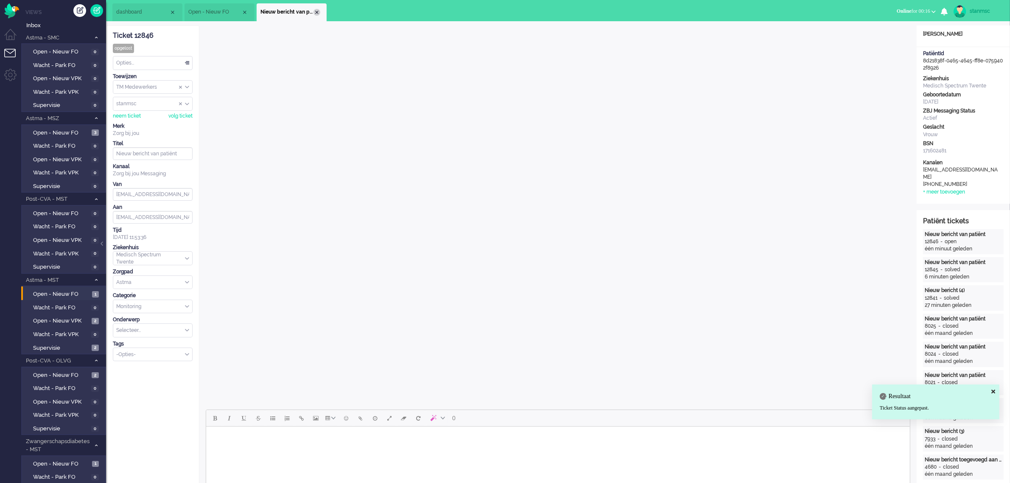
click at [316, 11] on div "Close tab" at bounding box center [316, 12] width 7 height 7
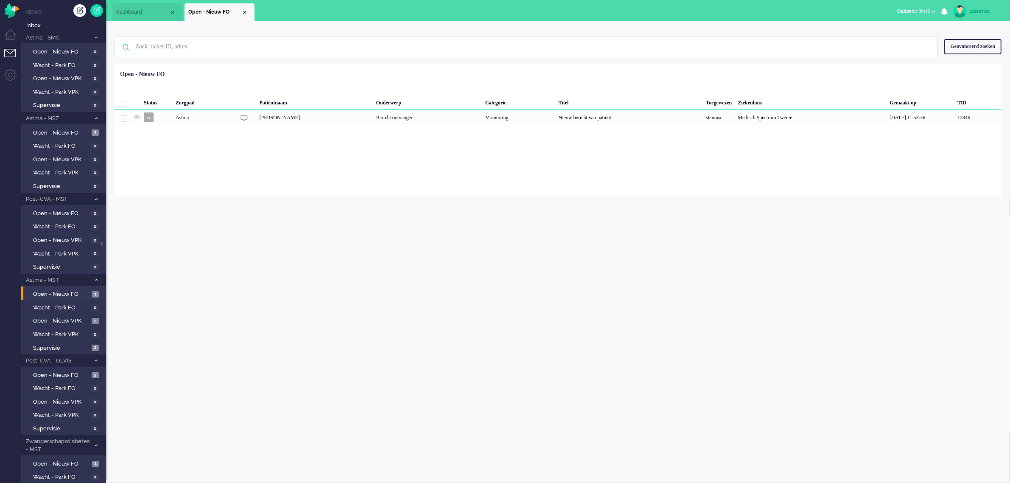
click at [983, 8] on div "stanmsc" at bounding box center [985, 11] width 32 height 8
click at [972, 56] on link "Instellingen" at bounding box center [976, 57] width 59 height 8
select select "nl"
select select "nl_NL"
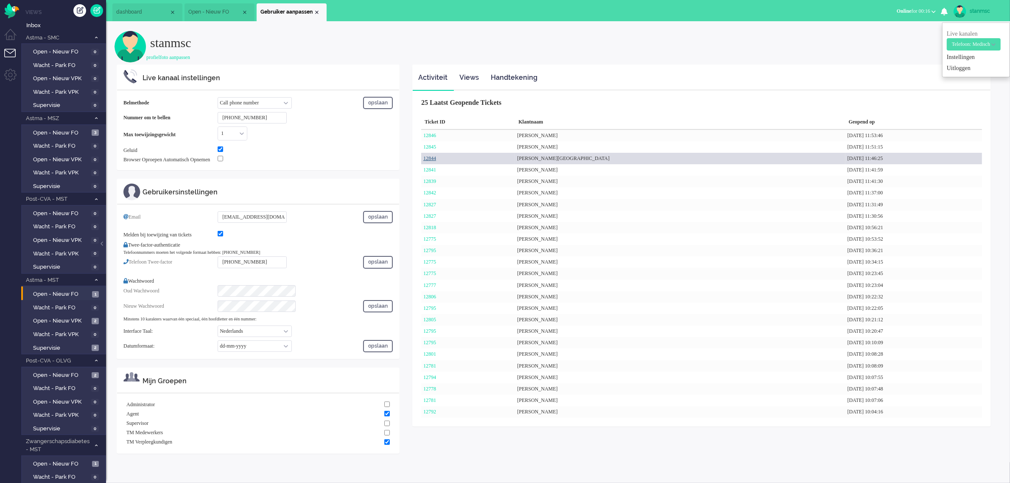
click at [435, 158] on link "12844" at bounding box center [429, 158] width 13 height 6
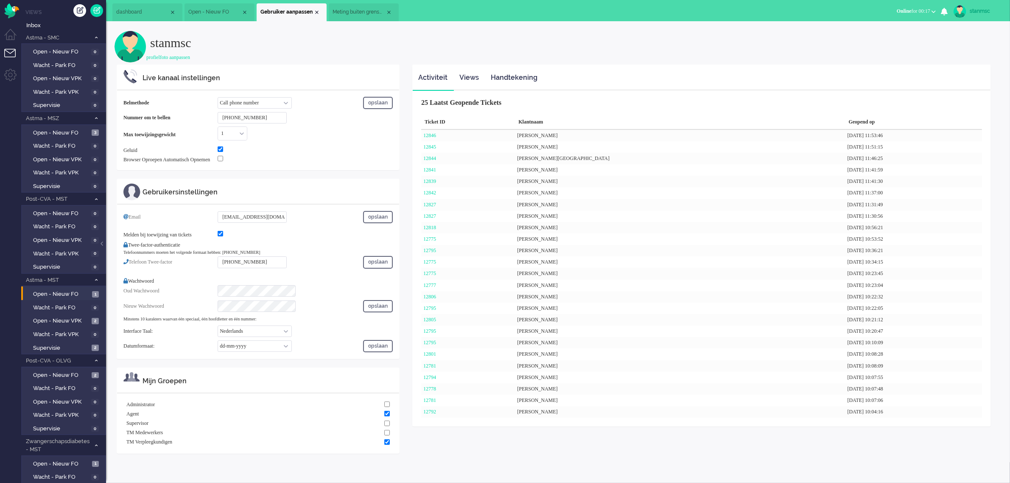
click at [367, 11] on span "Meting buiten grenswaarden" at bounding box center [358, 11] width 53 height 7
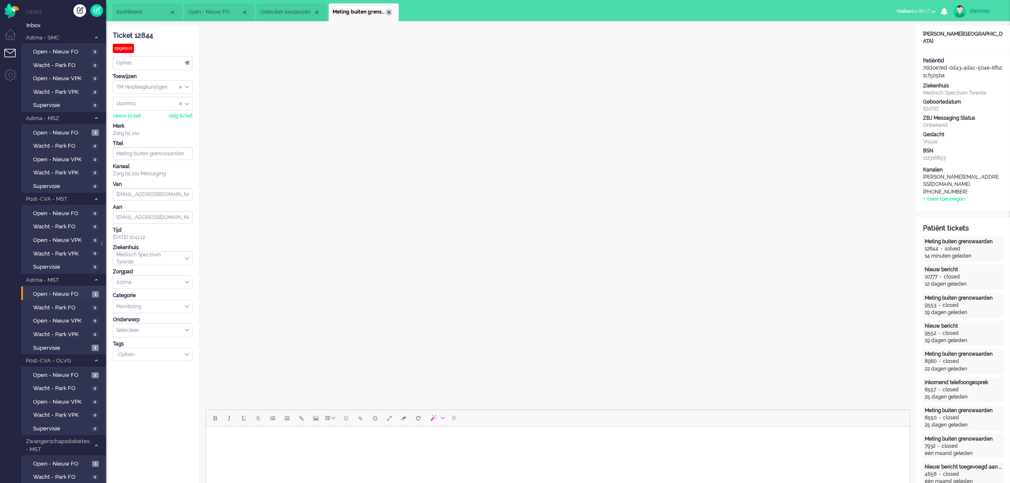
click at [390, 11] on div "Close tab" at bounding box center [388, 12] width 7 height 7
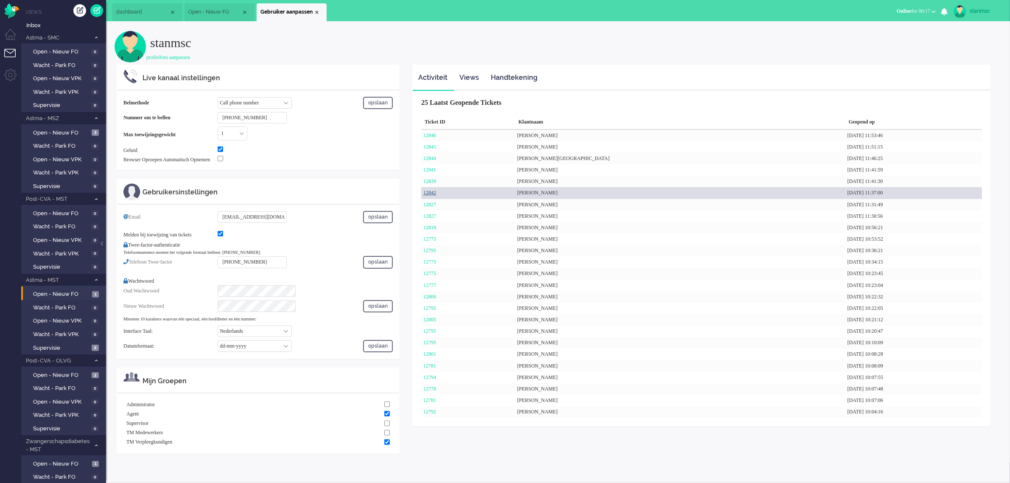
click at [433, 191] on link "12842" at bounding box center [429, 193] width 13 height 6
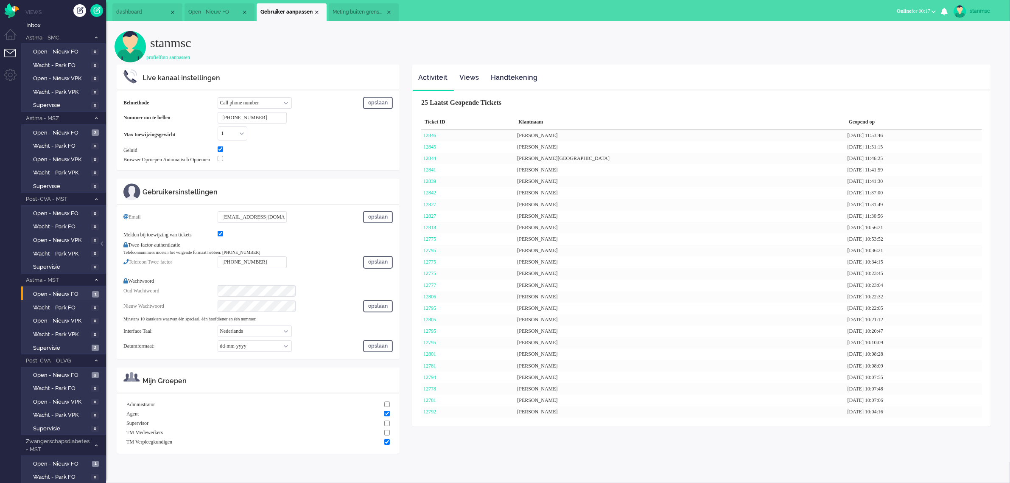
click at [350, 10] on span "Meting buiten grenswaarden (3)" at bounding box center [358, 11] width 53 height 7
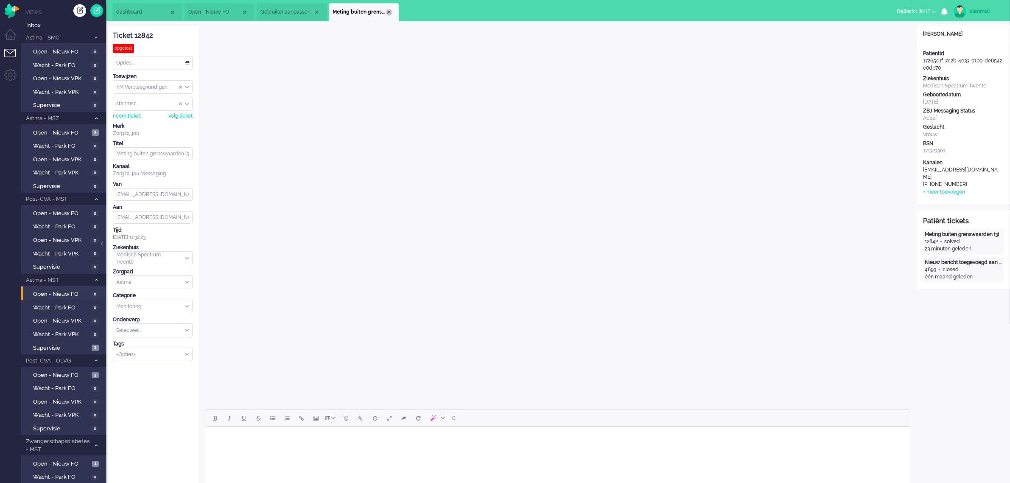
click at [389, 11] on div "Close tab" at bounding box center [388, 12] width 7 height 7
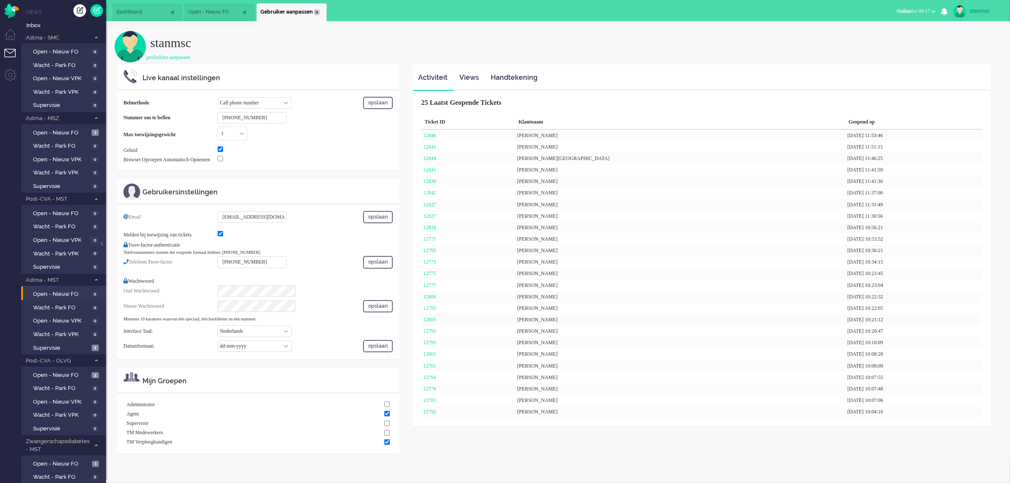
click at [314, 13] on div "Close tab" at bounding box center [316, 12] width 7 height 7
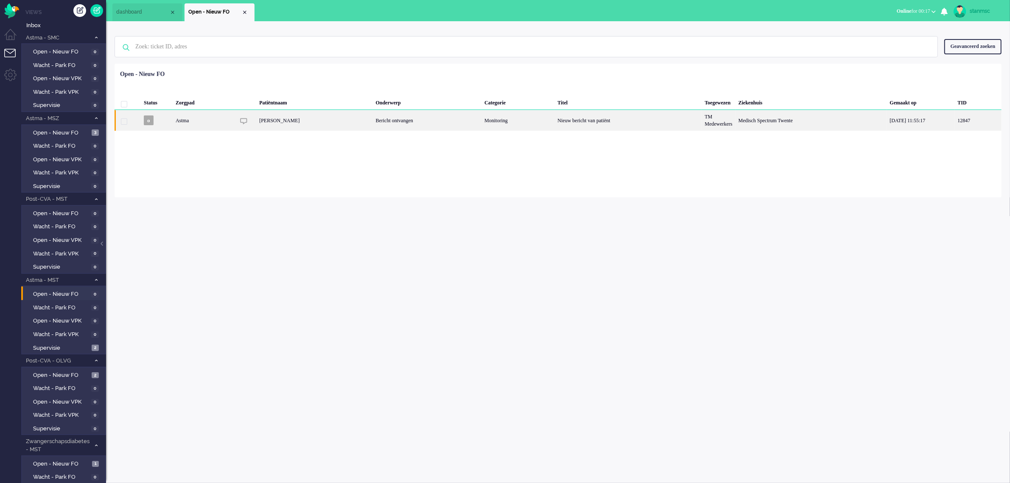
click at [221, 119] on div "Astma" at bounding box center [204, 120] width 62 height 21
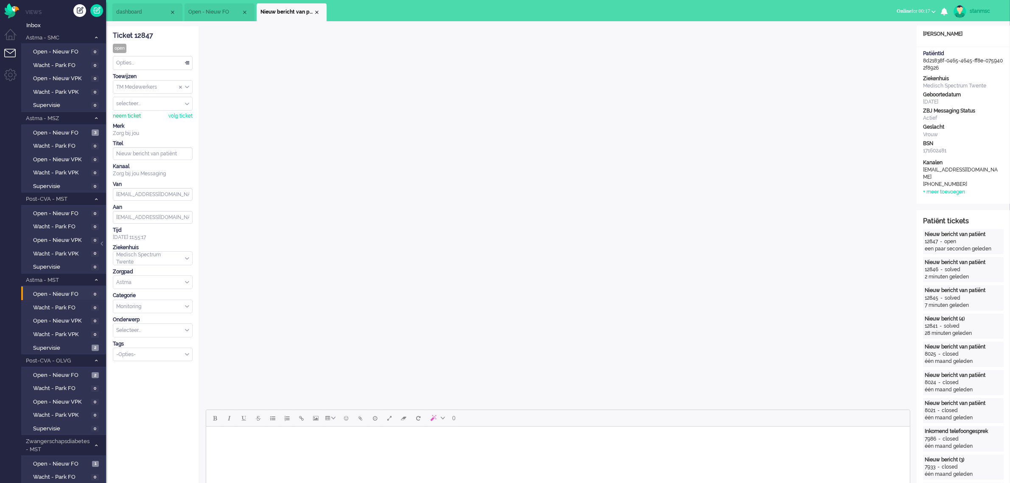
click at [132, 115] on div "neem ticket" at bounding box center [127, 115] width 28 height 7
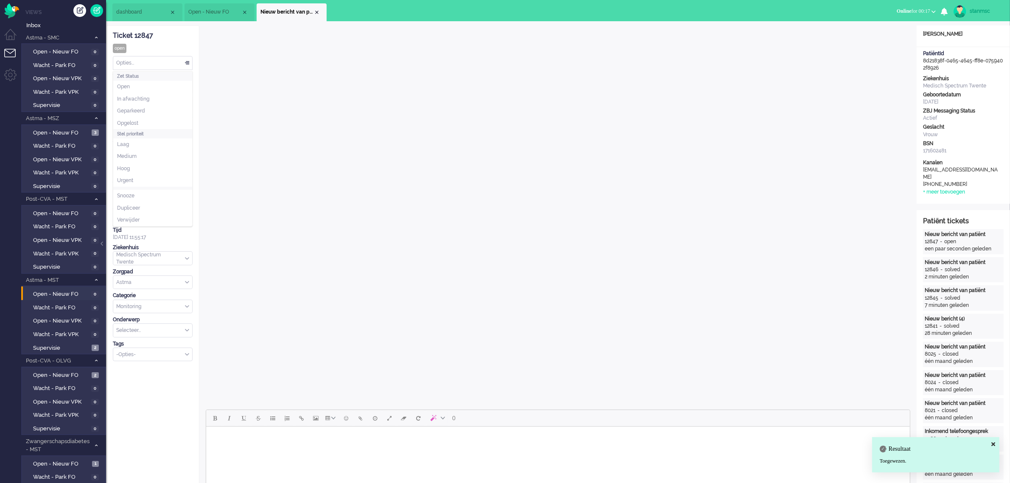
click at [137, 64] on div "Opties..." at bounding box center [152, 62] width 79 height 13
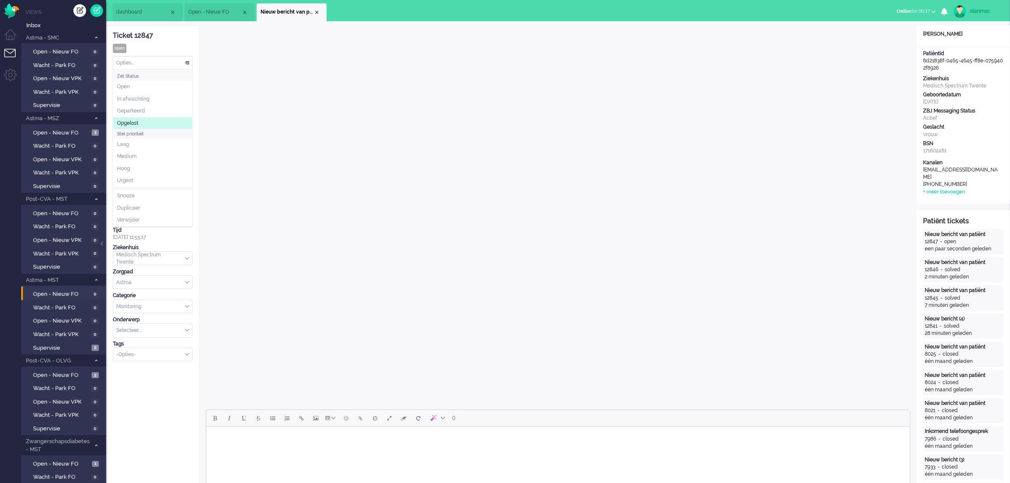
click at [134, 122] on span "Opgelost" at bounding box center [127, 123] width 21 height 7
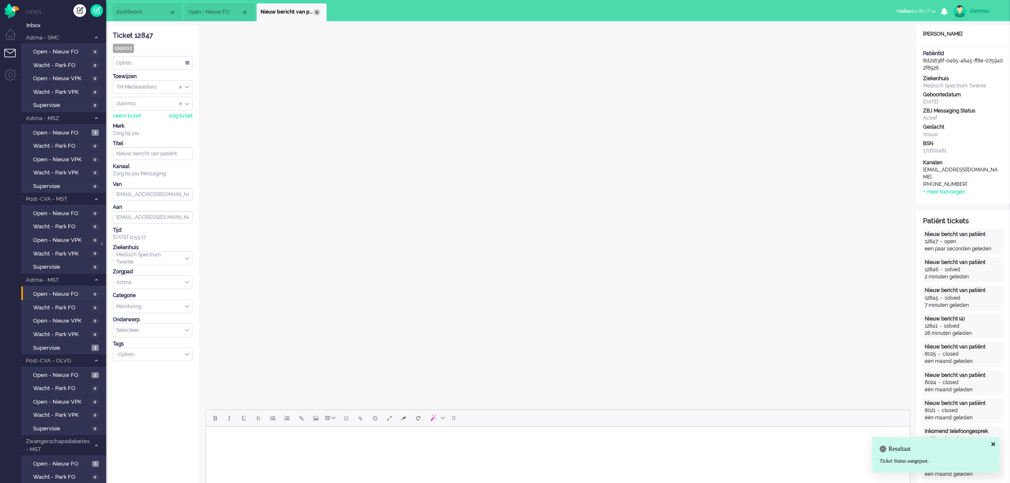
click at [317, 11] on div "Close tab" at bounding box center [316, 12] width 7 height 7
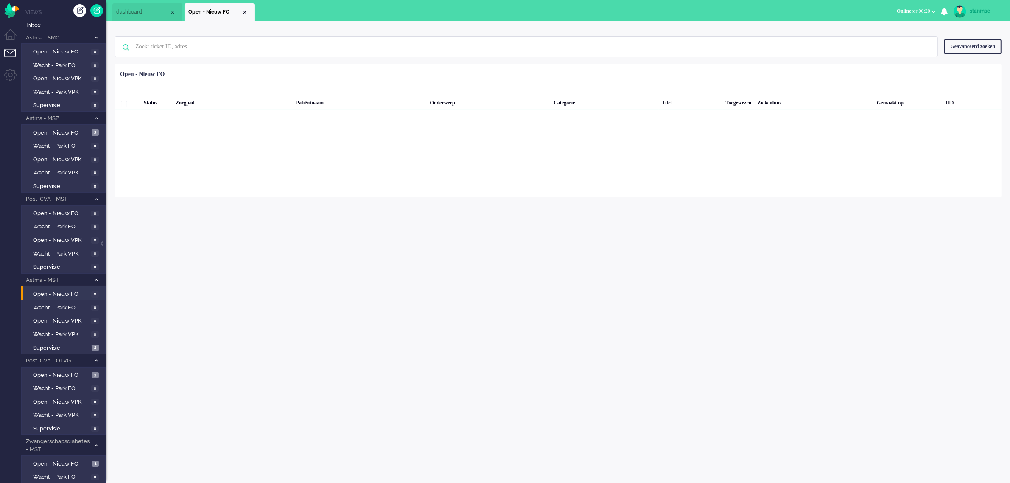
click at [916, 10] on span "Online for 00:20" at bounding box center [914, 11] width 34 height 6
click at [889, 28] on label "Niet beschikbaar" at bounding box center [900, 28] width 67 height 7
click at [143, 14] on span "dashboard" at bounding box center [142, 11] width 53 height 7
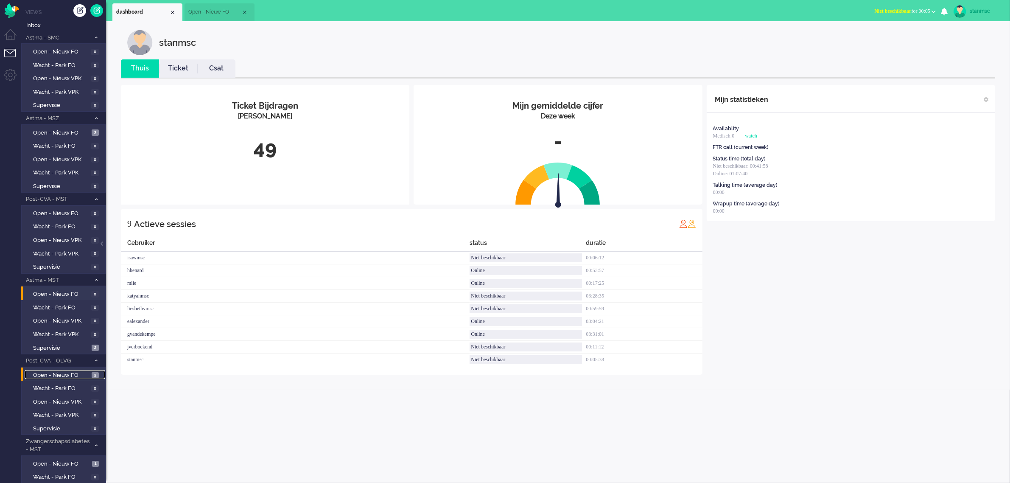
click at [69, 372] on span "Open - Nieuw FO" at bounding box center [61, 375] width 56 height 8
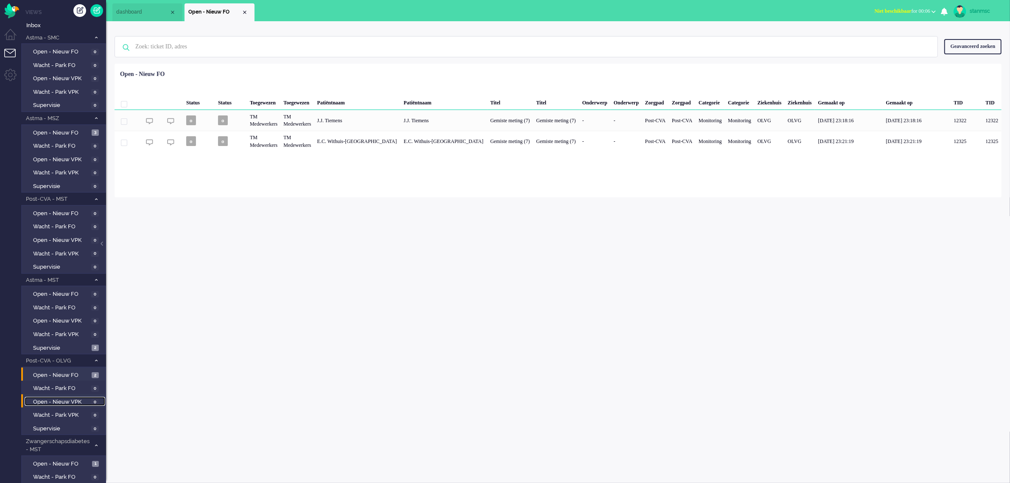
click at [64, 398] on span "Open - Nieuw VPK" at bounding box center [61, 402] width 56 height 8
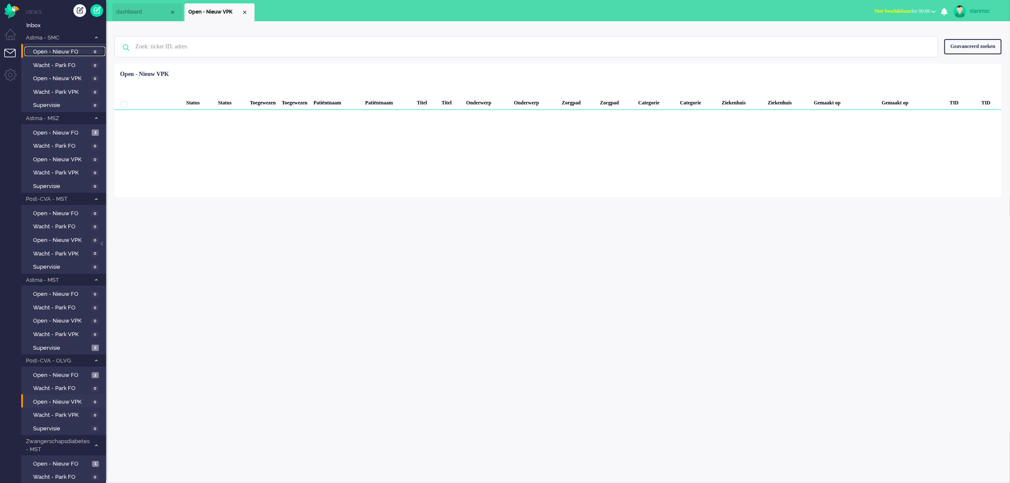
click at [72, 51] on span "Open - Nieuw FO" at bounding box center [61, 52] width 56 height 8
click at [59, 156] on span "Open - Nieuw VPK" at bounding box center [61, 160] width 56 height 8
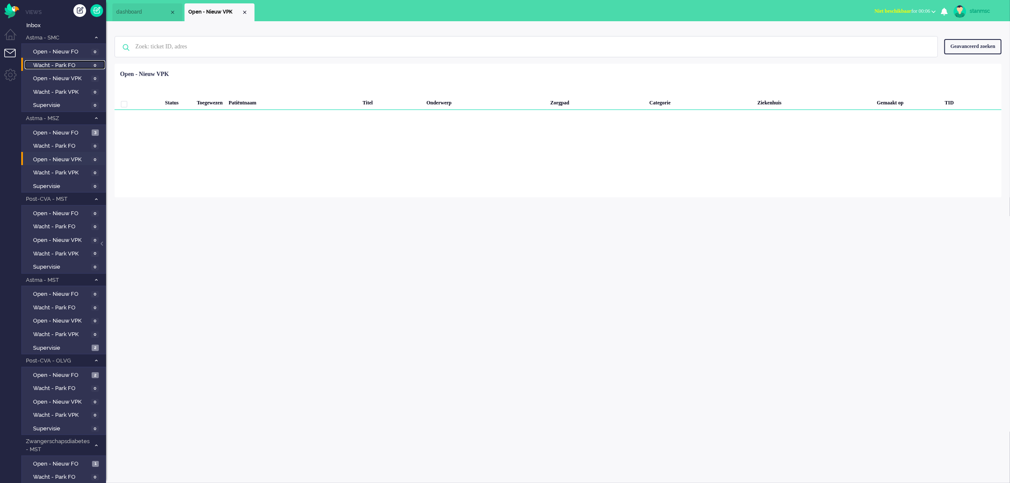
click at [55, 62] on span "Wacht - Park FO" at bounding box center [61, 65] width 56 height 8
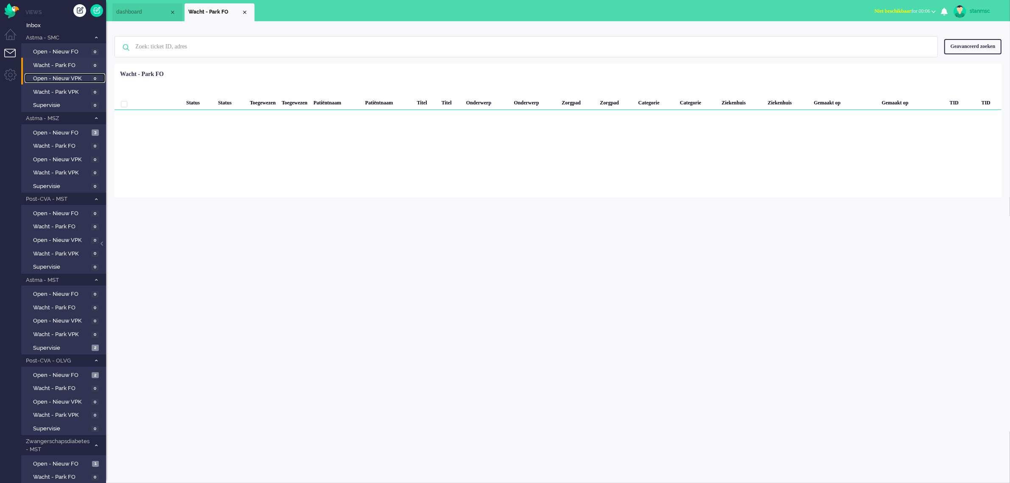
click at [54, 75] on span "Open - Nieuw VPK" at bounding box center [61, 79] width 56 height 8
click at [62, 50] on span "Open - Nieuw FO" at bounding box center [61, 52] width 56 height 8
click at [60, 77] on span "Open - Nieuw VPK" at bounding box center [61, 79] width 56 height 8
click at [64, 91] on span "Wacht - Park VPK" at bounding box center [61, 92] width 56 height 8
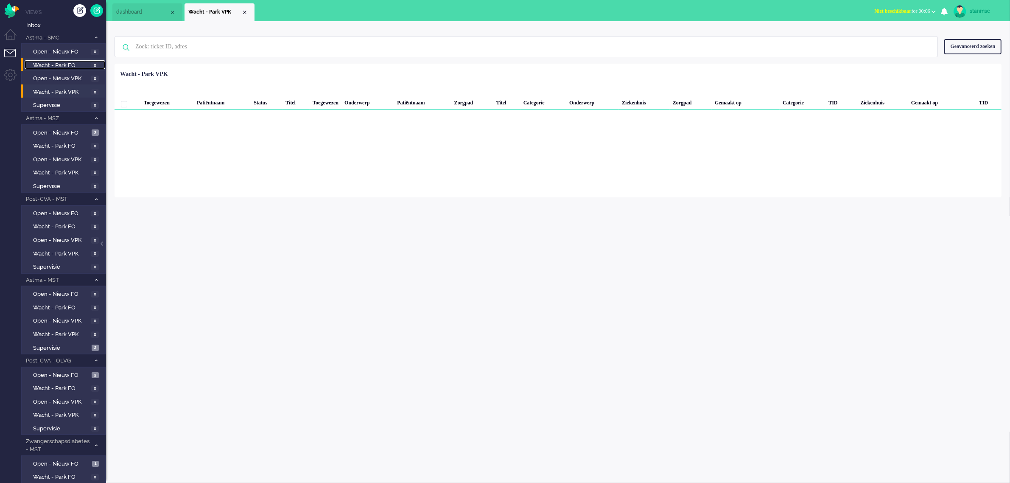
click at [59, 65] on span "Wacht - Park FO" at bounding box center [61, 65] width 56 height 8
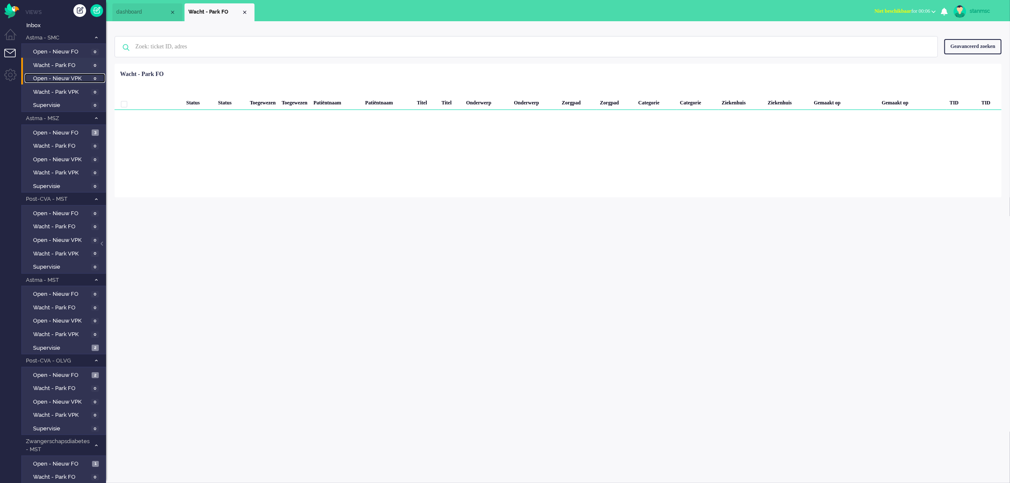
click at [59, 78] on span "Open - Nieuw VPK" at bounding box center [61, 79] width 56 height 8
click at [58, 90] on span "Wacht - Park VPK" at bounding box center [61, 92] width 56 height 8
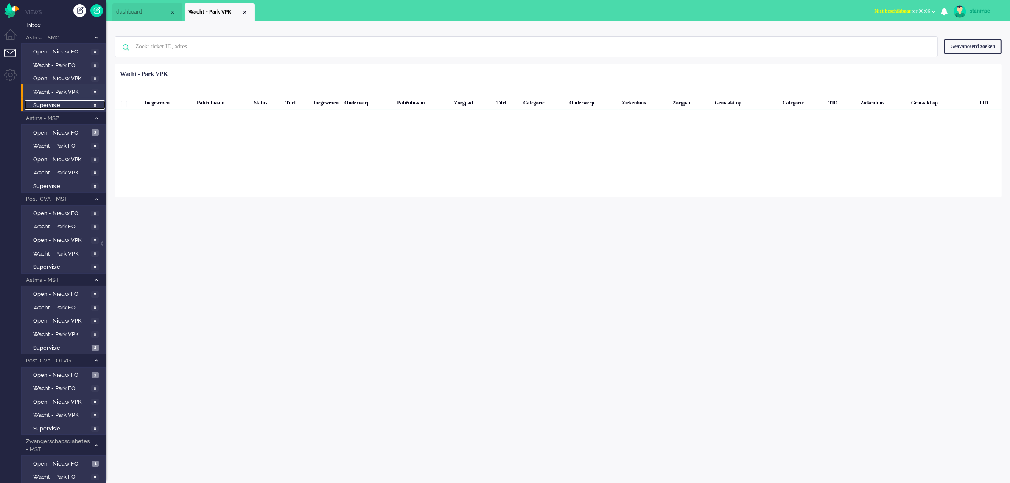
click at [56, 102] on span "Supervisie" at bounding box center [61, 105] width 56 height 8
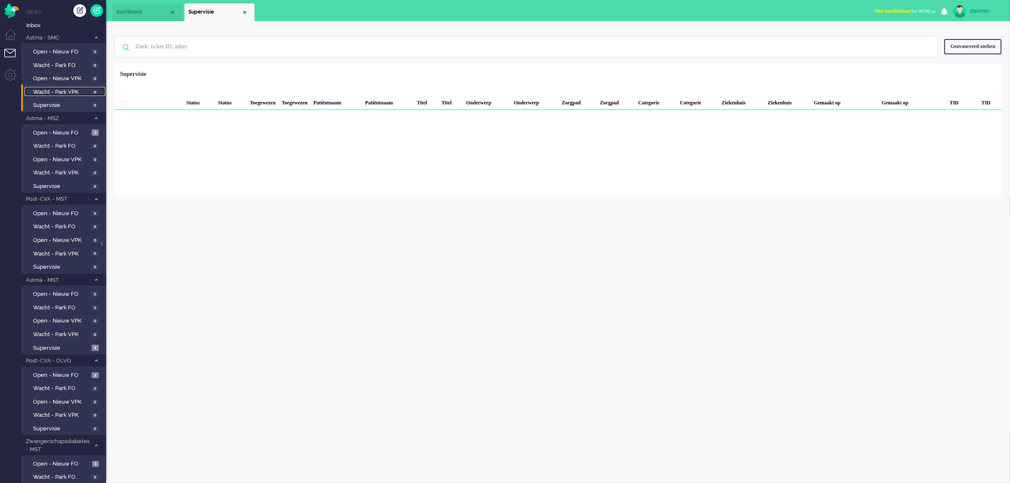
click at [55, 93] on span "Wacht - Park VPK" at bounding box center [61, 92] width 56 height 8
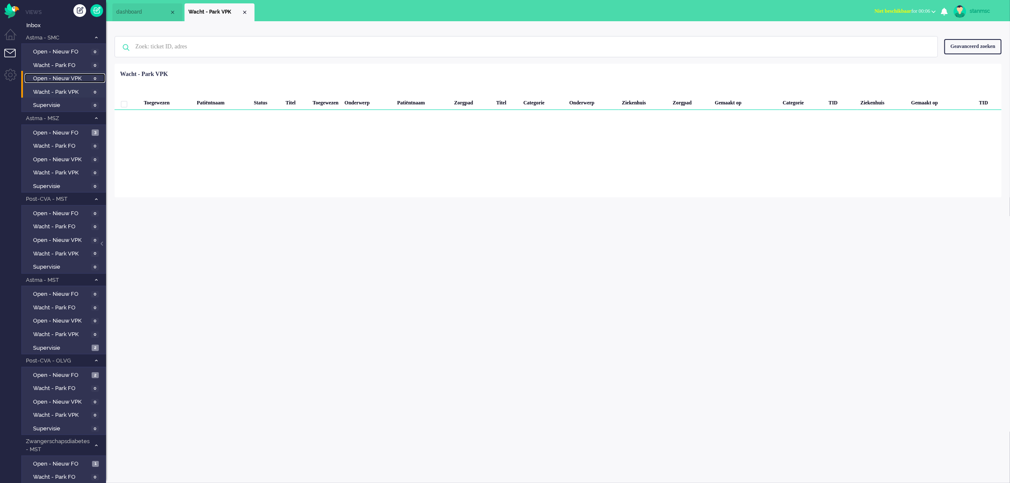
click at [57, 78] on span "Open - Nieuw VPK" at bounding box center [61, 79] width 56 height 8
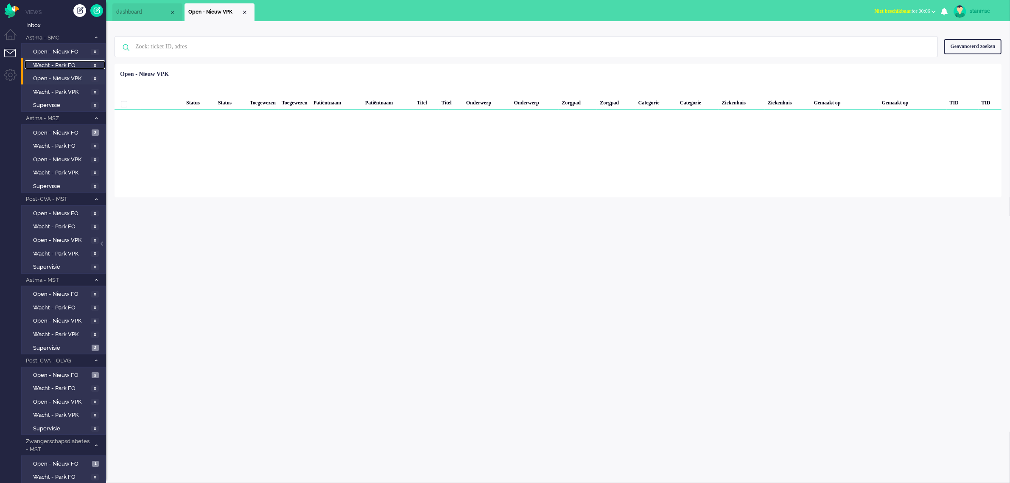
click at [61, 66] on span "Wacht - Park FO" at bounding box center [61, 65] width 56 height 8
click at [56, 77] on span "Open - Nieuw VPK" at bounding box center [61, 79] width 56 height 8
click at [54, 90] on span "Wacht - Park VPK" at bounding box center [61, 92] width 56 height 8
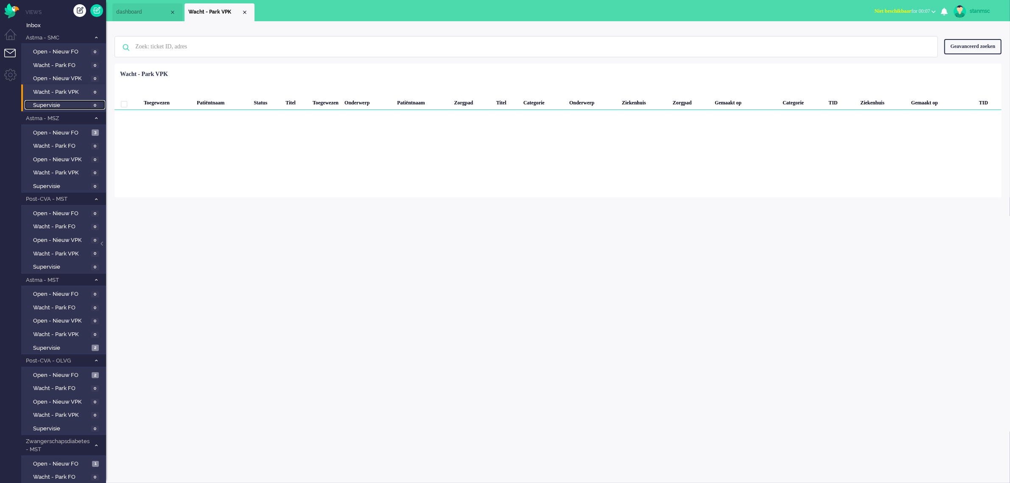
click at [53, 104] on span "Supervisie" at bounding box center [61, 105] width 56 height 8
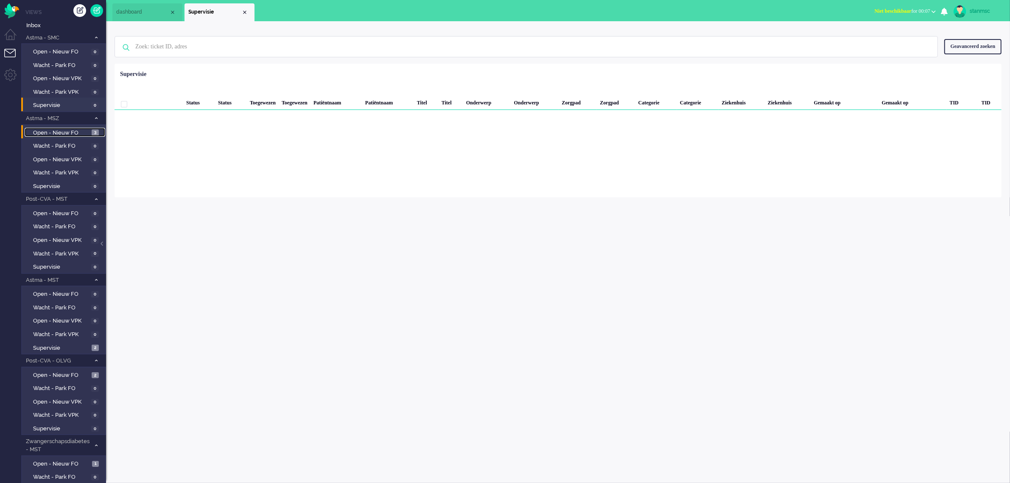
click at [51, 131] on span "Open - Nieuw FO" at bounding box center [61, 133] width 56 height 8
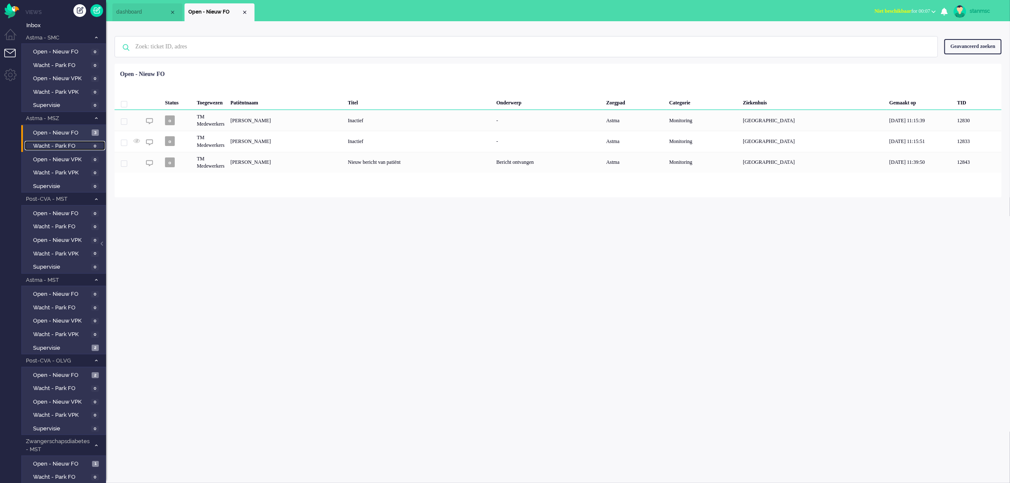
click at [52, 143] on span "Wacht - Park FO" at bounding box center [61, 146] width 56 height 8
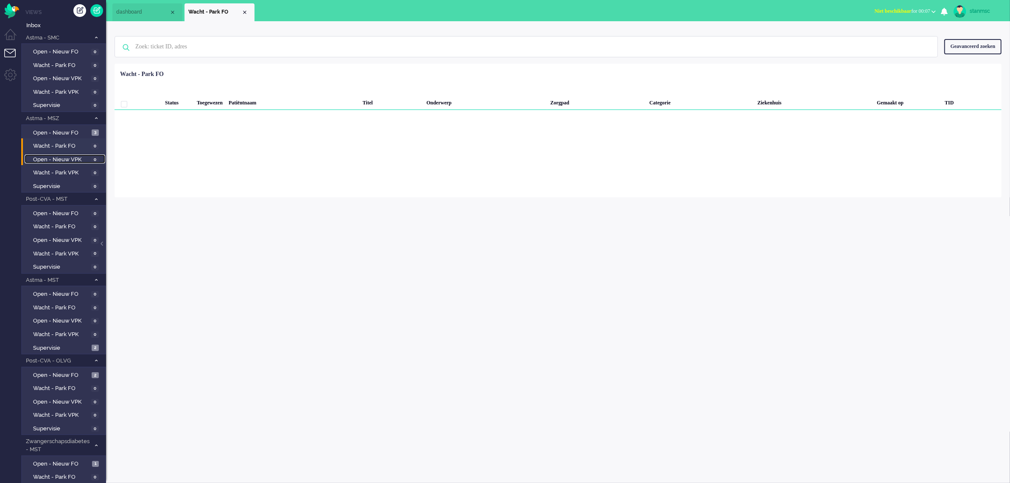
click at [53, 156] on span "Open - Nieuw VPK" at bounding box center [61, 160] width 56 height 8
click at [54, 165] on li "Wacht - Park VPK 0" at bounding box center [63, 172] width 84 height 14
click at [54, 170] on span "Wacht - Park VPK" at bounding box center [61, 173] width 56 height 8
click at [54, 183] on span "Supervisie" at bounding box center [61, 186] width 56 height 8
click at [52, 213] on span "Open - Nieuw FO" at bounding box center [61, 213] width 56 height 8
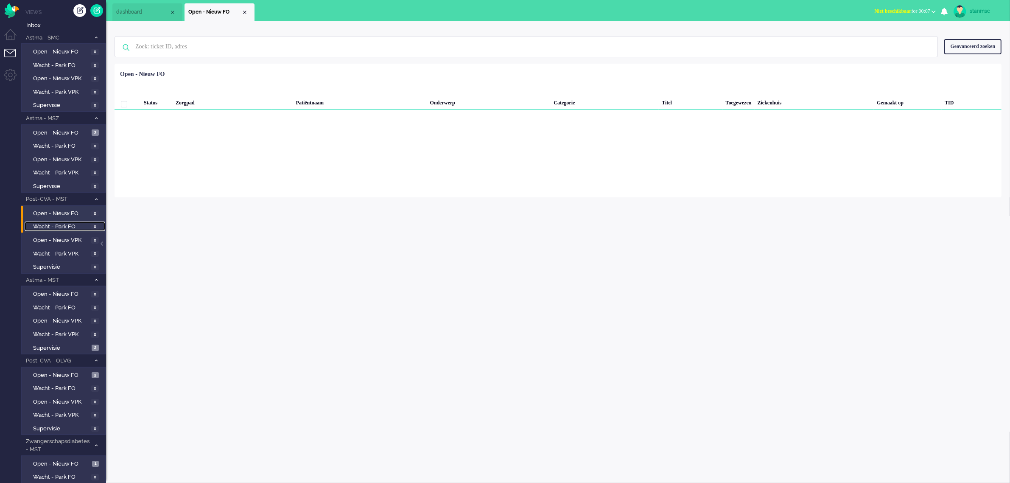
click at [53, 226] on span "Wacht - Park FO" at bounding box center [61, 227] width 56 height 8
click at [54, 237] on span "Open - Nieuw VPK" at bounding box center [61, 240] width 56 height 8
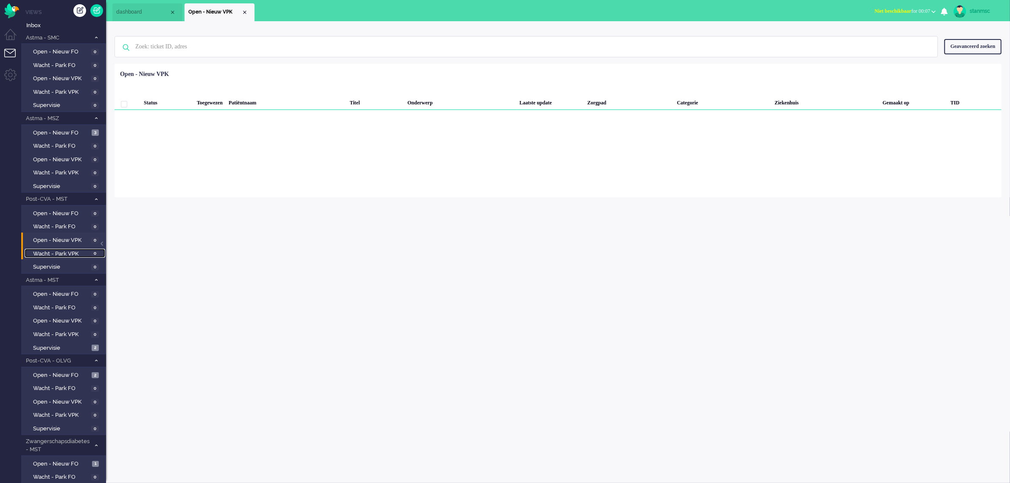
click at [53, 250] on span "Wacht - Park VPK" at bounding box center [61, 254] width 56 height 8
click at [53, 263] on span "Supervisie" at bounding box center [61, 267] width 56 height 8
click at [61, 371] on span "Open - Nieuw FO" at bounding box center [61, 375] width 56 height 8
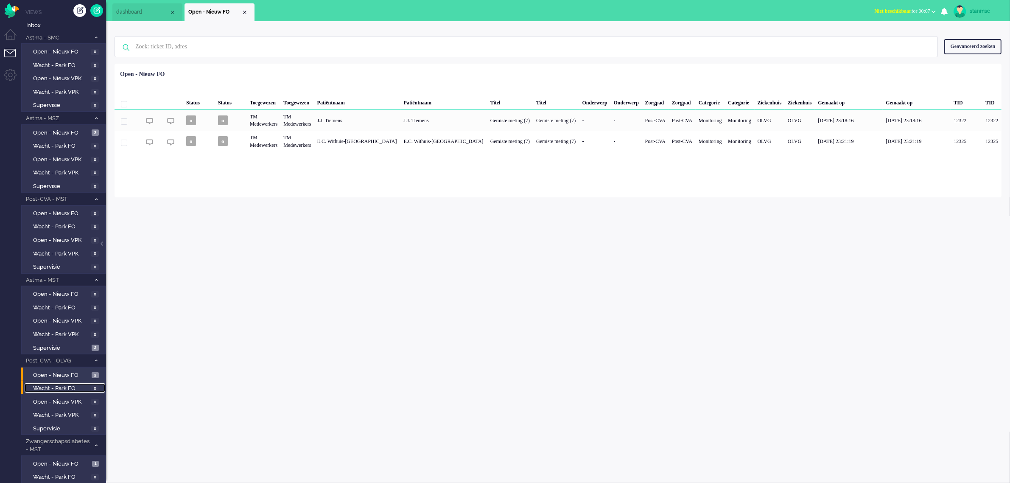
click at [59, 384] on span "Wacht - Park FO" at bounding box center [61, 388] width 56 height 8
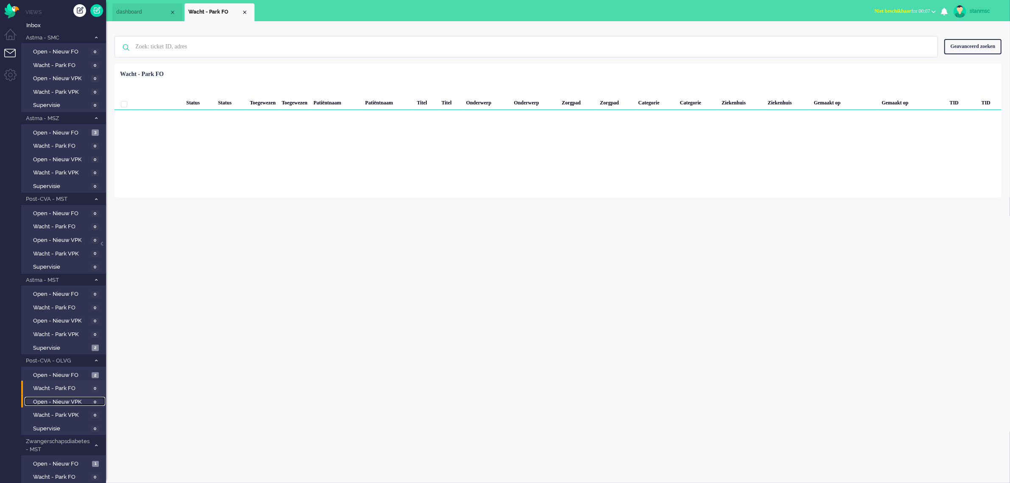
click at [58, 401] on span "Open - Nieuw VPK" at bounding box center [61, 402] width 56 height 8
click at [58, 411] on span "Wacht - Park VPK" at bounding box center [61, 415] width 56 height 8
click at [54, 425] on span "Supervisie" at bounding box center [61, 429] width 56 height 8
click at [54, 89] on span "Wacht - Park VPK" at bounding box center [61, 92] width 56 height 8
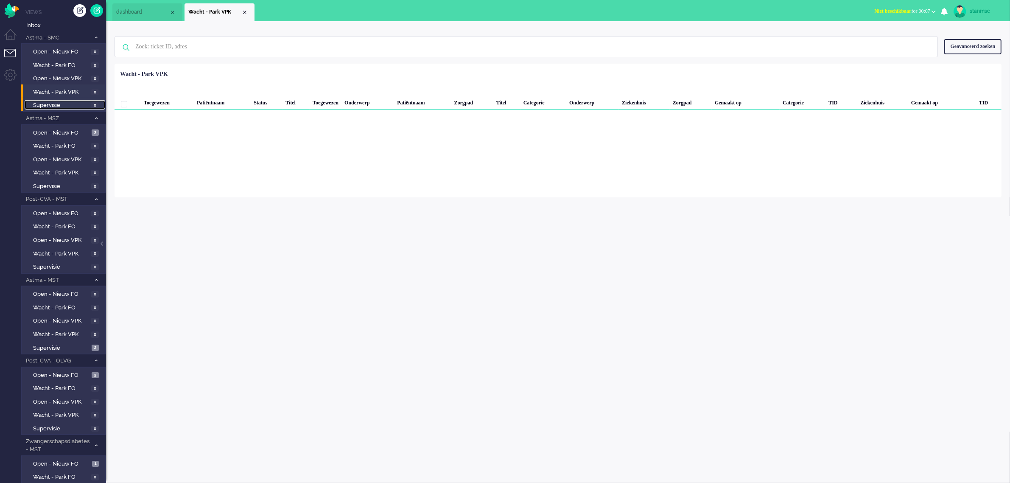
click at [53, 102] on span "Supervisie" at bounding box center [61, 105] width 56 height 8
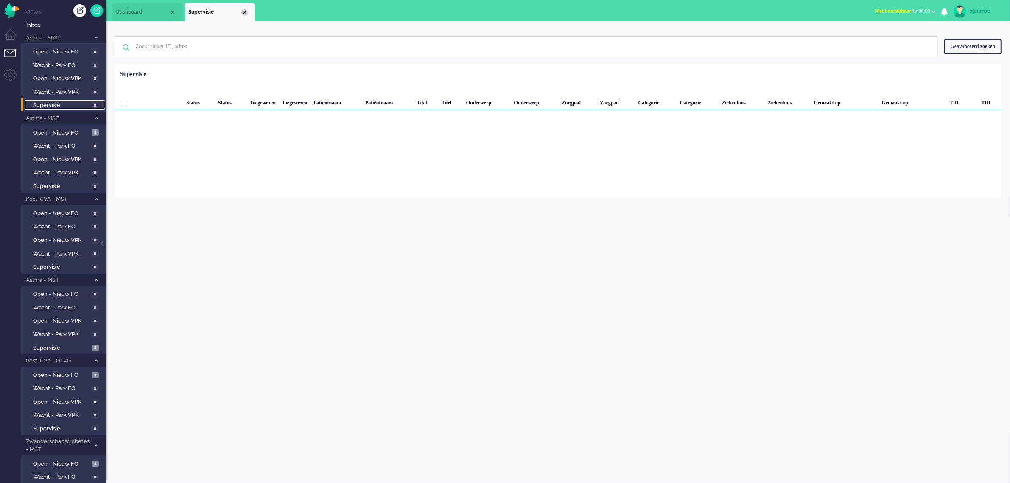
click at [246, 11] on div "Close tab" at bounding box center [244, 12] width 7 height 7
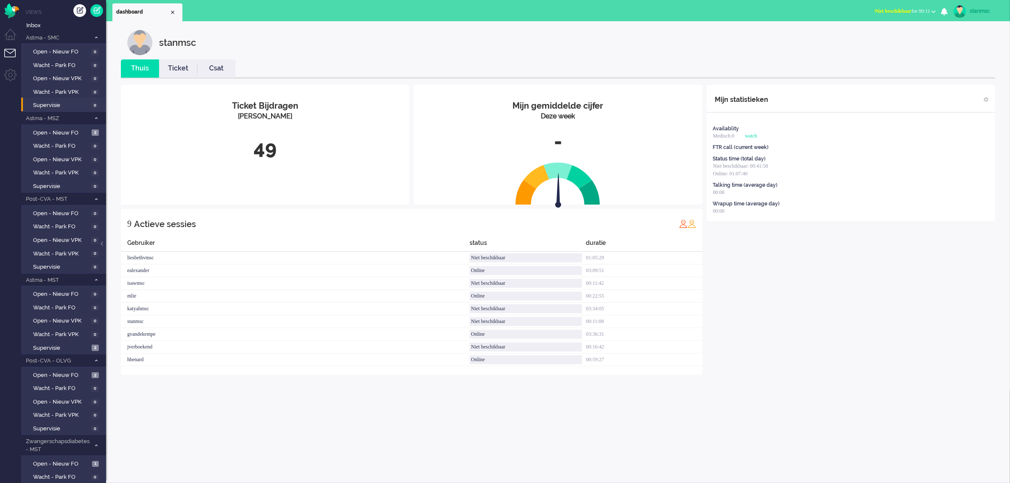
click at [980, 10] on div "stanmsc" at bounding box center [985, 11] width 32 height 8
click at [967, 56] on link "Instellingen" at bounding box center [976, 57] width 59 height 8
select select
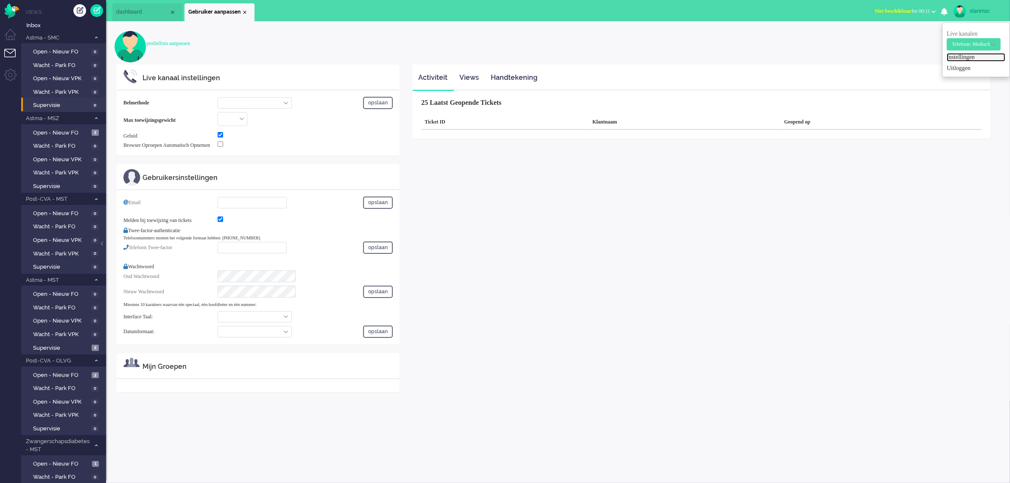
select select "inbound-new"
type input "[PHONE_NUMBER]"
checkbox input "true"
type input "[EMAIL_ADDRESS][DOMAIN_NAME]"
checkbox input "true"
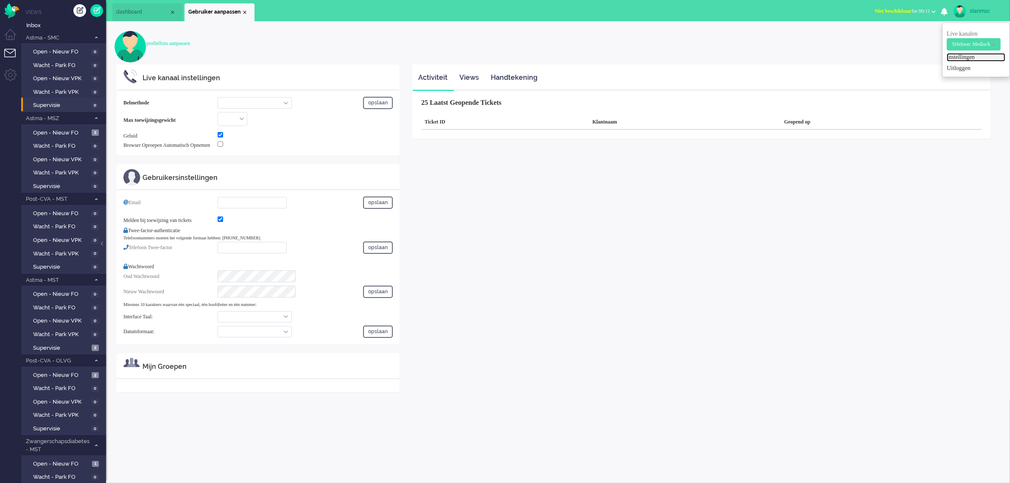
type input "[PHONE_NUMBER]"
select select "nl"
select select "nl_NL"
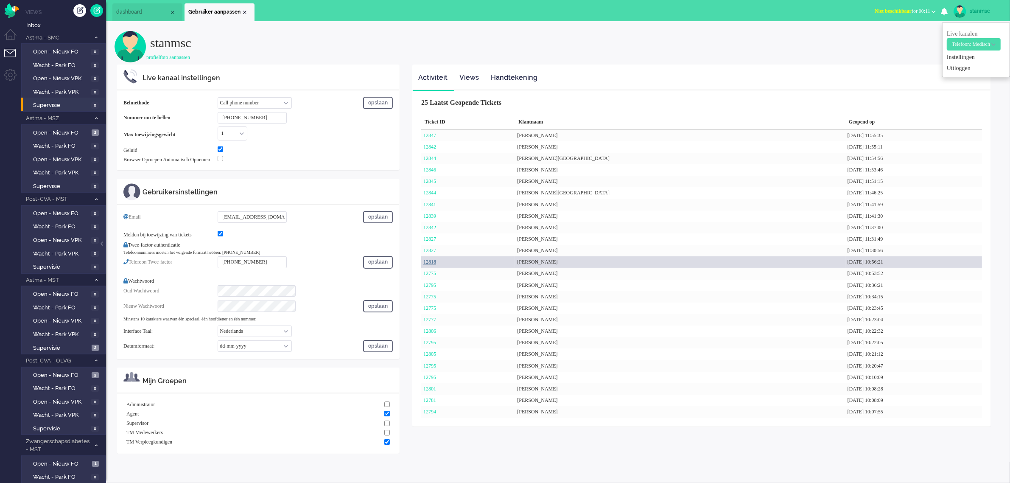
click at [431, 262] on link "12818" at bounding box center [429, 262] width 13 height 6
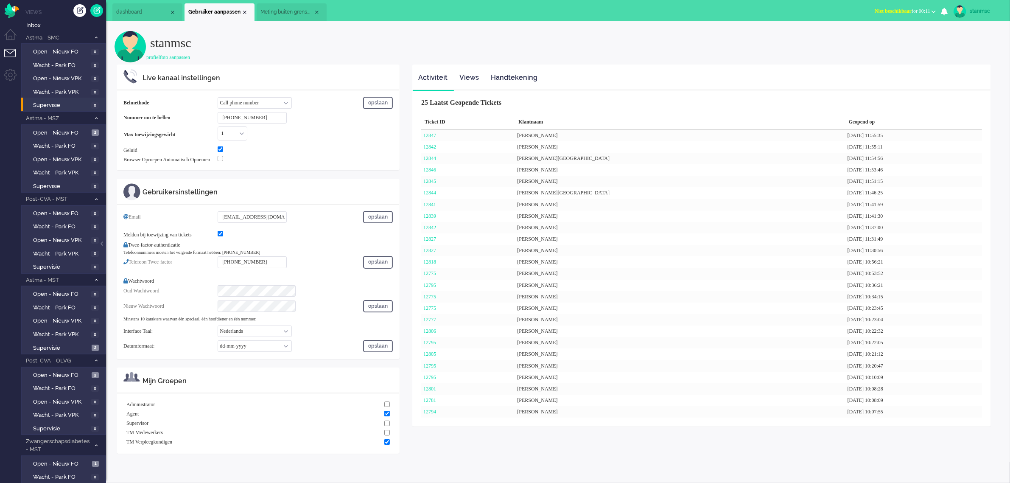
click at [281, 9] on span "Meting buiten grenswaarden" at bounding box center [286, 11] width 53 height 7
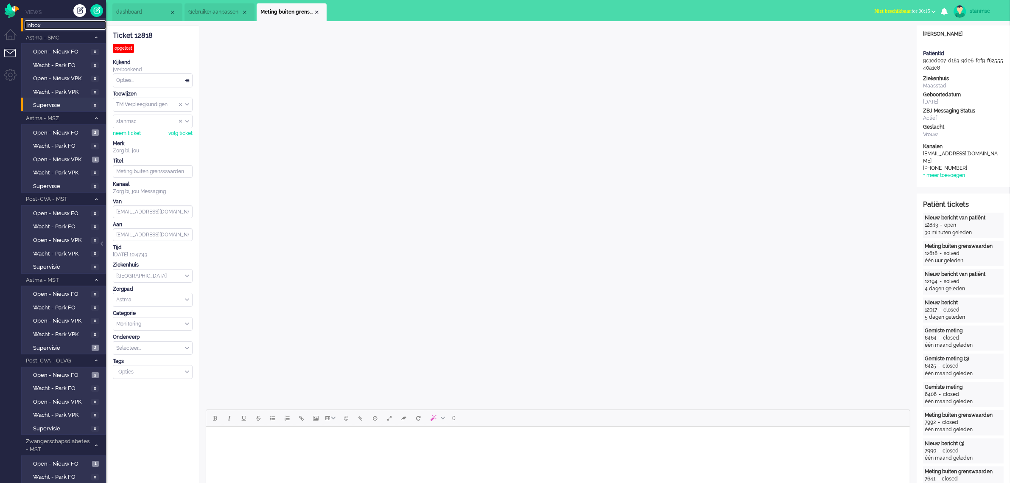
click at [44, 23] on span "Inbox" at bounding box center [66, 26] width 80 height 8
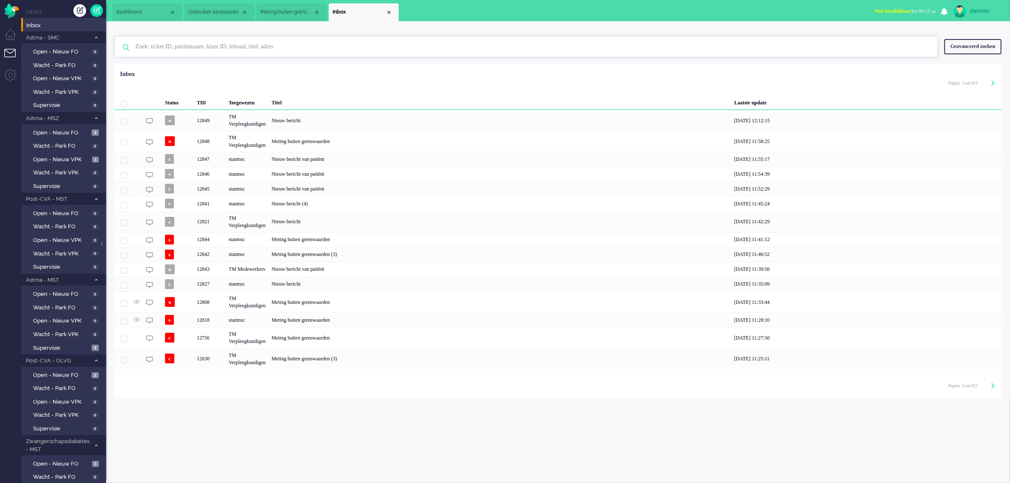
click at [160, 47] on input "text" at bounding box center [527, 46] width 797 height 20
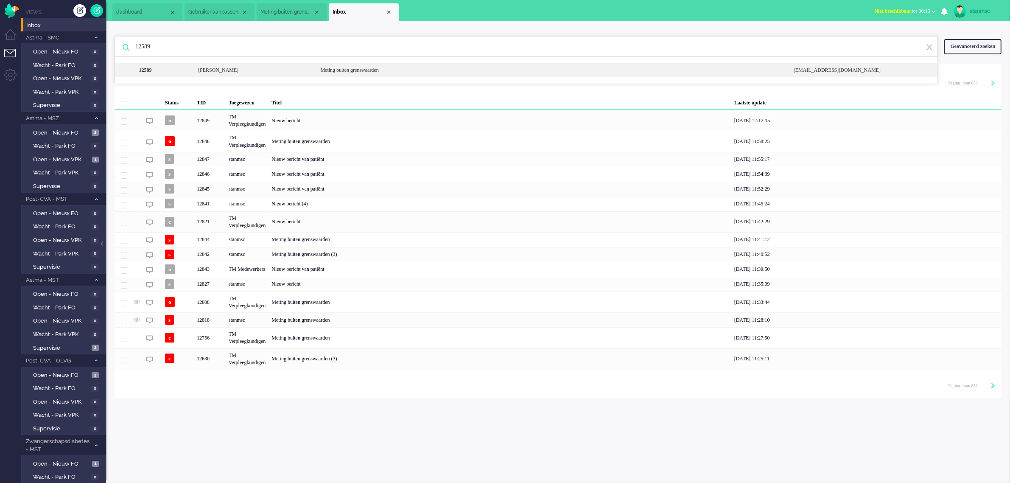
type input "12589"
click at [230, 70] on div "[PERSON_NAME]" at bounding box center [253, 70] width 122 height 7
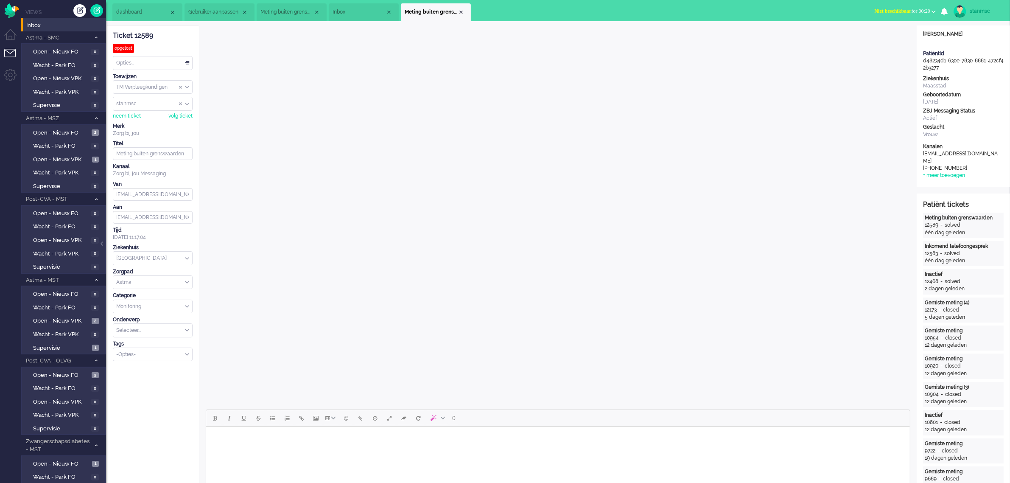
click at [151, 14] on span "dashboard" at bounding box center [142, 11] width 53 height 7
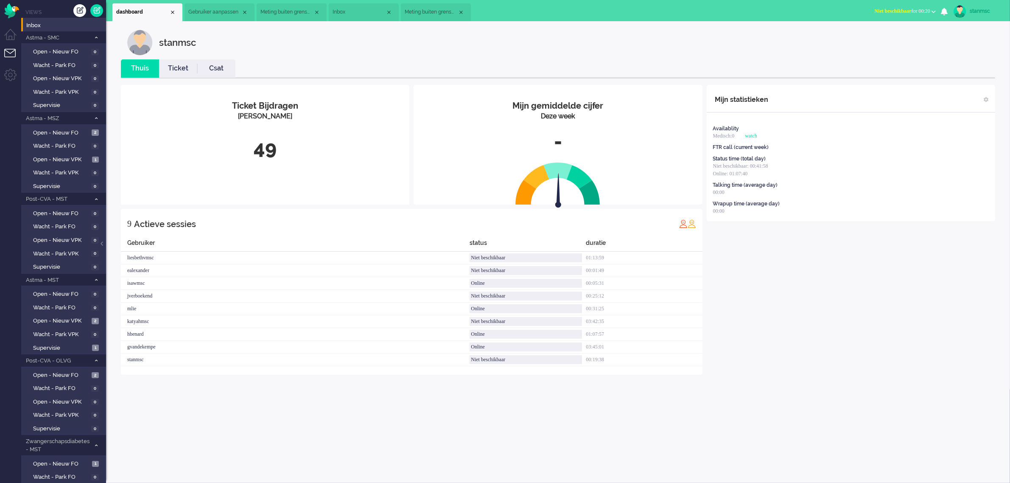
click at [182, 66] on link "Ticket" at bounding box center [178, 69] width 38 height 10
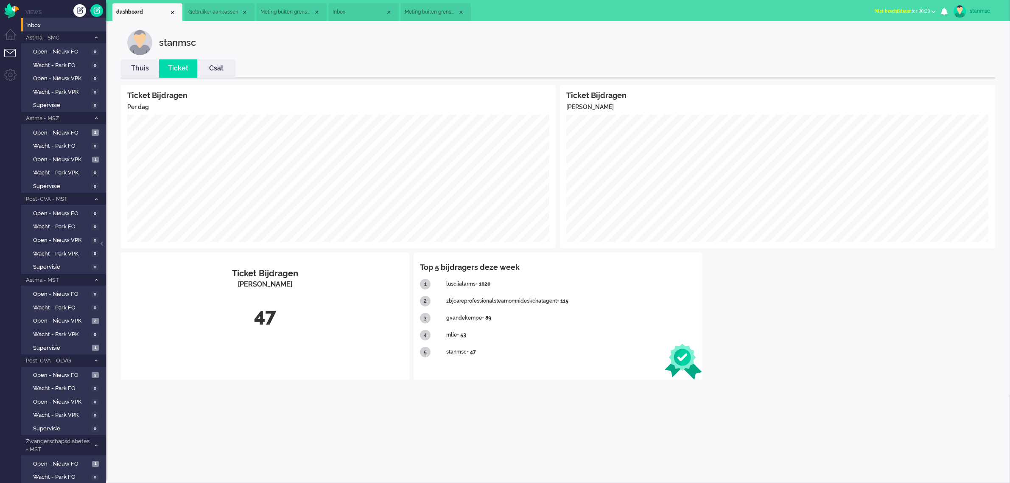
click at [434, 13] on span "Meting buiten grenswaarden" at bounding box center [431, 11] width 53 height 7
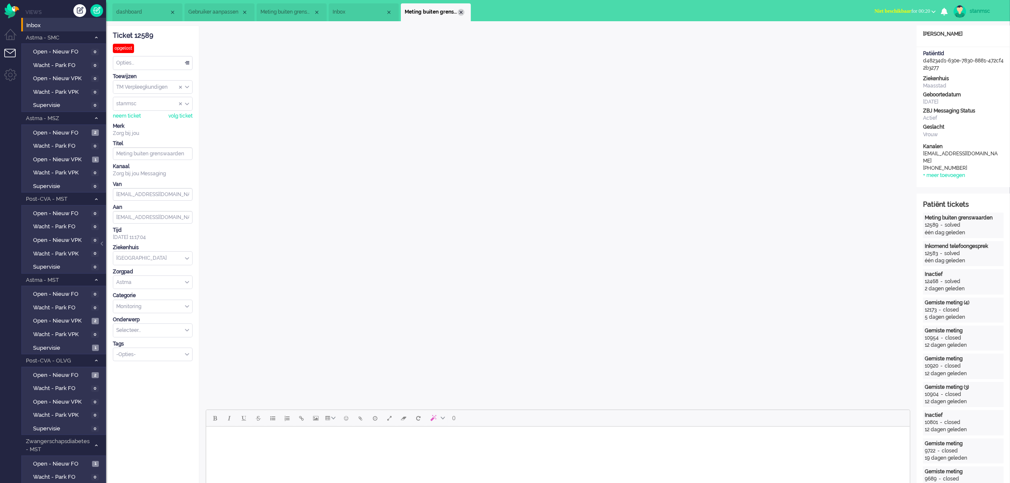
click at [459, 13] on div "Close tab" at bounding box center [461, 12] width 7 height 7
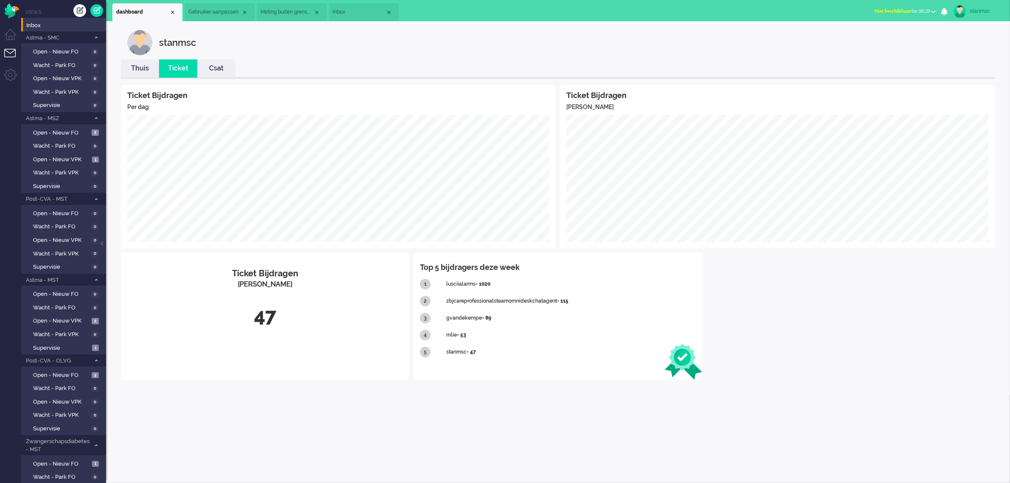
click at [344, 8] on li "Inbox" at bounding box center [364, 12] width 70 height 18
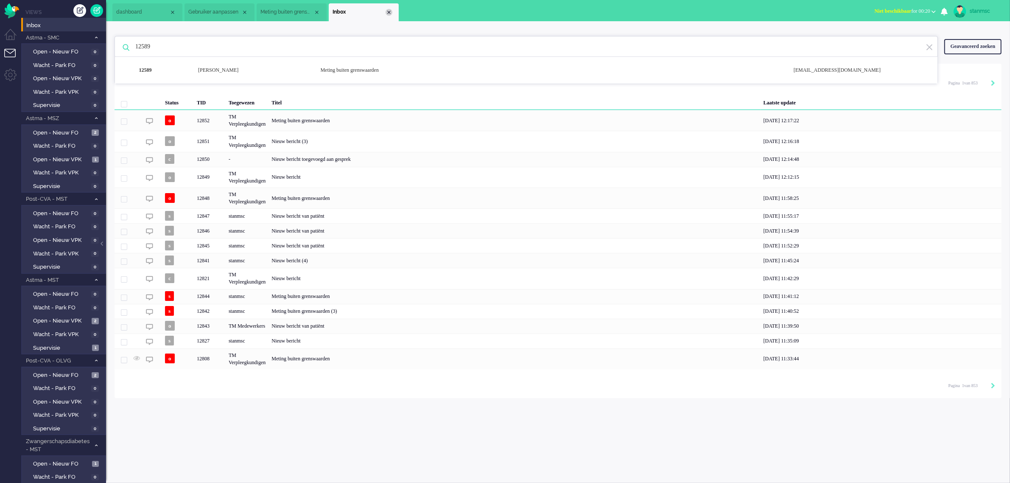
click at [390, 13] on div "Close tab" at bounding box center [388, 12] width 7 height 7
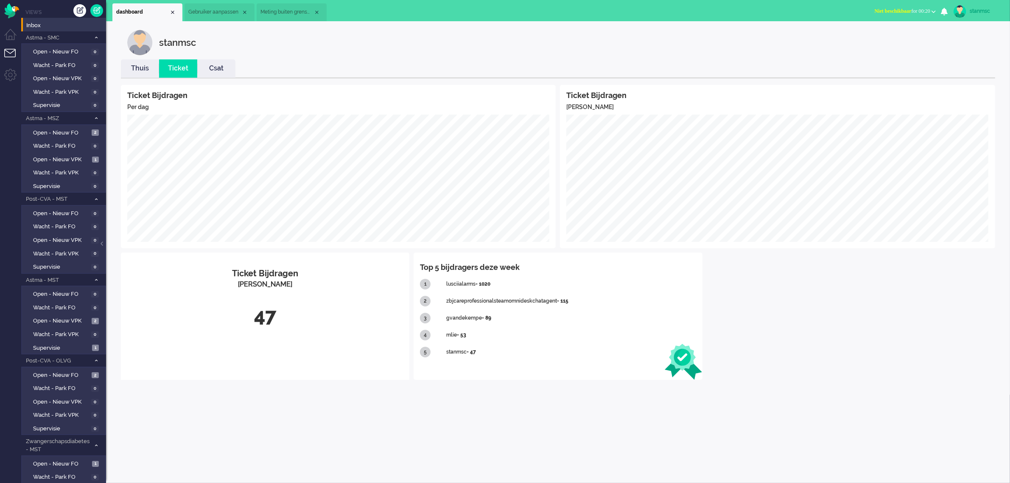
click at [291, 14] on span "Meting buiten grenswaarden" at bounding box center [286, 11] width 53 height 7
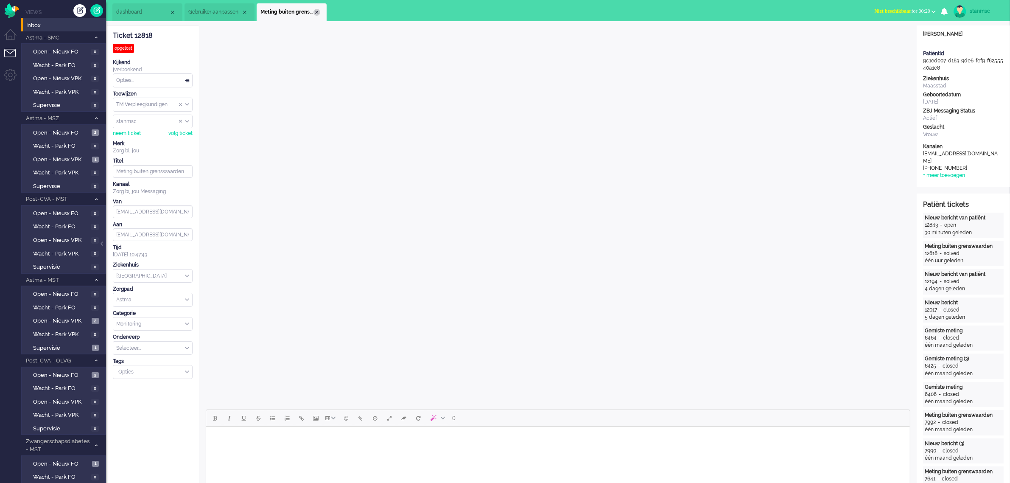
click at [318, 12] on div "Close tab" at bounding box center [316, 12] width 7 height 7
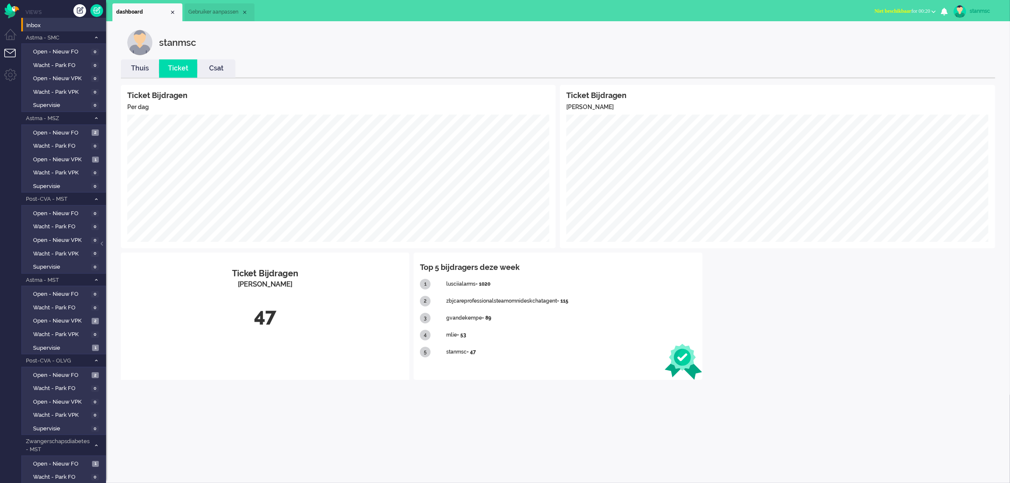
click at [221, 11] on span "Gebruiker aanpassen" at bounding box center [214, 11] width 53 height 7
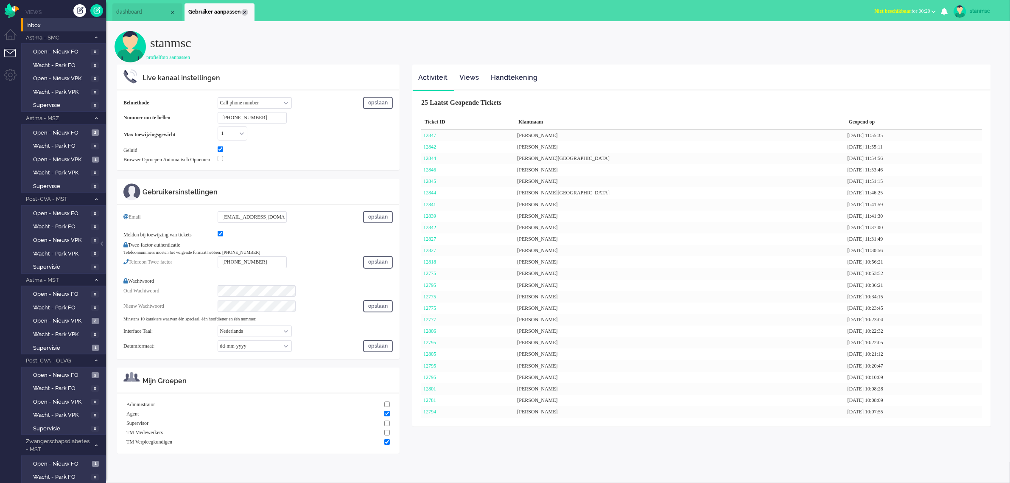
click at [246, 13] on div "Close tab" at bounding box center [244, 12] width 7 height 7
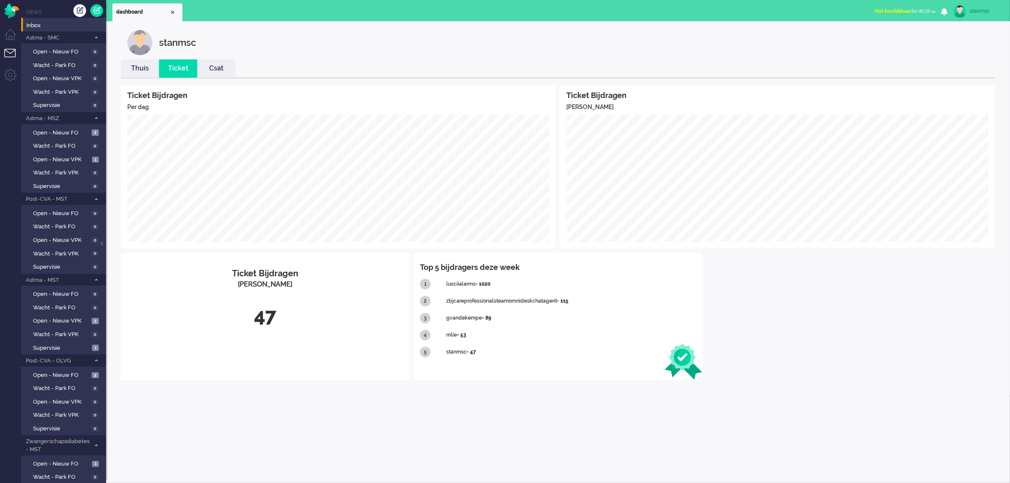
click at [136, 64] on link "Thuis" at bounding box center [140, 69] width 38 height 10
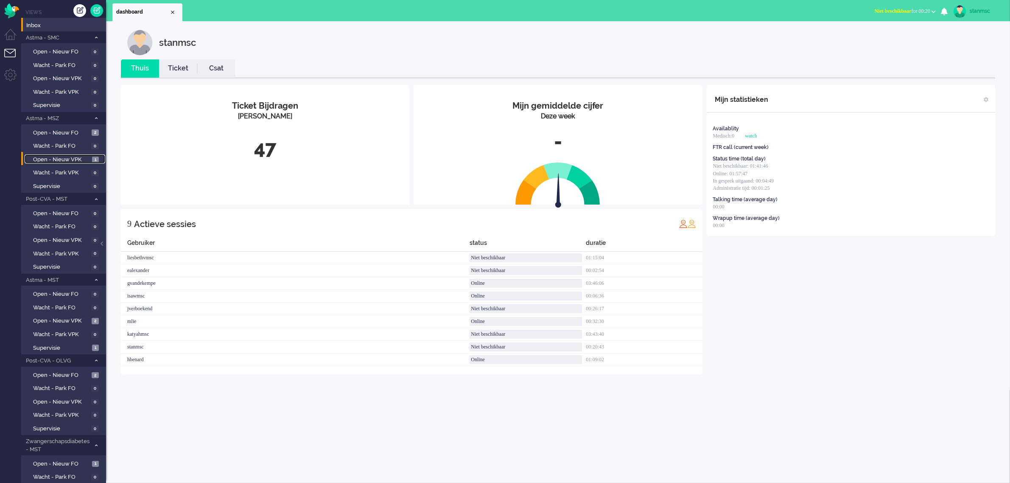
click at [75, 158] on span "Open - Nieuw VPK" at bounding box center [61, 160] width 57 height 8
